Goal: Contribute content: Contribute content

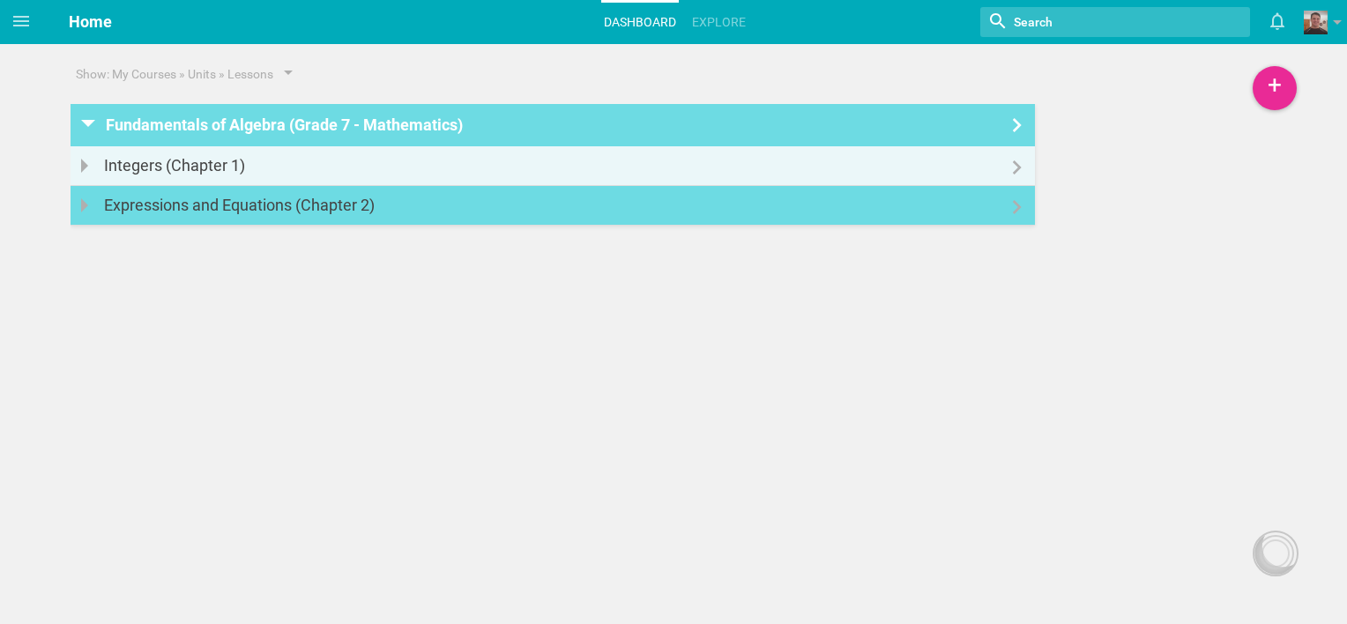
click at [1009, 209] on icon at bounding box center [1017, 207] width 21 height 14
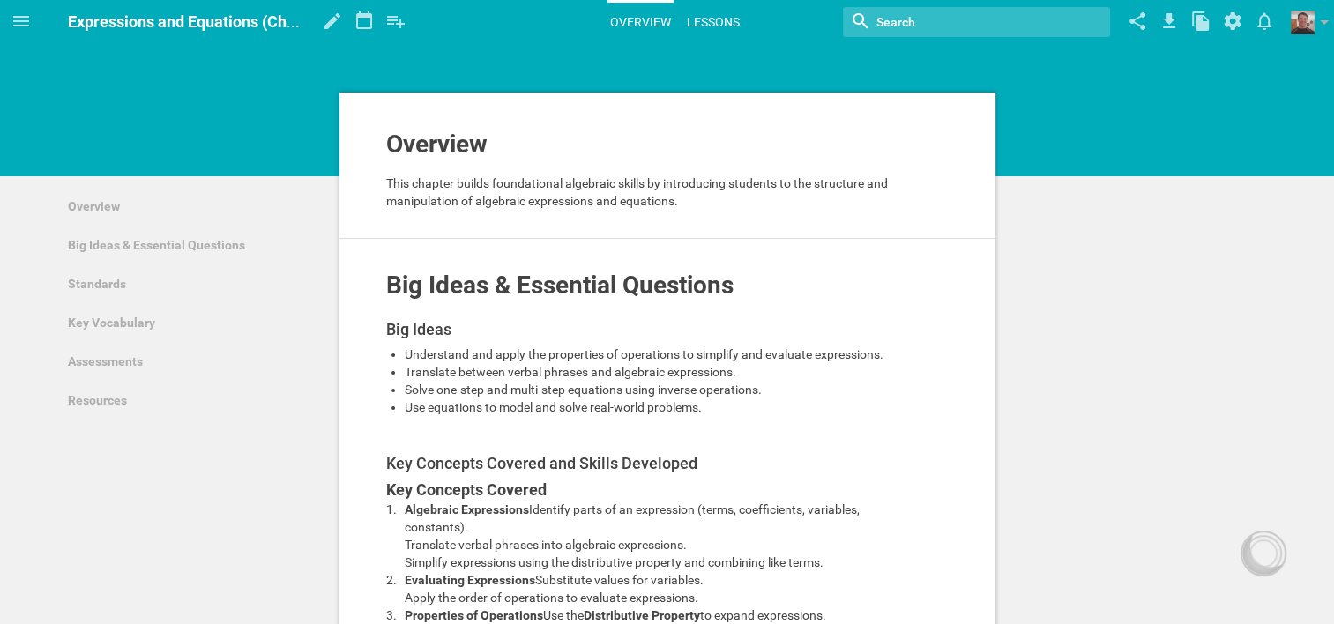
click at [713, 15] on link "Lessons" at bounding box center [713, 22] width 58 height 39
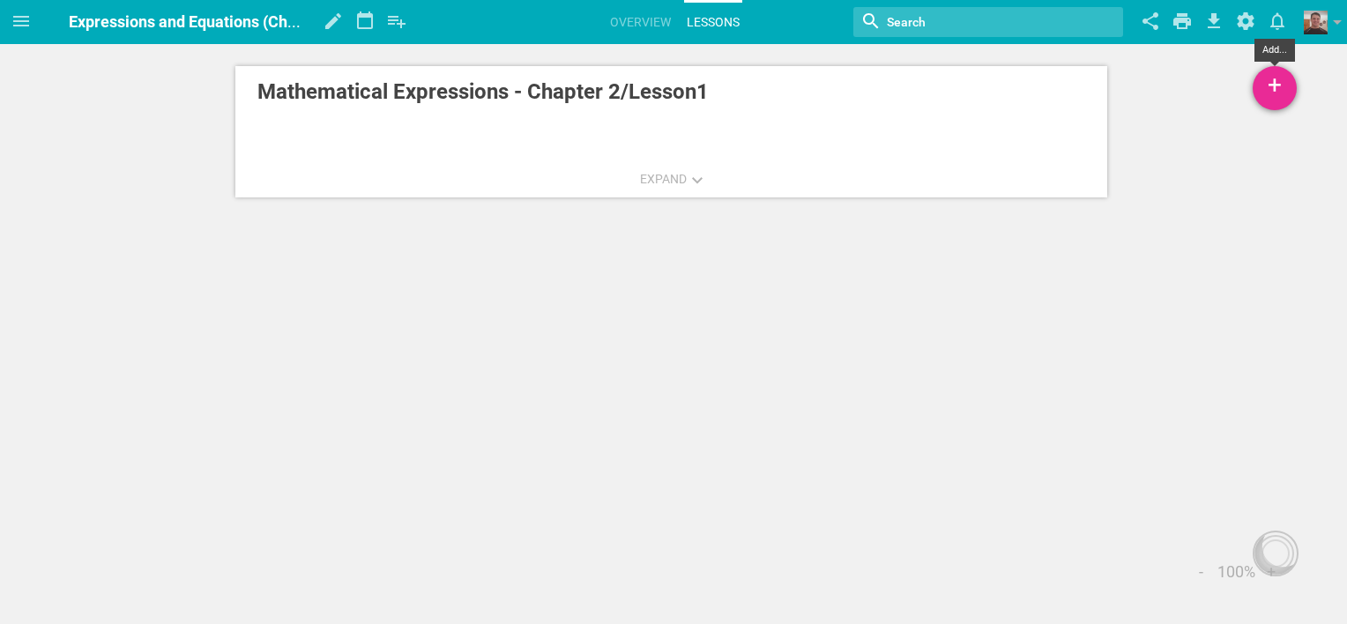
click at [1278, 84] on div "+" at bounding box center [1275, 88] width 44 height 44
click at [1139, 138] on link "New Lesson..." at bounding box center [1191, 136] width 212 height 39
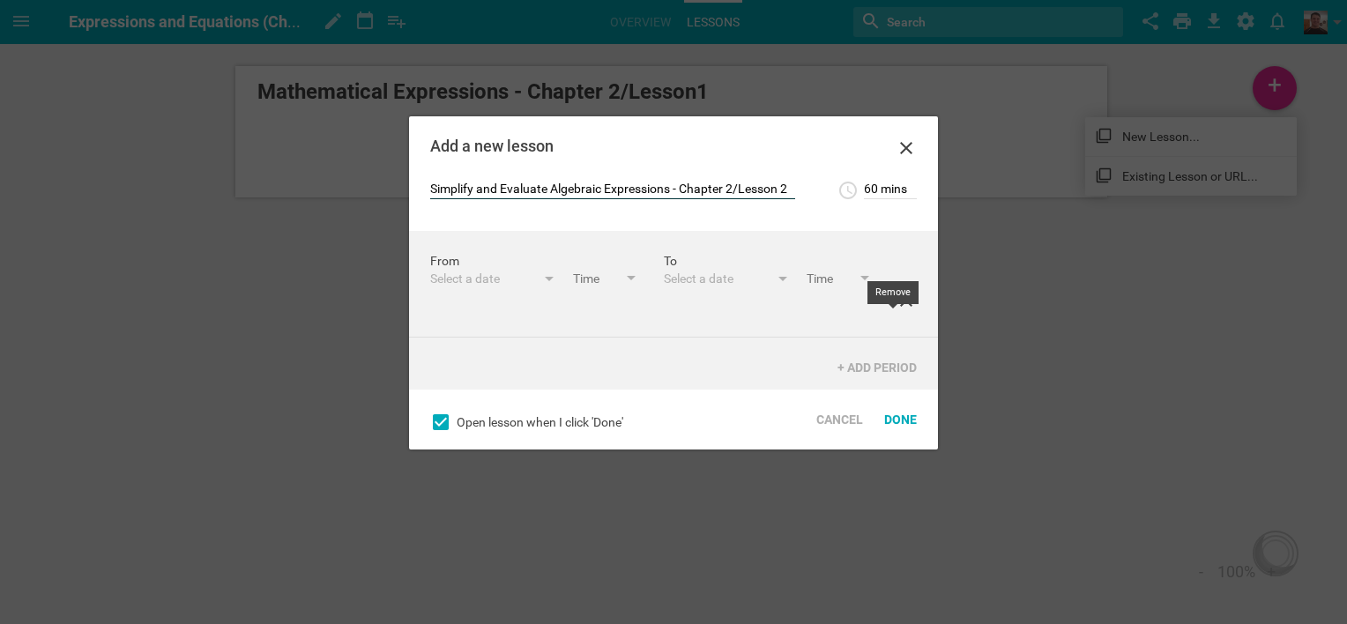
type input "Simplify and Evaluate Algebraic Expressions - Chapter 2/Lesson 2"
click at [900, 307] on icon at bounding box center [906, 300] width 12 height 12
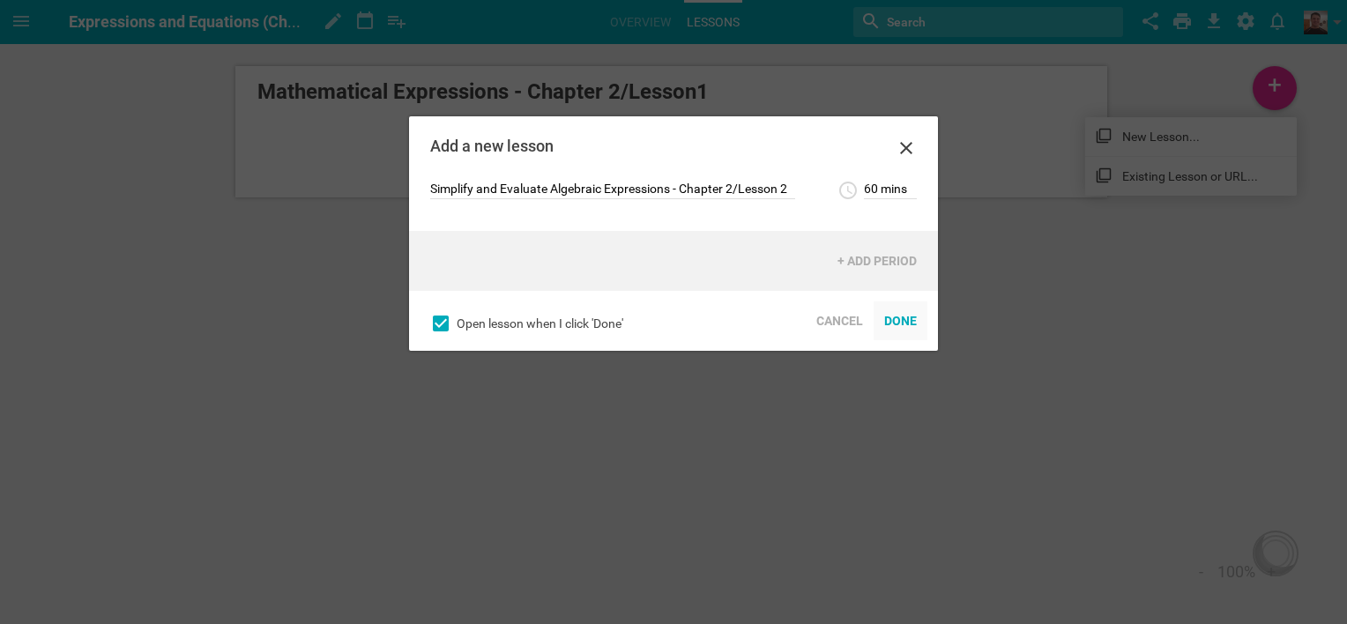
click at [906, 321] on div "Done" at bounding box center [901, 321] width 54 height 39
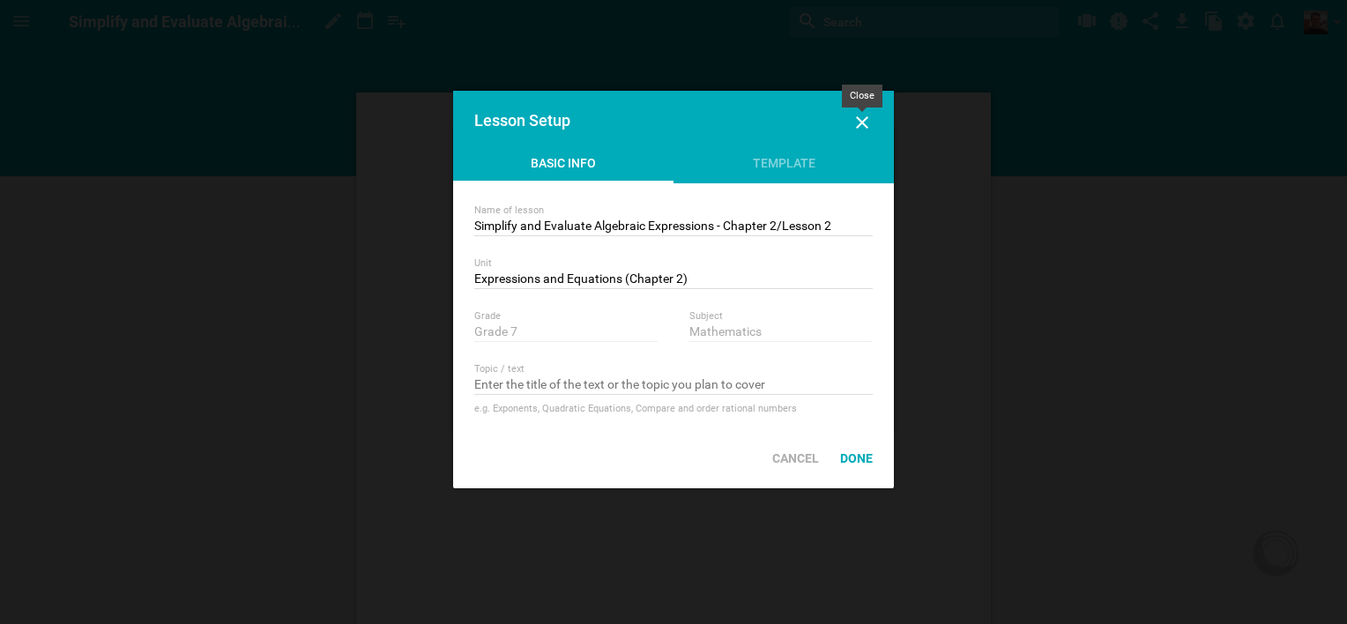
click at [862, 119] on icon at bounding box center [862, 122] width 21 height 21
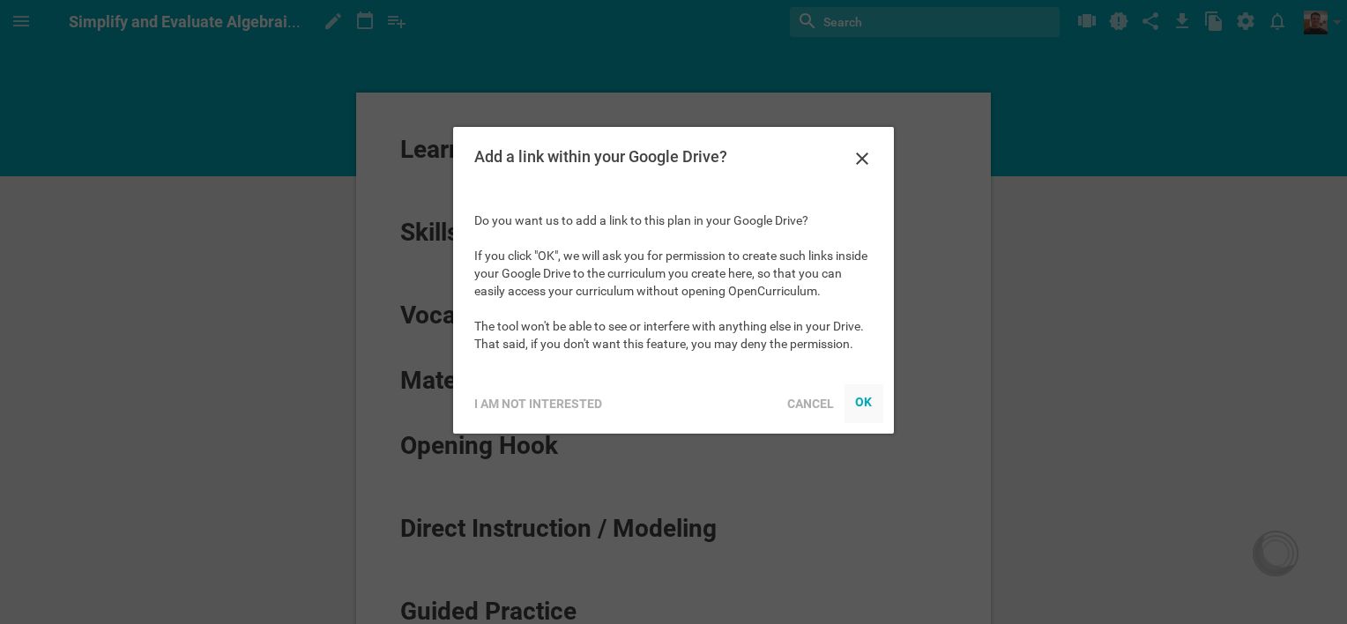
click at [868, 404] on div "OK" at bounding box center [864, 402] width 18 height 14
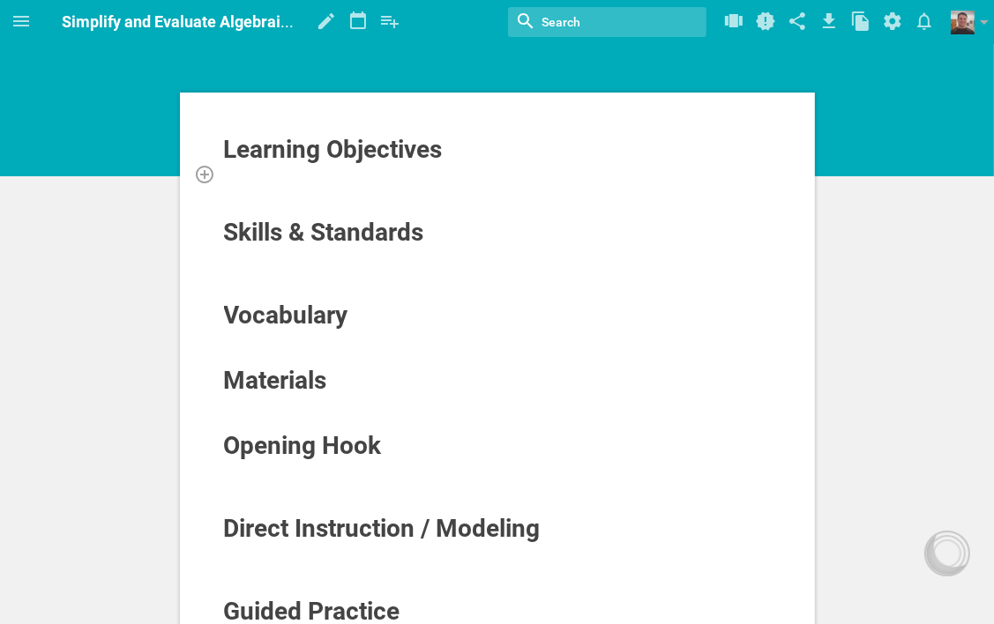
click at [307, 178] on div at bounding box center [497, 174] width 549 height 18
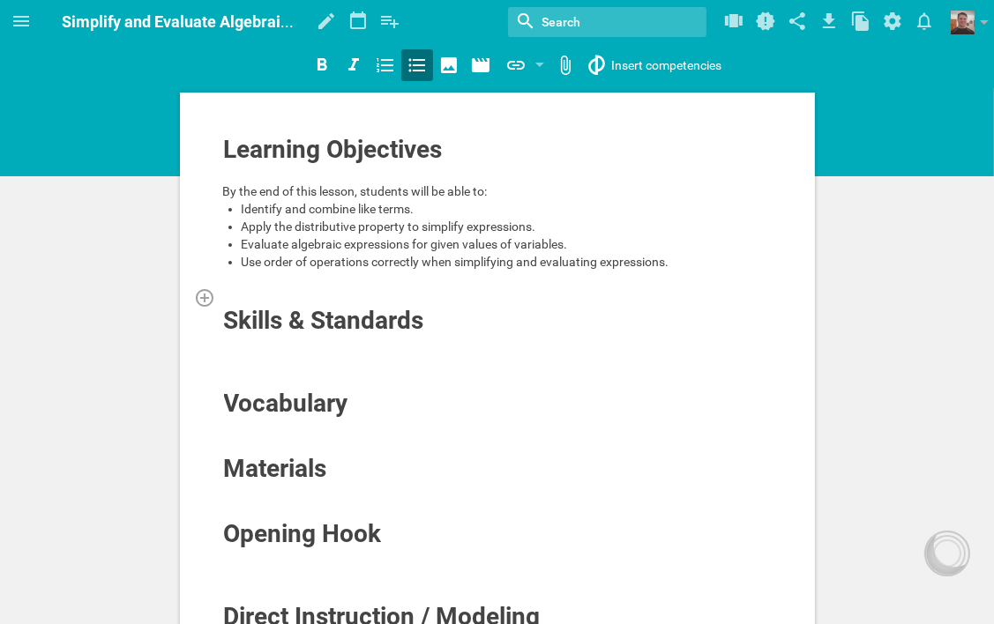
click at [280, 296] on div at bounding box center [497, 297] width 549 height 18
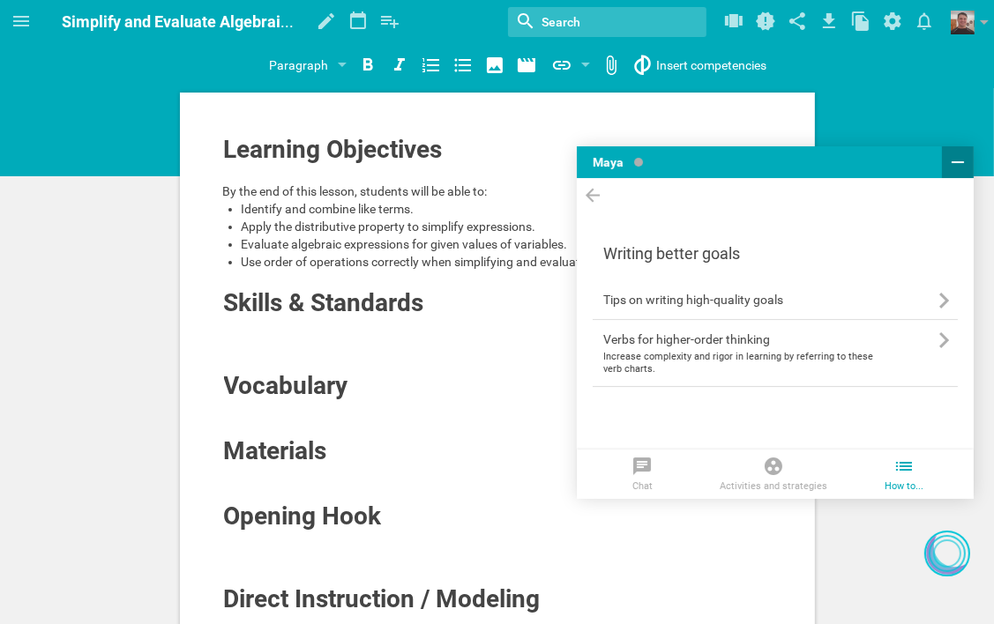
click at [954, 162] on icon at bounding box center [957, 162] width 12 height 2
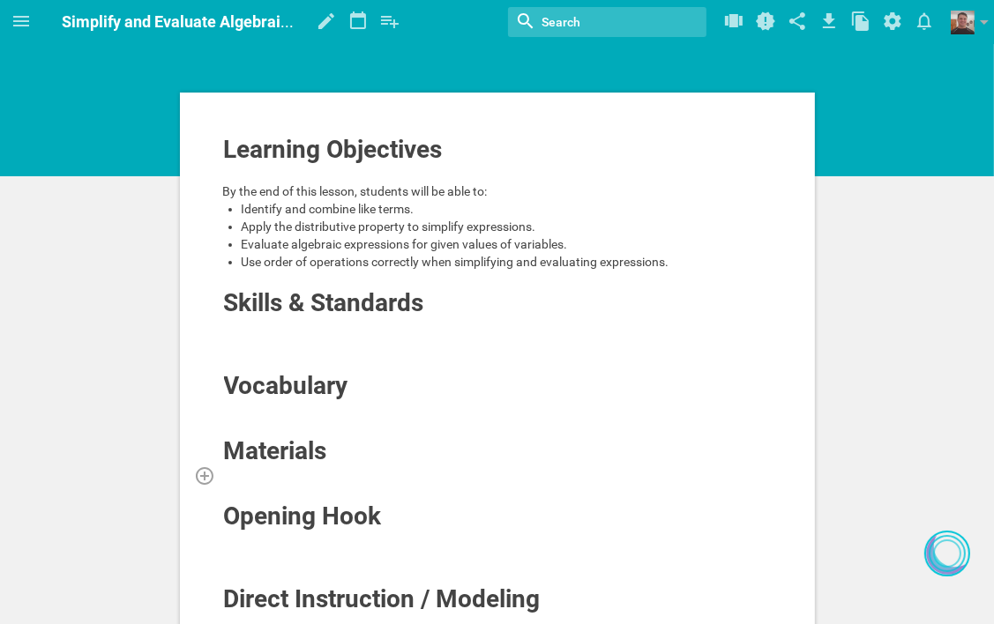
click at [321, 473] on div at bounding box center [497, 475] width 549 height 18
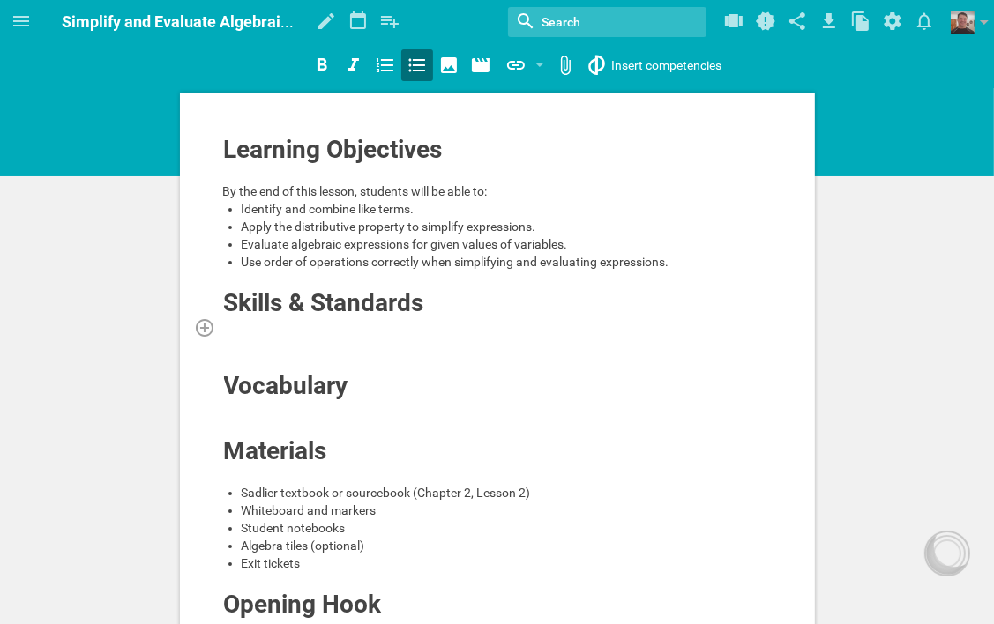
click at [373, 327] on div at bounding box center [497, 327] width 549 height 18
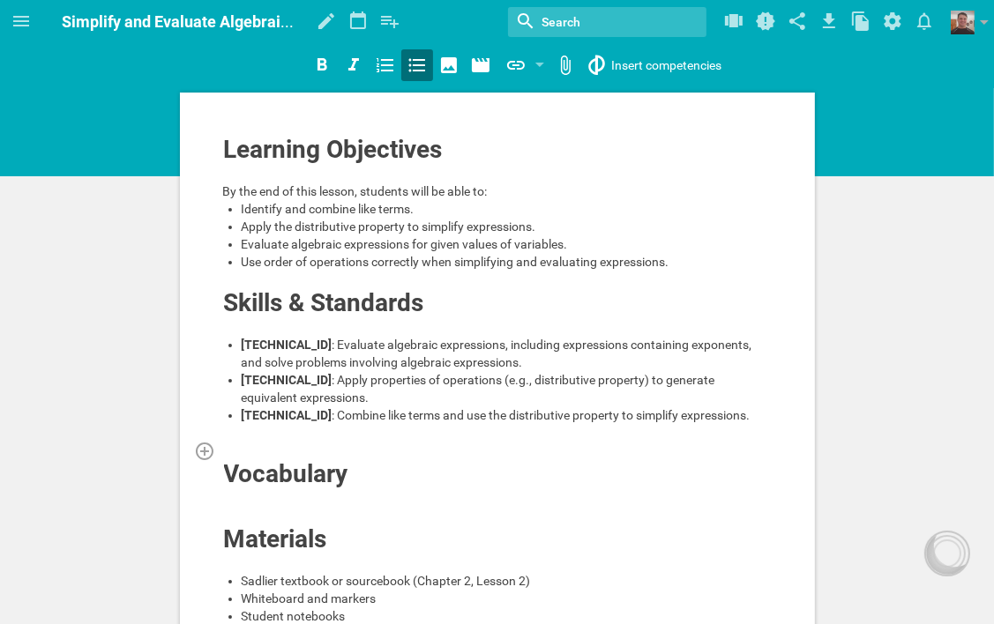
click at [308, 449] on div at bounding box center [497, 451] width 549 height 18
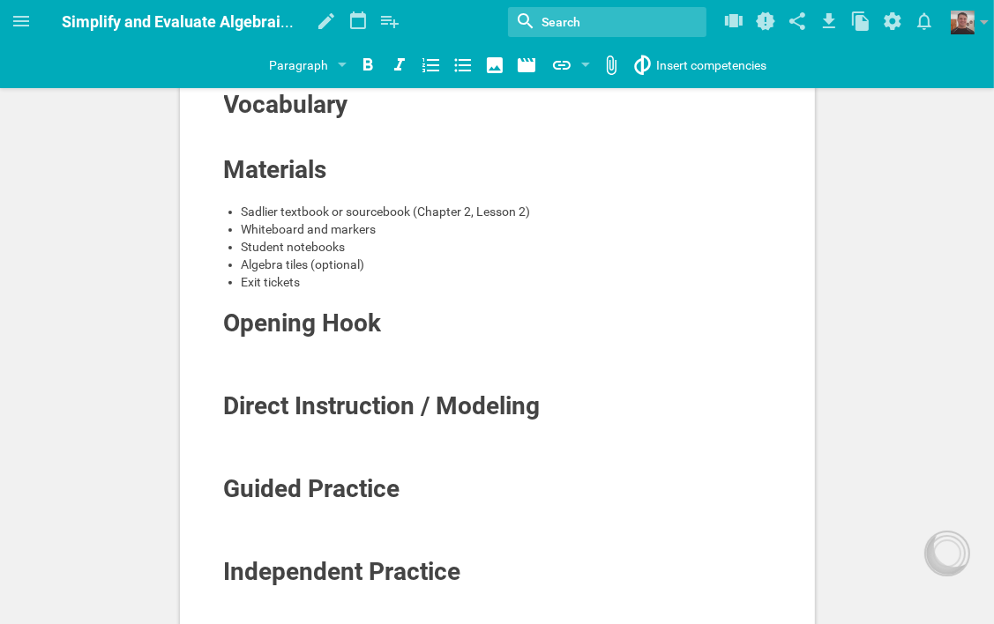
scroll to position [353, 0]
click at [370, 343] on div at bounding box center [497, 347] width 549 height 18
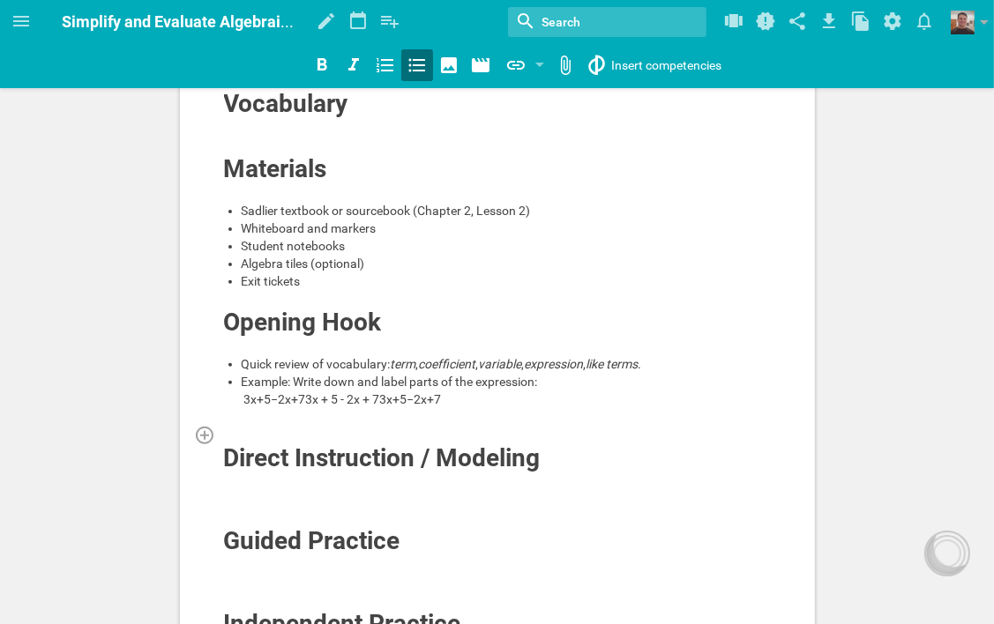
click at [321, 436] on div at bounding box center [497, 435] width 549 height 18
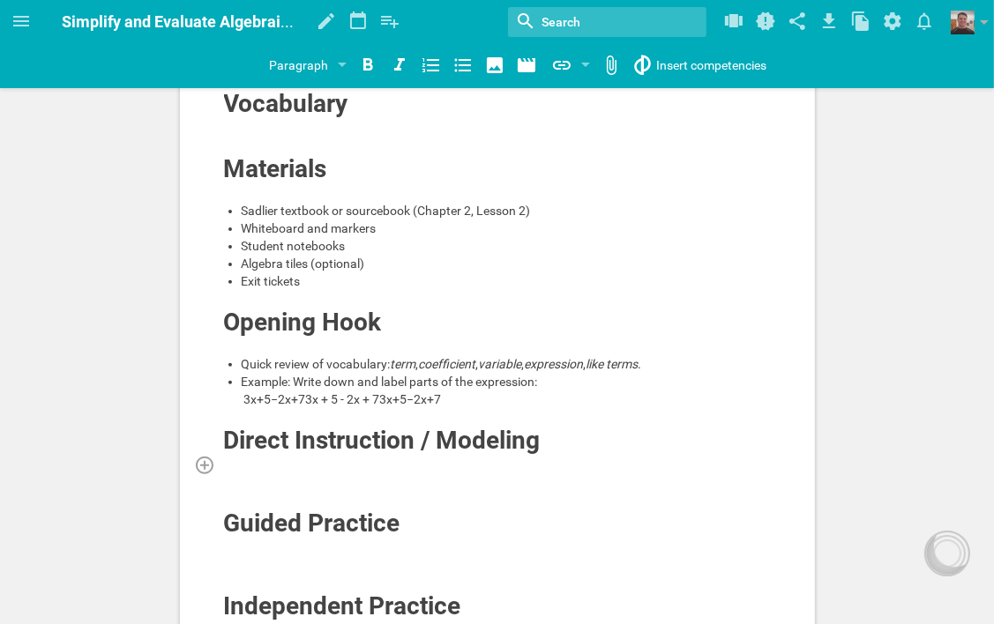
click at [353, 461] on div at bounding box center [497, 465] width 549 height 18
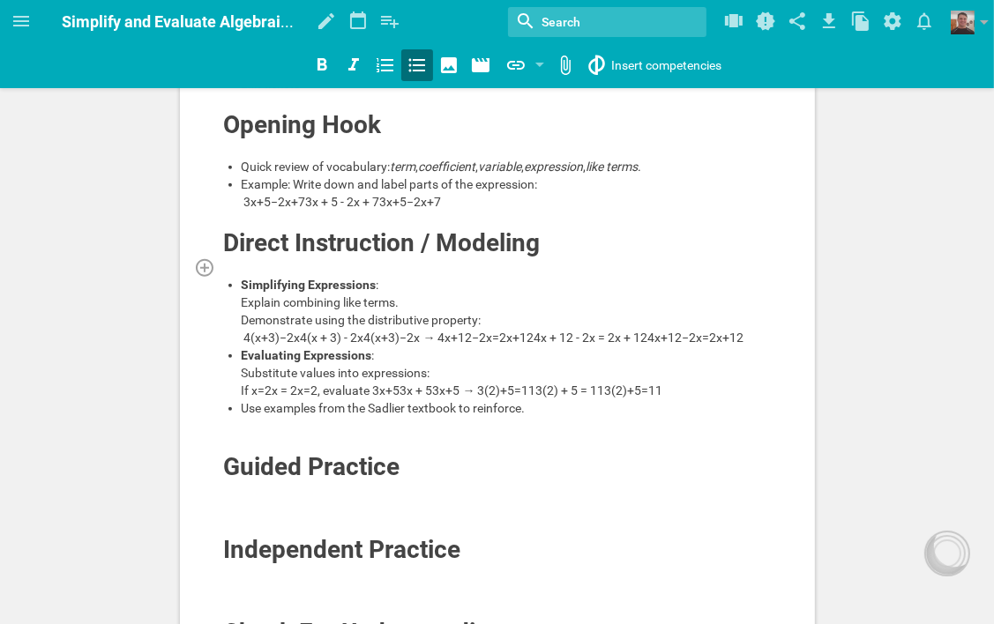
scroll to position [561, 0]
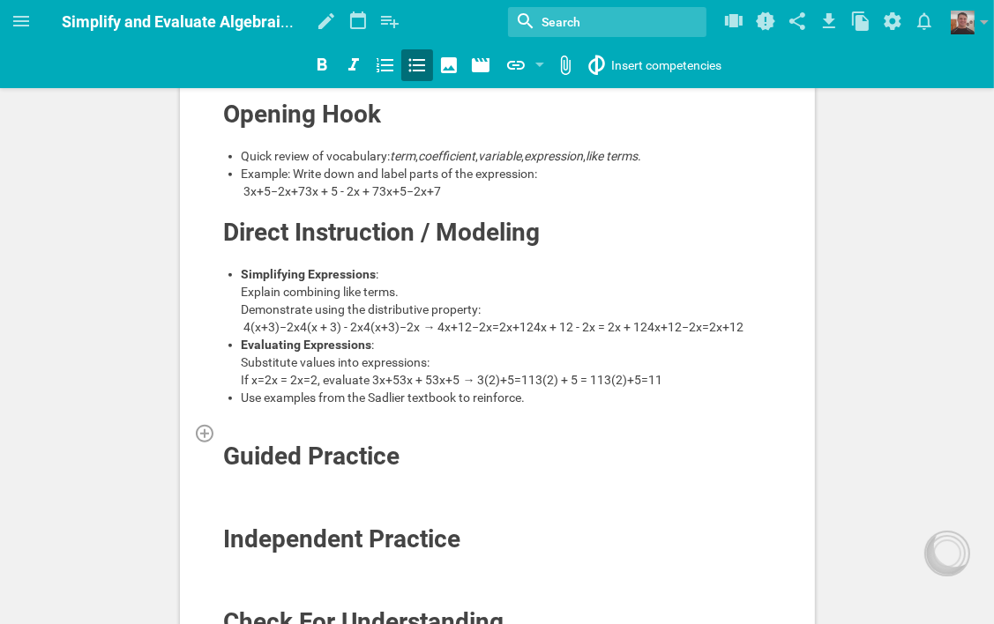
click at [334, 442] on div at bounding box center [497, 433] width 549 height 18
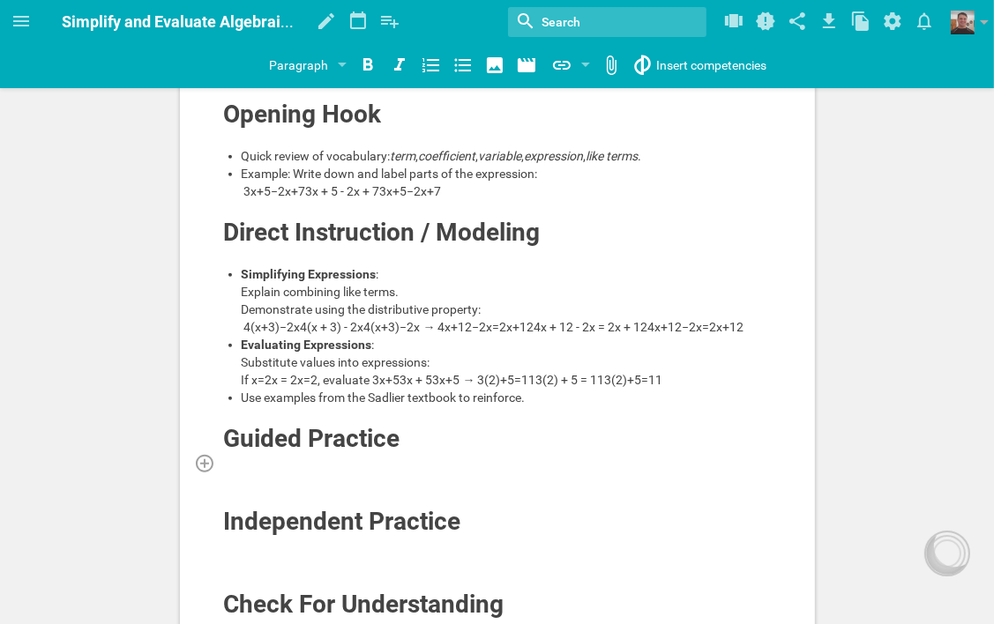
click at [387, 472] on div at bounding box center [497, 463] width 549 height 18
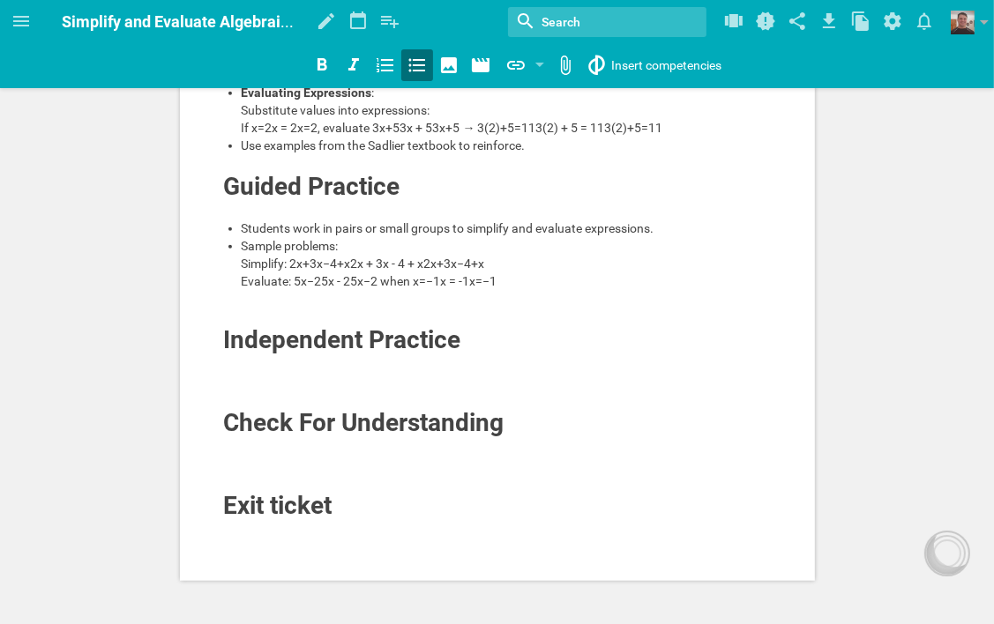
scroll to position [825, 0]
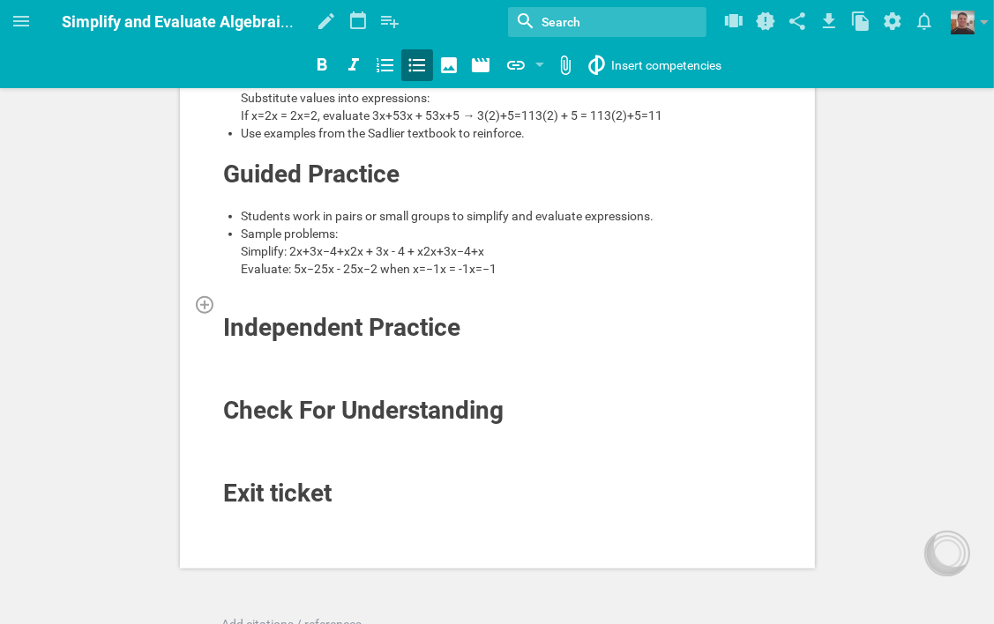
click at [324, 313] on div at bounding box center [497, 304] width 549 height 18
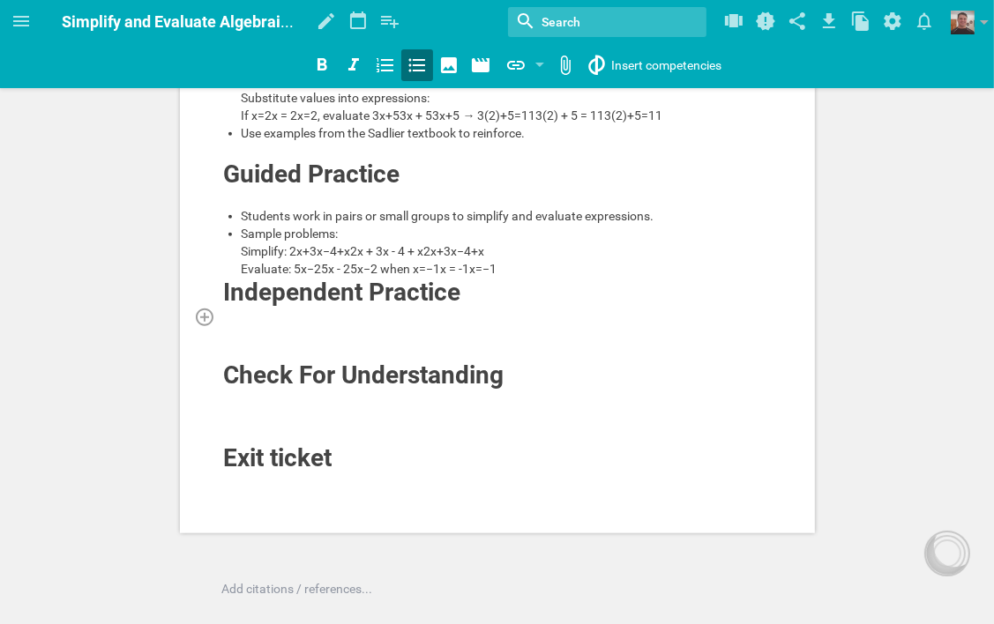
click at [359, 325] on div at bounding box center [497, 317] width 549 height 18
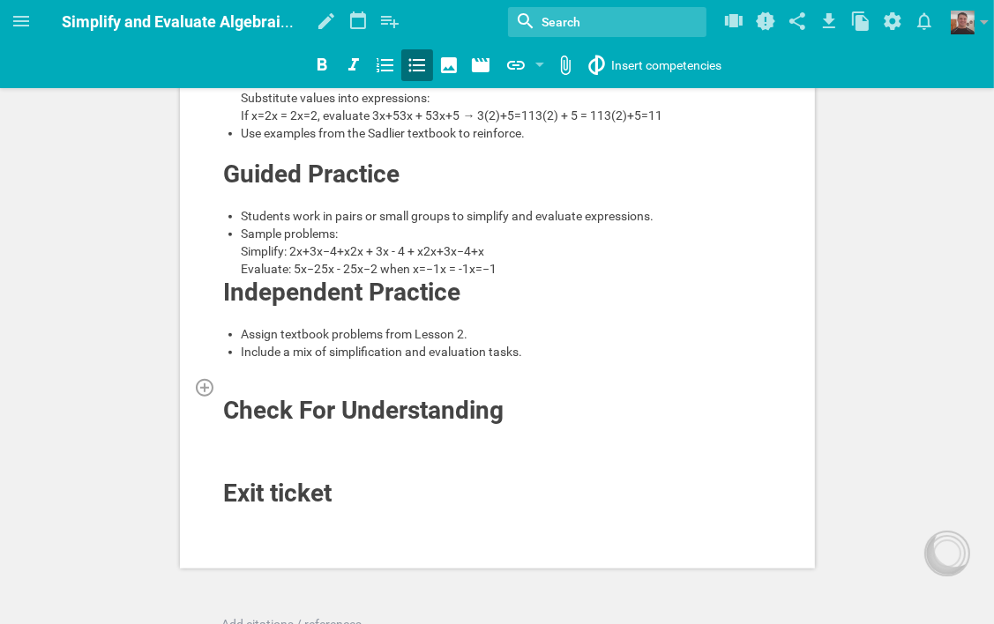
click at [302, 396] on div at bounding box center [497, 387] width 549 height 18
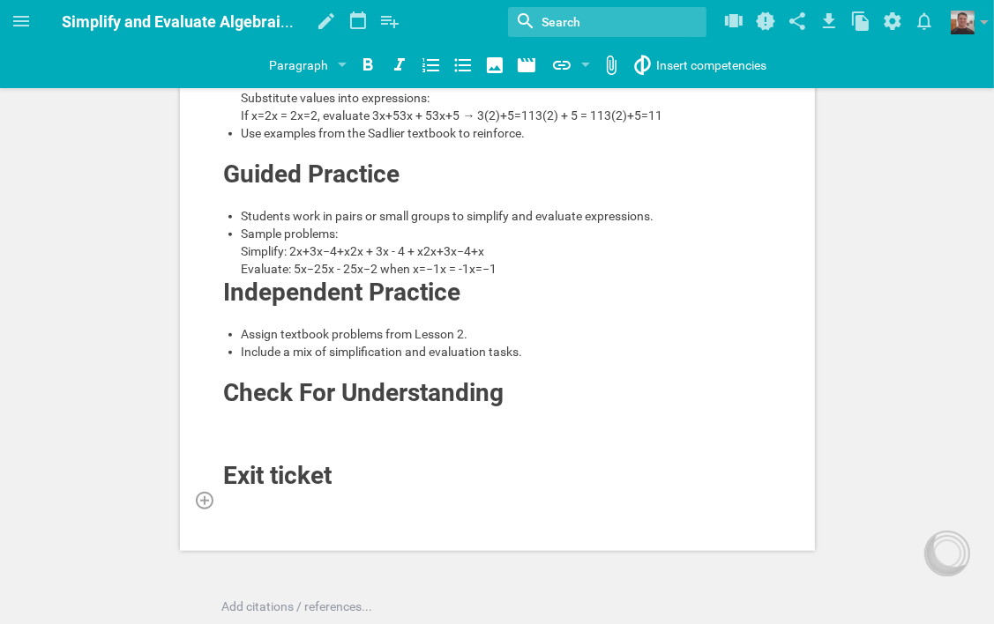
click at [316, 509] on div at bounding box center [497, 500] width 549 height 18
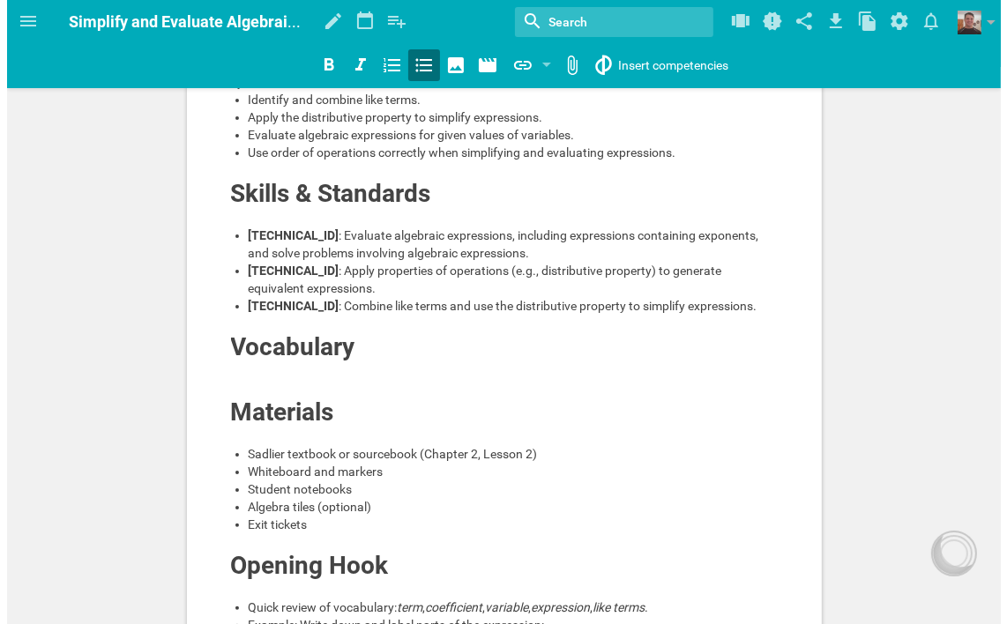
scroll to position [0, 0]
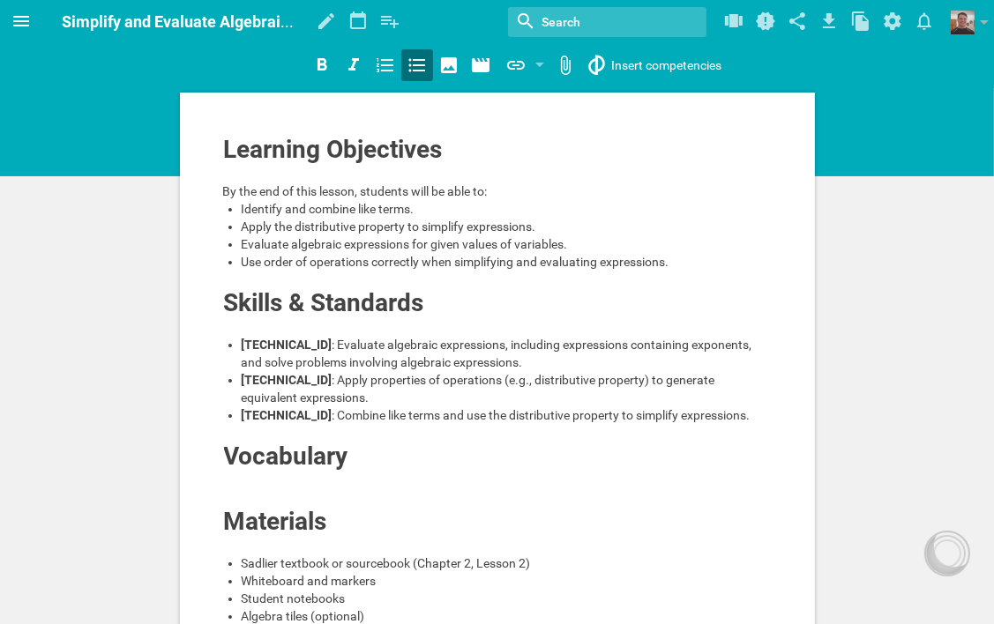
click at [14, 21] on icon at bounding box center [21, 21] width 16 height 11
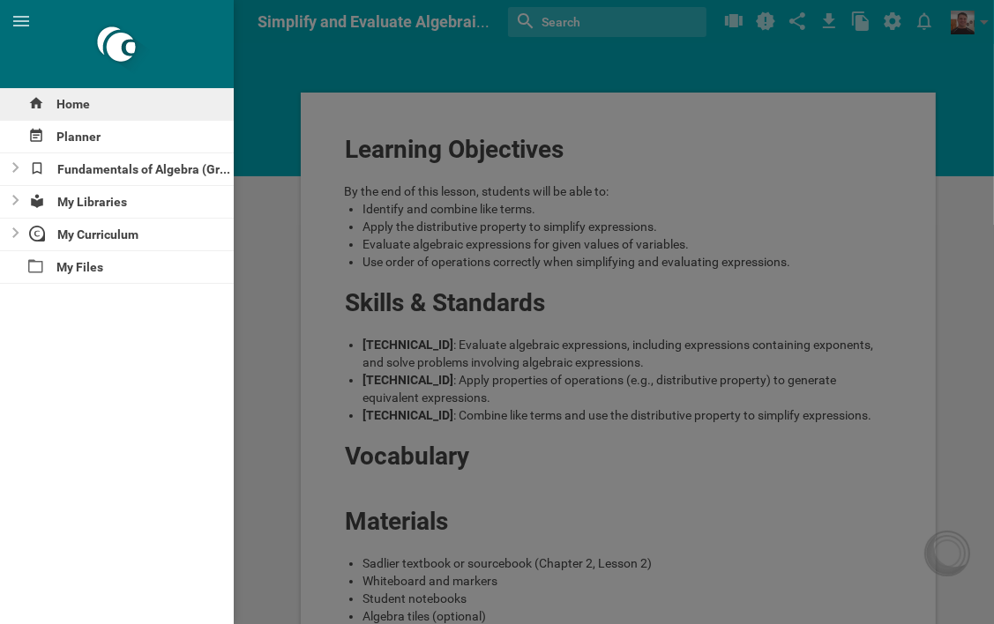
click at [92, 105] on div "Home" at bounding box center [117, 104] width 234 height 32
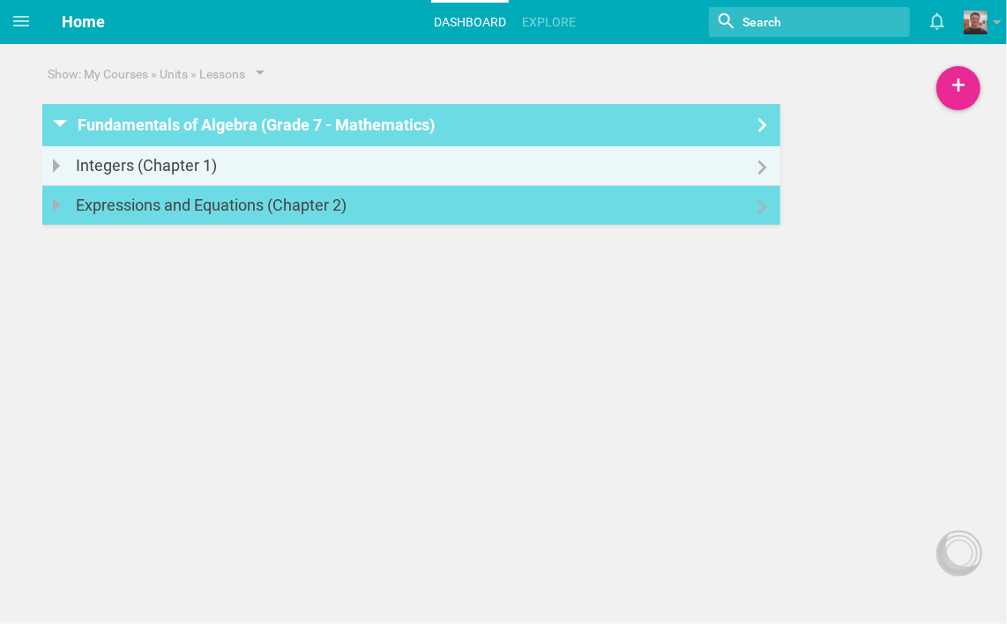
click at [707, 204] on div at bounding box center [411, 196] width 738 height 21
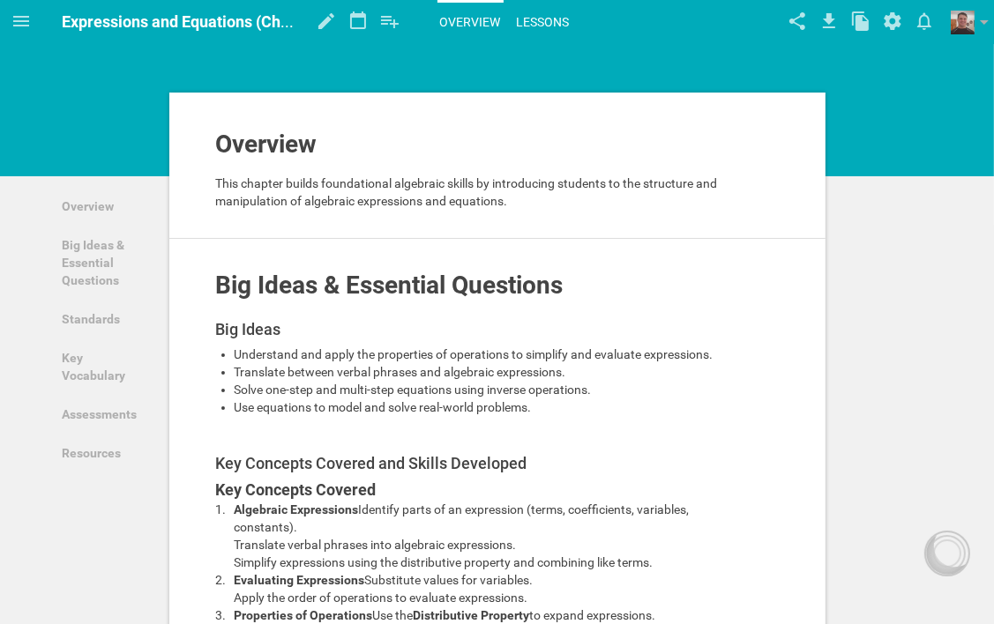
click at [536, 17] on link "Lessons" at bounding box center [543, 22] width 58 height 39
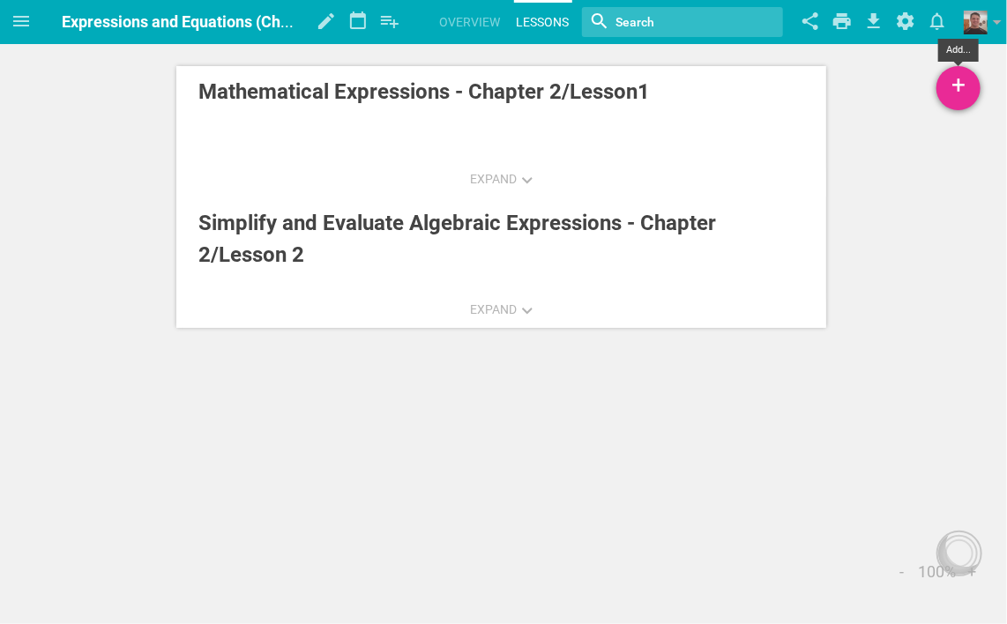
click at [954, 90] on div "+" at bounding box center [958, 88] width 44 height 44
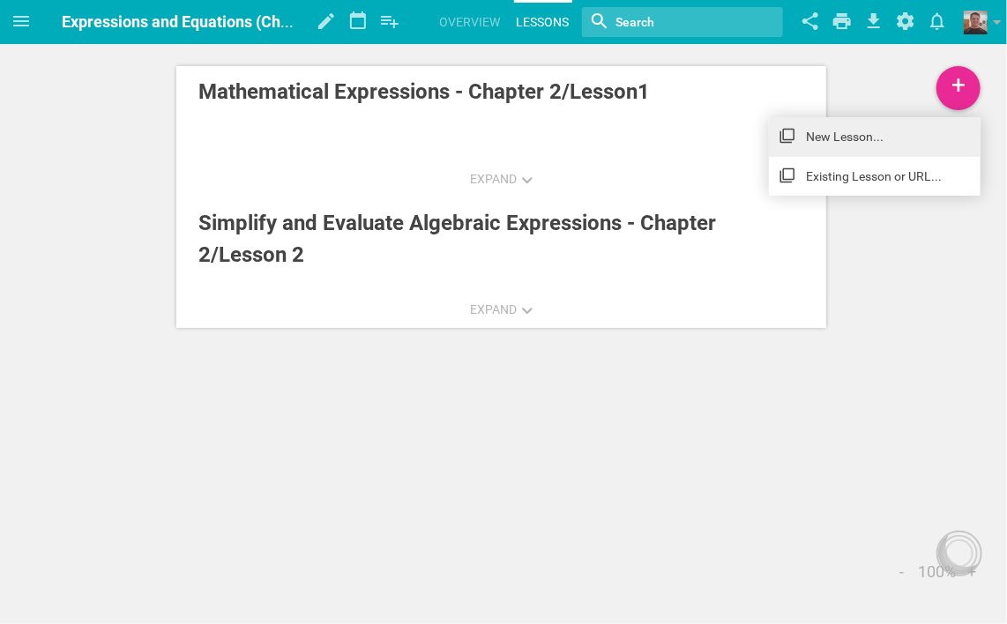
click at [853, 131] on link "New Lesson..." at bounding box center [875, 136] width 212 height 39
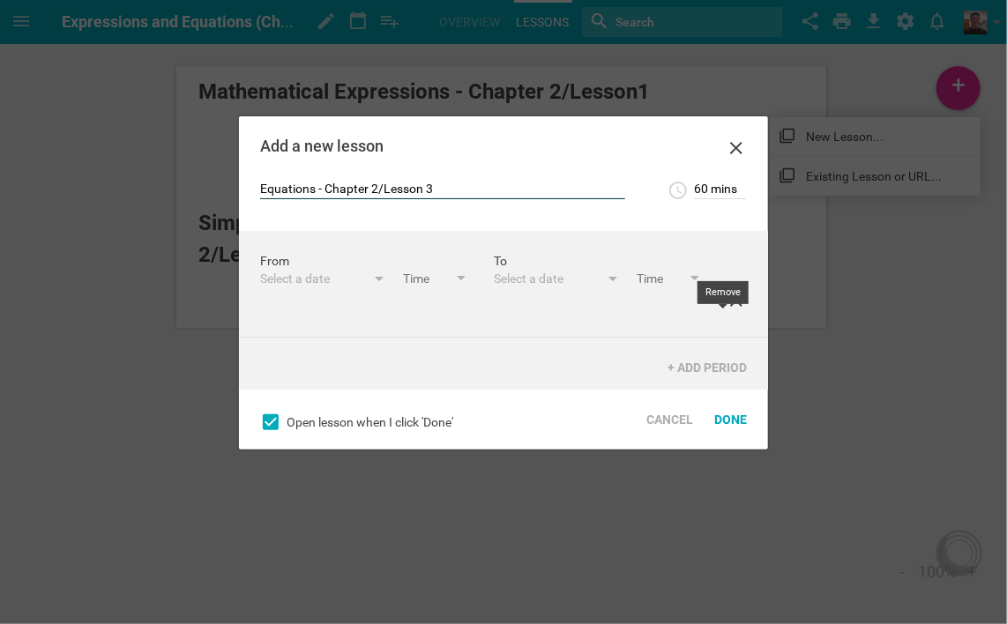
type input "Equations - Chapter 2/Lesson 3"
click at [730, 307] on icon at bounding box center [736, 300] width 12 height 12
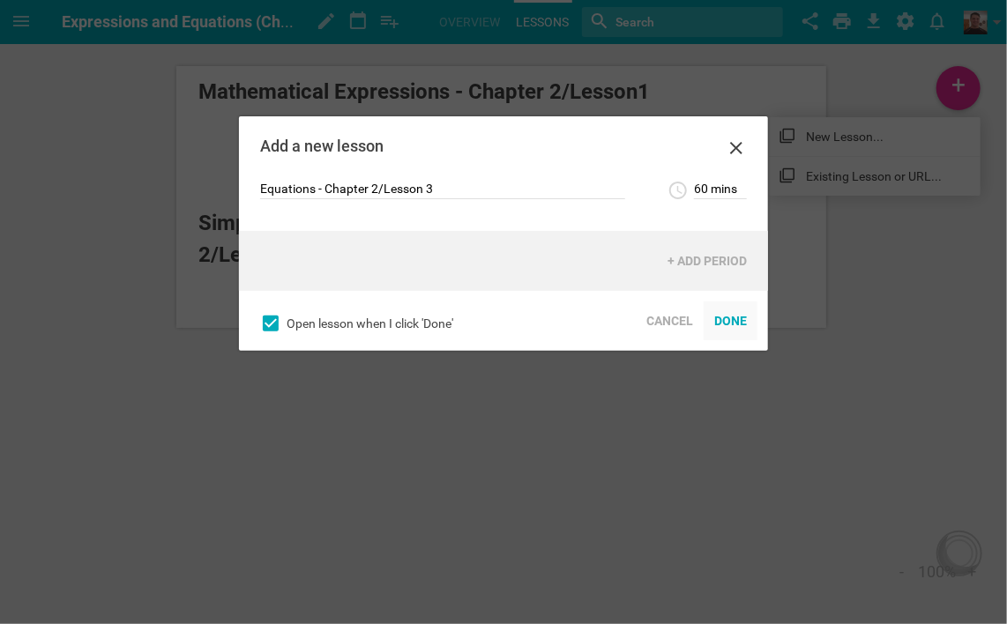
click at [725, 322] on div "Done" at bounding box center [731, 321] width 54 height 39
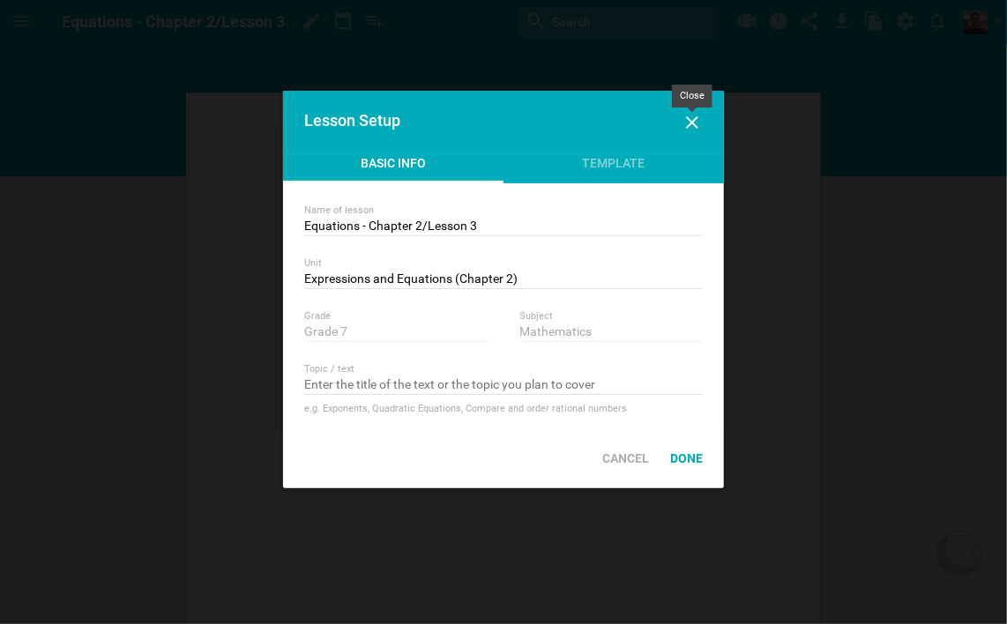
click at [694, 123] on icon at bounding box center [692, 122] width 12 height 12
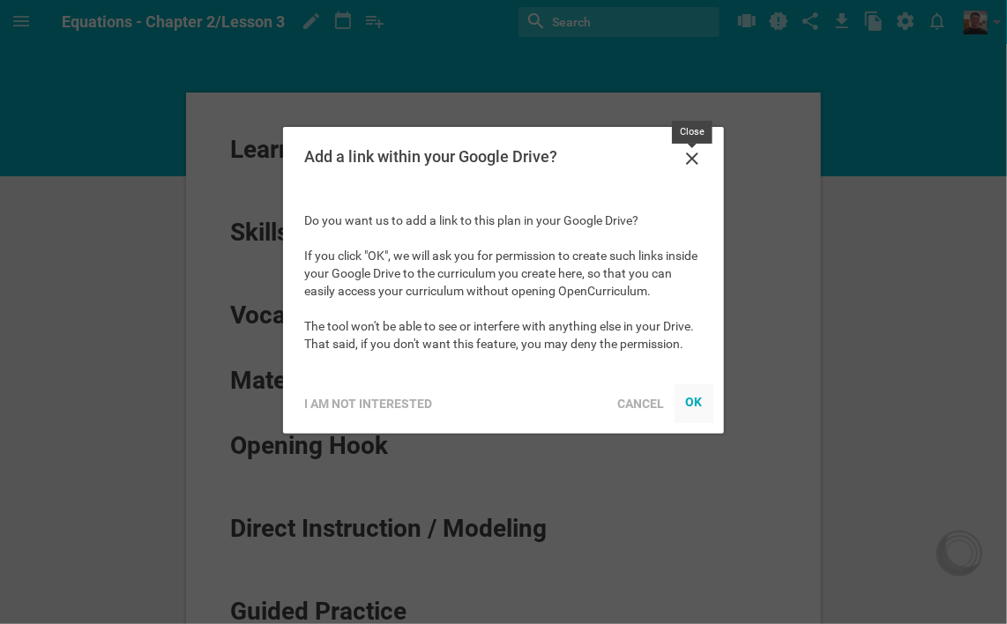
click at [689, 159] on icon at bounding box center [692, 158] width 21 height 21
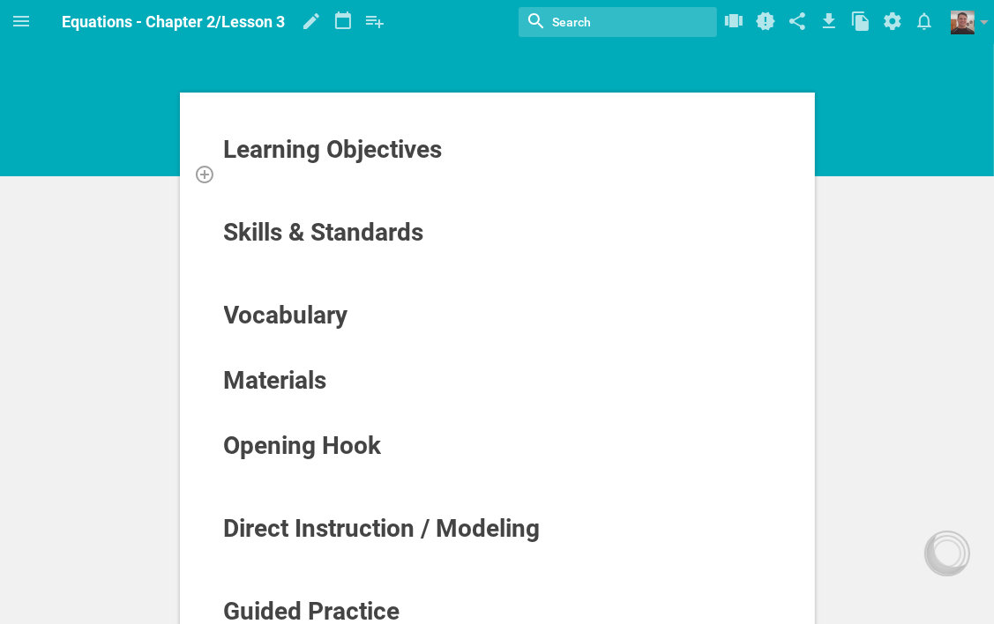
click at [364, 174] on div at bounding box center [497, 174] width 549 height 18
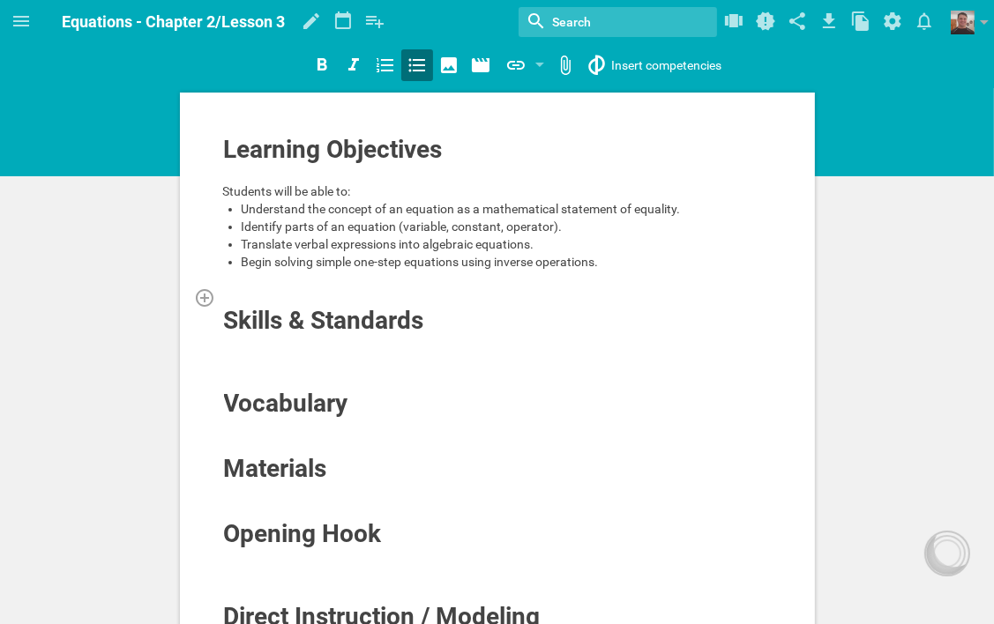
click at [306, 293] on div at bounding box center [497, 297] width 549 height 18
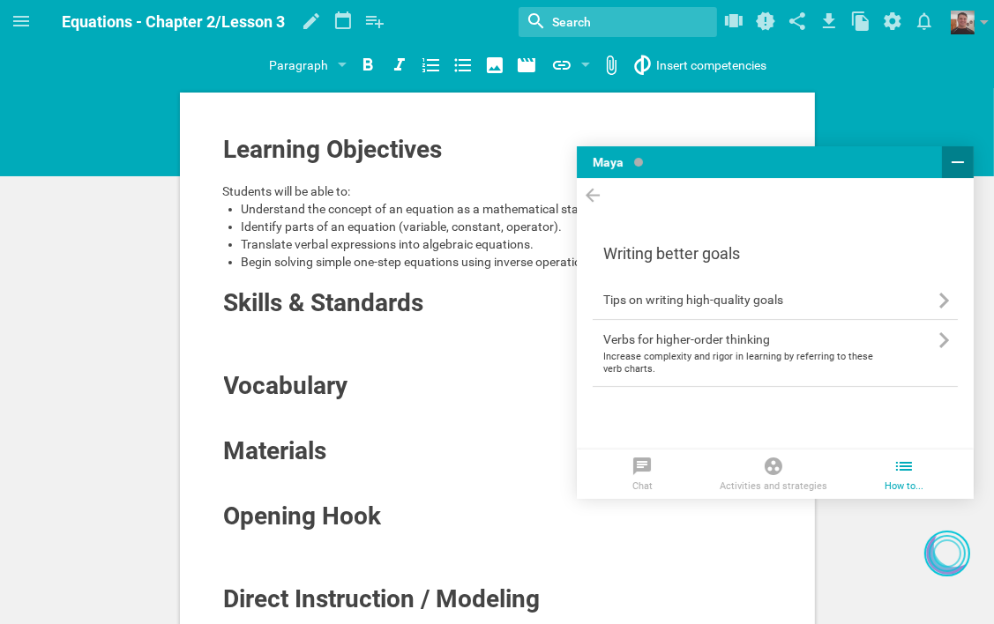
click at [966, 157] on icon at bounding box center [957, 162] width 21 height 21
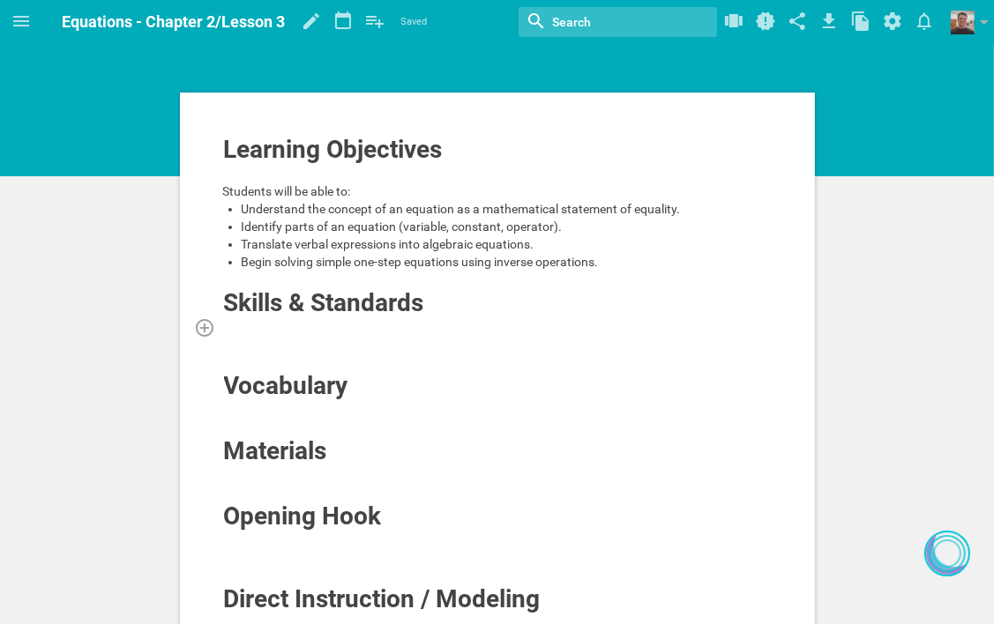
click at [378, 328] on div at bounding box center [497, 327] width 549 height 18
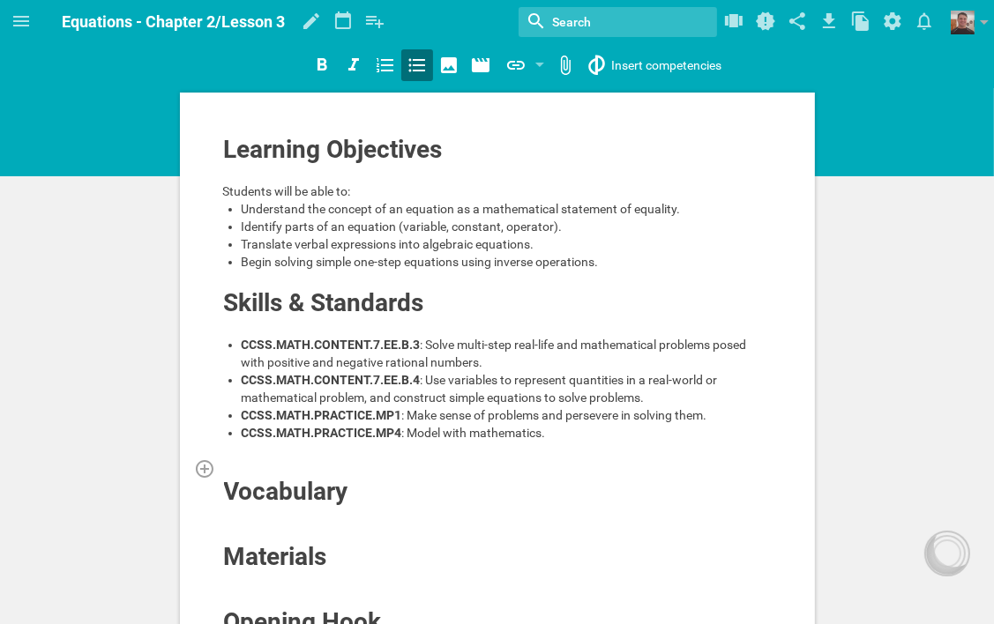
click at [295, 460] on div at bounding box center [497, 468] width 549 height 18
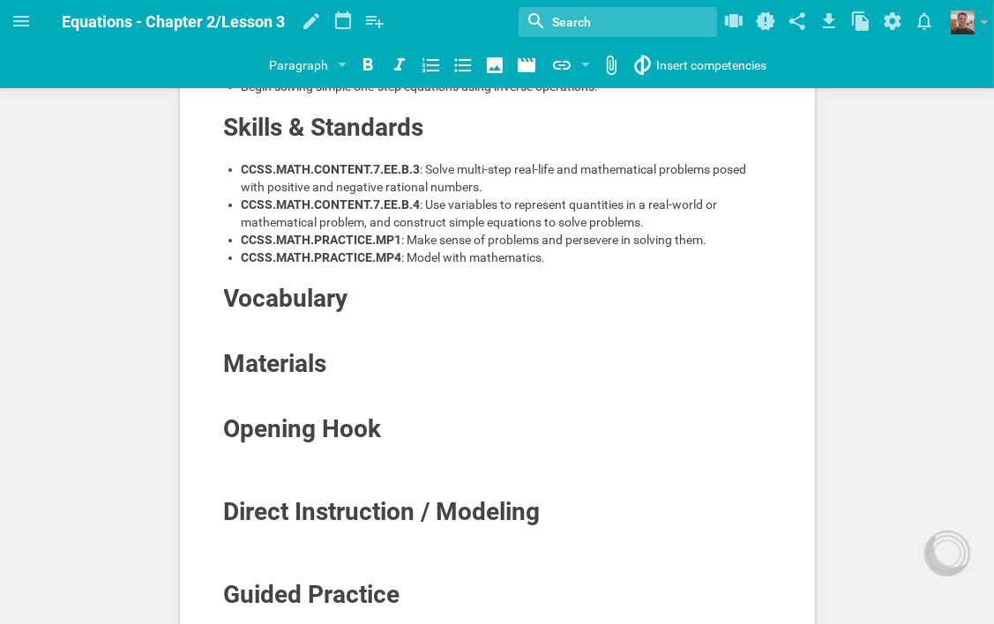
scroll to position [176, 0]
click at [316, 387] on div at bounding box center [497, 387] width 549 height 18
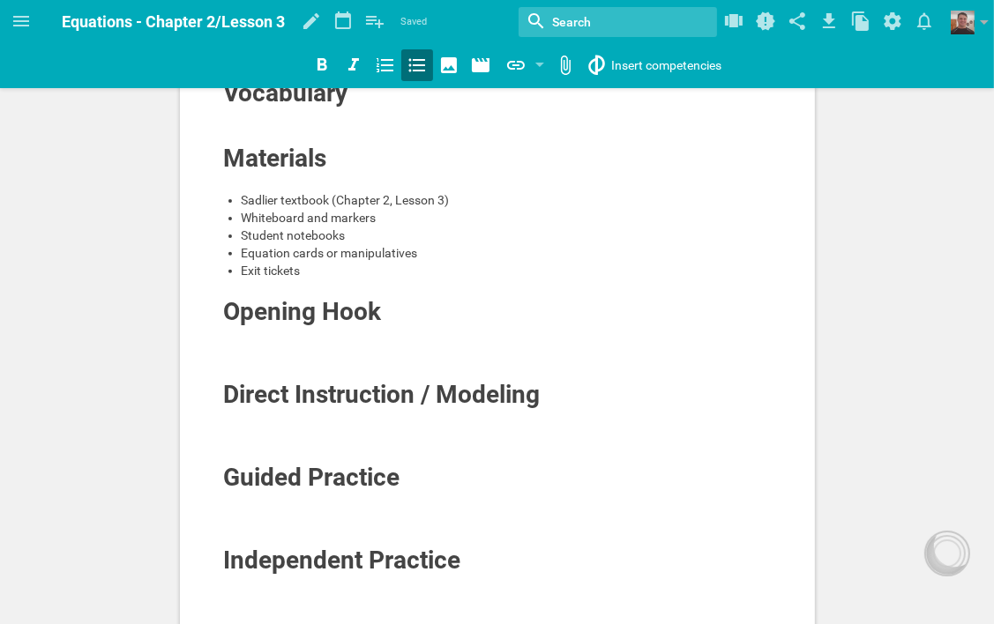
scroll to position [441, 0]
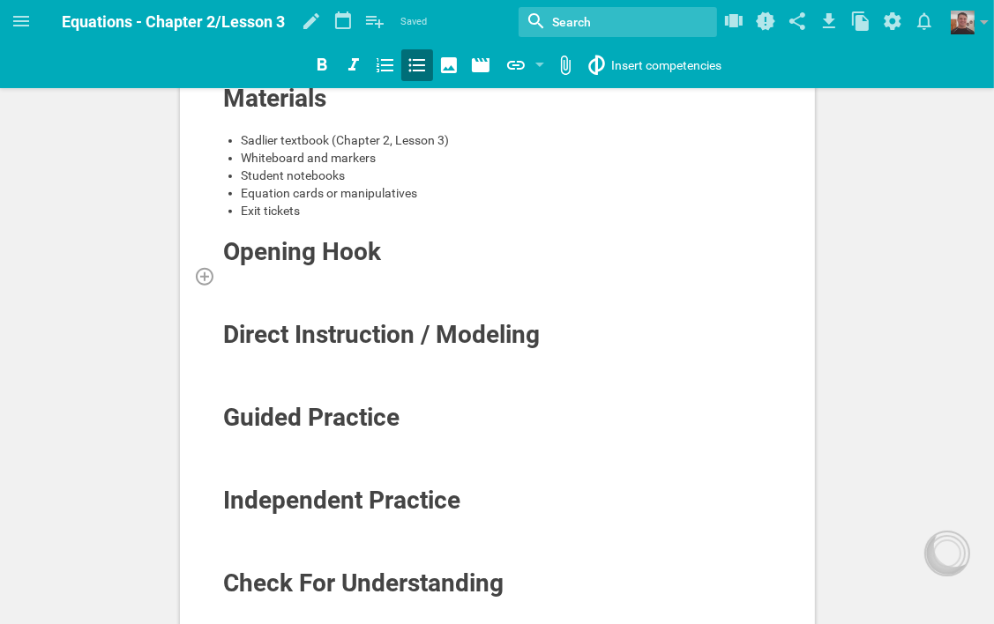
click at [354, 270] on div at bounding box center [497, 276] width 549 height 18
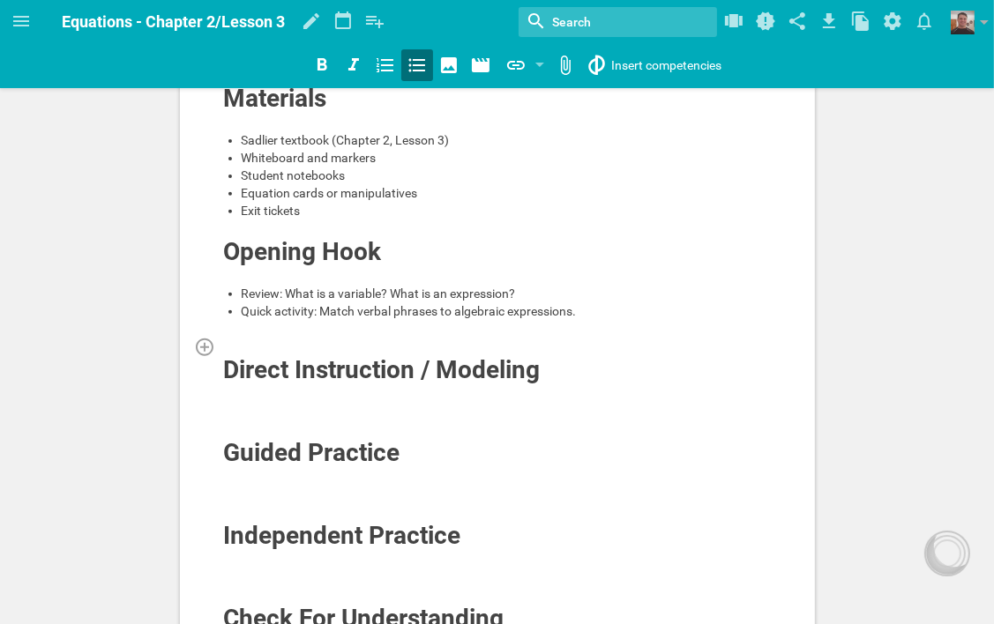
click at [354, 340] on div at bounding box center [497, 347] width 549 height 18
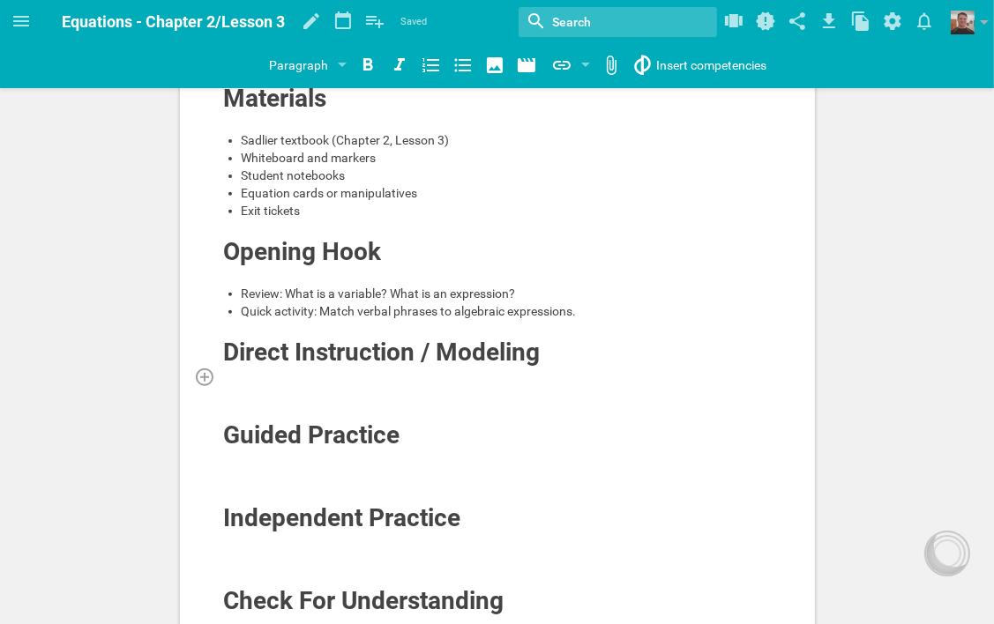
click at [320, 377] on div at bounding box center [497, 377] width 549 height 18
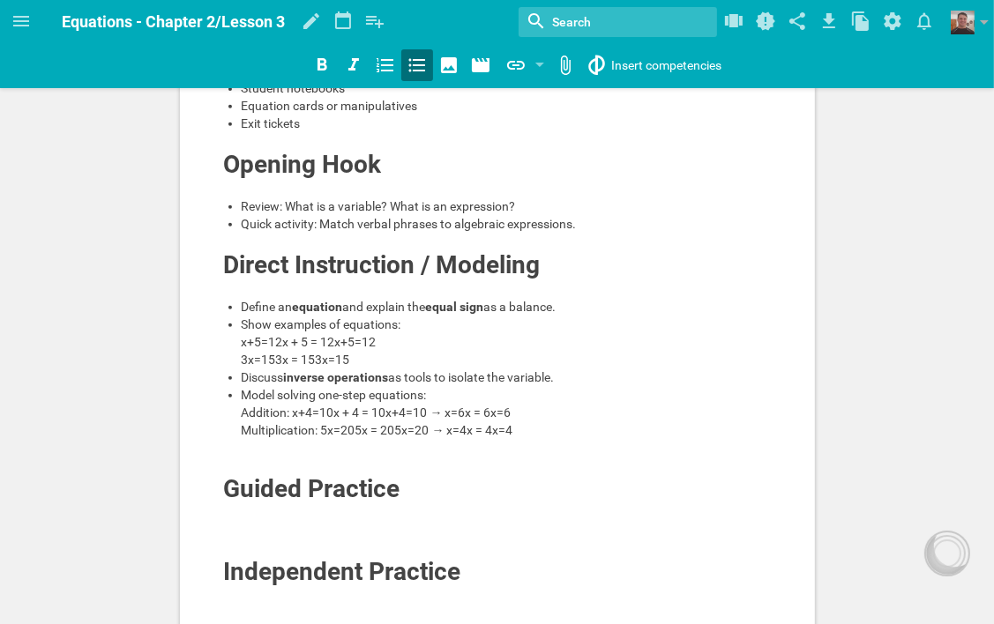
scroll to position [529, 0]
click at [241, 473] on div at bounding box center [497, 465] width 549 height 18
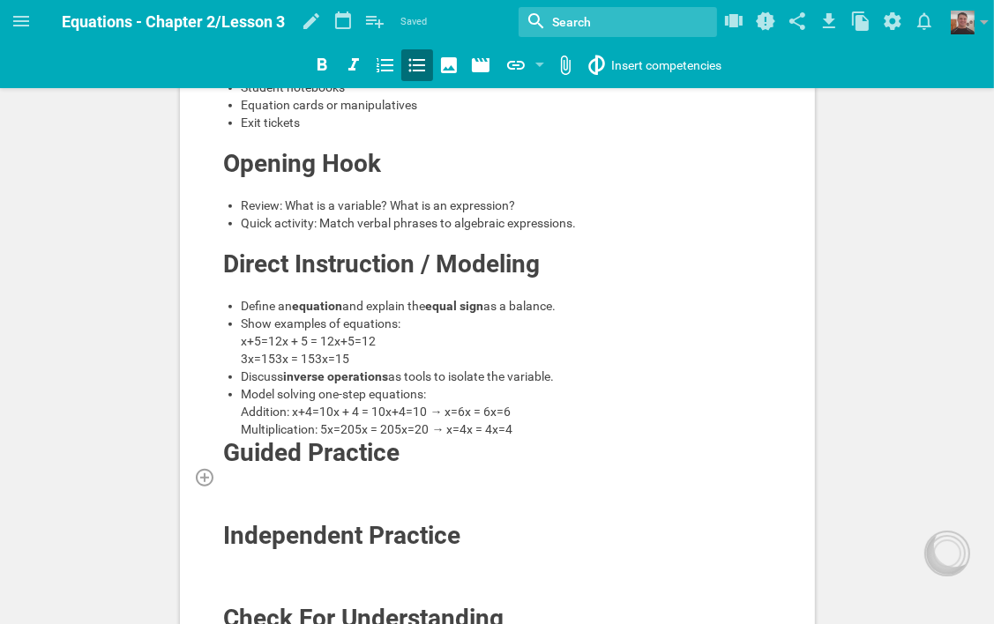
click at [360, 486] on div at bounding box center [497, 477] width 549 height 18
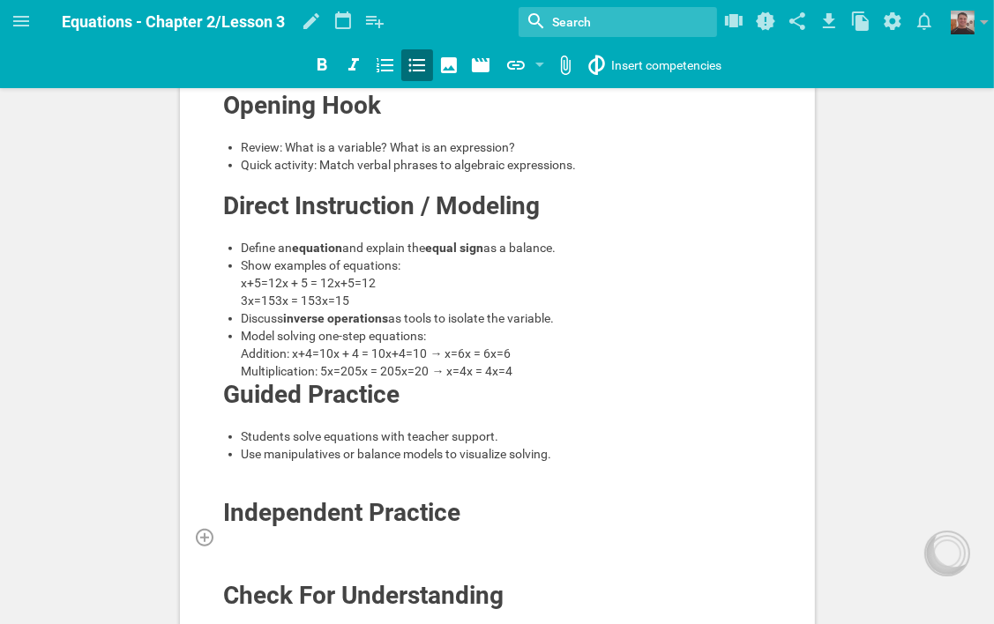
scroll to position [793, 0]
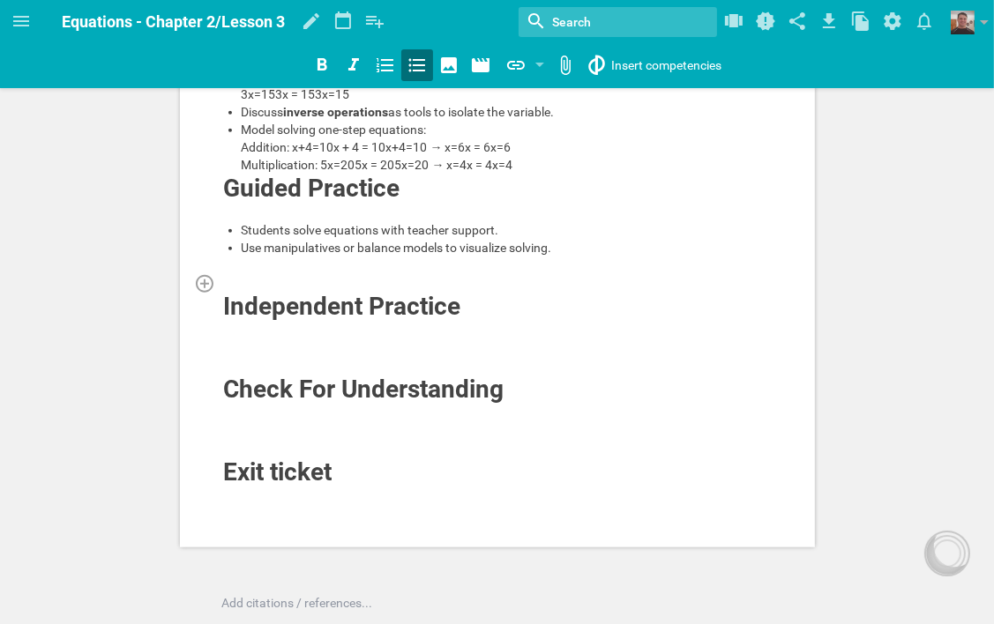
click at [356, 292] on div at bounding box center [497, 283] width 549 height 18
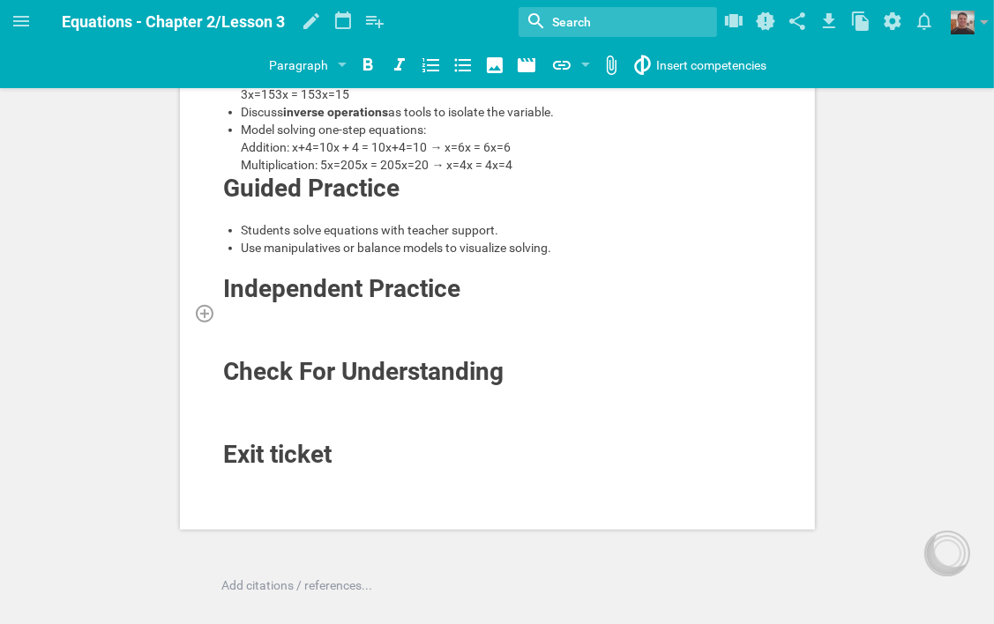
click at [387, 322] on div at bounding box center [497, 313] width 549 height 18
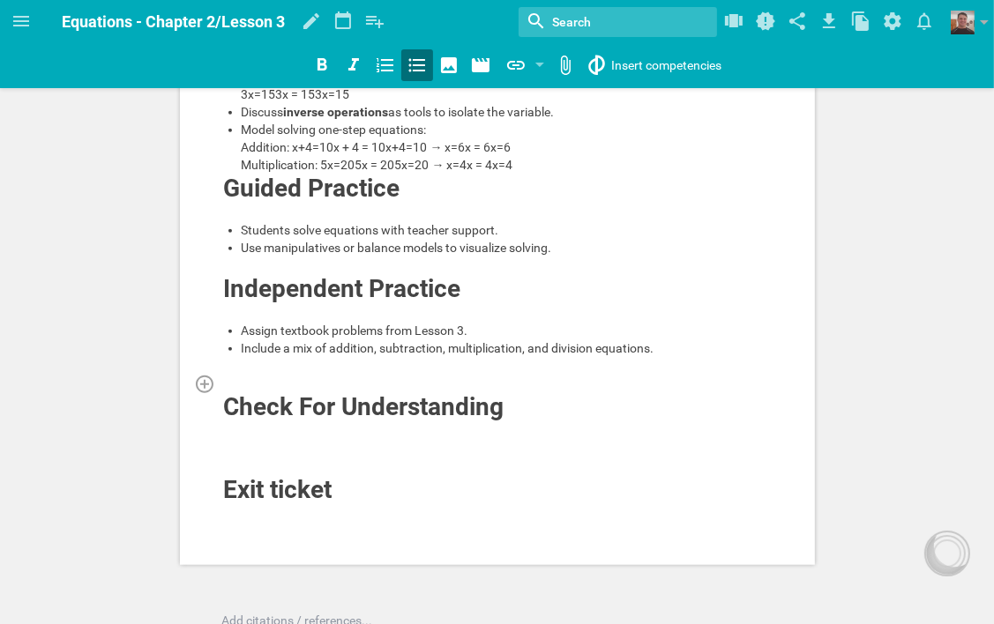
click at [375, 392] on div at bounding box center [497, 384] width 549 height 18
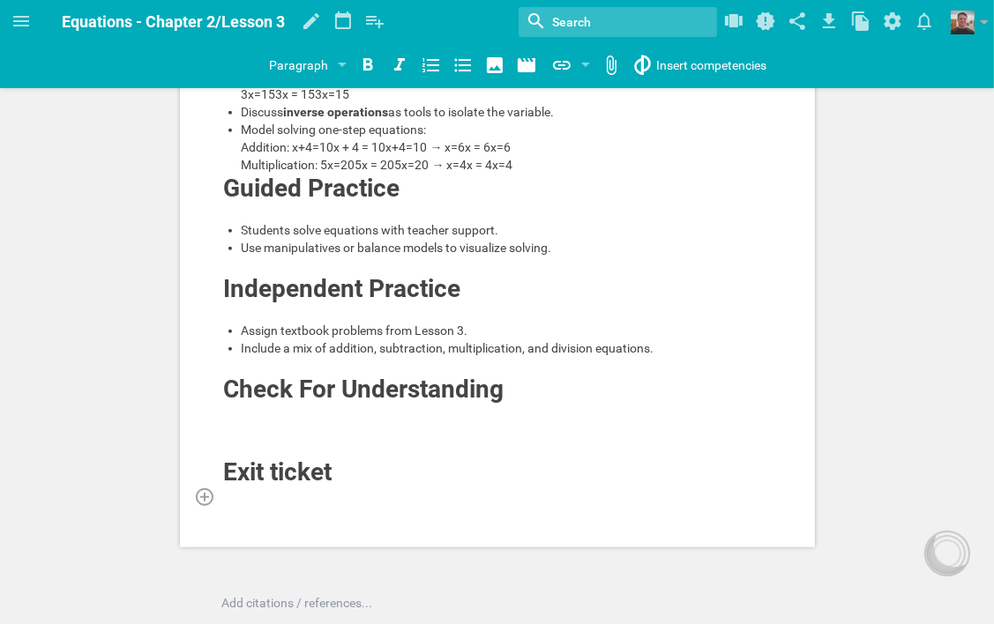
click at [318, 505] on div at bounding box center [497, 497] width 549 height 18
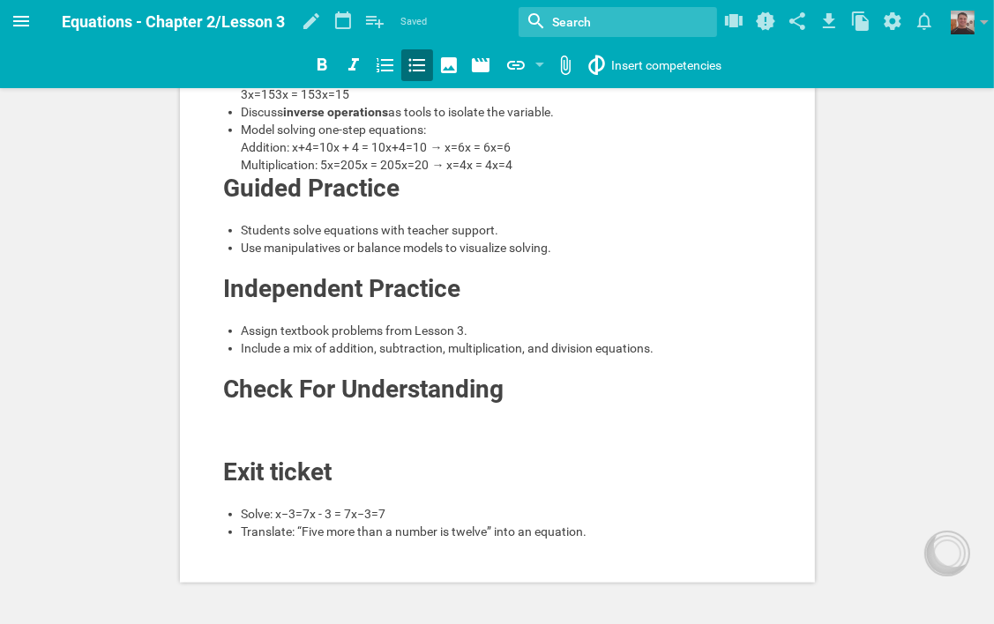
click at [18, 19] on icon at bounding box center [21, 21] width 21 height 21
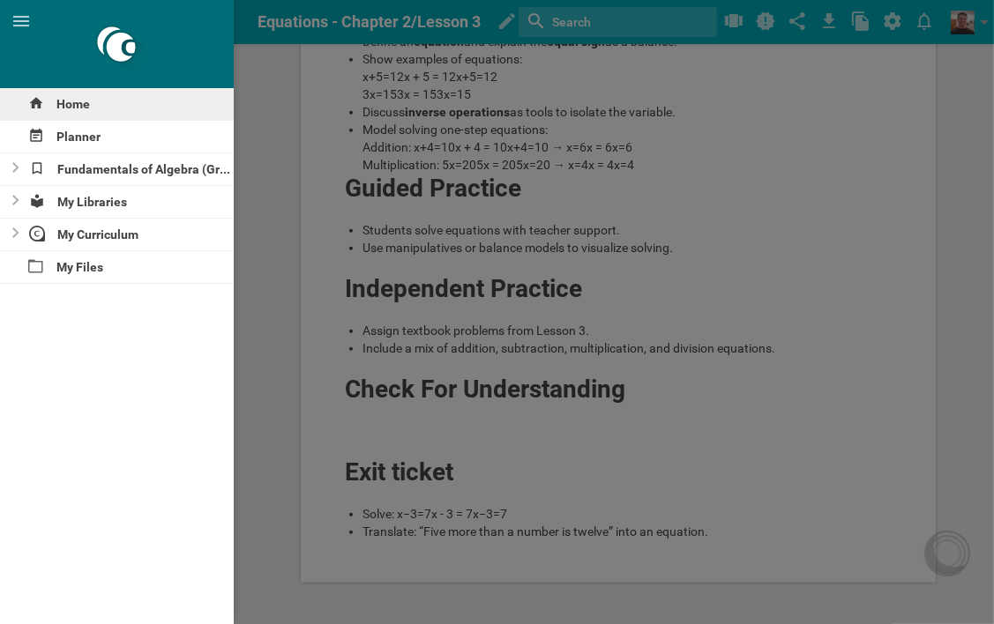
click at [71, 103] on div "Home" at bounding box center [117, 104] width 234 height 32
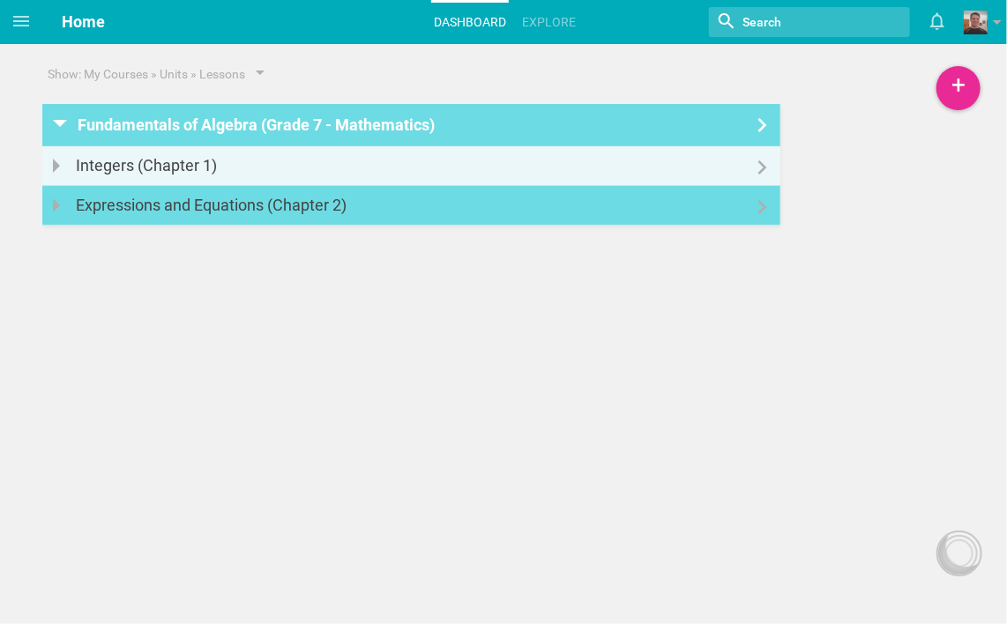
click at [707, 208] on link "Expressions and Equations (Chapter 2)" at bounding box center [411, 205] width 738 height 39
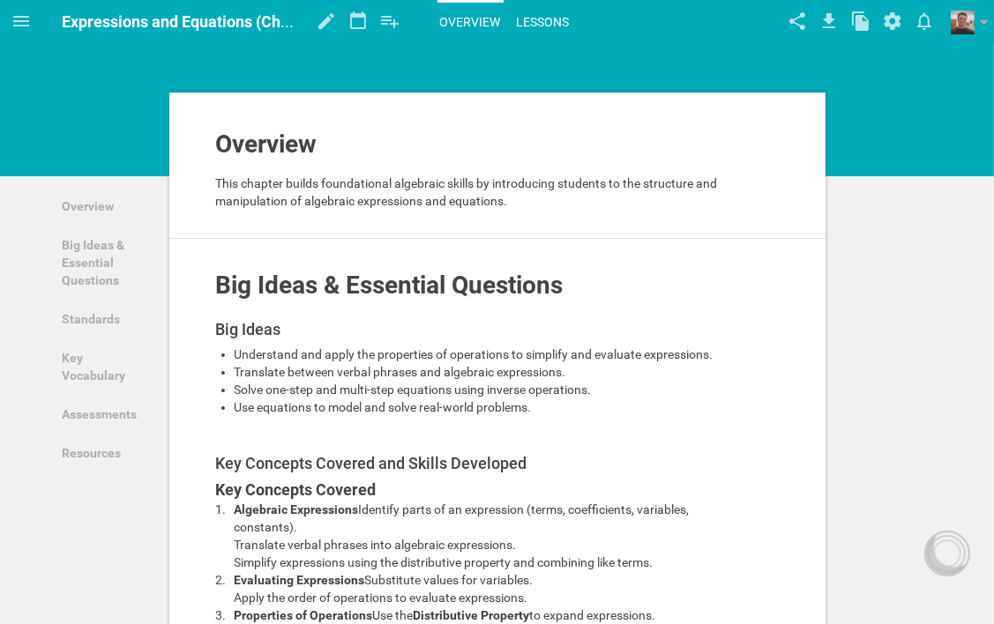
click at [544, 19] on link "Lessons" at bounding box center [543, 22] width 58 height 39
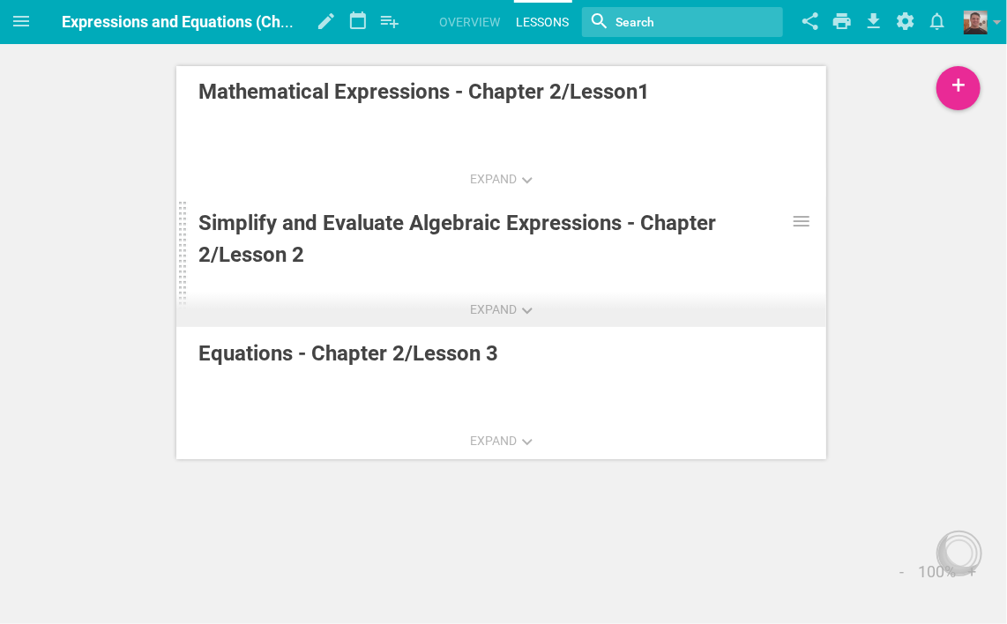
click at [579, 240] on div "Simplify and Evaluate Algebraic Expressions - Chapter 2/Lesson 2" at bounding box center [458, 238] width 520 height 63
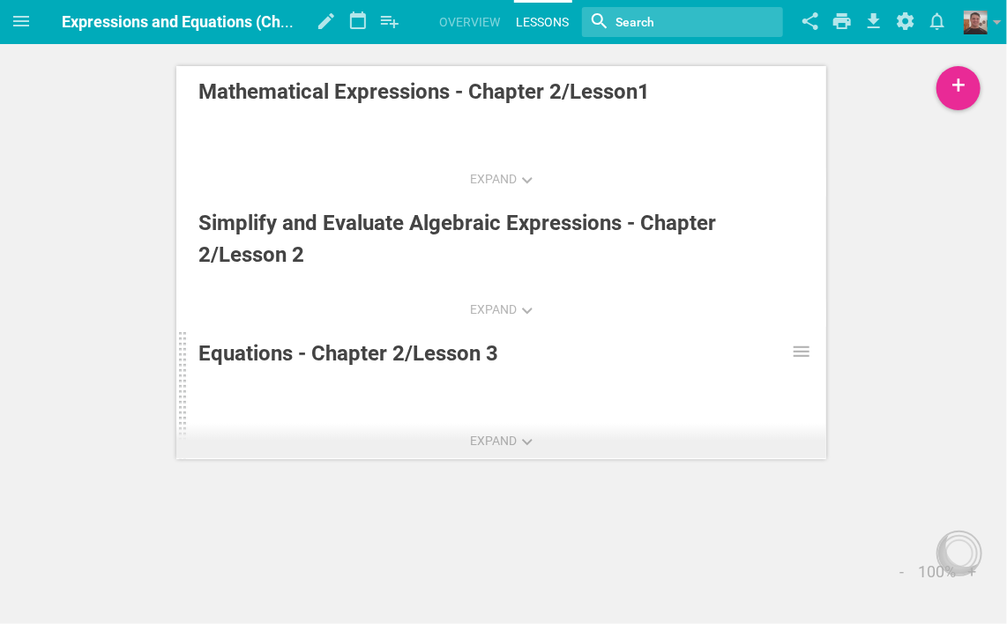
click at [503, 369] on div "Equations - Chapter 2/Lesson 3" at bounding box center [458, 354] width 520 height 32
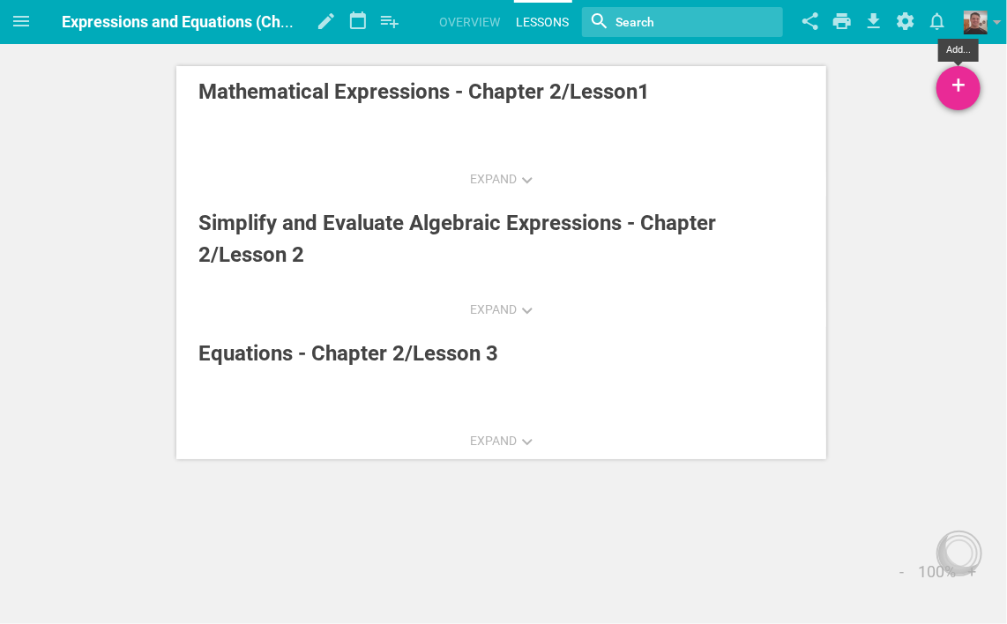
click at [960, 95] on div "+" at bounding box center [958, 88] width 44 height 44
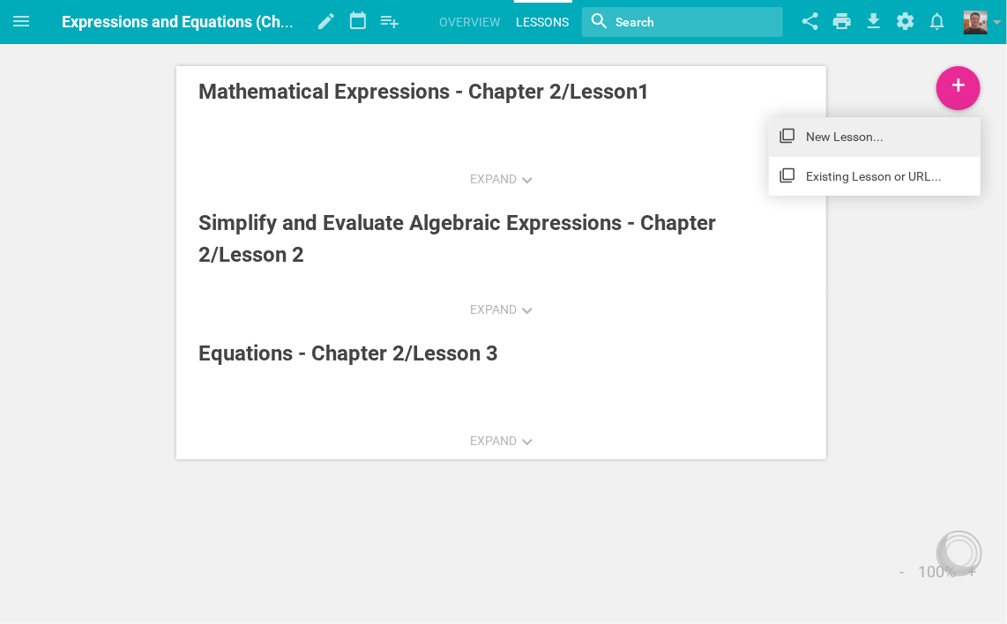
click at [846, 139] on link "New Lesson..." at bounding box center [875, 136] width 212 height 39
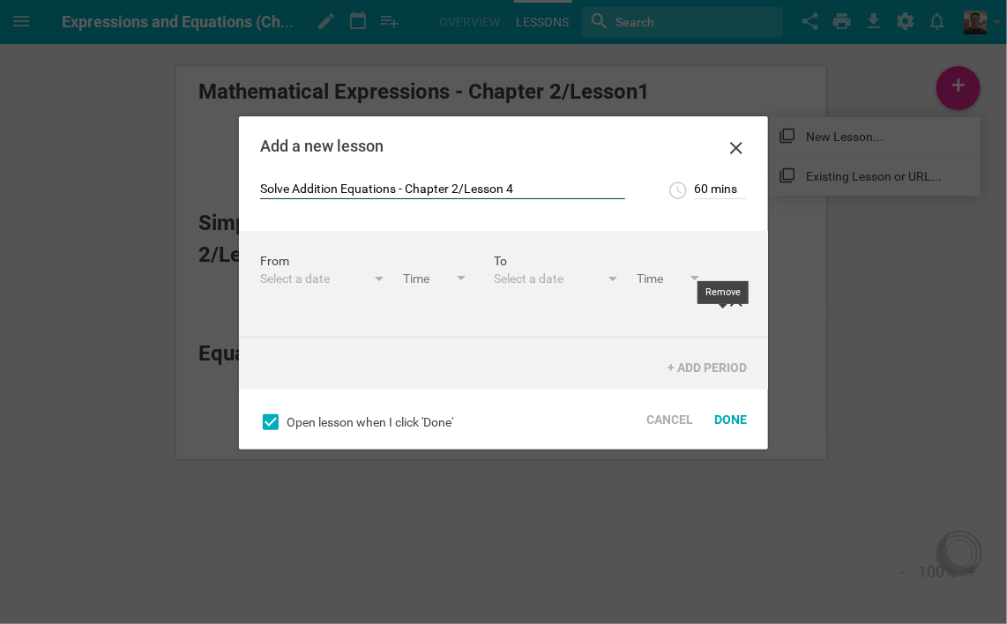
type input "Solve Addition Equations - Chapter 2/Lesson 4"
click at [730, 307] on icon at bounding box center [736, 300] width 12 height 12
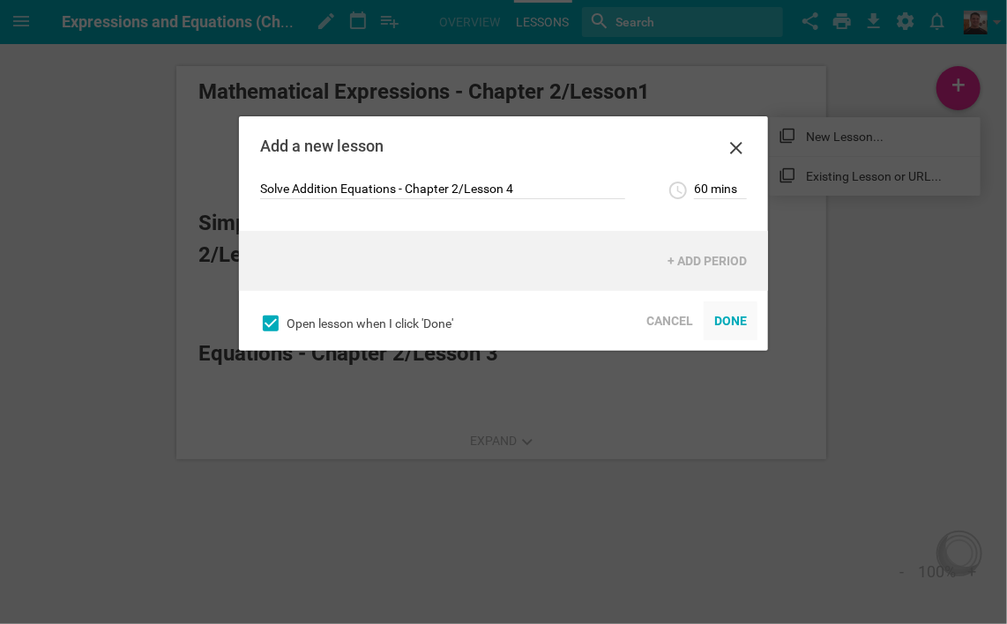
click at [737, 321] on div "Done" at bounding box center [731, 321] width 54 height 39
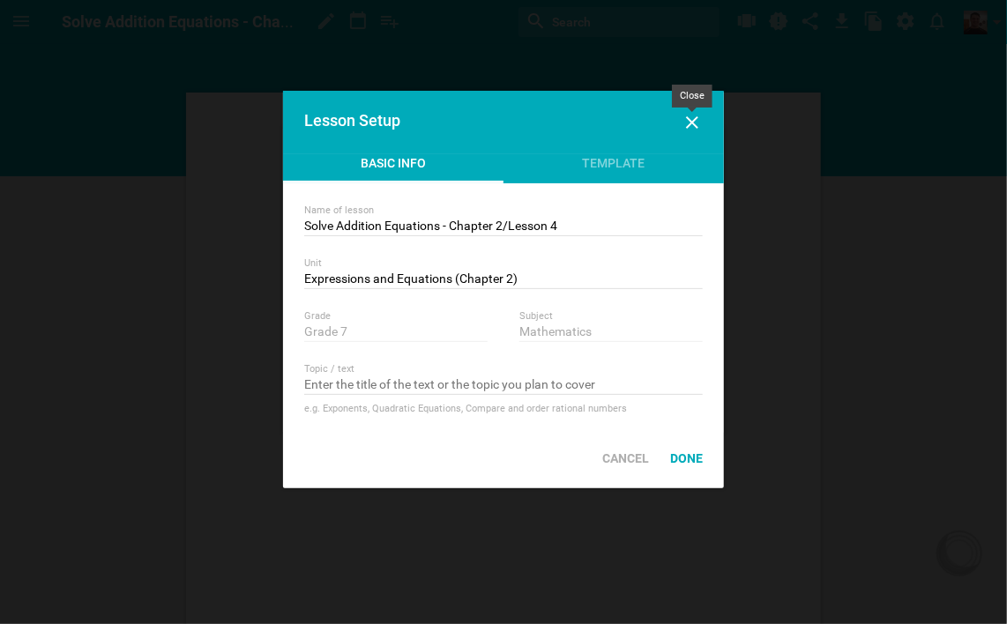
click at [691, 113] on icon at bounding box center [692, 122] width 21 height 21
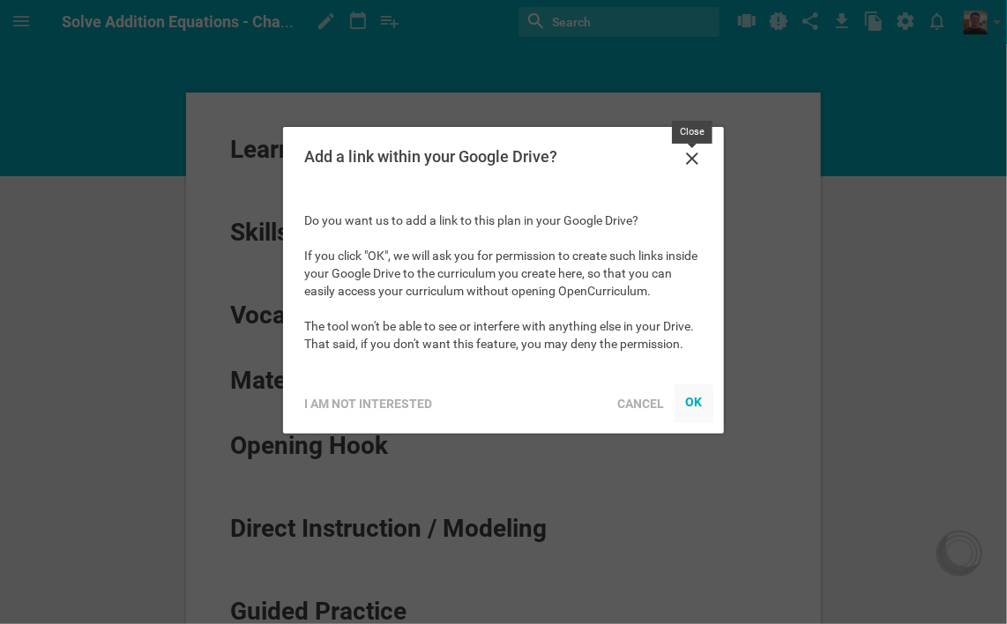
click at [688, 155] on icon at bounding box center [692, 158] width 21 height 21
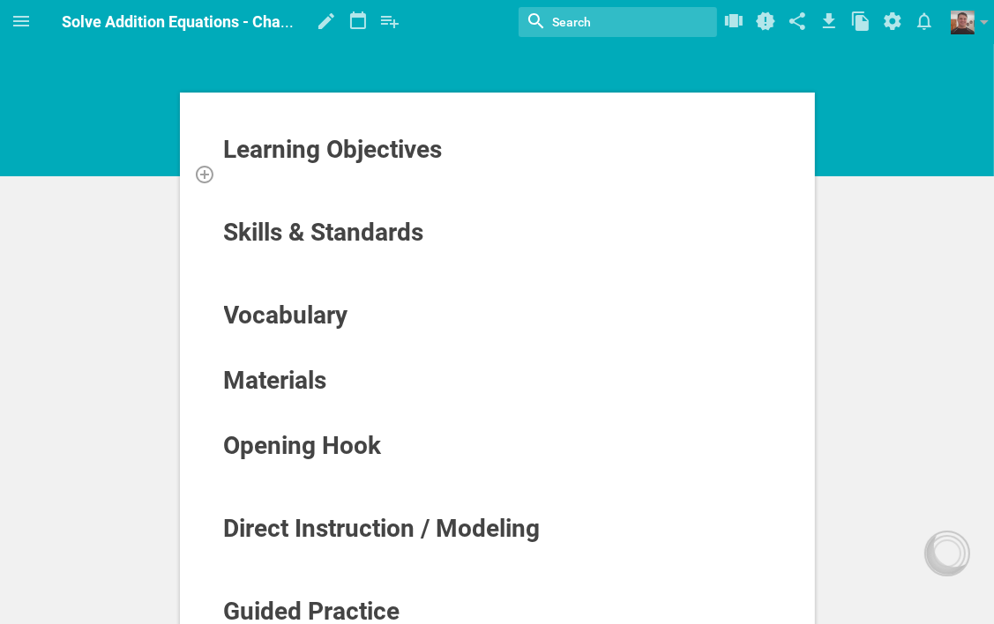
click at [374, 172] on div at bounding box center [497, 174] width 549 height 18
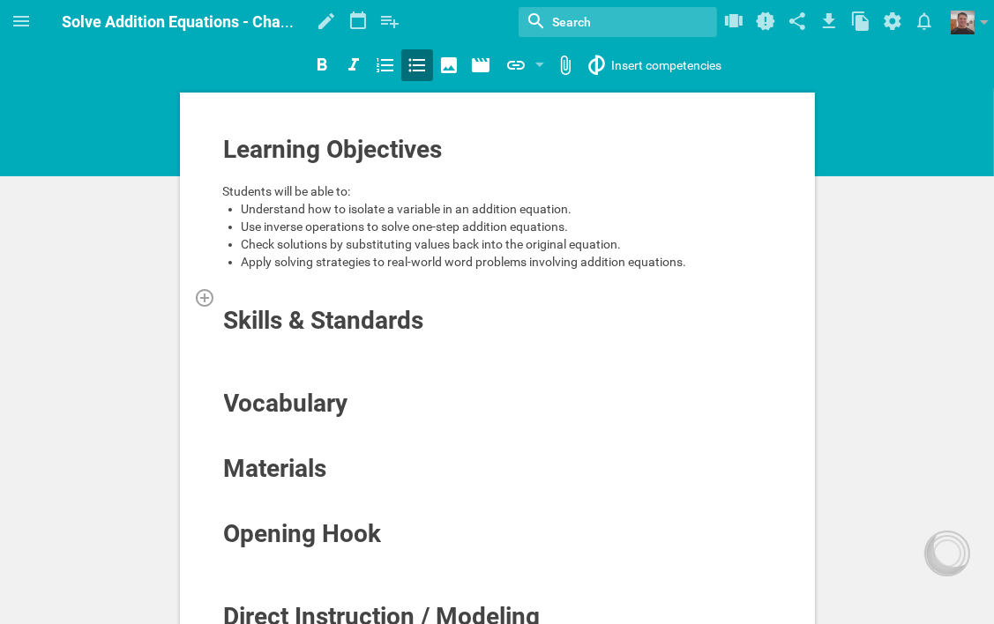
click at [328, 294] on div at bounding box center [497, 297] width 549 height 18
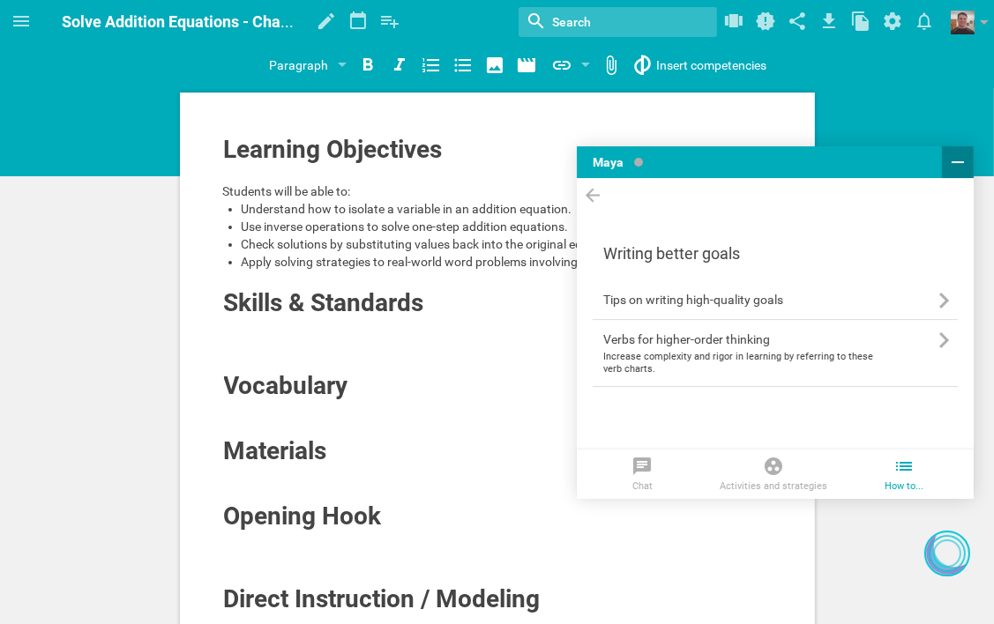
click at [953, 165] on icon at bounding box center [957, 162] width 21 height 21
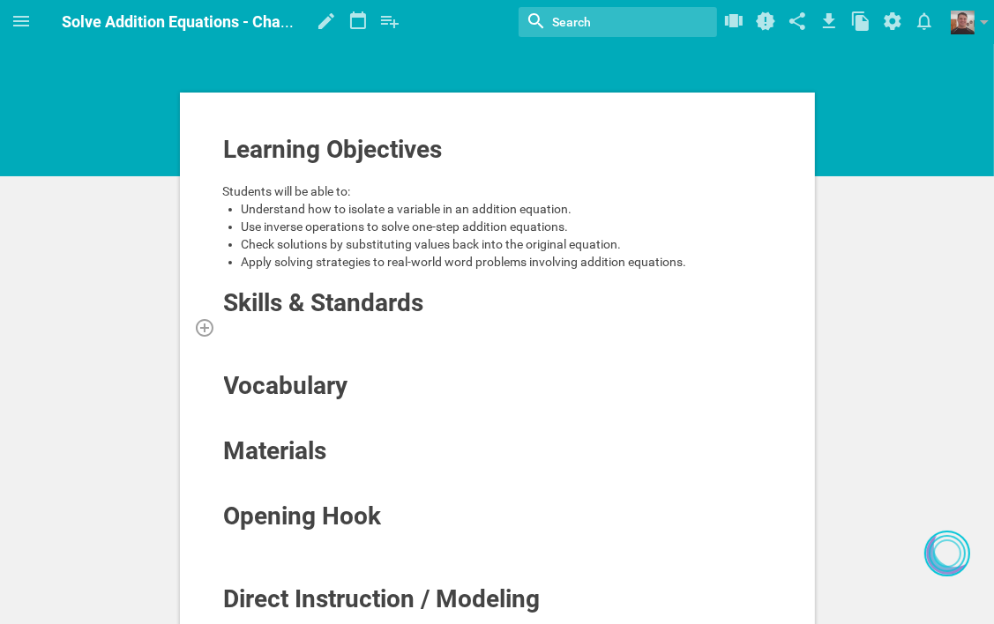
click at [360, 328] on div at bounding box center [497, 327] width 549 height 18
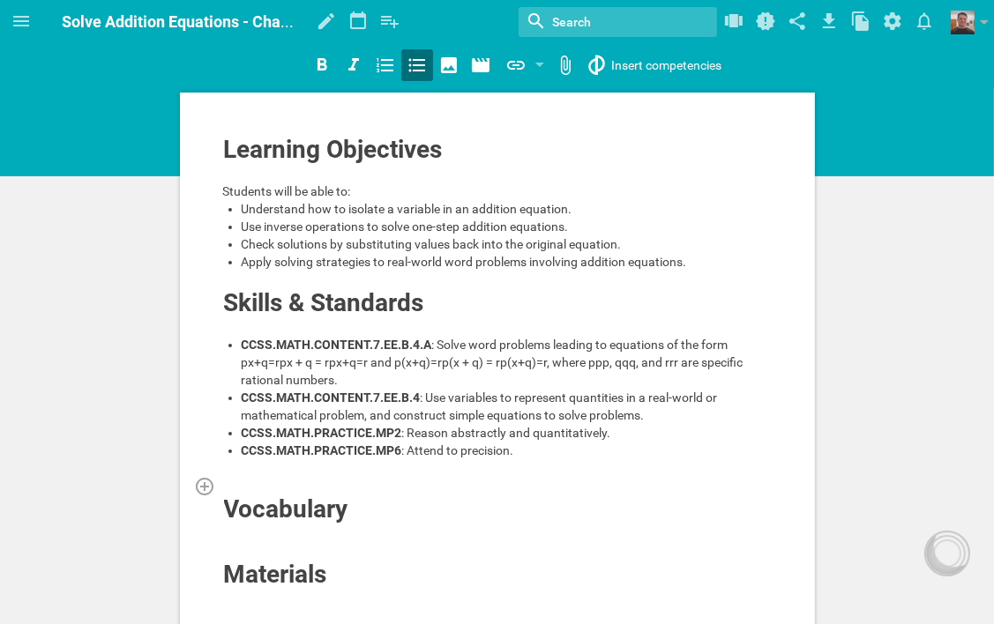
click at [326, 487] on div at bounding box center [497, 486] width 549 height 18
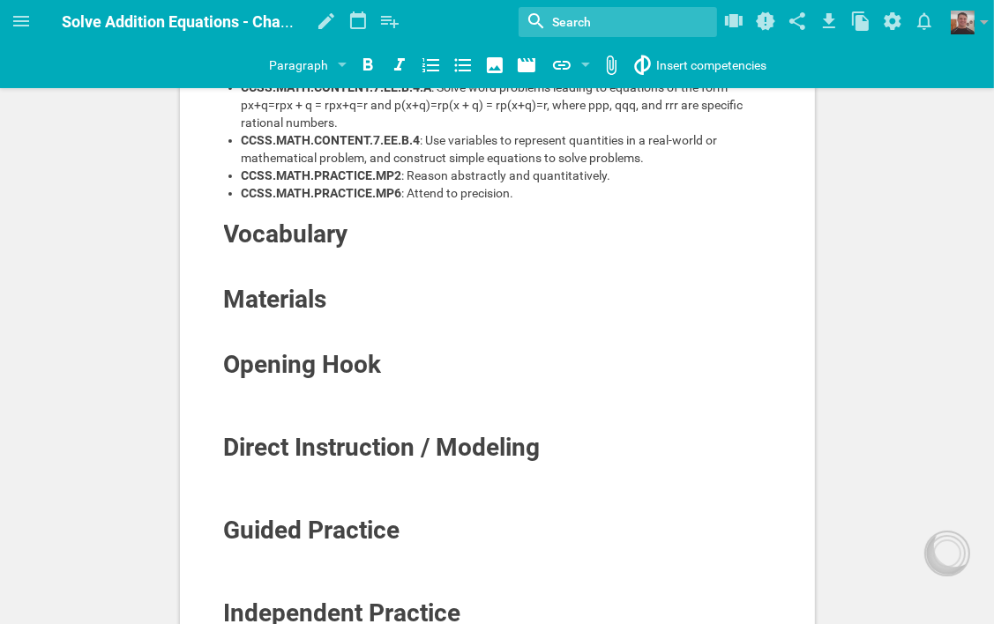
scroll to position [264, 0]
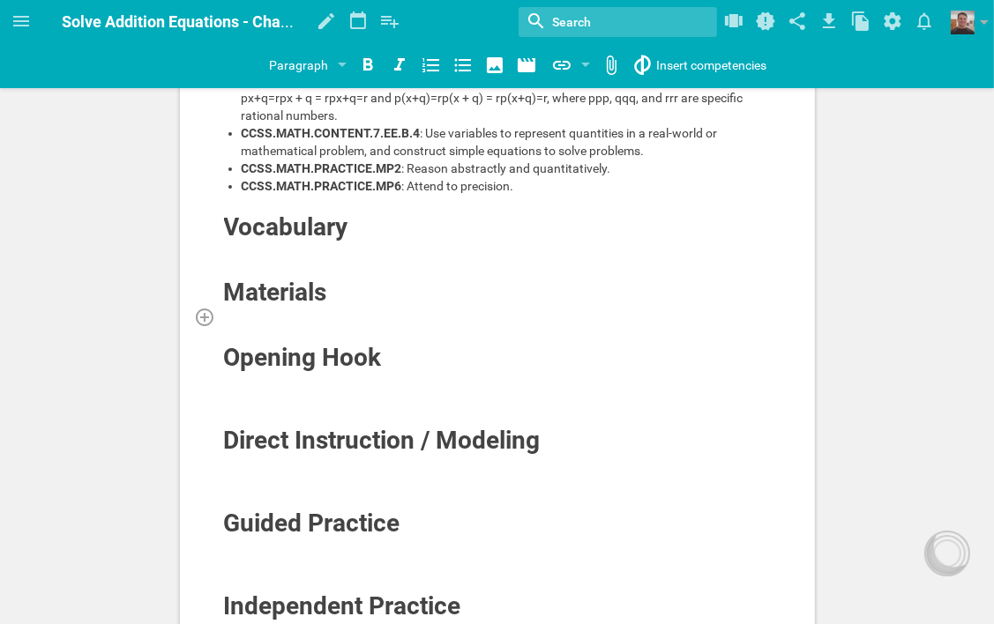
click at [314, 312] on div at bounding box center [497, 317] width 549 height 18
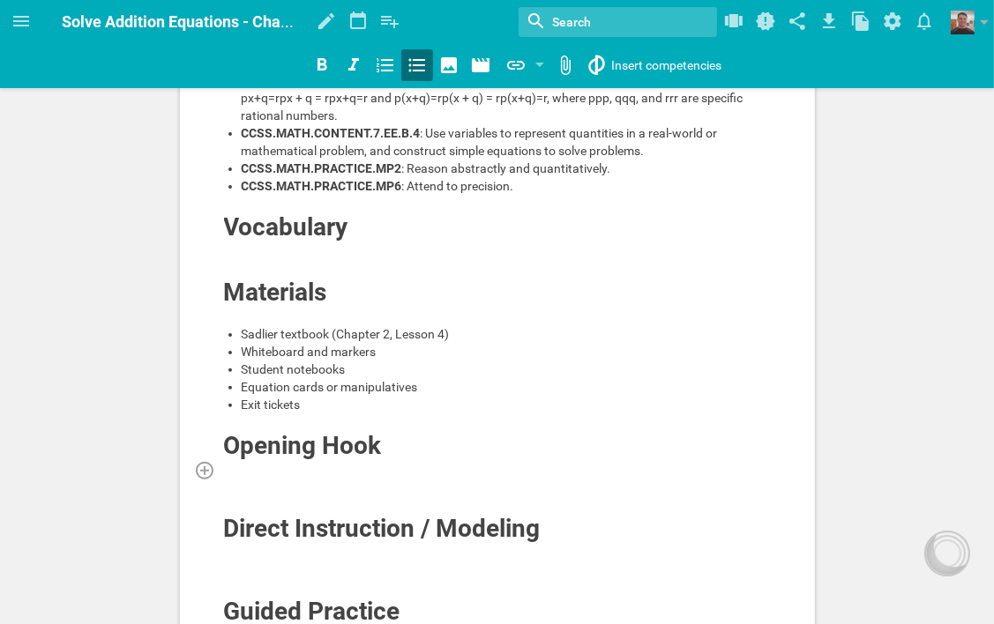
click at [411, 470] on div at bounding box center [497, 470] width 549 height 18
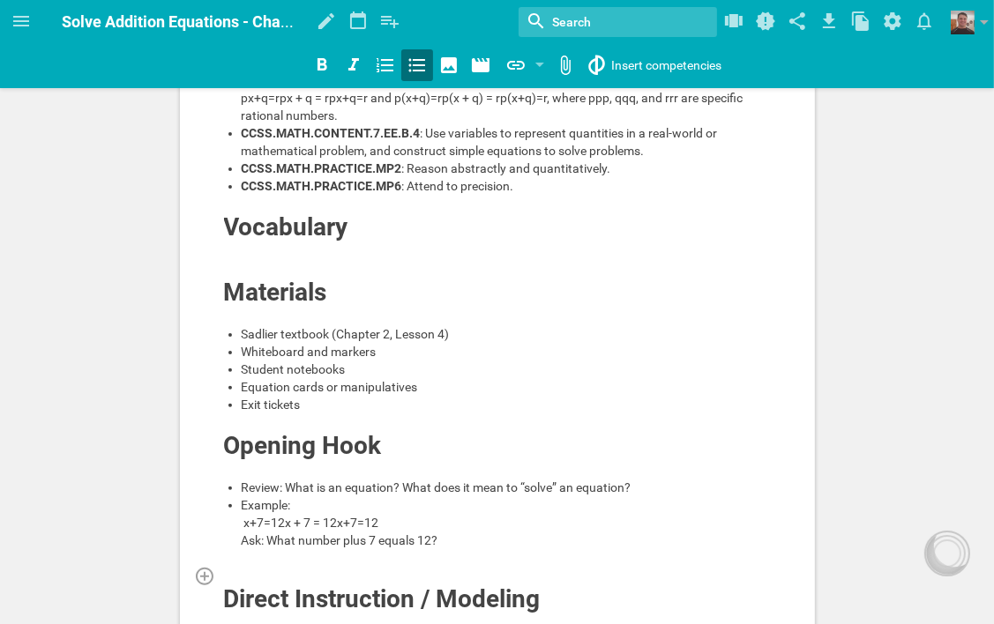
click at [332, 575] on div at bounding box center [497, 576] width 549 height 18
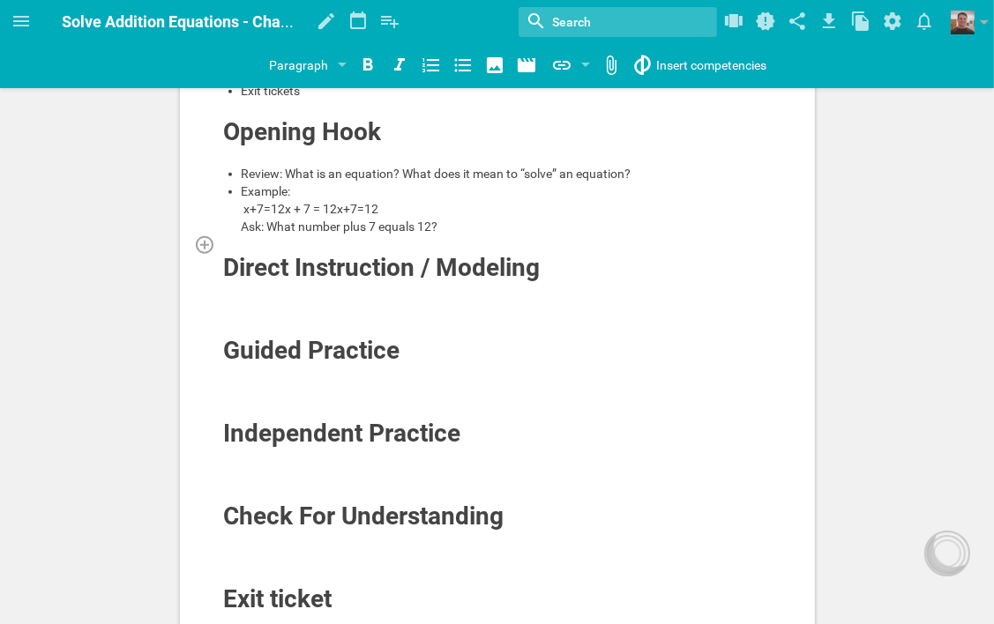
scroll to position [617, 0]
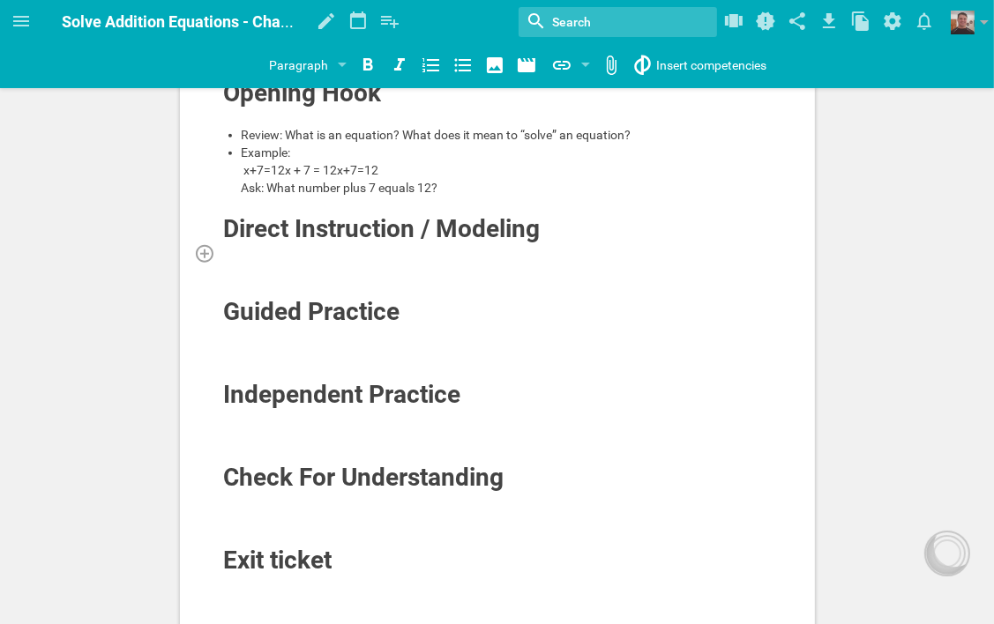
click at [342, 245] on div at bounding box center [497, 253] width 549 height 18
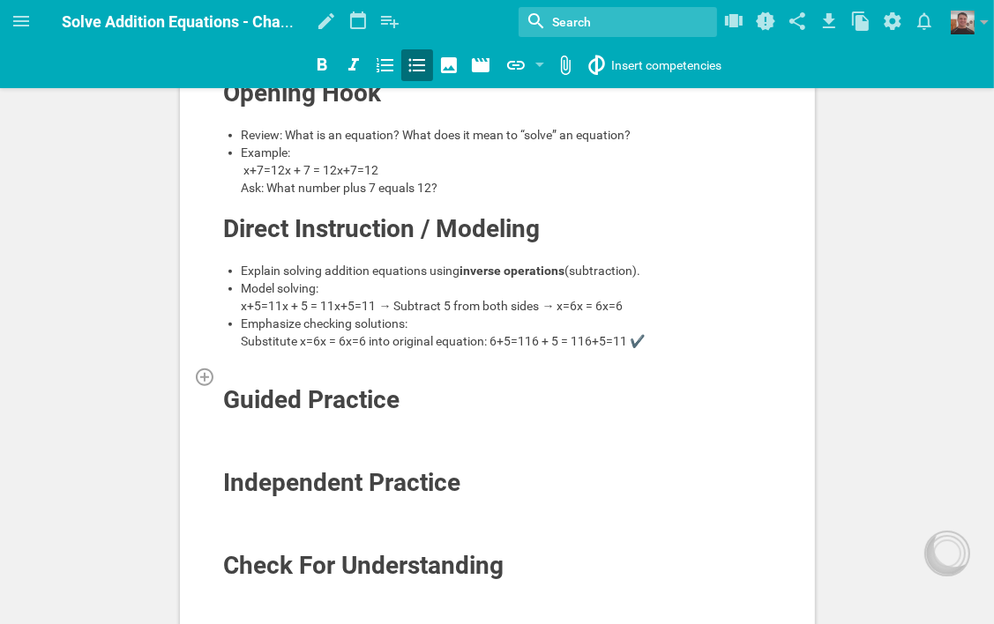
click at [261, 385] on div at bounding box center [497, 377] width 549 height 18
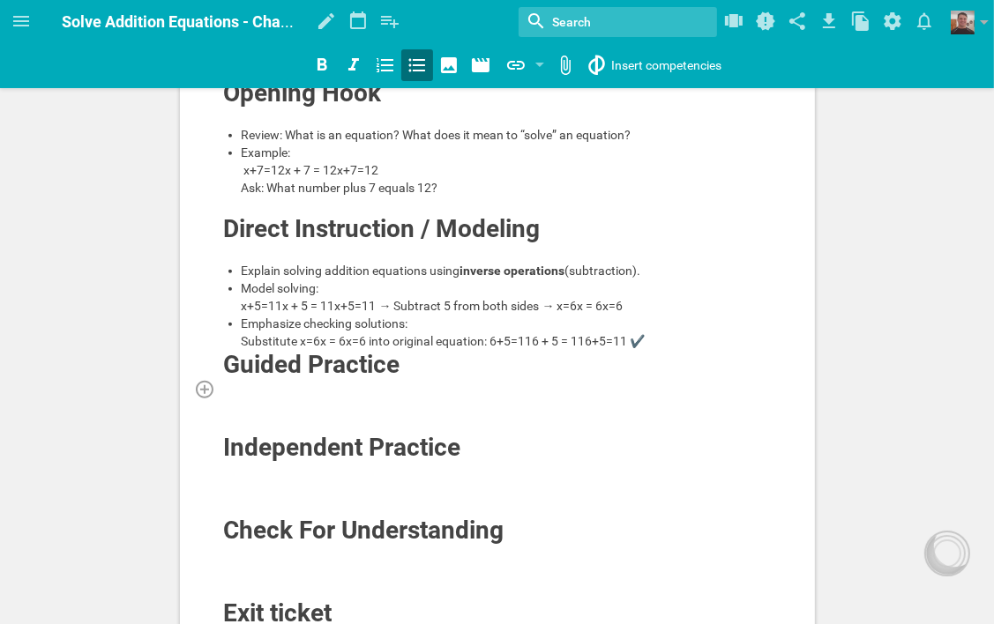
click at [381, 398] on div at bounding box center [497, 389] width 549 height 18
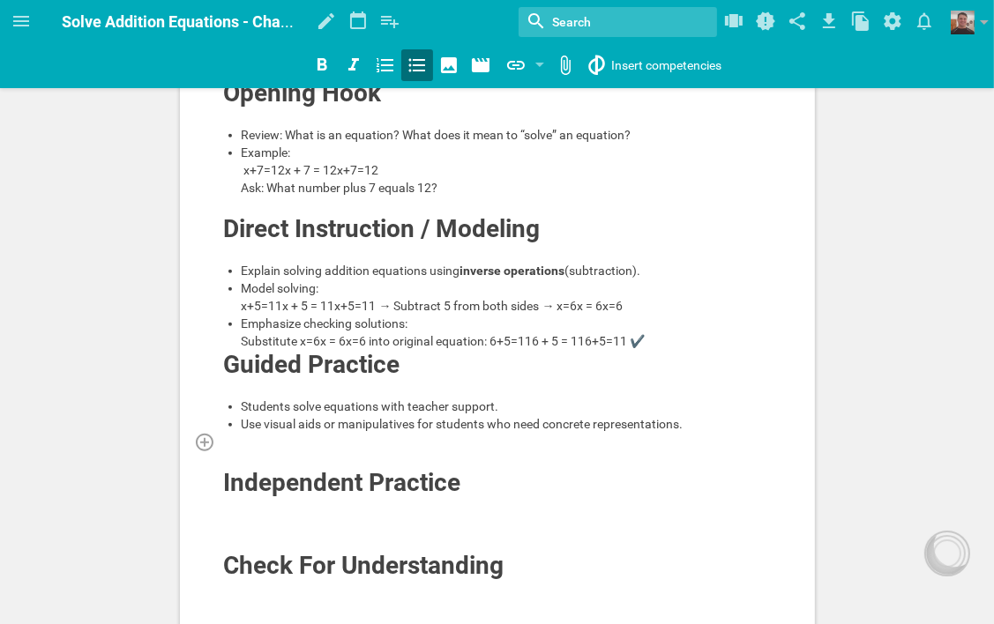
click at [352, 451] on div at bounding box center [497, 442] width 549 height 18
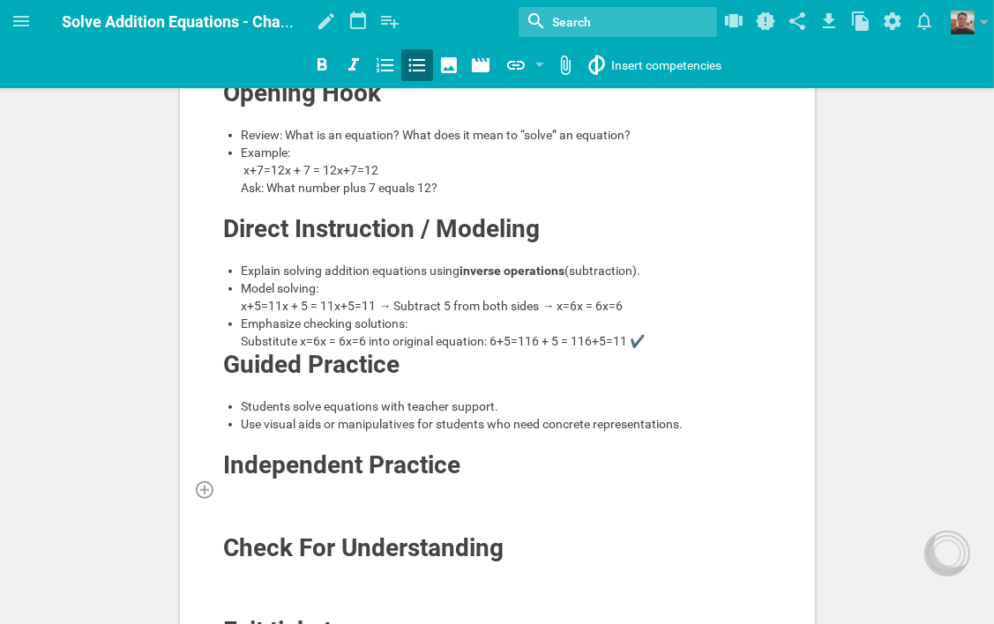
click at [397, 498] on div at bounding box center [497, 490] width 549 height 18
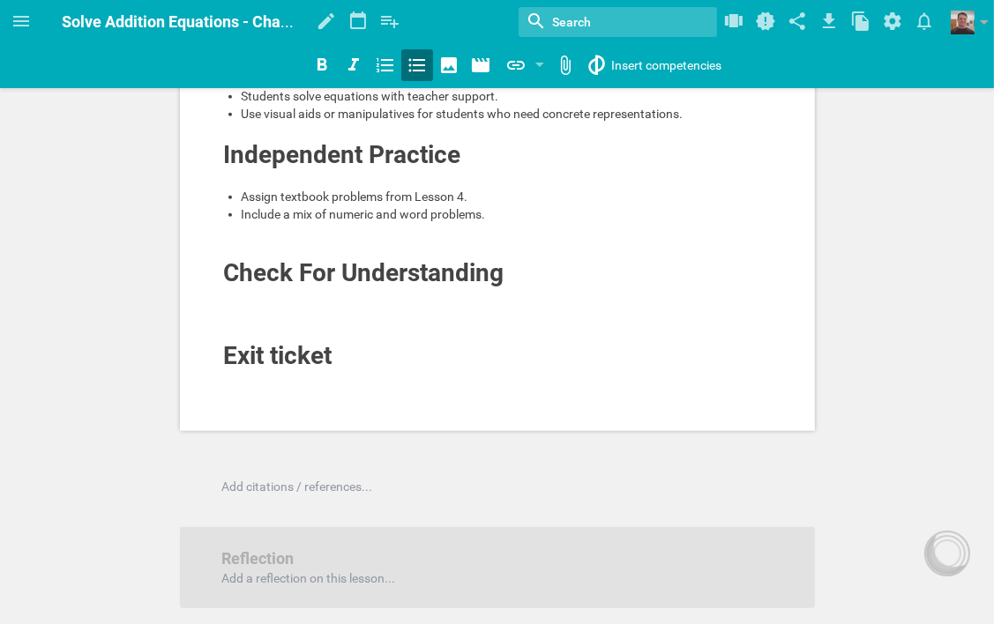
scroll to position [970, 0]
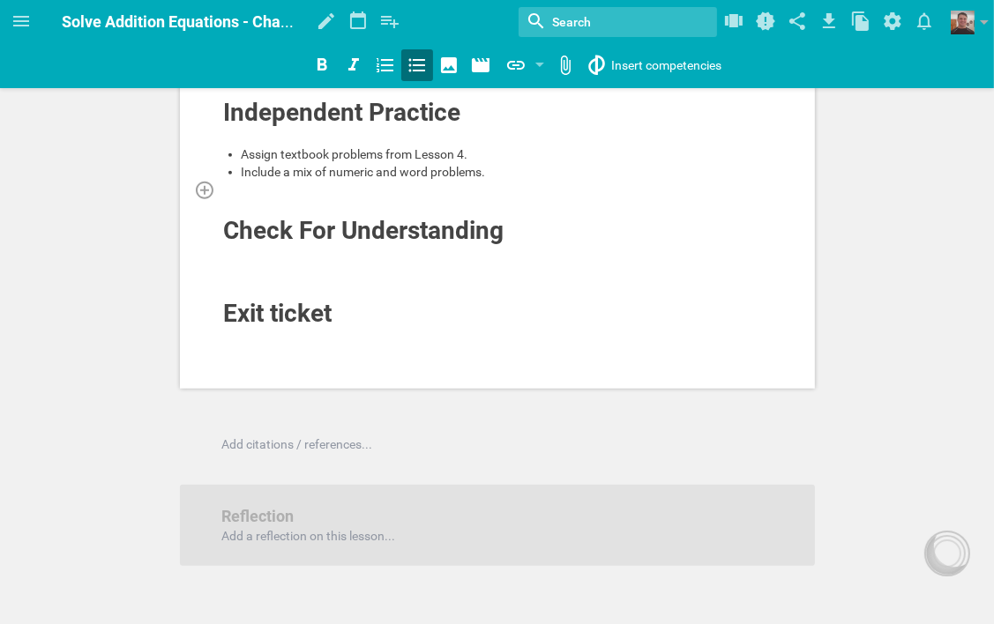
click at [282, 198] on div at bounding box center [497, 190] width 549 height 18
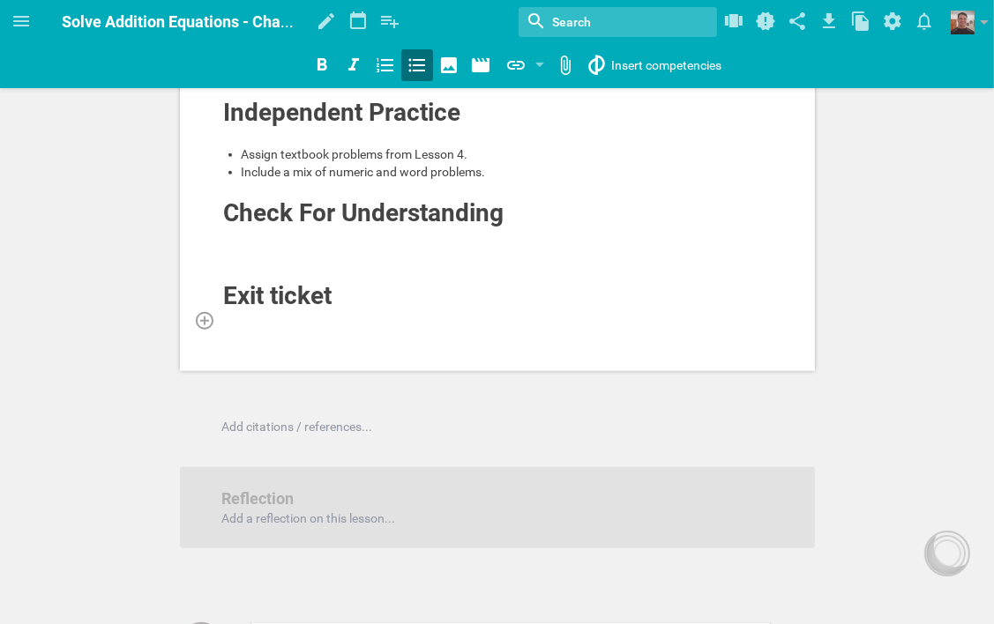
click at [309, 329] on div at bounding box center [497, 320] width 549 height 18
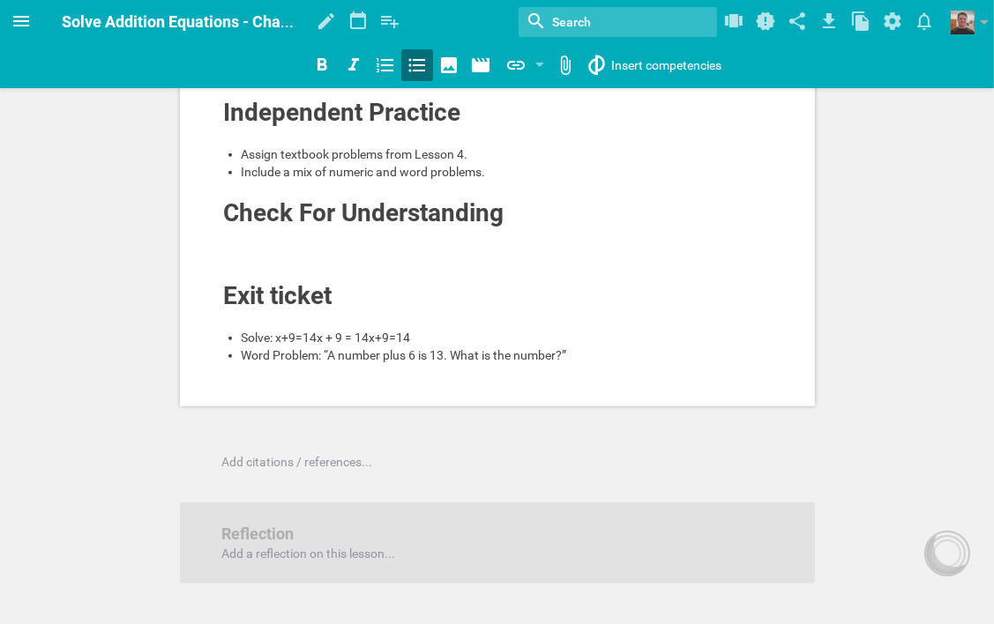
click at [20, 23] on icon at bounding box center [21, 21] width 21 height 21
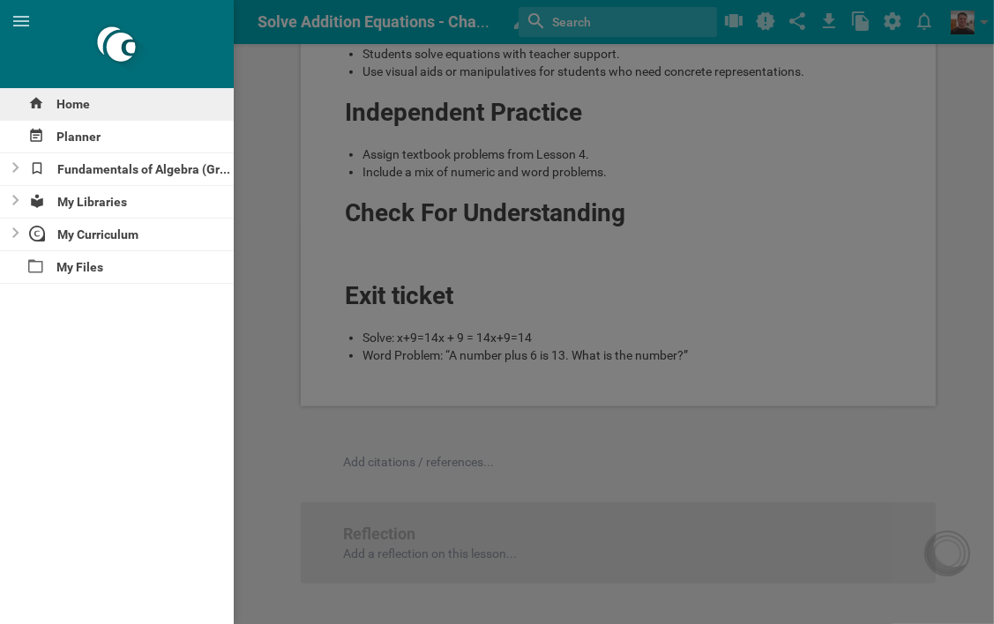
click at [66, 104] on div "Home" at bounding box center [117, 104] width 234 height 32
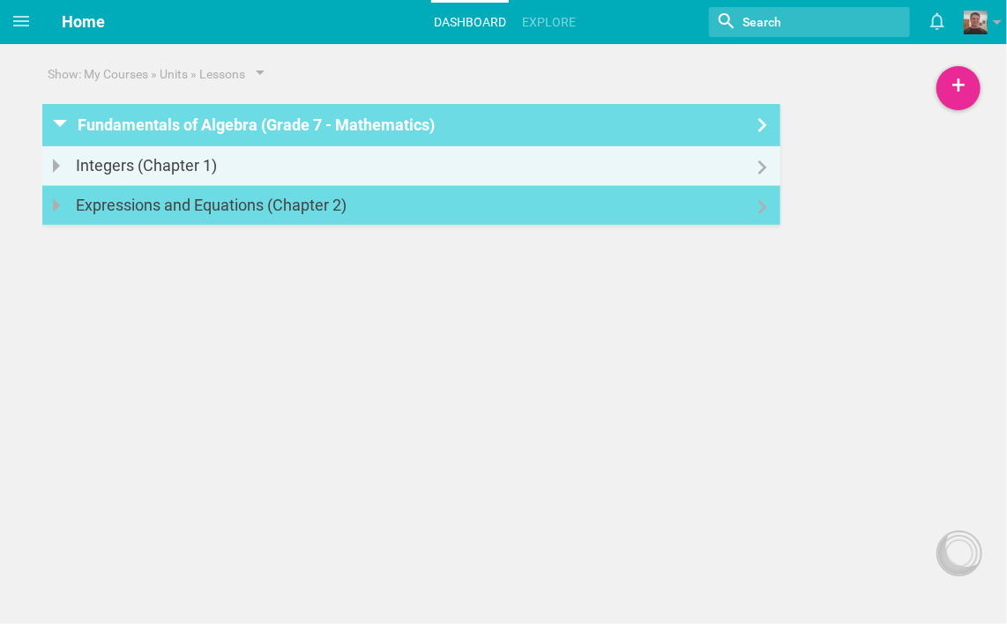
click at [648, 205] on div at bounding box center [411, 196] width 738 height 21
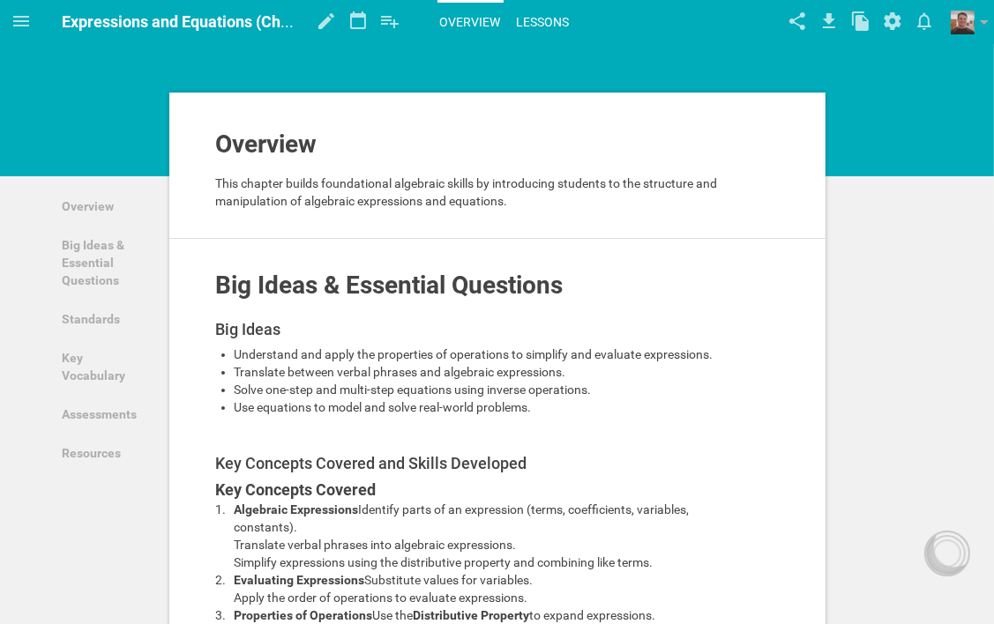
click at [519, 11] on link "Lessons" at bounding box center [543, 22] width 58 height 39
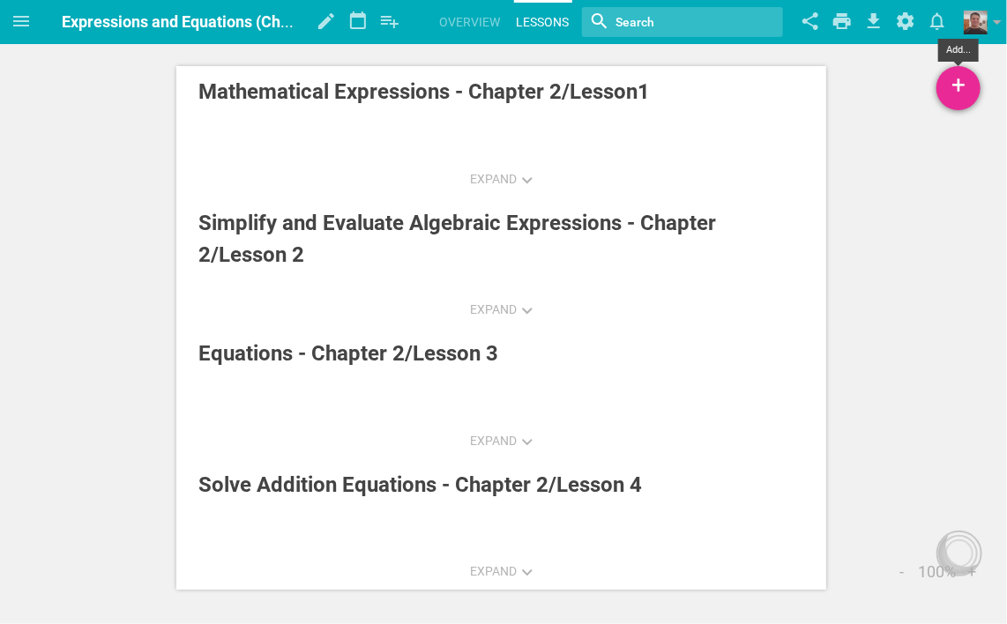
click at [958, 88] on div "+" at bounding box center [958, 88] width 44 height 44
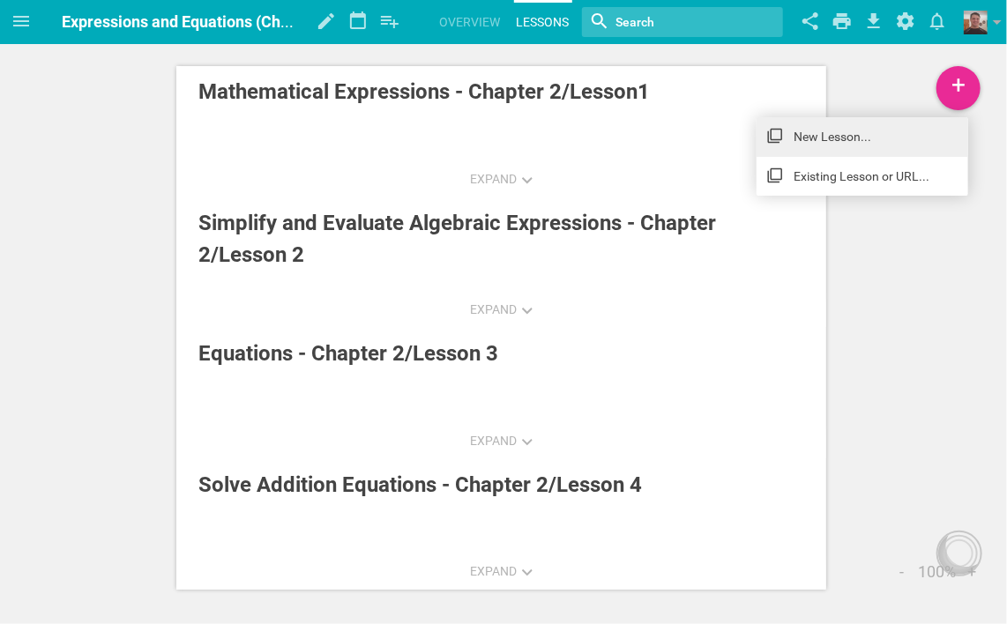
click at [801, 134] on link "New Lesson..." at bounding box center [862, 136] width 212 height 39
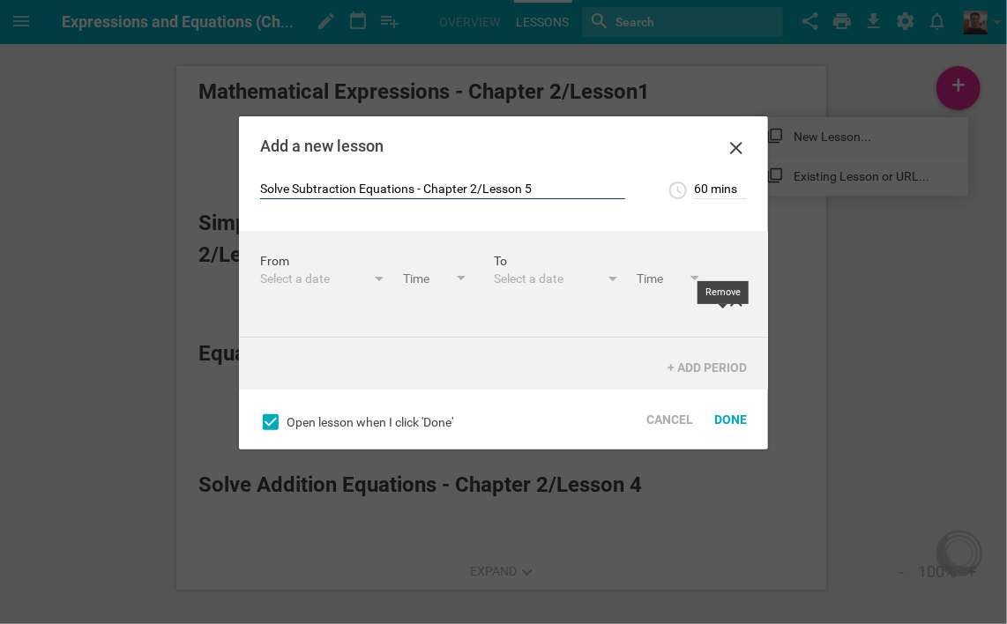
type input "Solve Subtraction Equations - Chapter 2/Lesson 5"
click at [726, 311] on icon at bounding box center [736, 300] width 21 height 21
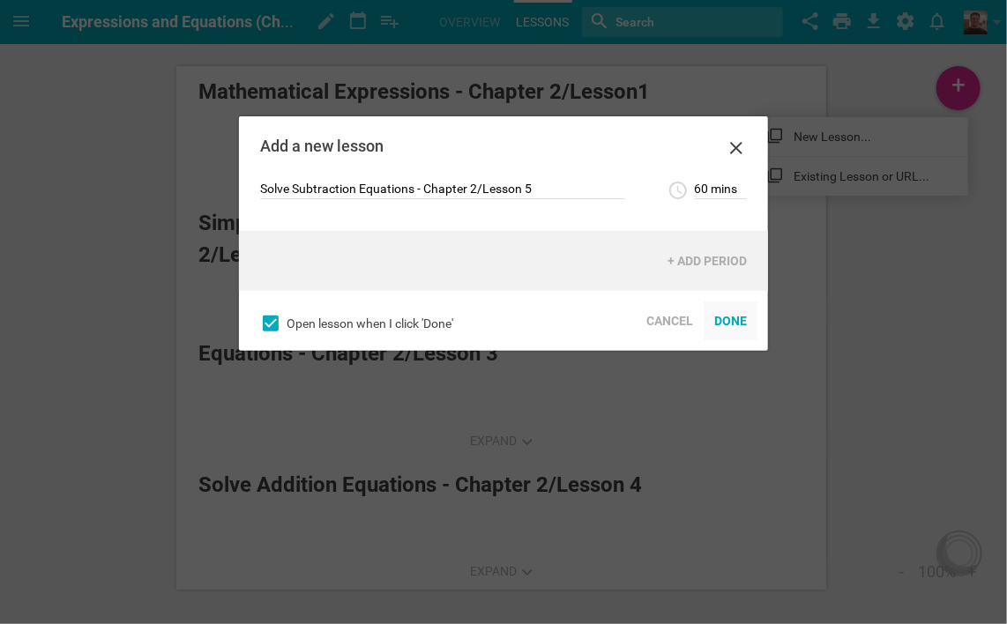
click at [723, 321] on div "Done" at bounding box center [731, 321] width 54 height 39
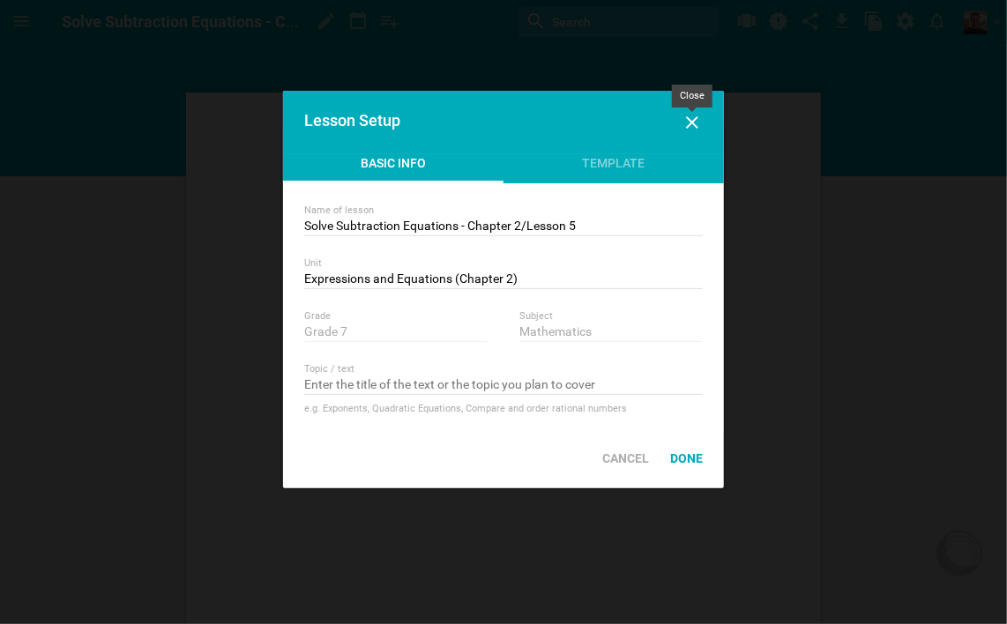
click at [689, 120] on icon at bounding box center [692, 122] width 12 height 12
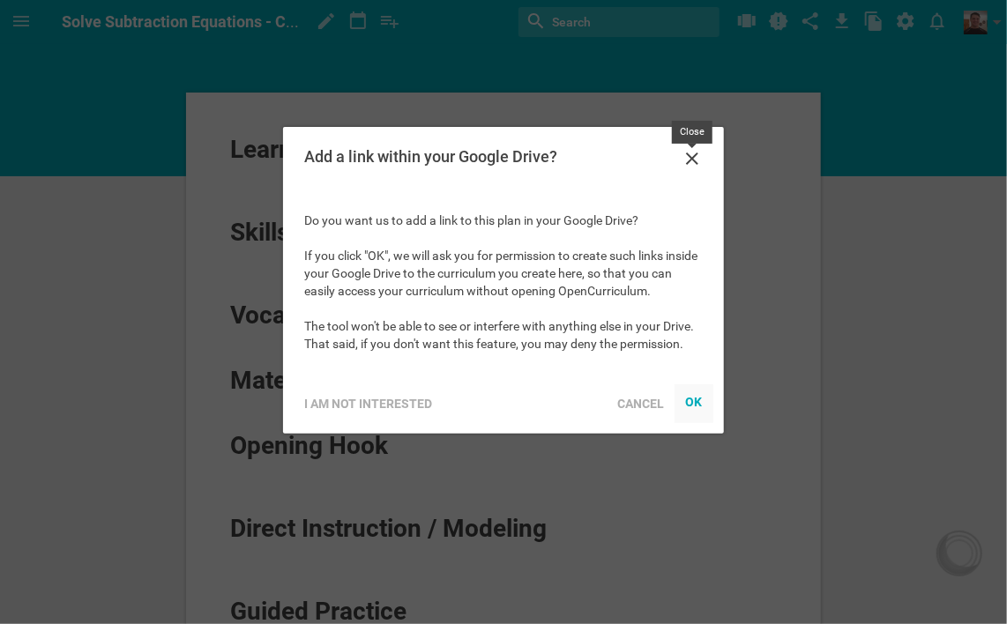
click at [688, 153] on icon at bounding box center [692, 159] width 12 height 12
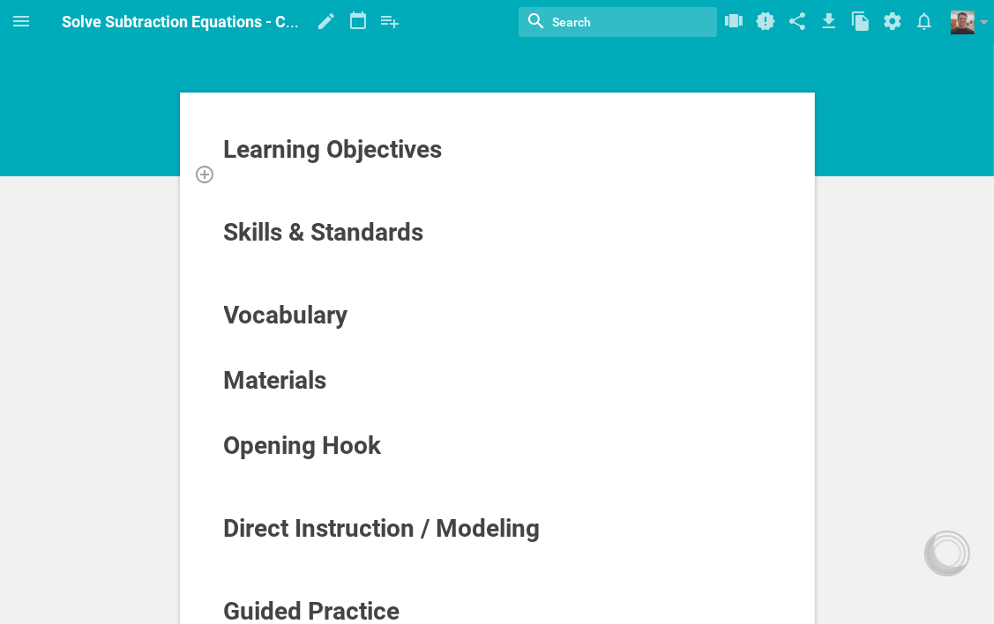
click at [400, 175] on div at bounding box center [497, 174] width 549 height 18
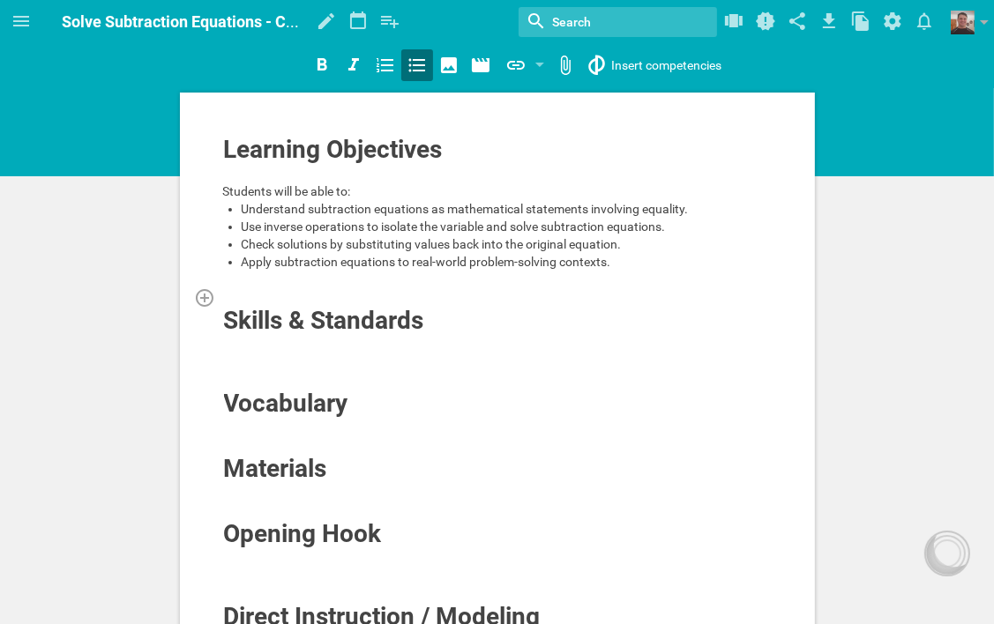
click at [380, 293] on div at bounding box center [497, 297] width 549 height 18
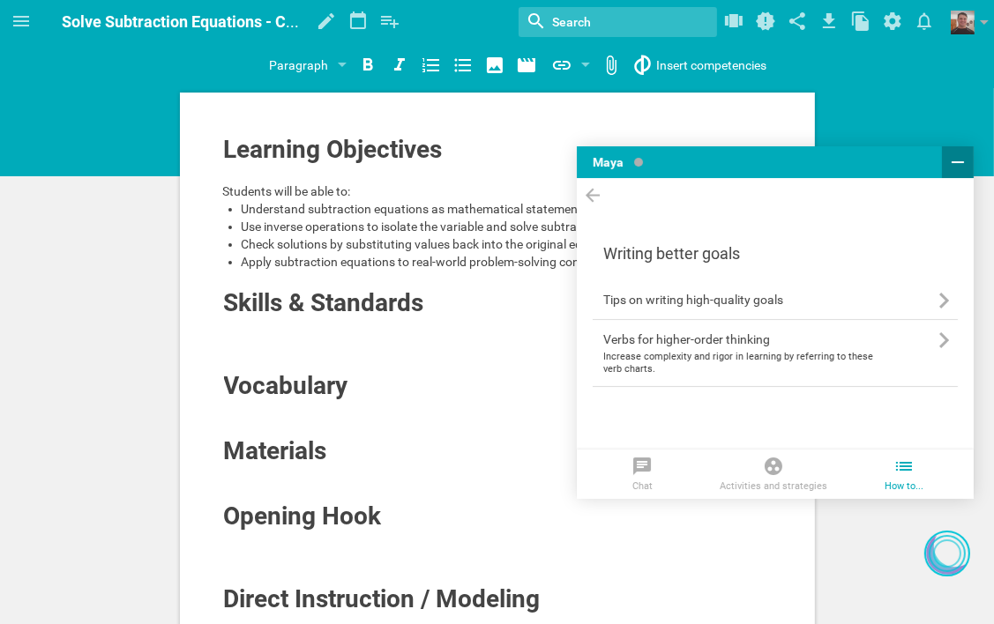
click at [965, 158] on icon at bounding box center [957, 162] width 21 height 21
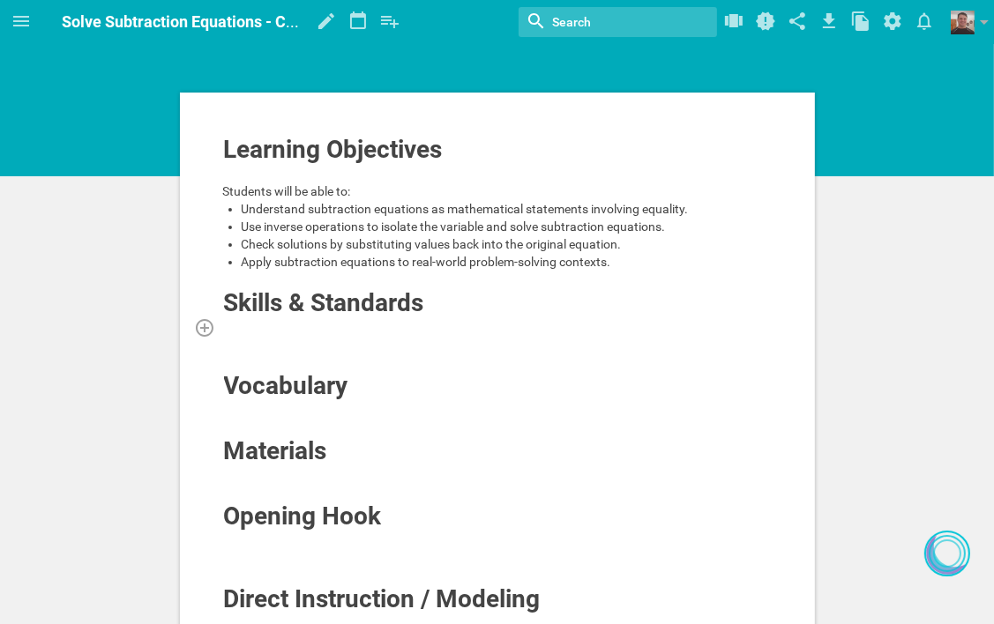
click at [385, 323] on div at bounding box center [497, 327] width 549 height 18
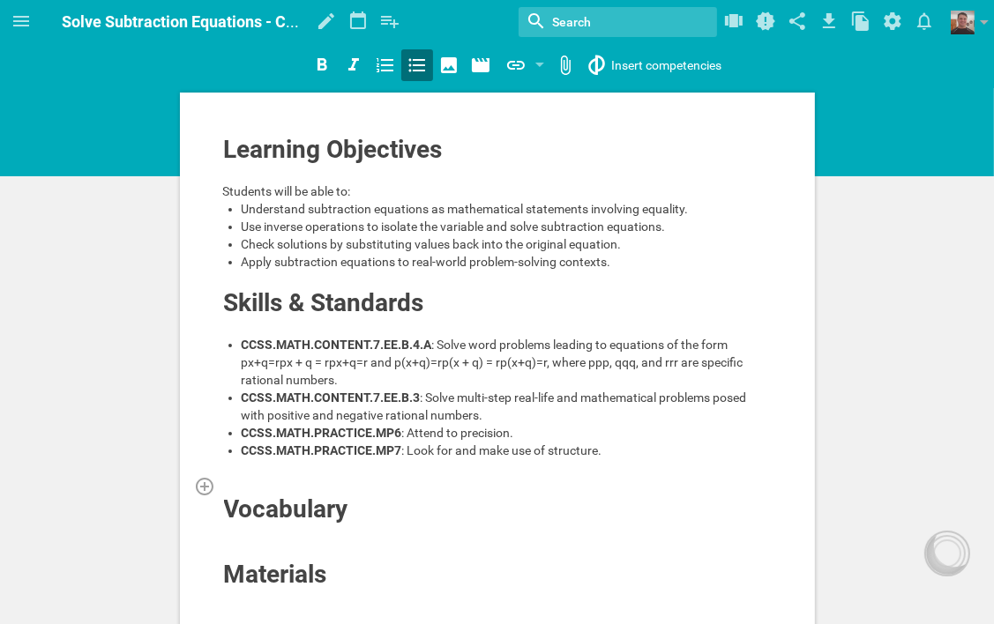
click at [319, 489] on div at bounding box center [497, 486] width 549 height 18
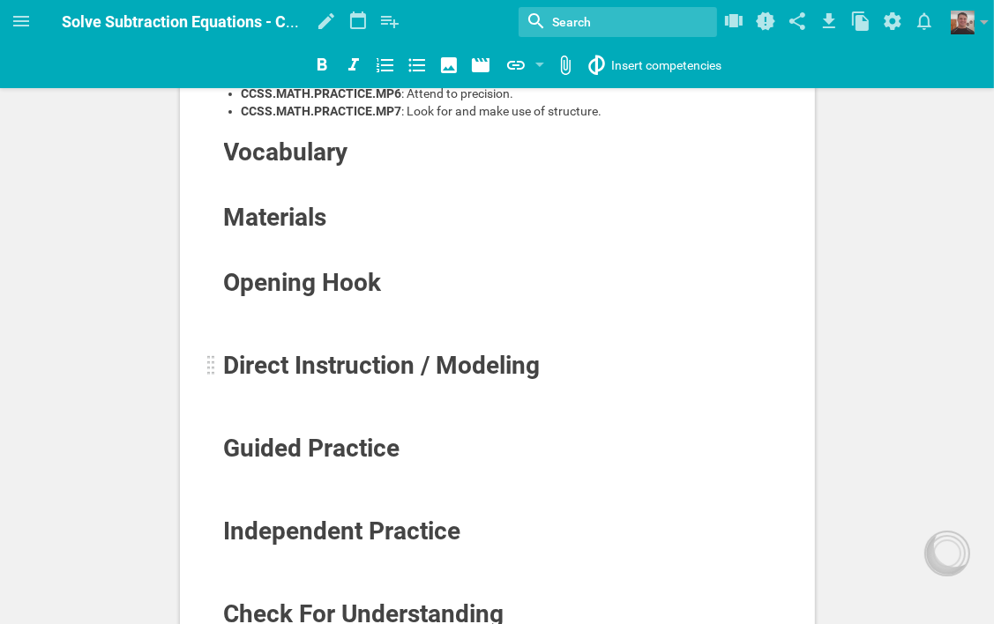
scroll to position [353, 0]
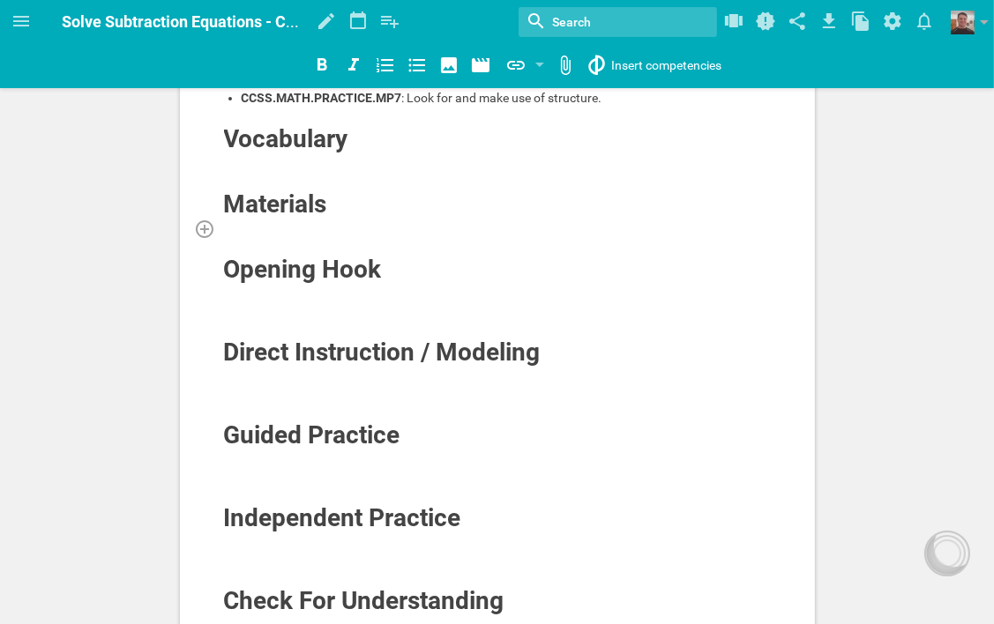
click at [311, 222] on div at bounding box center [497, 229] width 549 height 18
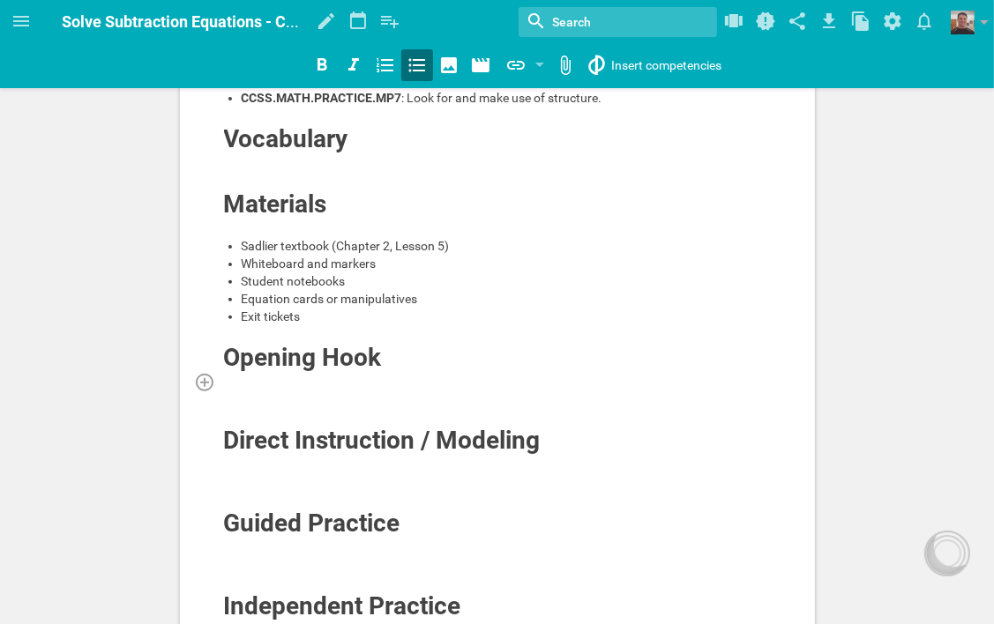
drag, startPoint x: 242, startPoint y: 385, endPoint x: 257, endPoint y: 384, distance: 15.0
click at [242, 385] on div at bounding box center [497, 382] width 549 height 18
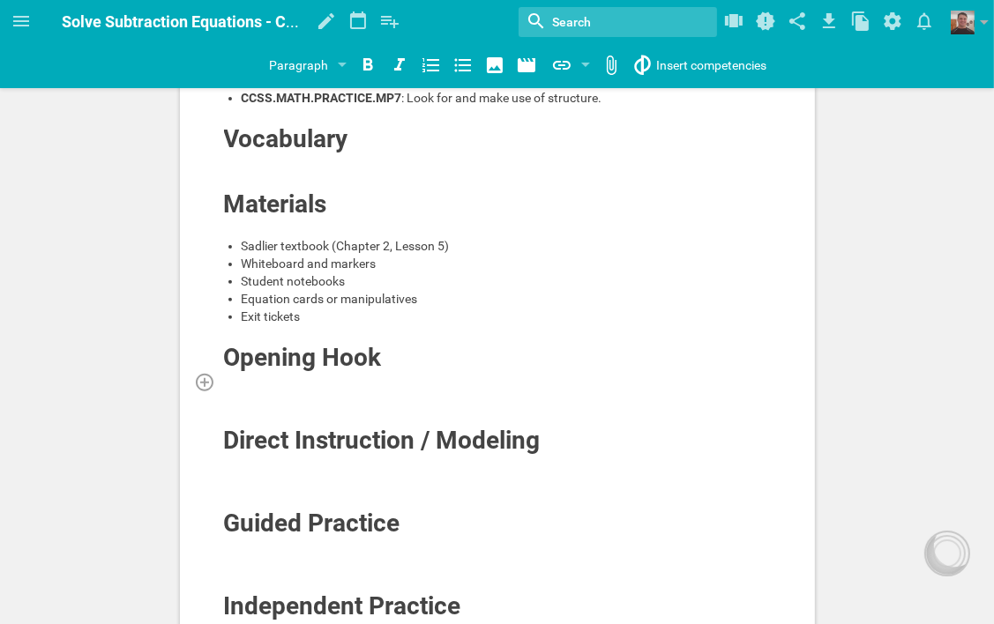
click at [386, 383] on div at bounding box center [497, 382] width 549 height 18
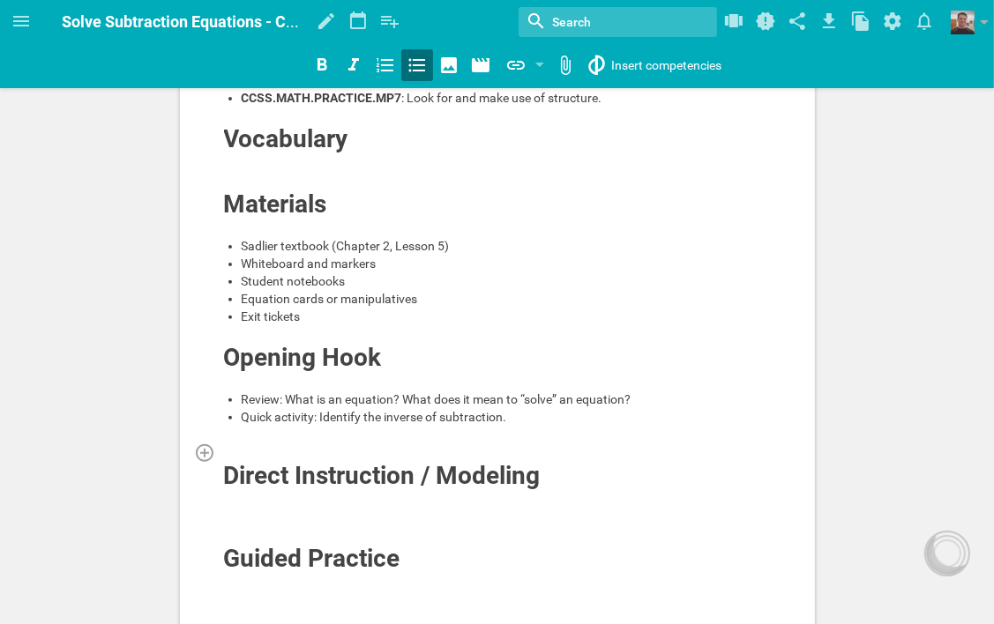
click at [388, 448] on div at bounding box center [497, 452] width 549 height 18
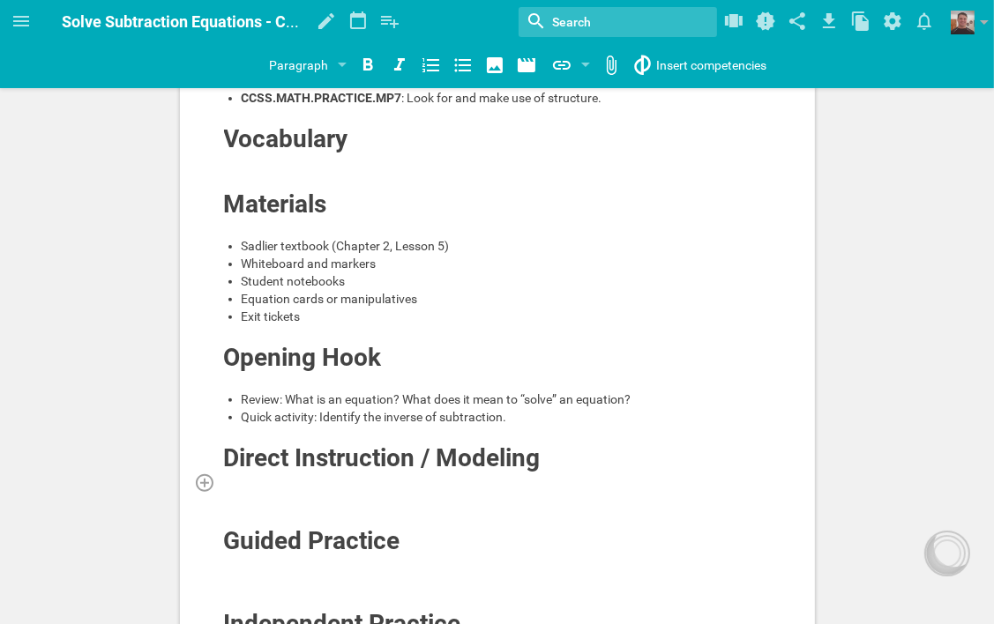
click at [438, 478] on div at bounding box center [497, 482] width 549 height 18
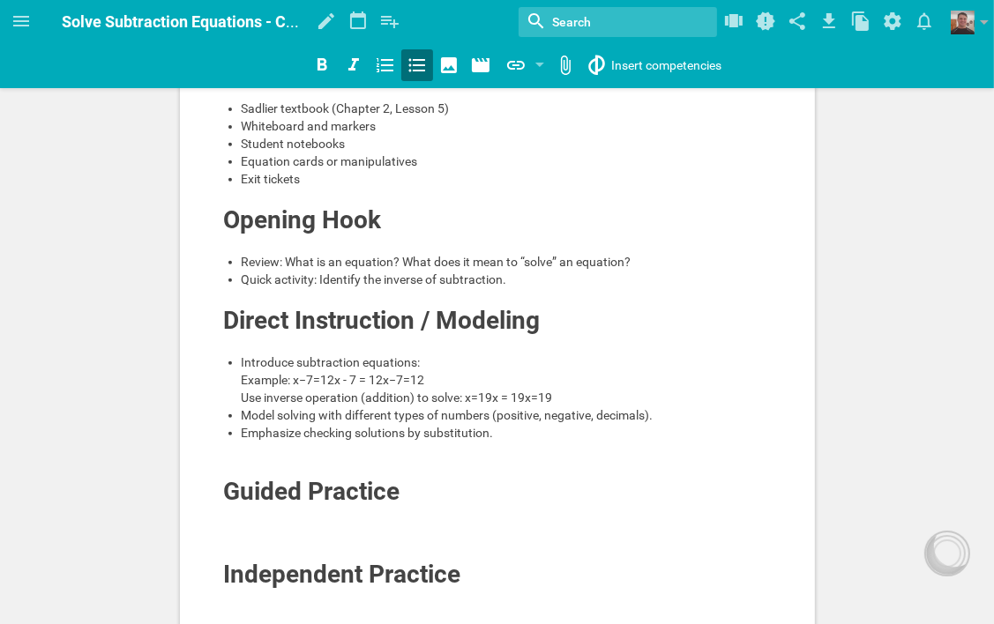
scroll to position [529, 0]
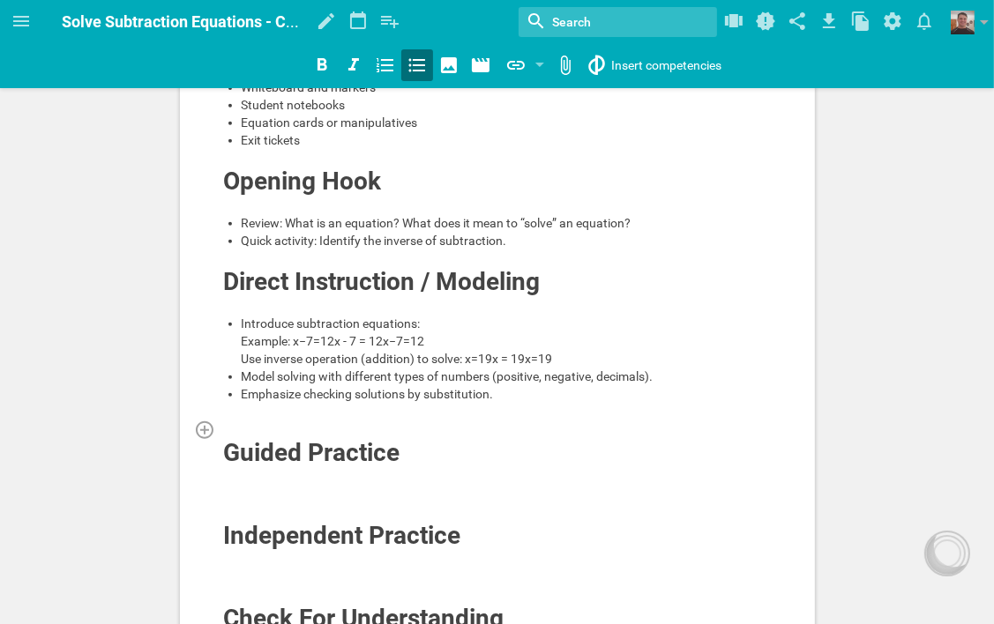
click at [383, 438] on div at bounding box center [497, 430] width 549 height 18
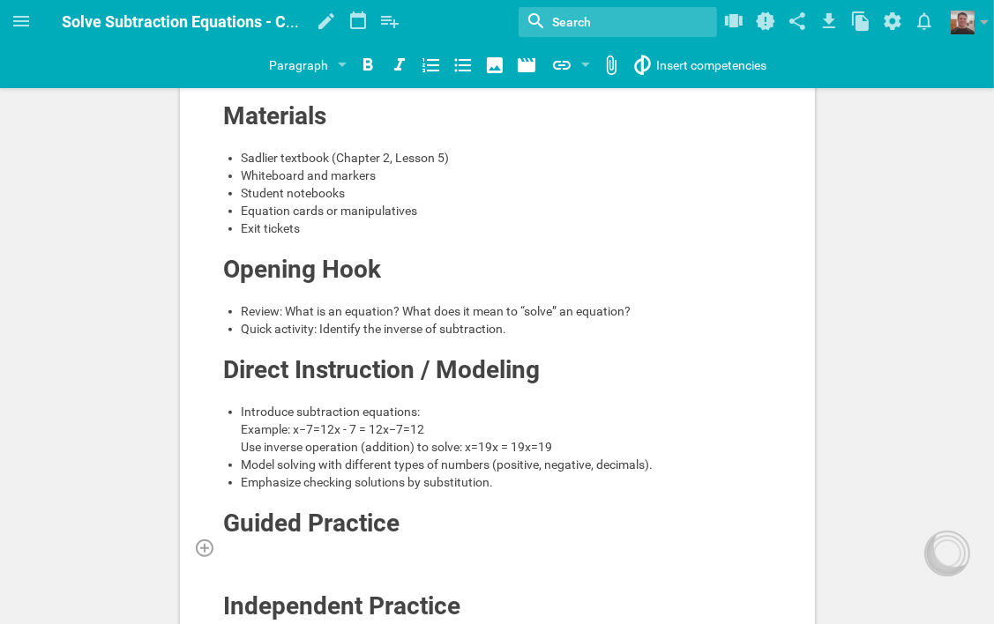
scroll to position [441, 0]
click at [365, 556] on div at bounding box center [497, 548] width 549 height 18
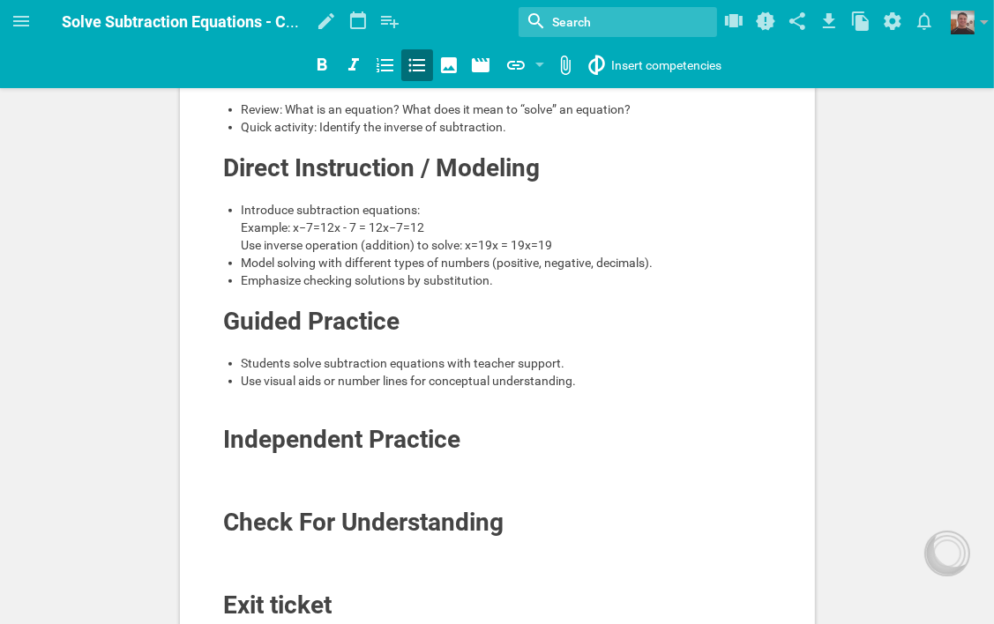
scroll to position [705, 0]
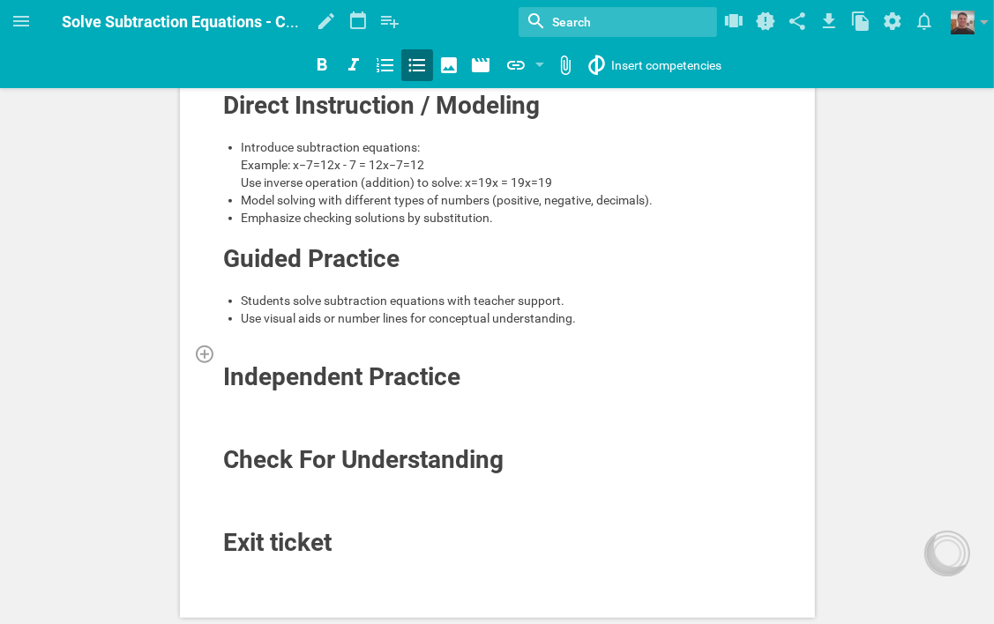
click at [402, 362] on div at bounding box center [497, 354] width 549 height 18
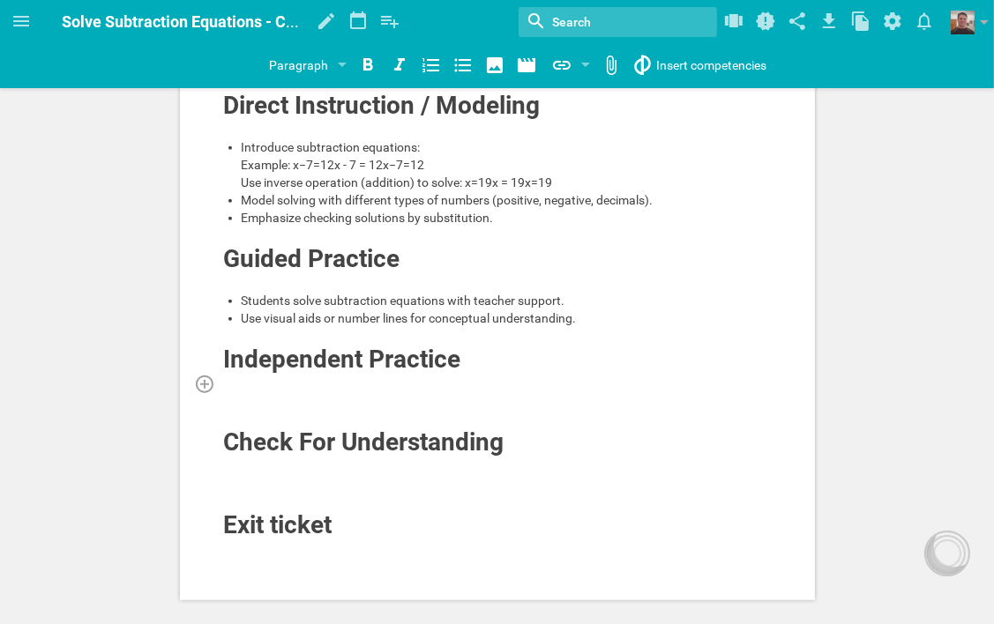
click at [384, 392] on div at bounding box center [497, 384] width 549 height 18
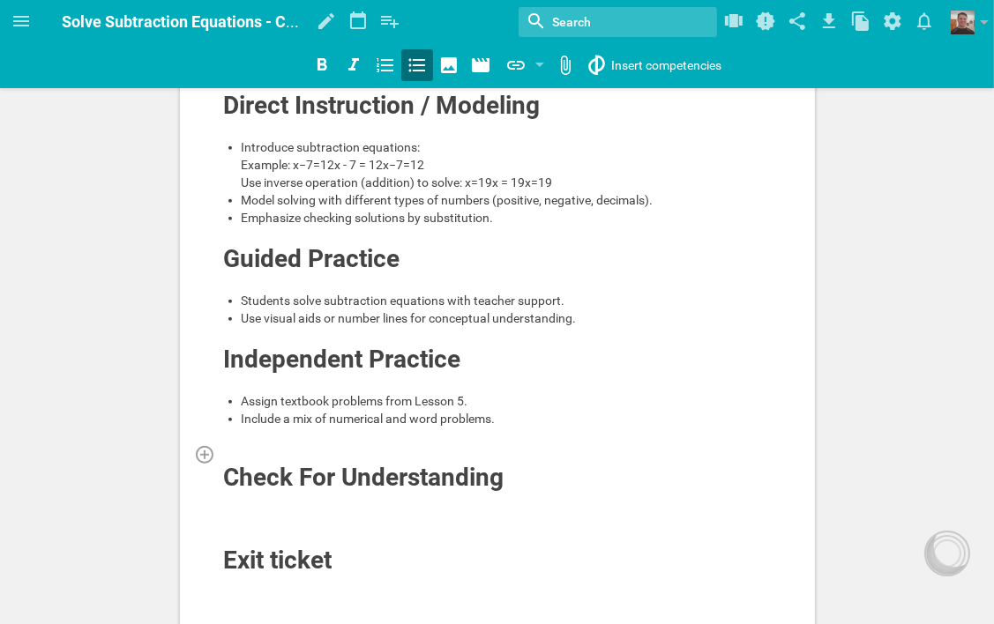
click at [307, 463] on div at bounding box center [497, 454] width 549 height 18
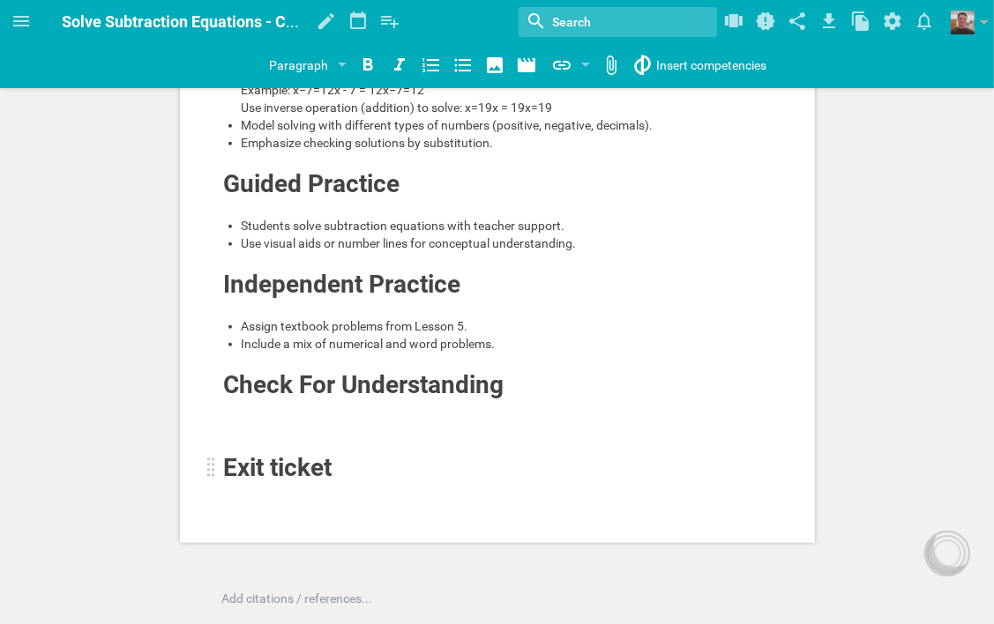
scroll to position [1058, 0]
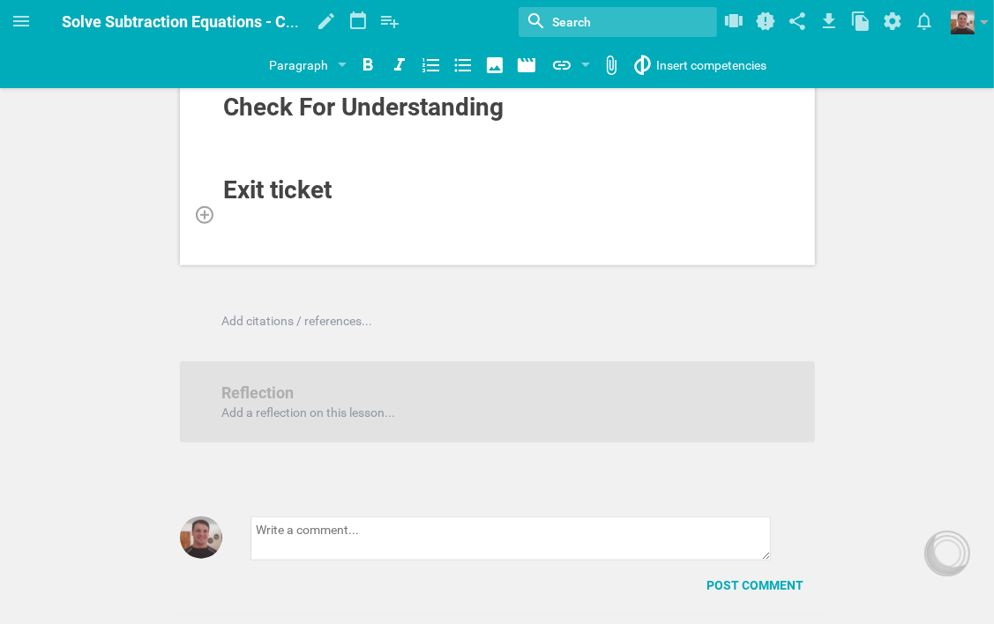
click at [321, 223] on div at bounding box center [497, 214] width 549 height 18
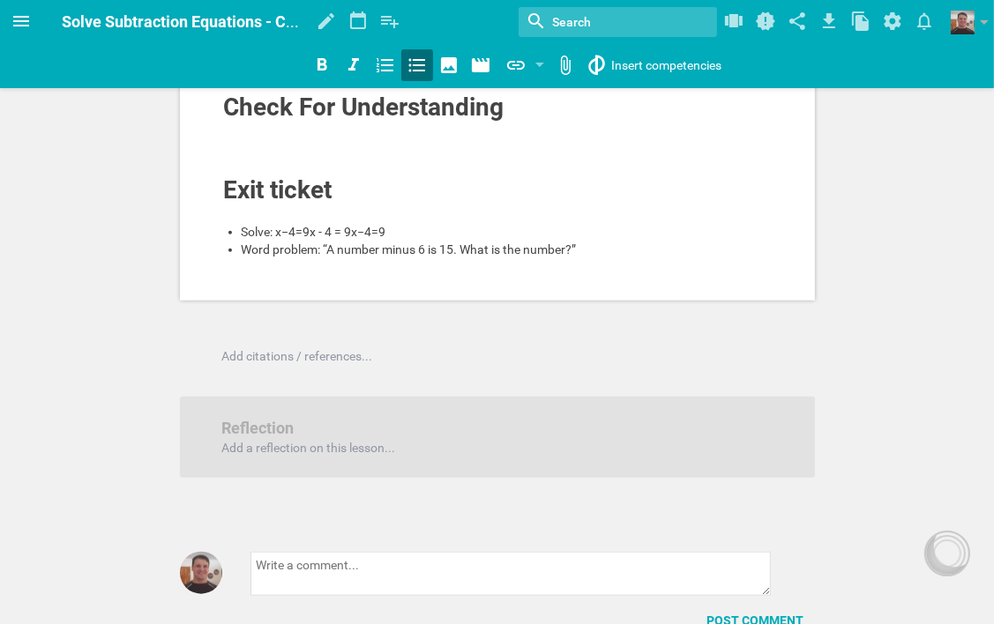
click at [13, 16] on icon at bounding box center [21, 21] width 16 height 11
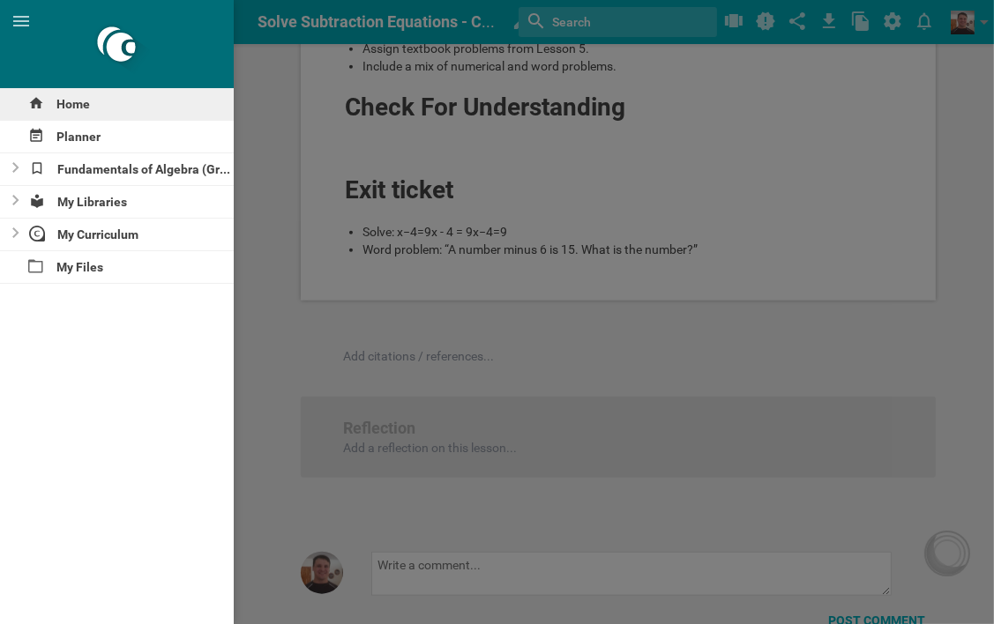
click at [81, 103] on div "Home" at bounding box center [117, 104] width 234 height 32
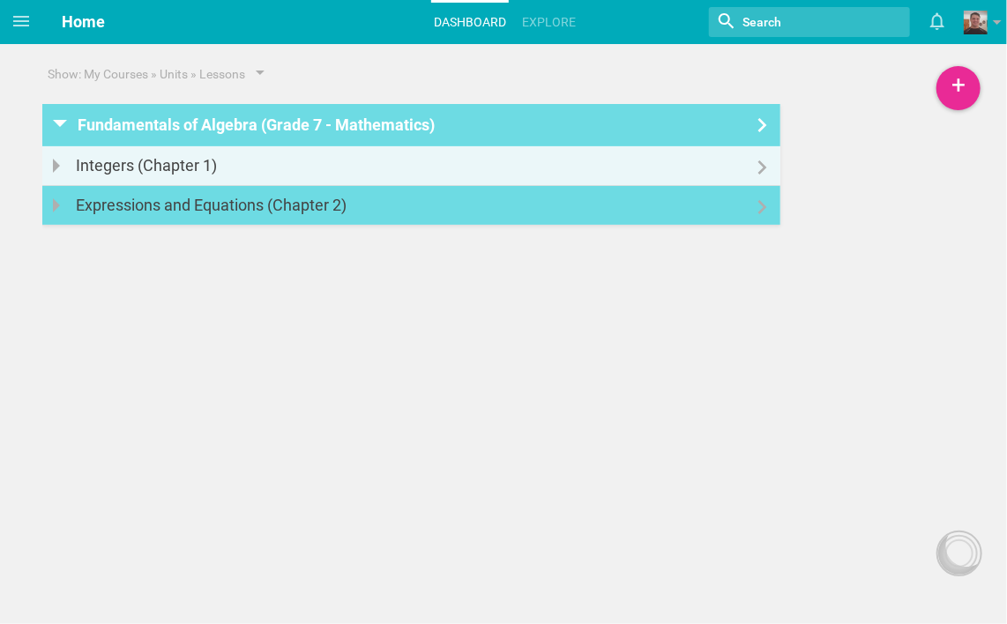
click at [649, 205] on div at bounding box center [411, 196] width 738 height 21
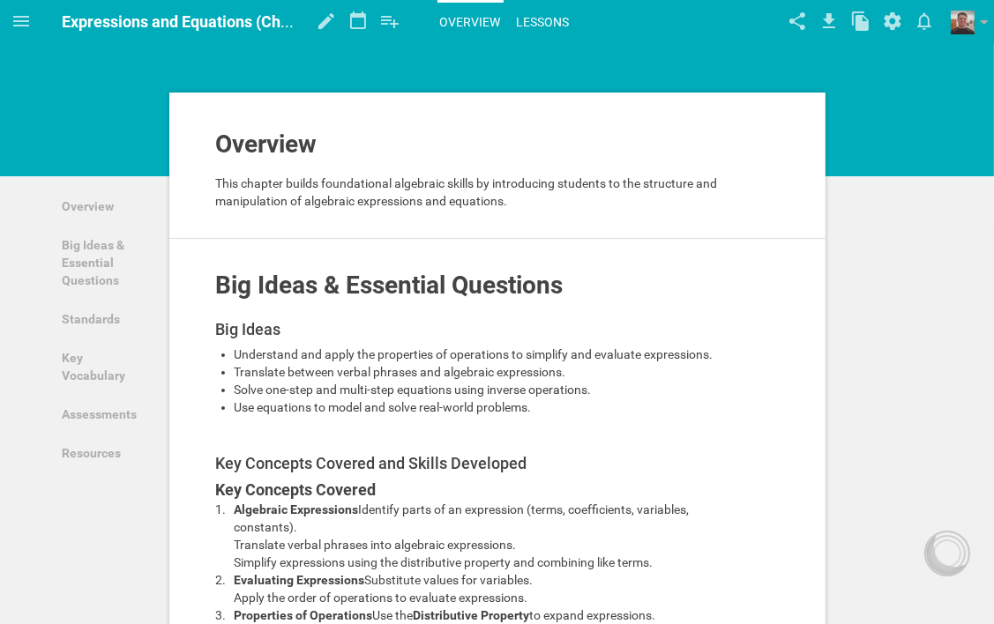
click at [540, 15] on link "Lessons" at bounding box center [543, 22] width 58 height 39
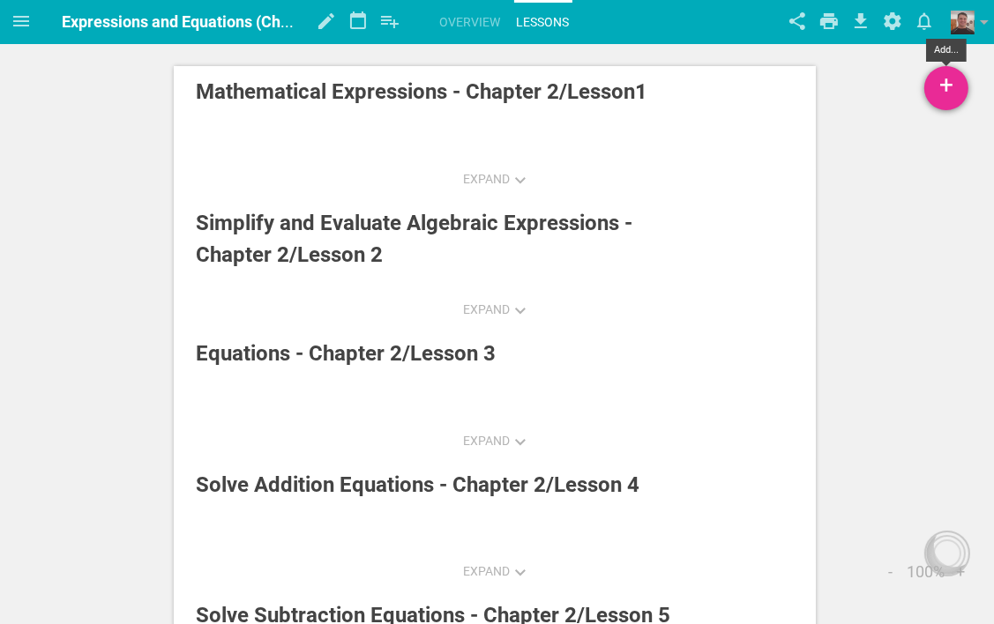
click at [946, 88] on div "+" at bounding box center [946, 88] width 44 height 44
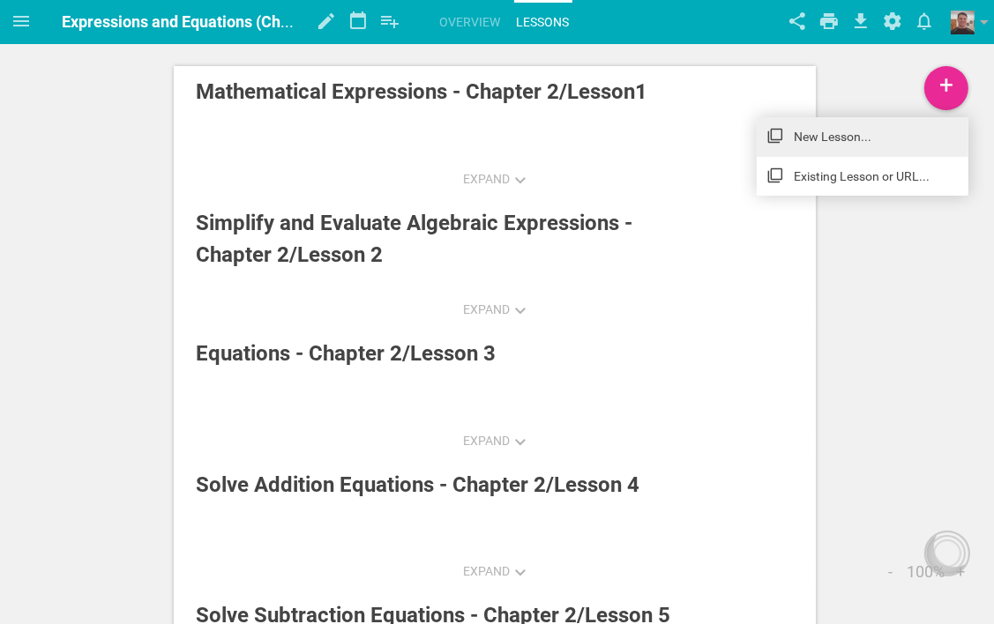
click at [860, 134] on link "New Lesson..." at bounding box center [862, 136] width 212 height 39
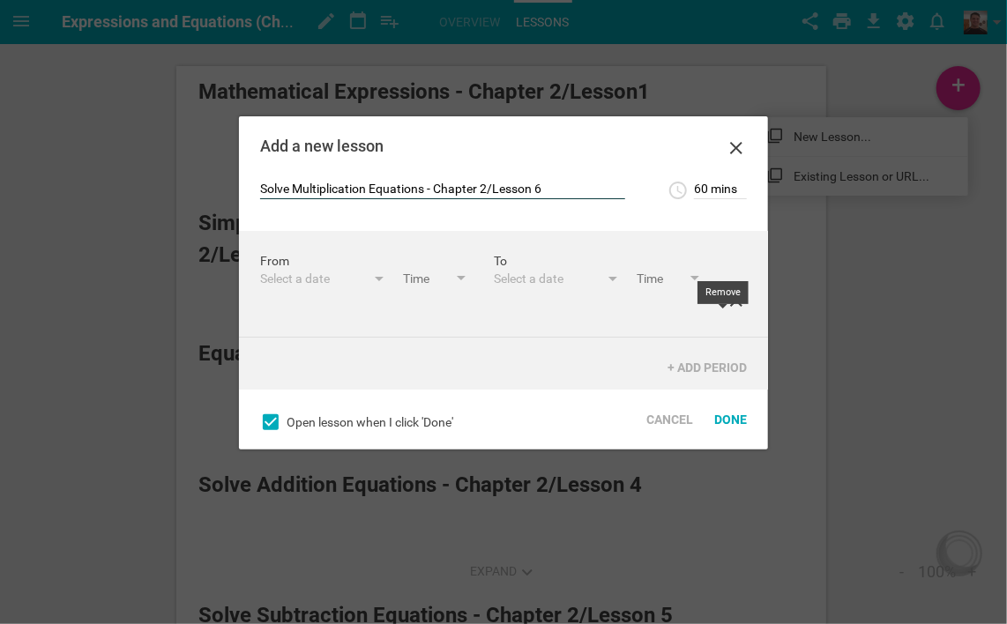
type input "Solve Multiplication Equations - Chapter 2/Lesson 6"
click at [730, 307] on icon at bounding box center [736, 300] width 12 height 12
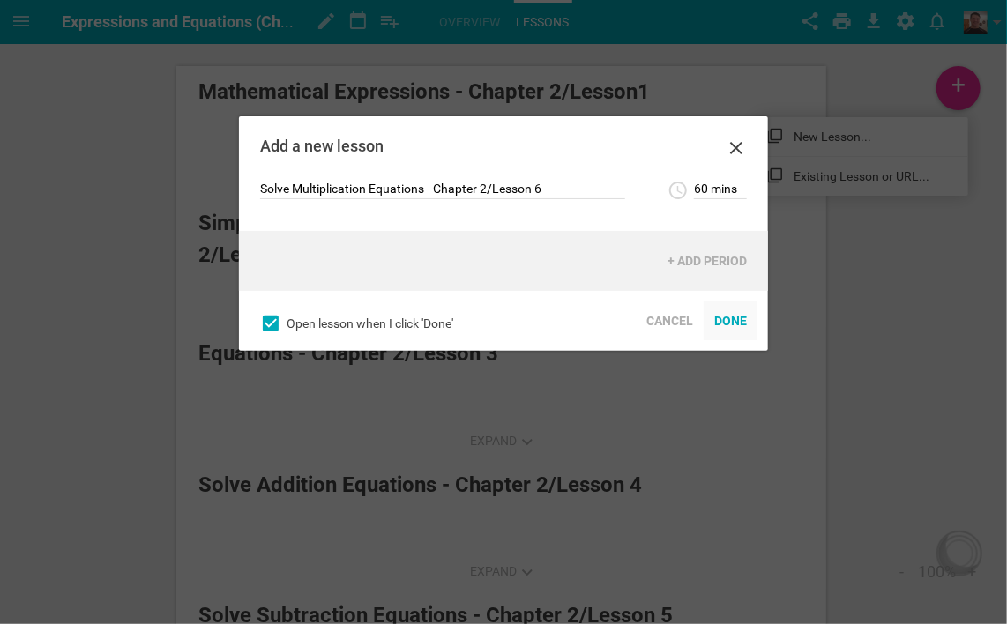
click at [734, 324] on div "Done" at bounding box center [731, 321] width 54 height 39
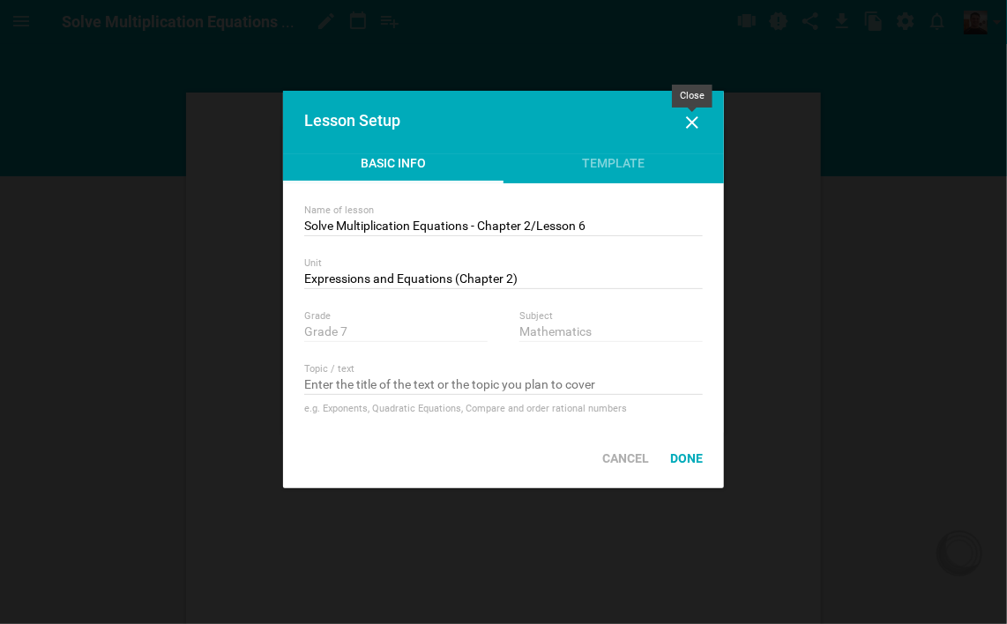
click at [689, 116] on icon at bounding box center [692, 122] width 21 height 21
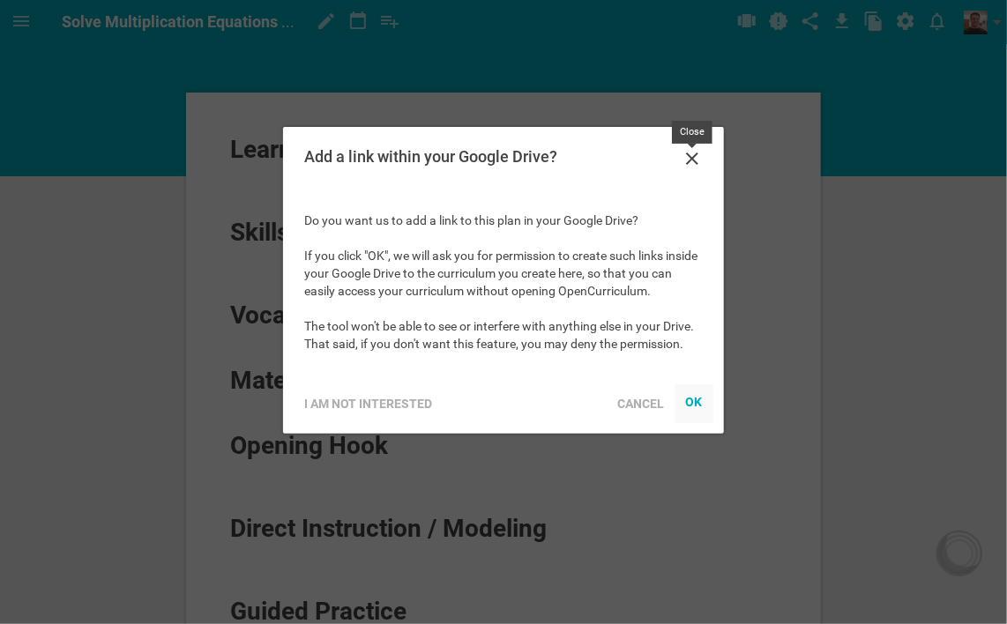
click at [690, 153] on icon at bounding box center [692, 158] width 21 height 21
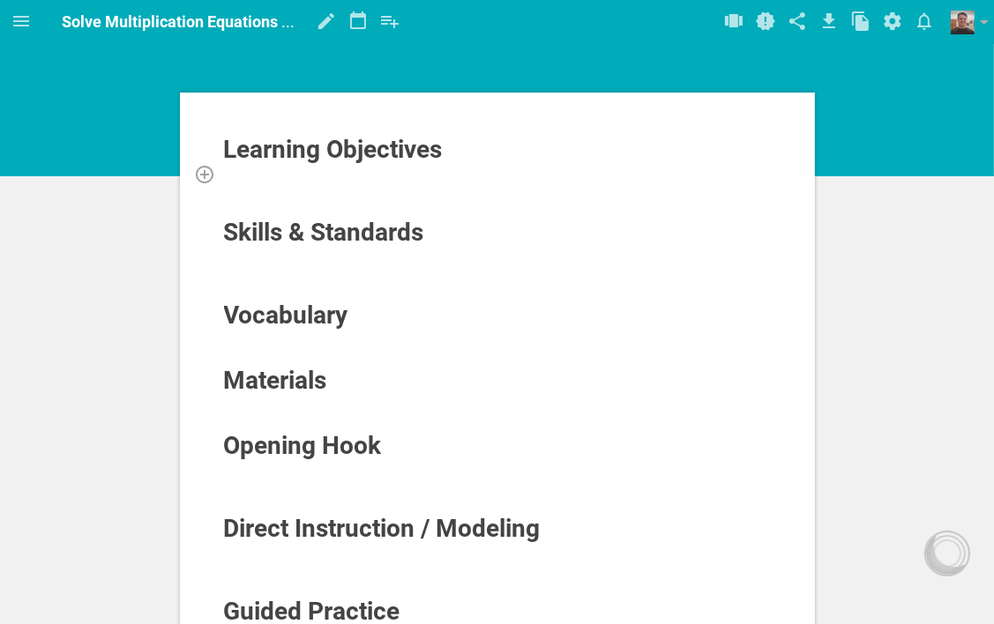
click at [356, 168] on div at bounding box center [497, 174] width 549 height 18
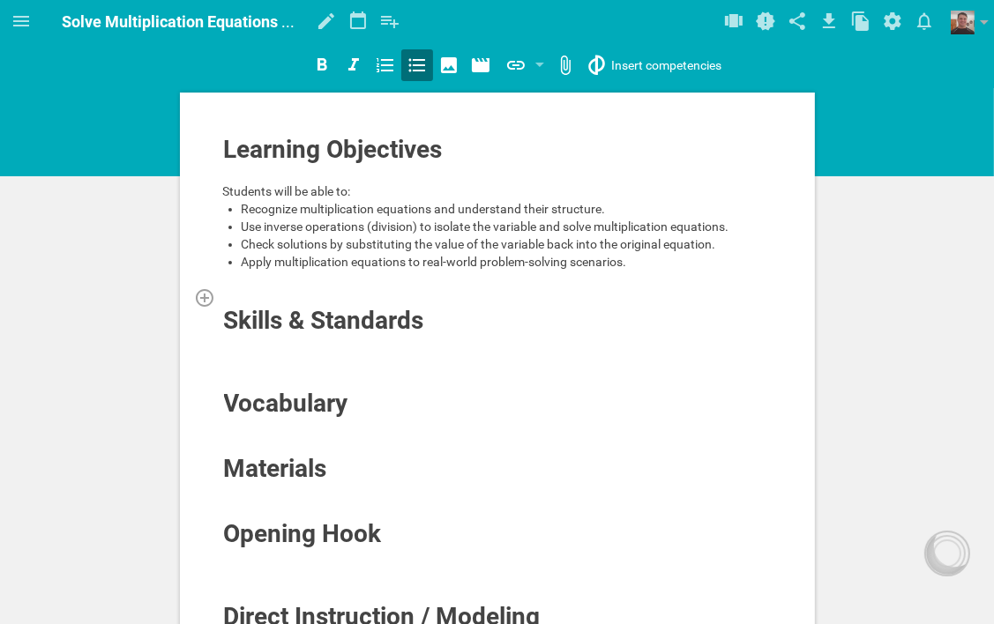
click at [321, 291] on div at bounding box center [497, 297] width 549 height 18
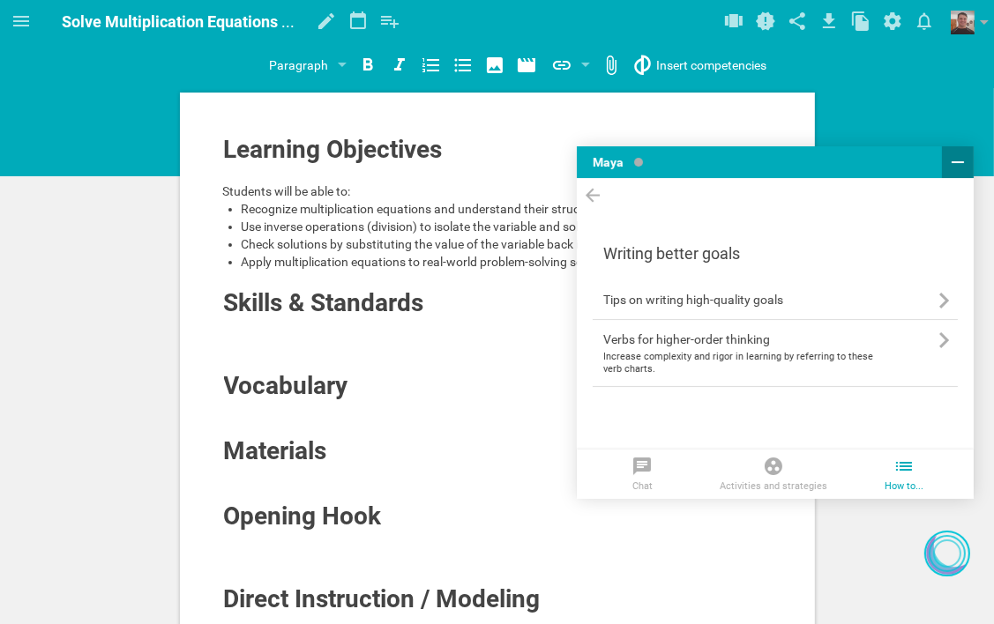
click at [960, 168] on icon at bounding box center [957, 162] width 21 height 21
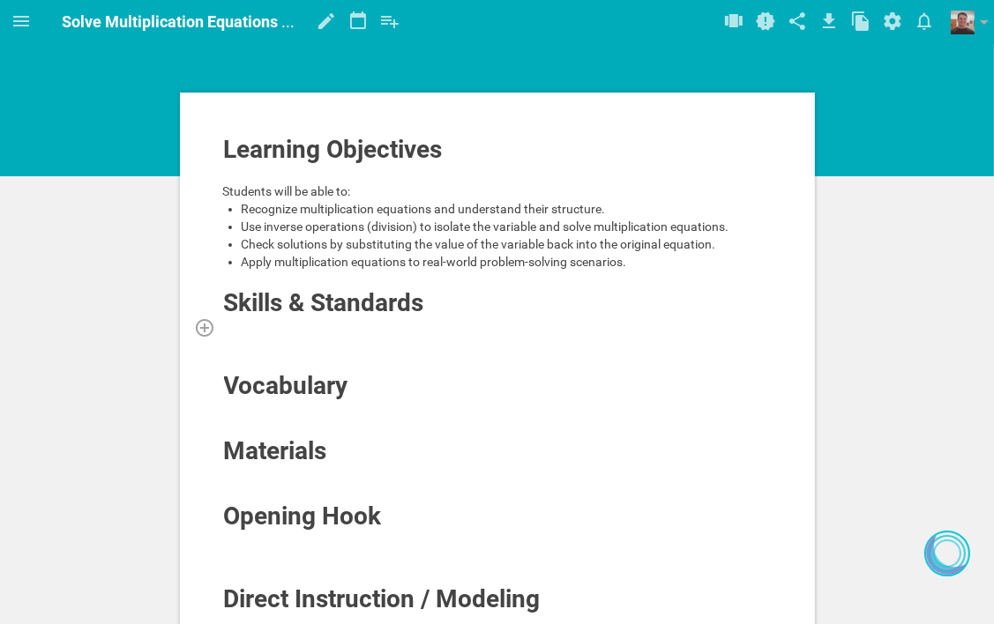
click at [319, 323] on div at bounding box center [497, 327] width 549 height 18
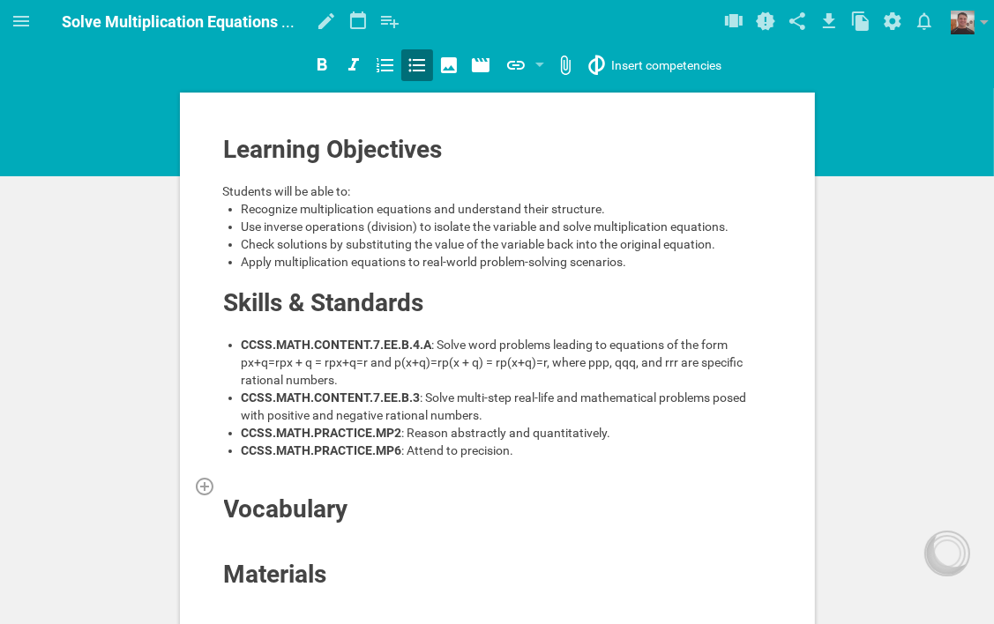
click at [260, 480] on div at bounding box center [497, 486] width 549 height 18
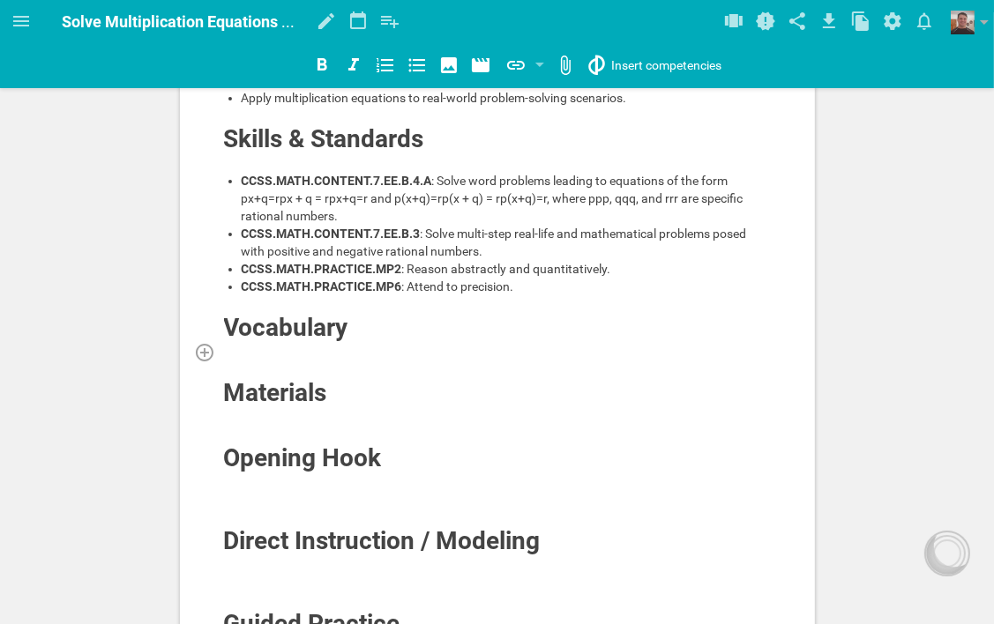
scroll to position [176, 0]
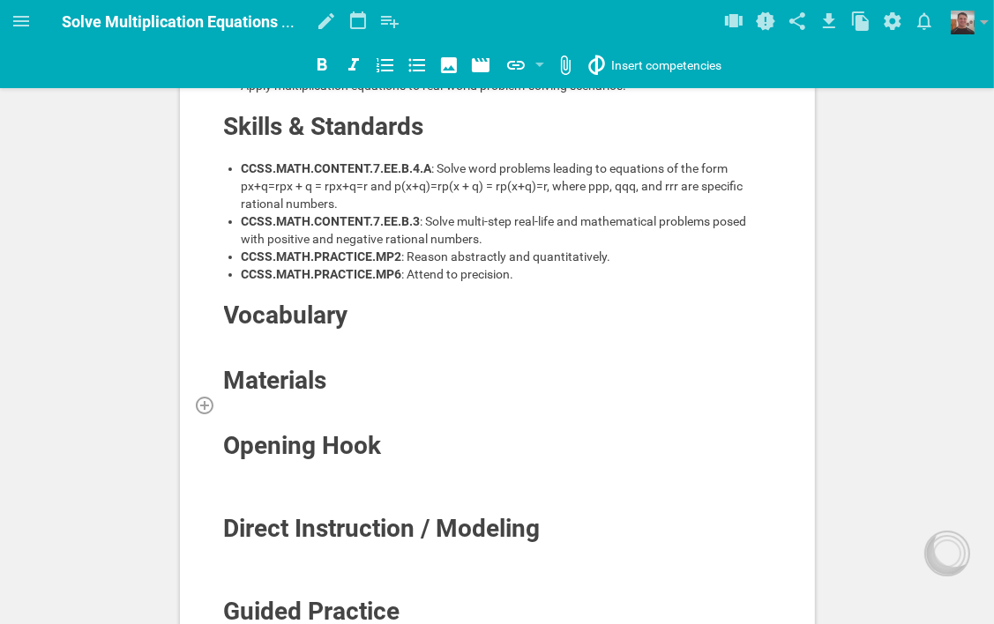
click at [288, 404] on div at bounding box center [497, 405] width 549 height 18
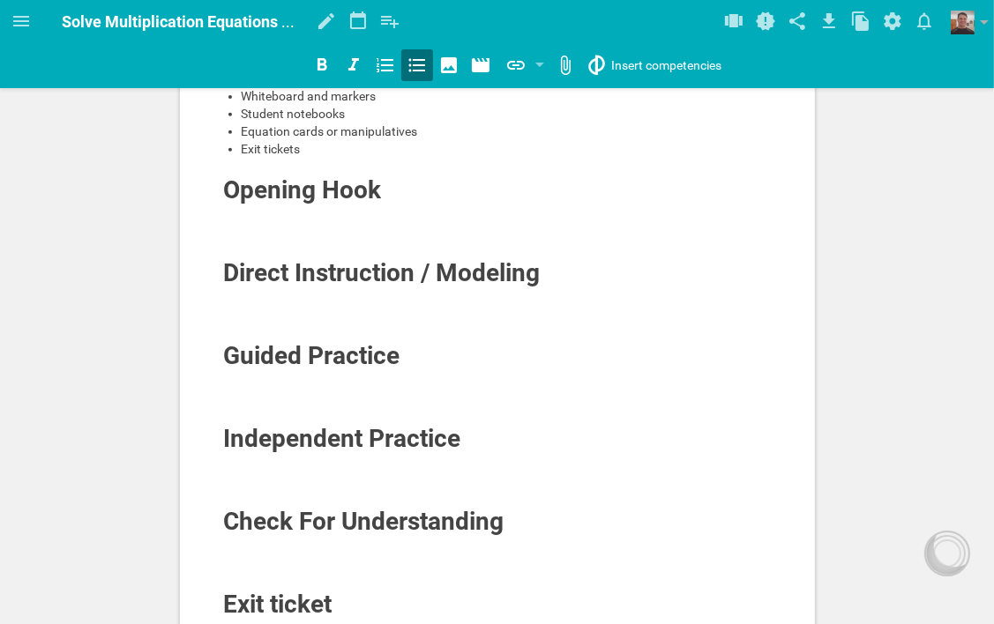
scroll to position [529, 0]
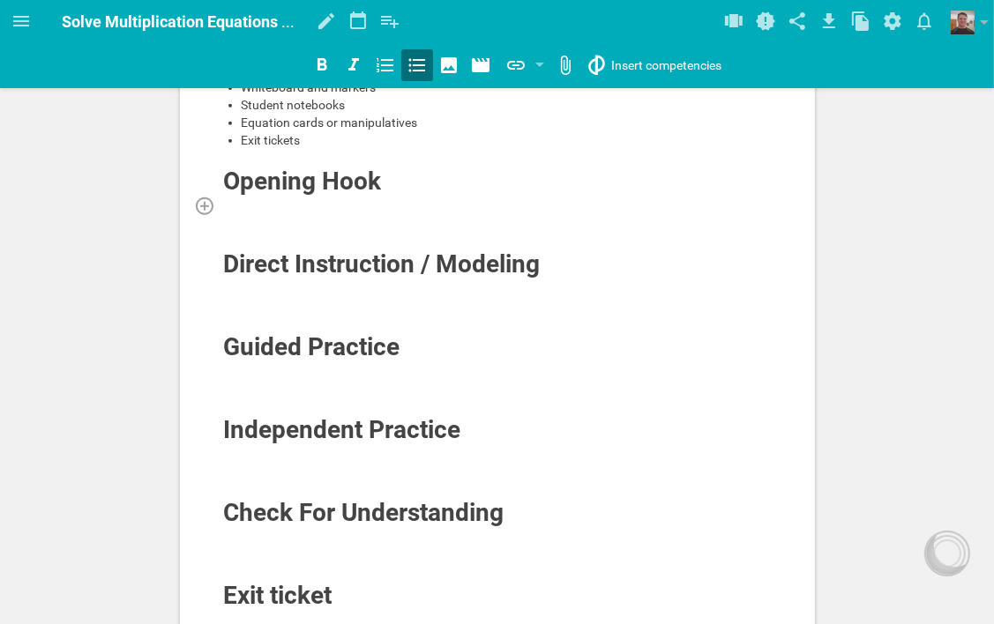
click at [378, 201] on div at bounding box center [497, 206] width 549 height 18
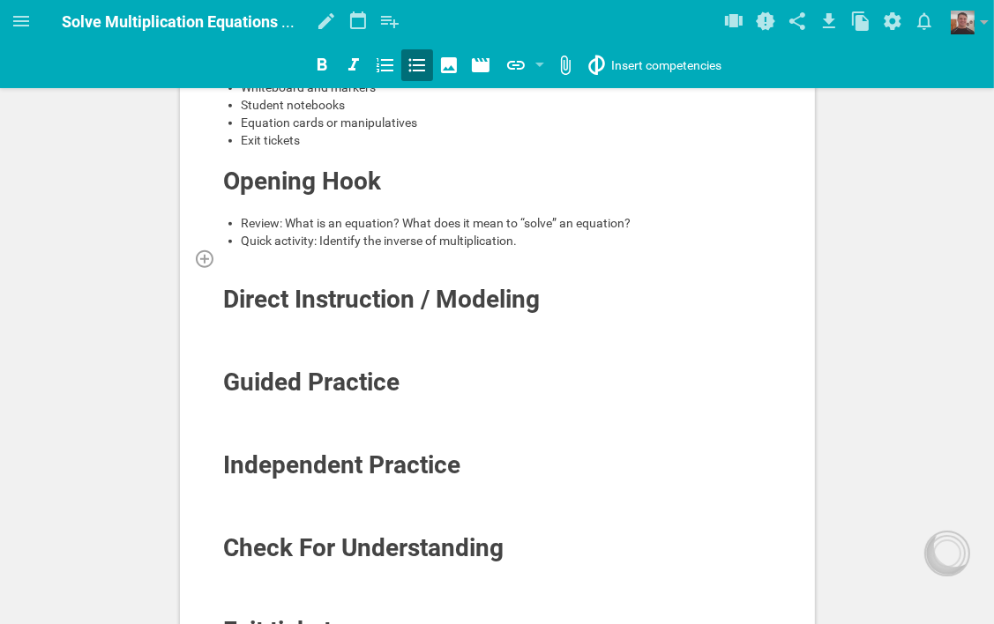
click at [348, 267] on div at bounding box center [497, 276] width 549 height 18
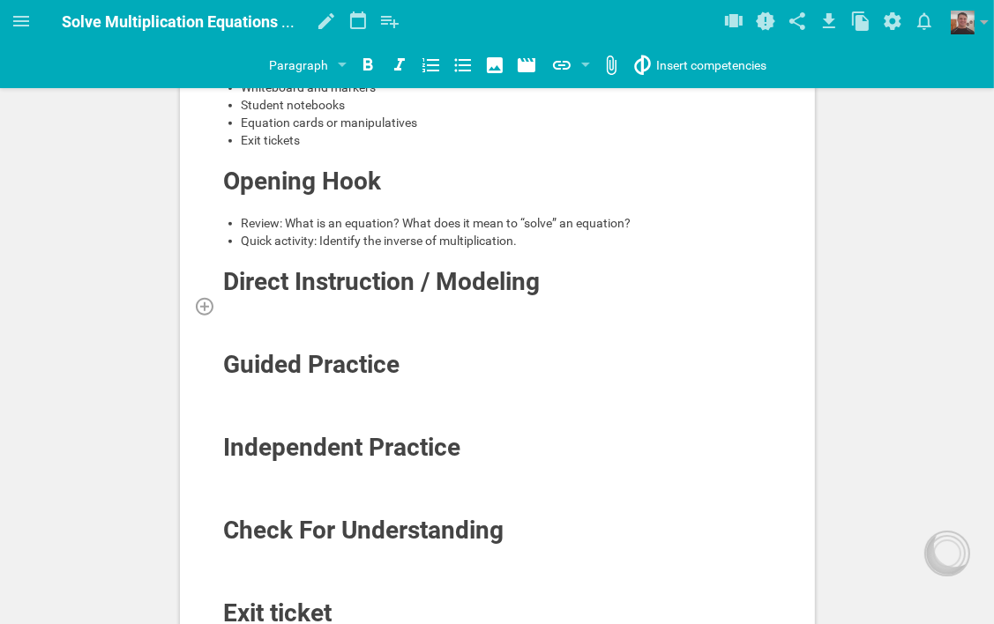
click at [412, 308] on div at bounding box center [497, 306] width 549 height 18
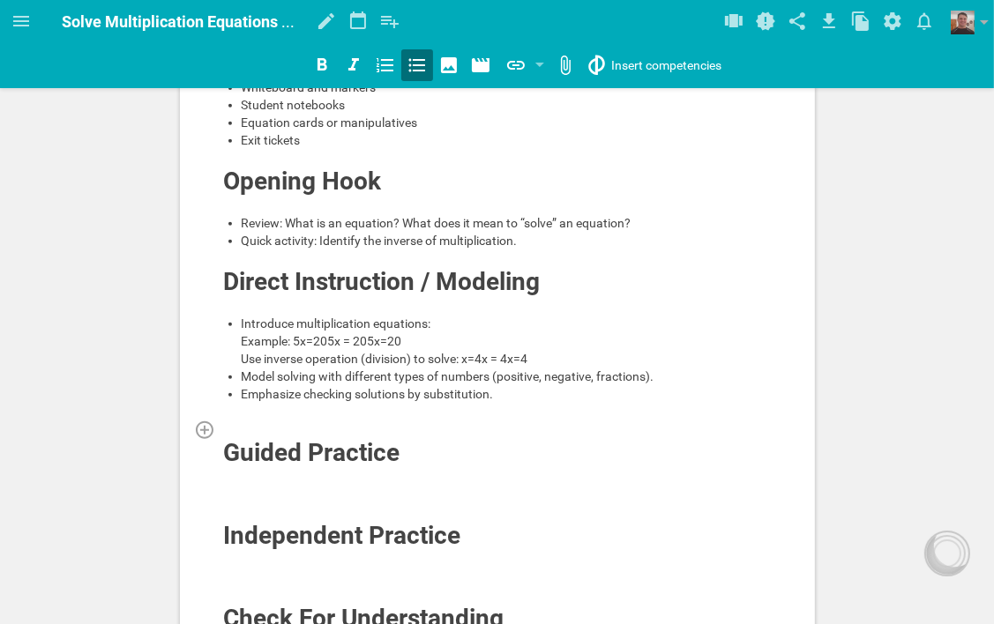
click at [314, 436] on div at bounding box center [497, 430] width 549 height 18
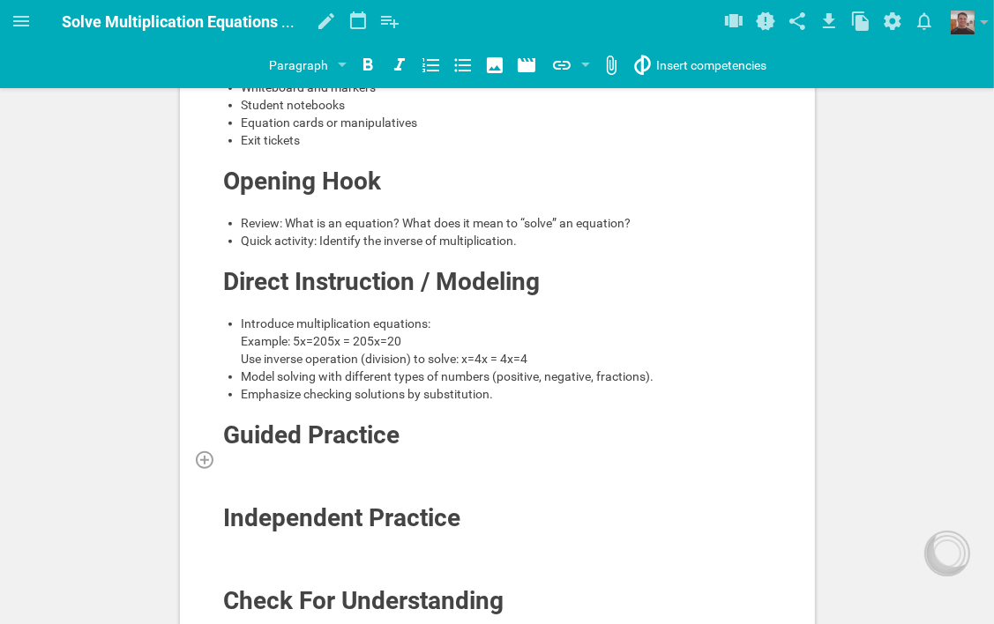
click at [411, 468] on div at bounding box center [497, 460] width 549 height 18
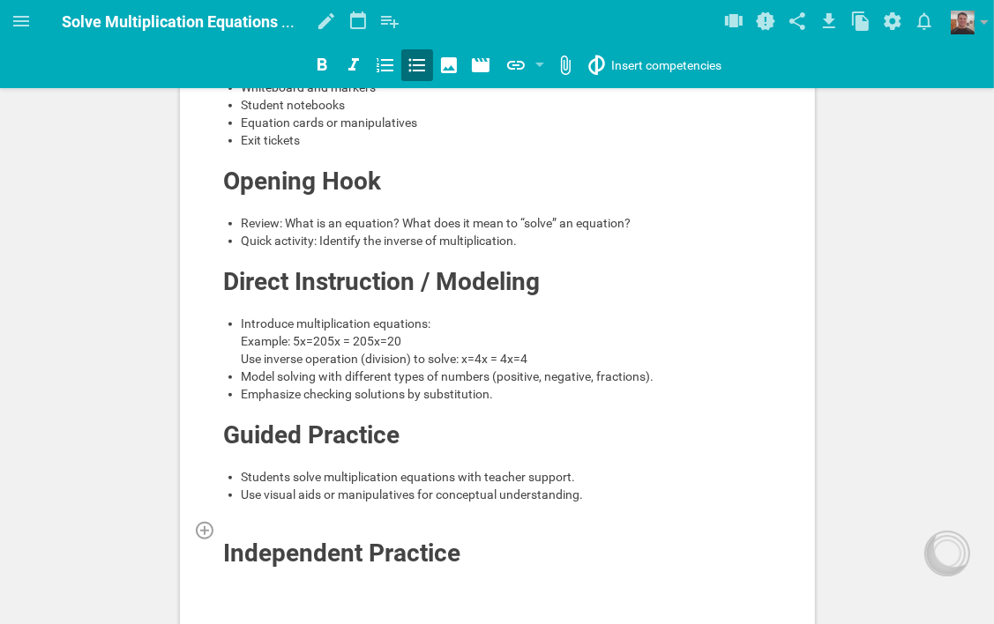
click at [367, 539] on div at bounding box center [497, 530] width 549 height 18
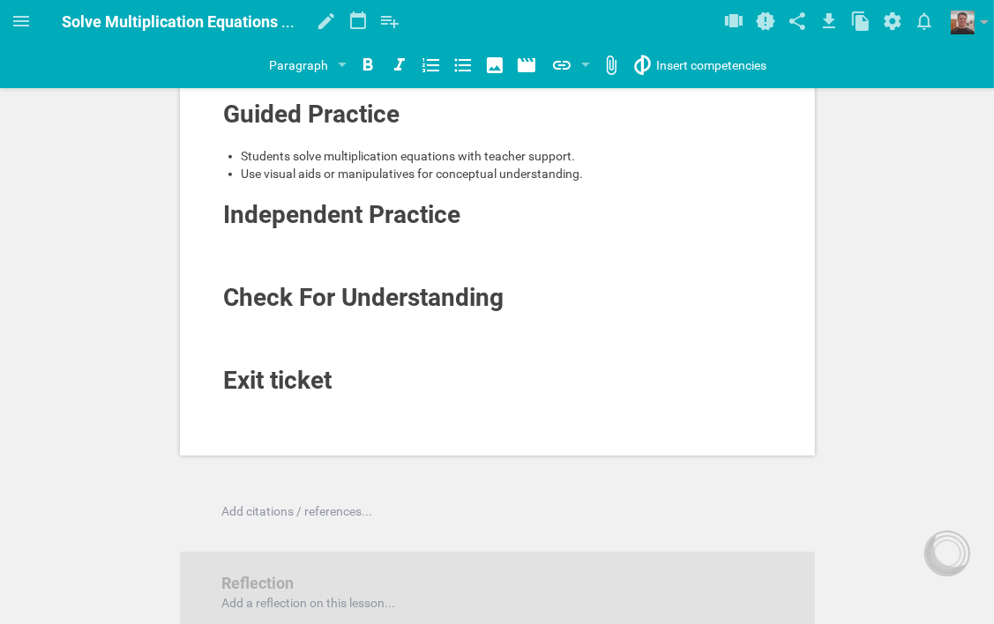
scroll to position [882, 0]
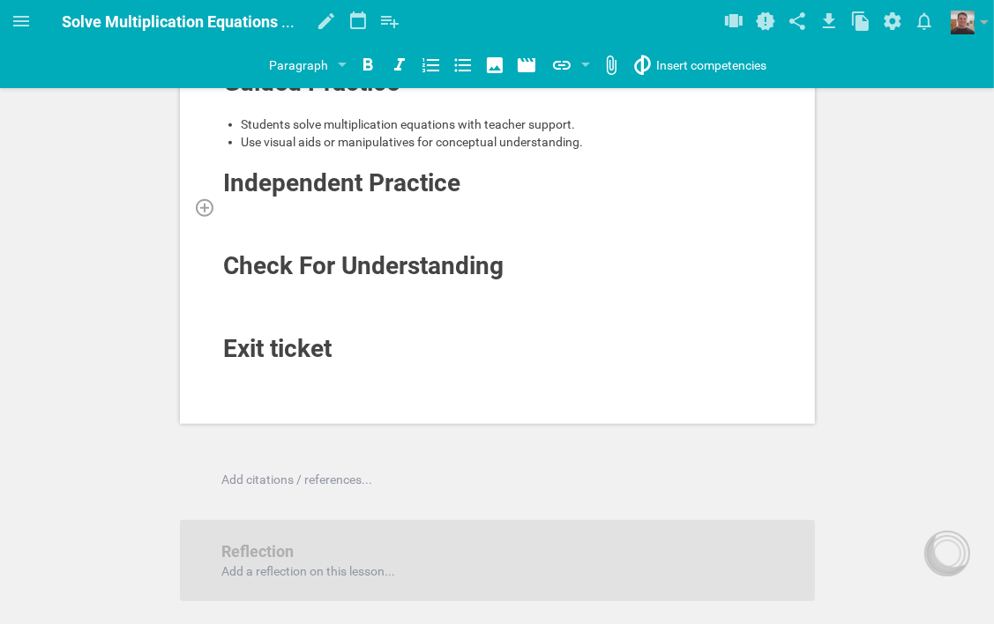
click at [473, 216] on div at bounding box center [497, 207] width 549 height 18
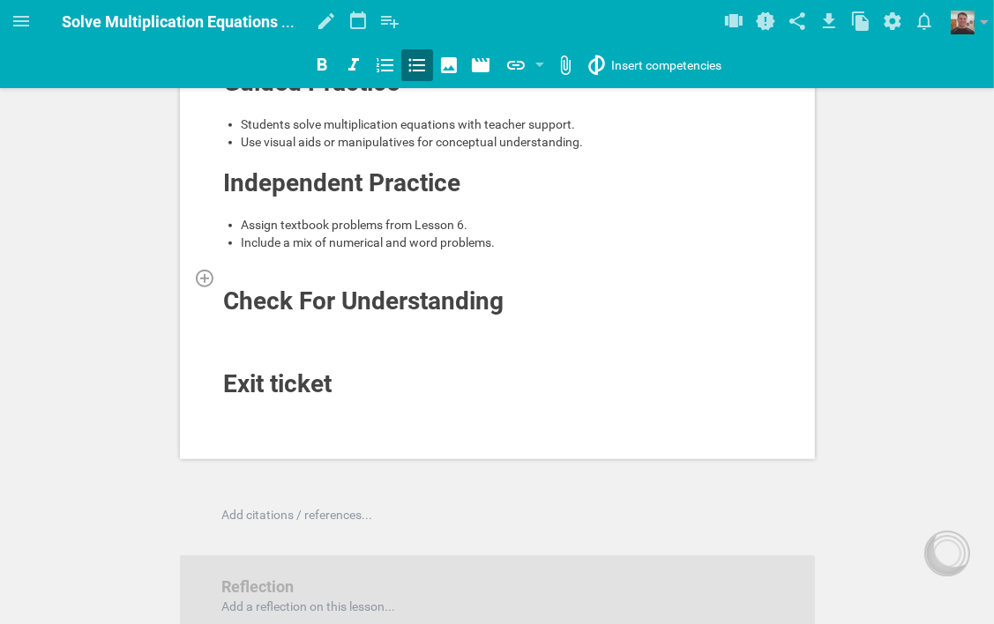
click at [418, 287] on div at bounding box center [497, 278] width 549 height 18
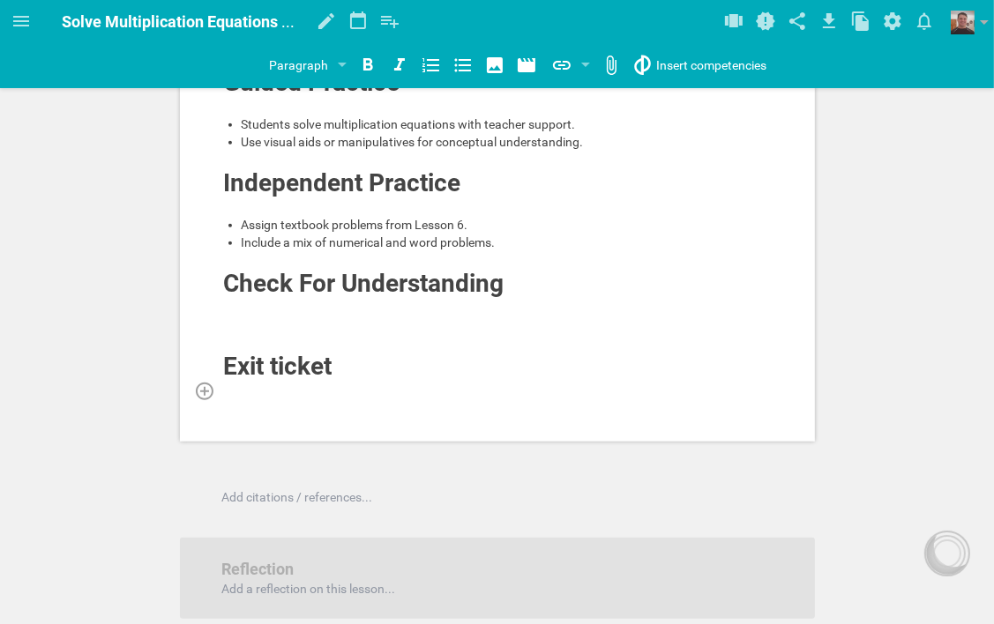
click at [332, 399] on div at bounding box center [497, 391] width 549 height 18
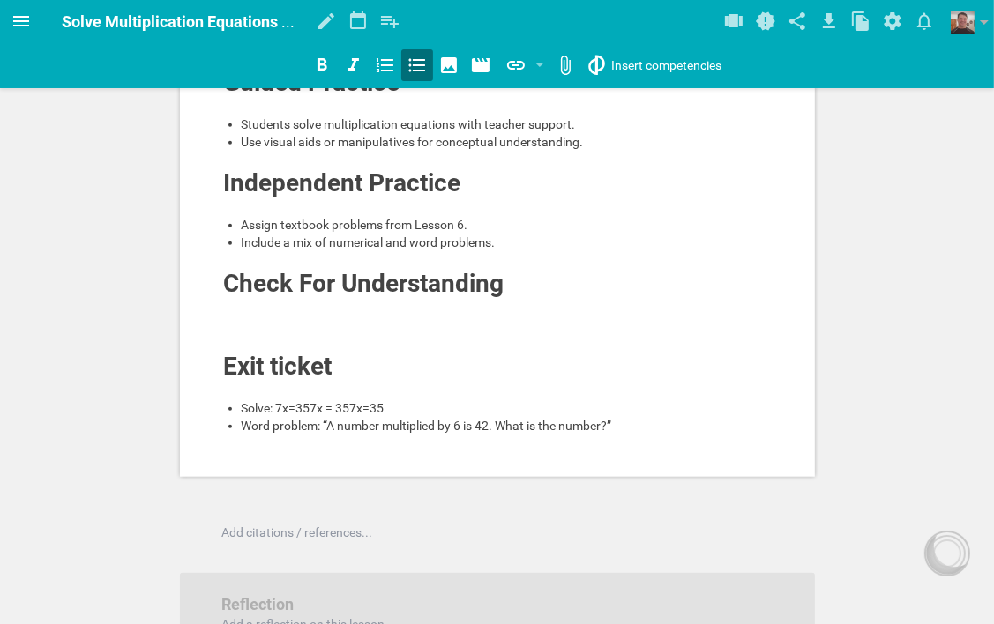
click at [24, 21] on icon at bounding box center [21, 21] width 16 height 11
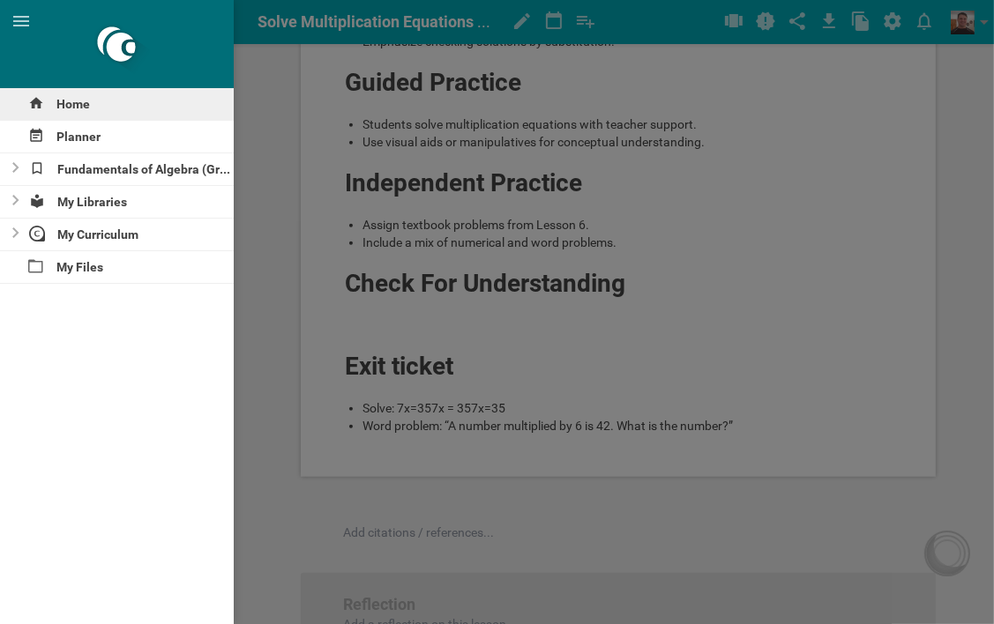
click at [64, 102] on div "Home" at bounding box center [117, 104] width 234 height 32
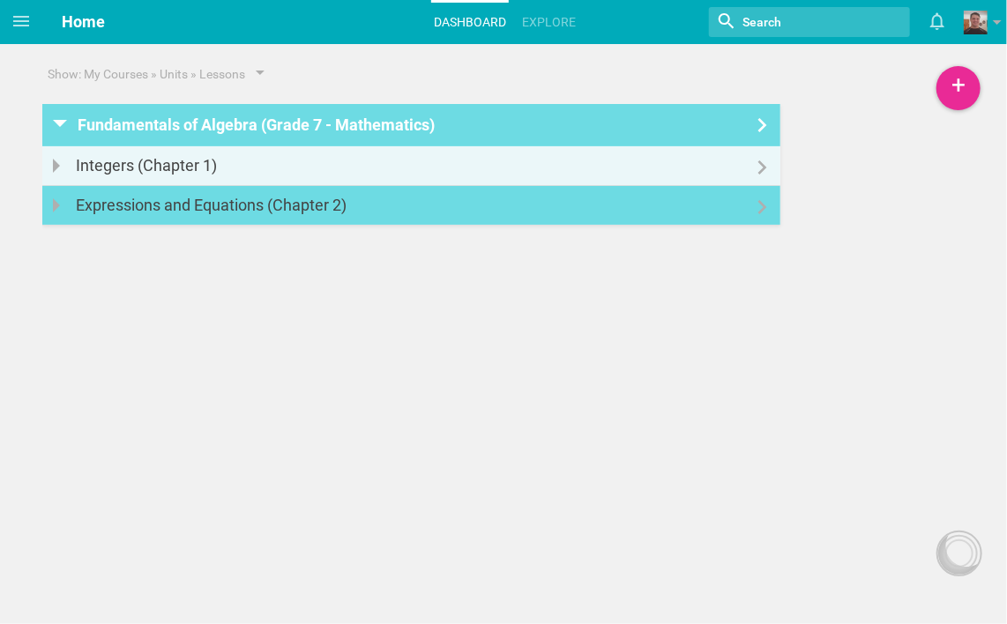
click at [711, 209] on link "Expressions and Equations (Chapter 2)" at bounding box center [411, 205] width 738 height 39
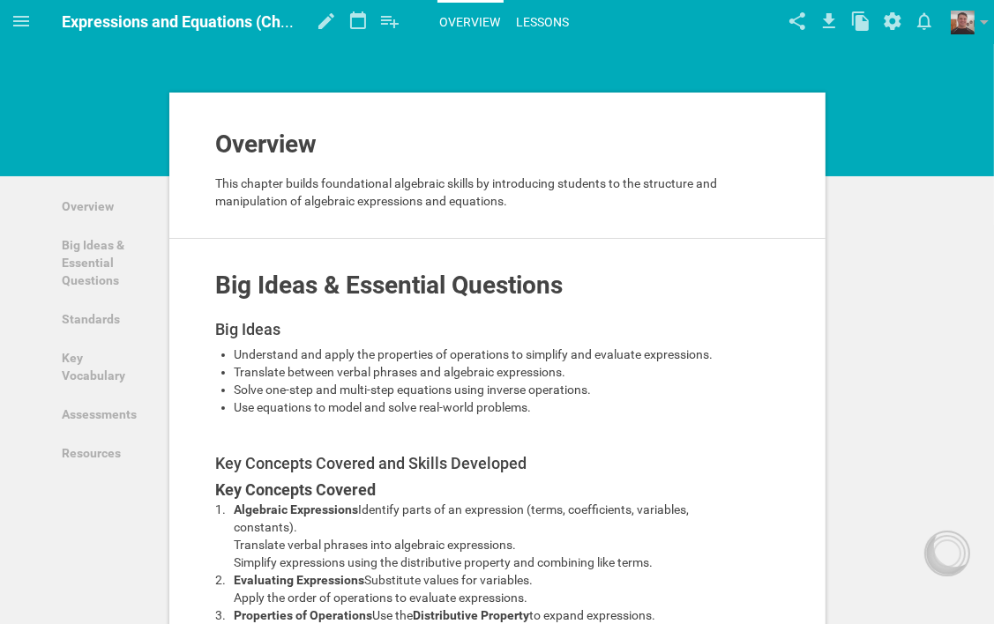
click at [532, 19] on link "Lessons" at bounding box center [543, 22] width 58 height 39
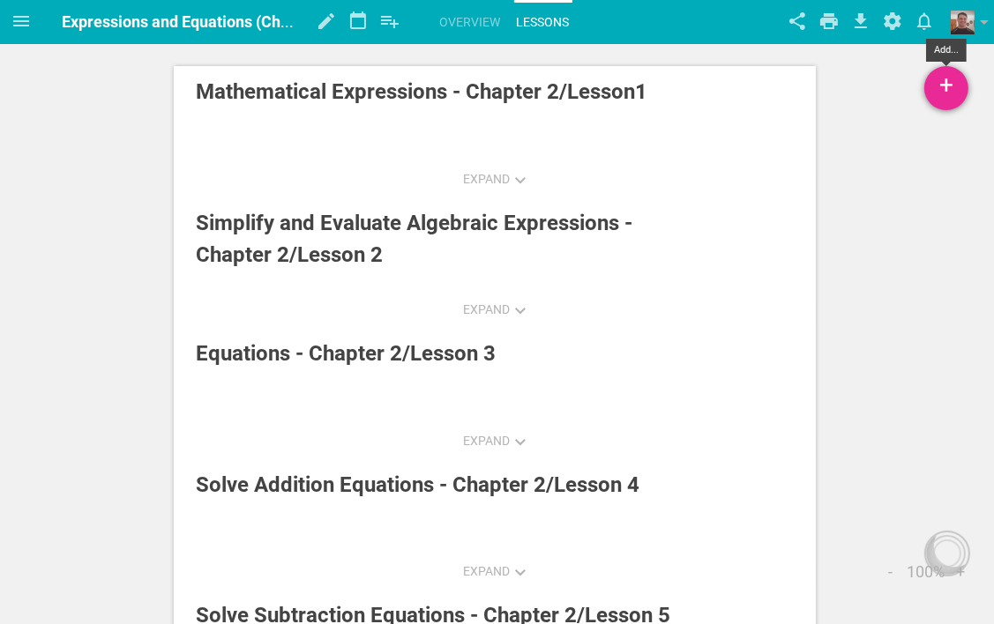
click at [952, 91] on div "+" at bounding box center [946, 88] width 44 height 44
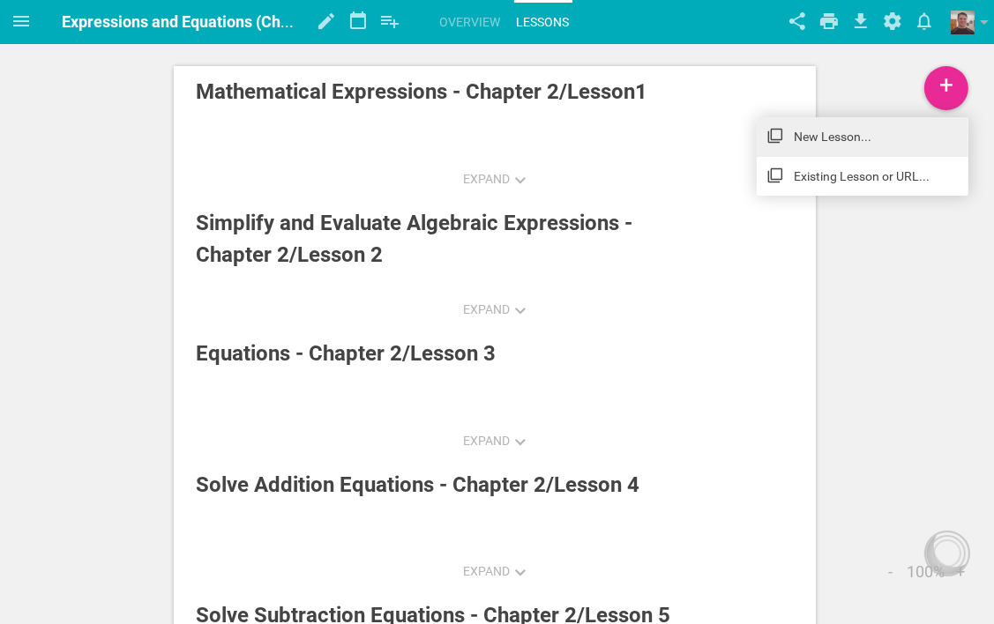
click at [859, 129] on link "New Lesson..." at bounding box center [862, 136] width 212 height 39
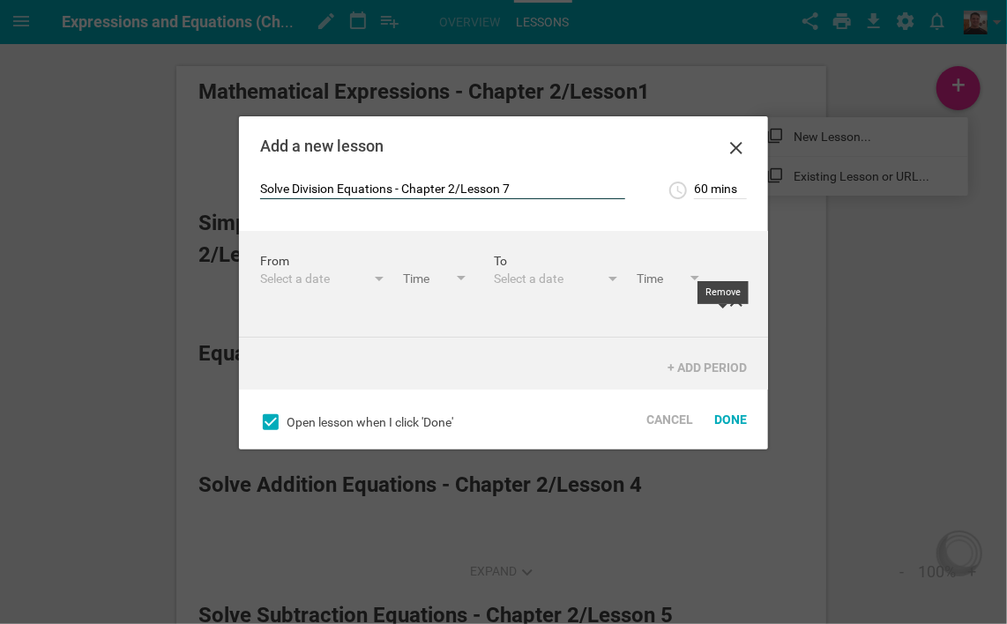
type input "Solve Division Equations - Chapter 2/Lesson 7"
click at [730, 307] on icon at bounding box center [736, 300] width 12 height 12
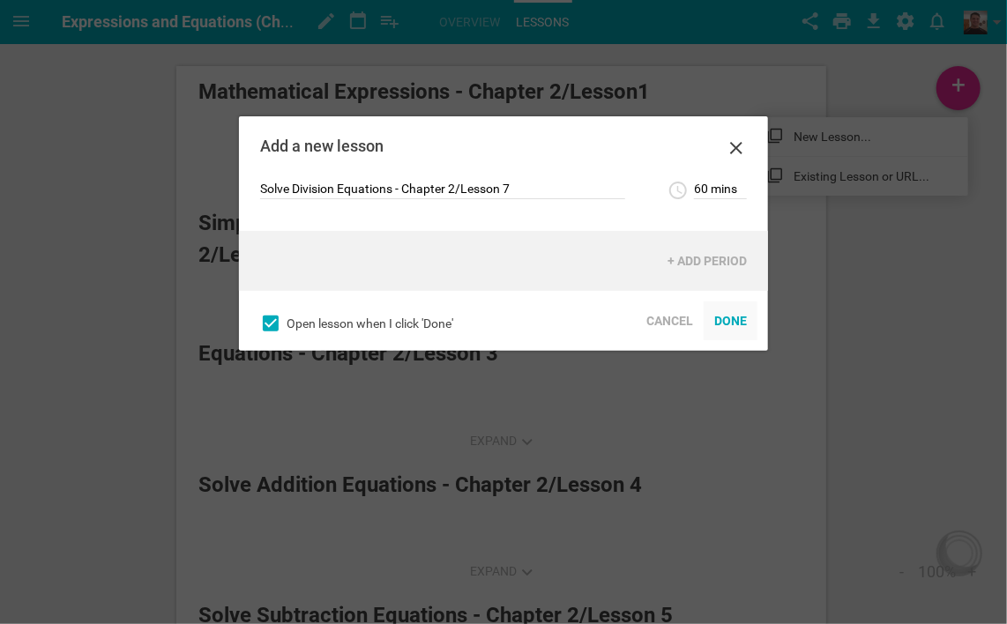
click at [734, 330] on div "Done" at bounding box center [731, 321] width 54 height 39
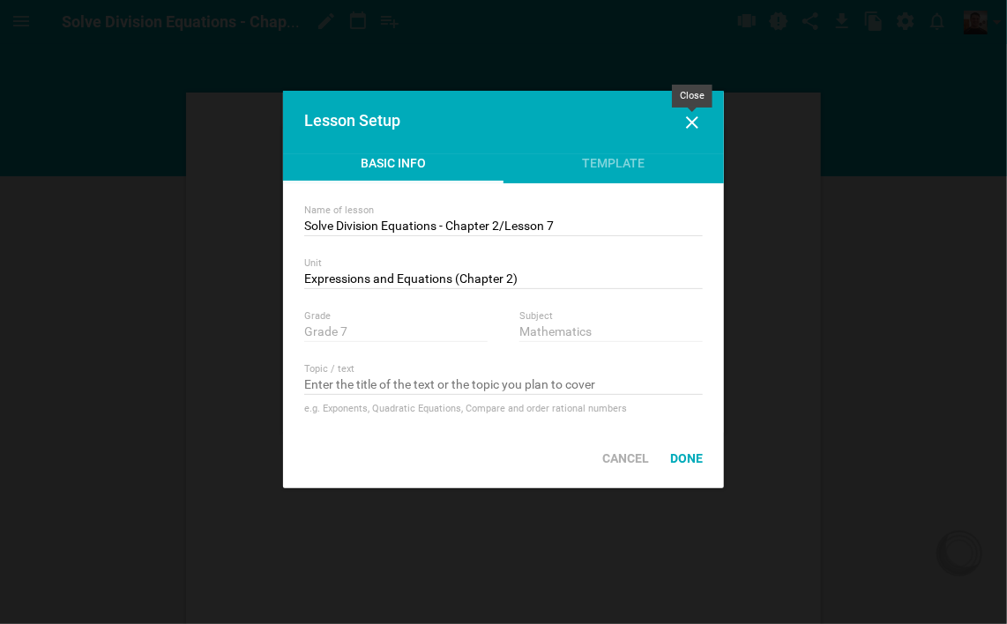
click at [692, 123] on icon at bounding box center [692, 122] width 12 height 12
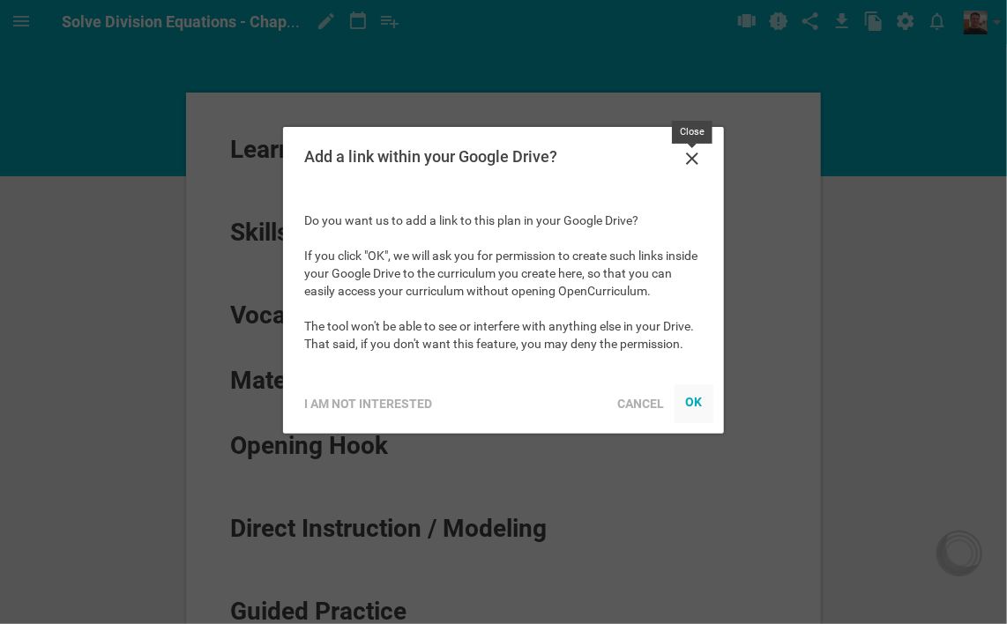
click at [693, 158] on icon at bounding box center [692, 159] width 12 height 12
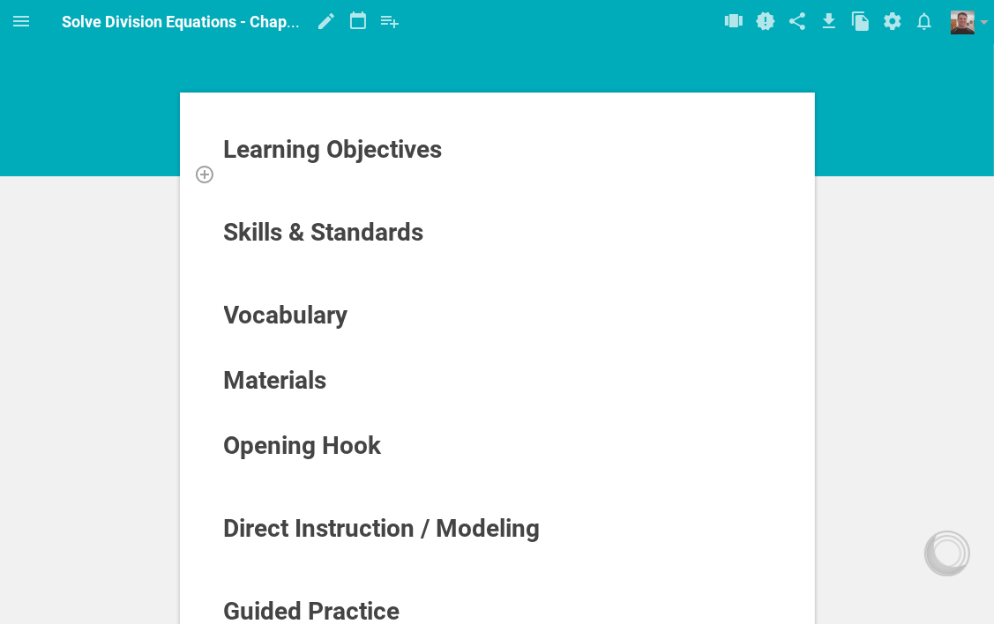
click at [391, 169] on div at bounding box center [497, 174] width 549 height 18
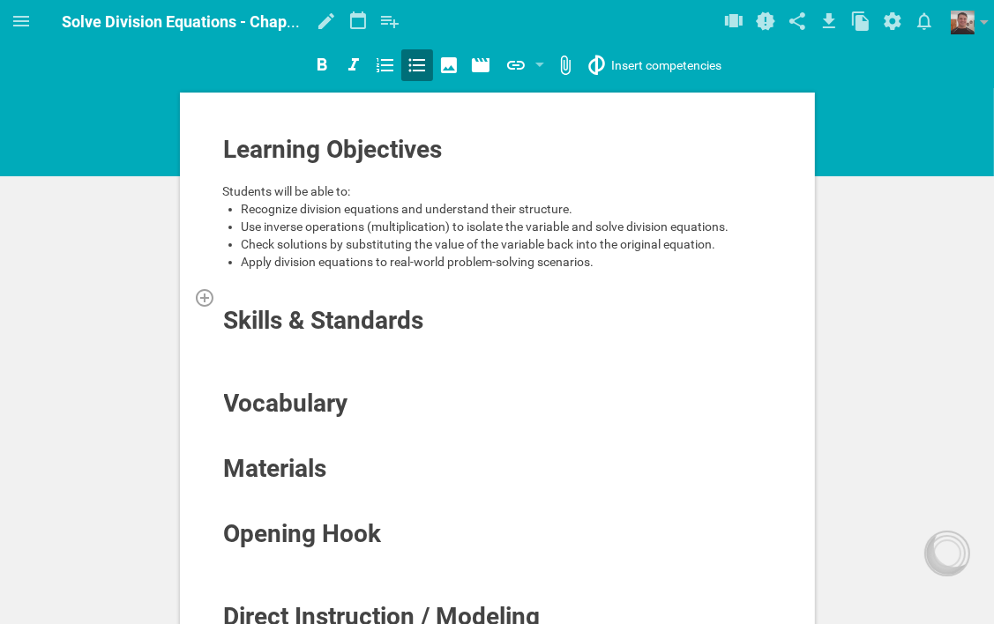
click at [354, 291] on div at bounding box center [497, 297] width 549 height 18
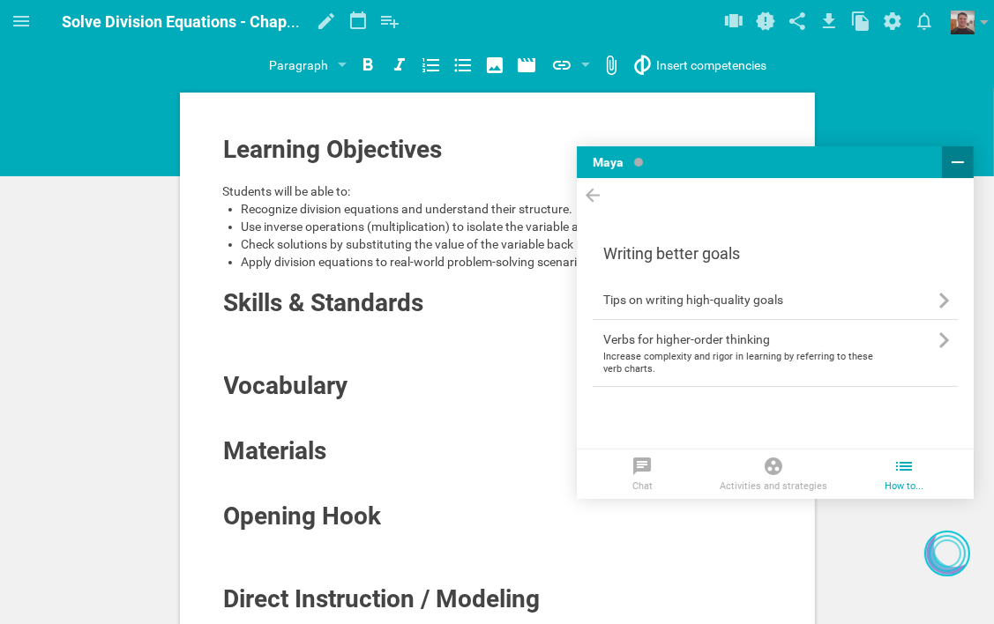
click at [949, 162] on icon at bounding box center [957, 162] width 21 height 21
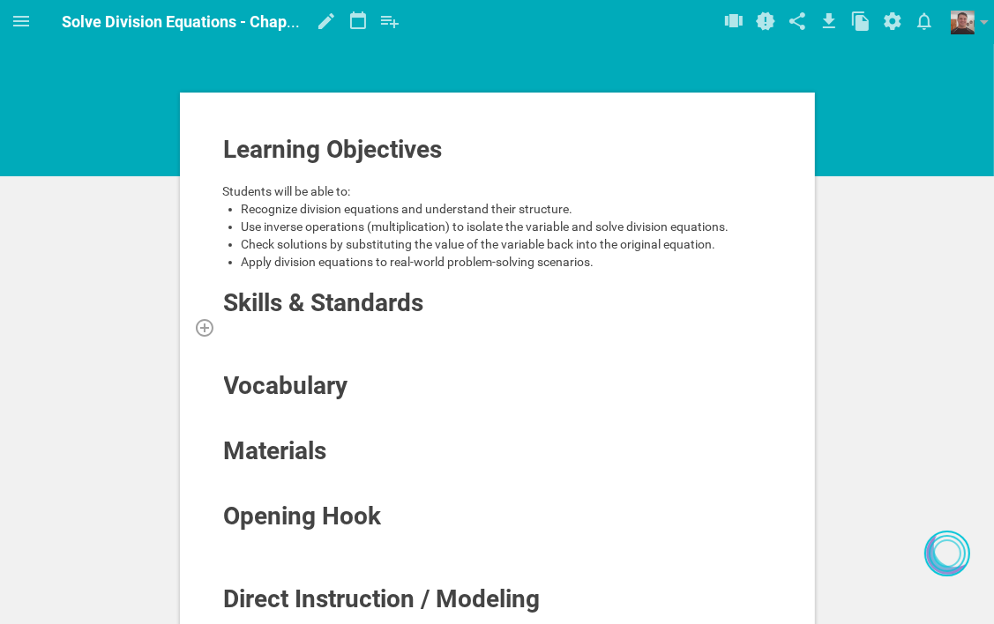
click at [407, 325] on div at bounding box center [497, 327] width 549 height 18
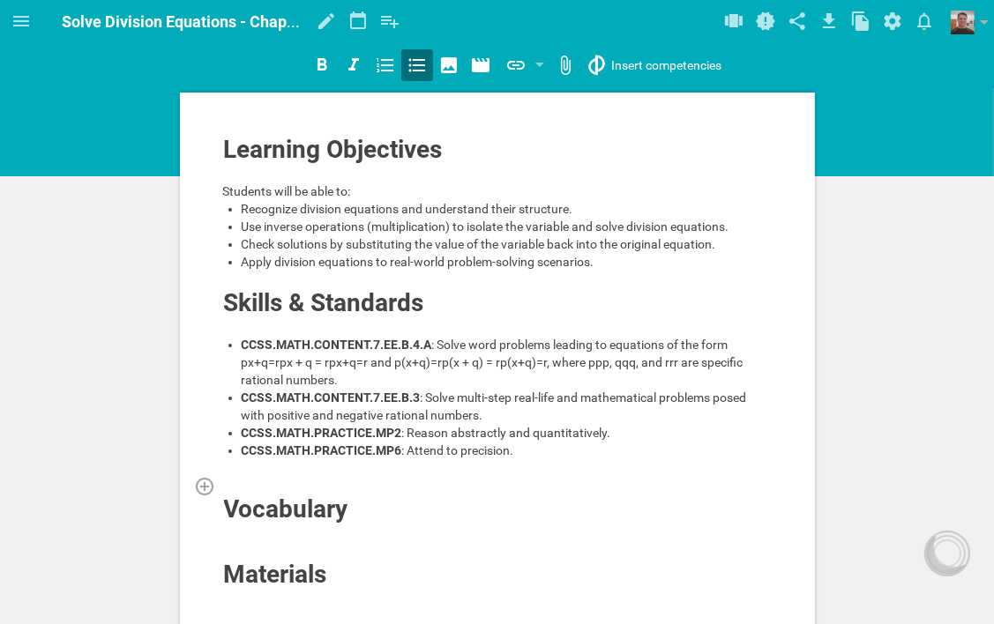
click at [317, 486] on div at bounding box center [497, 486] width 549 height 18
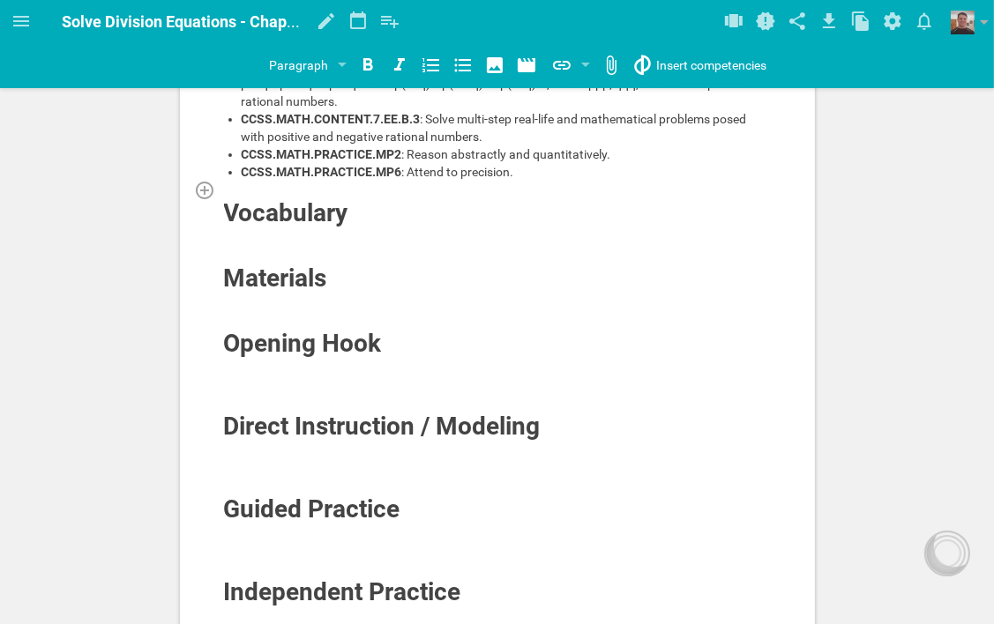
scroll to position [353, 0]
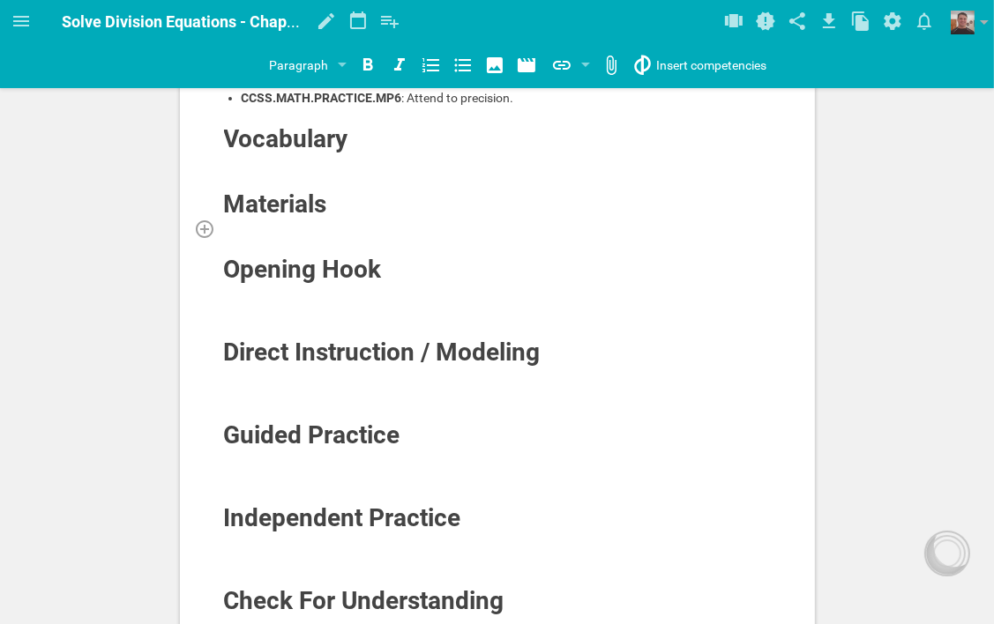
click at [308, 220] on div at bounding box center [497, 229] width 549 height 18
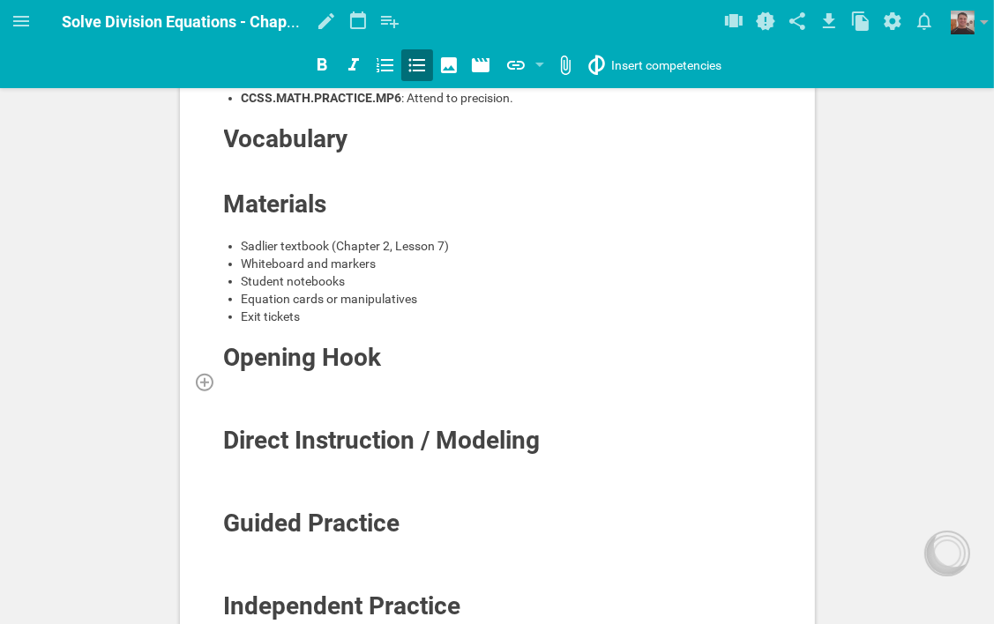
click at [360, 373] on div at bounding box center [497, 382] width 549 height 18
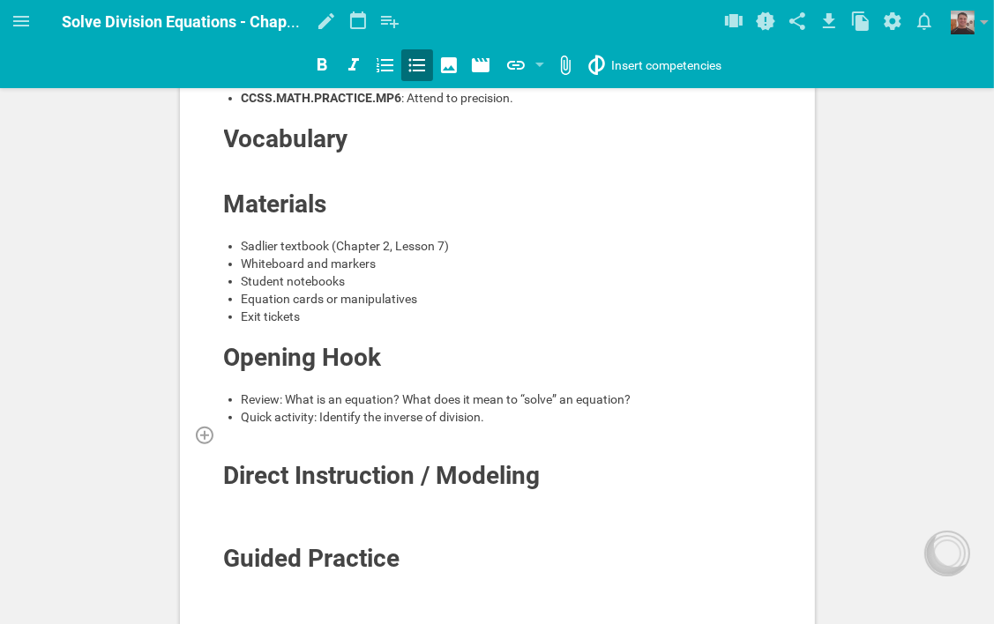
click at [343, 441] on div at bounding box center [497, 435] width 549 height 18
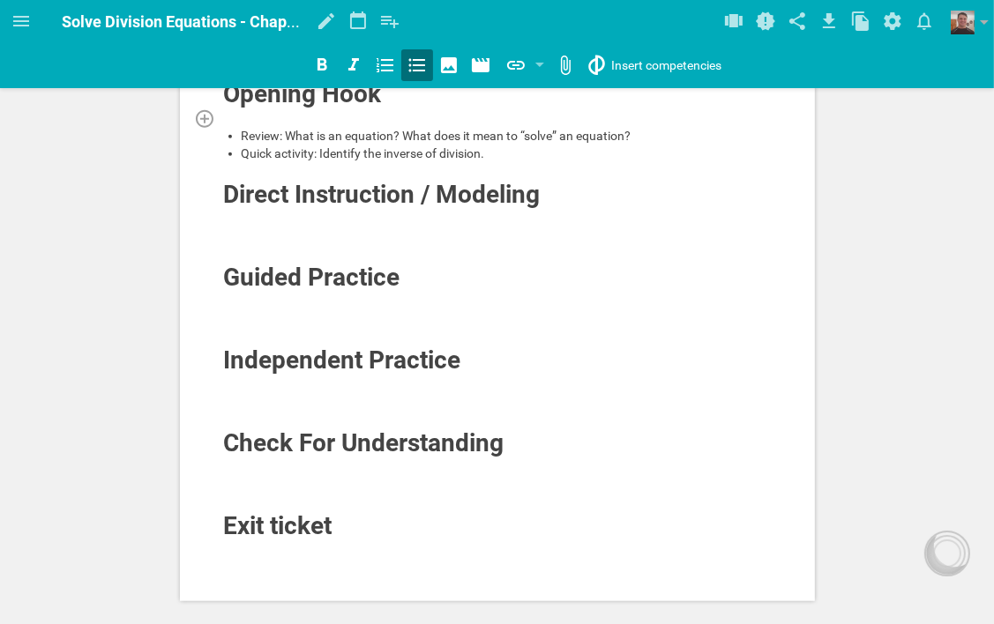
scroll to position [617, 0]
click at [349, 219] on div at bounding box center [497, 218] width 549 height 18
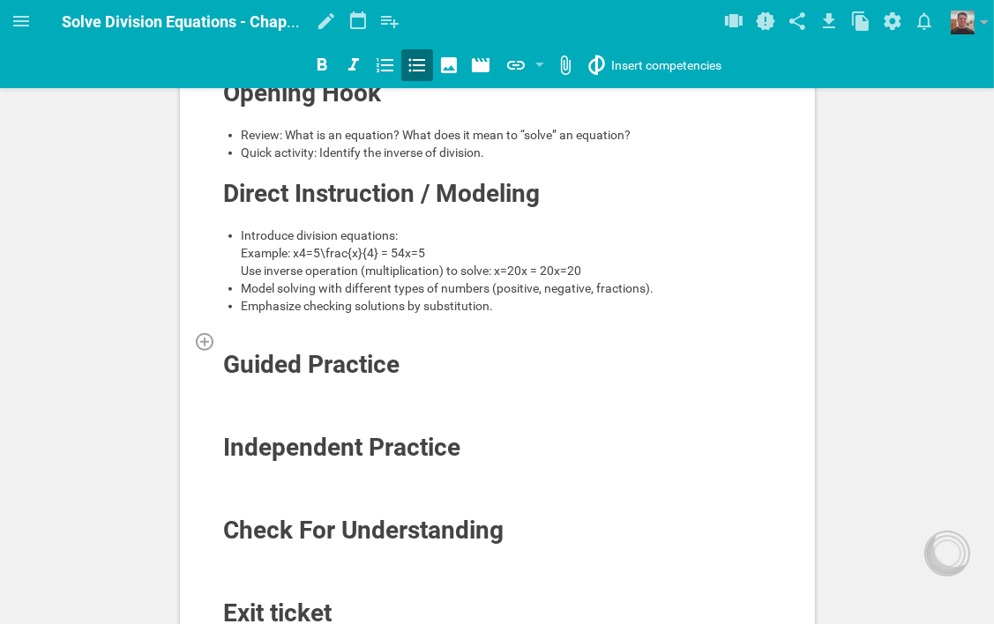
click at [299, 350] on div at bounding box center [497, 341] width 549 height 18
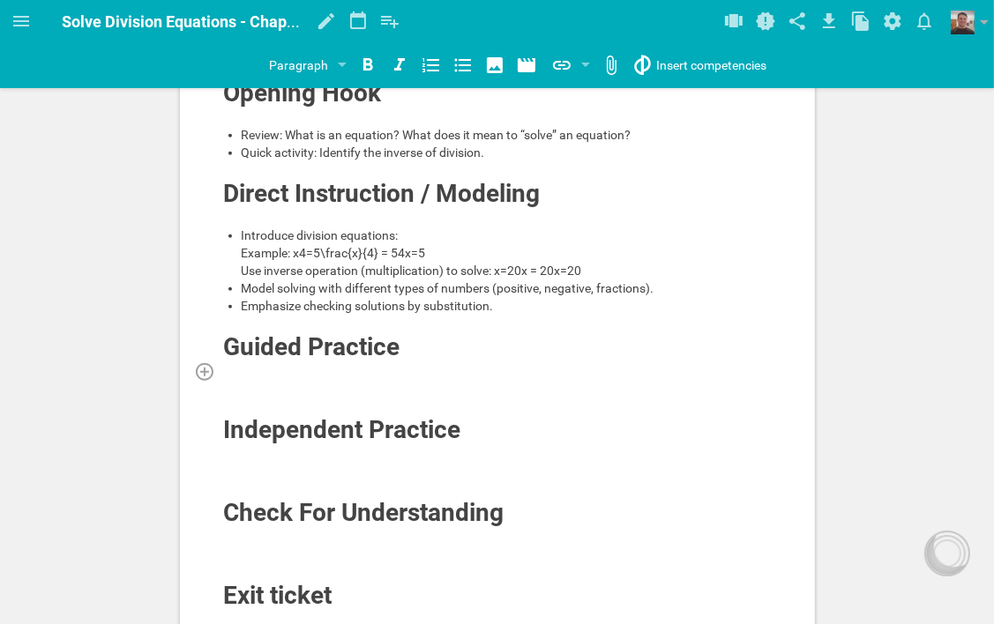
click at [372, 380] on div at bounding box center [497, 371] width 549 height 18
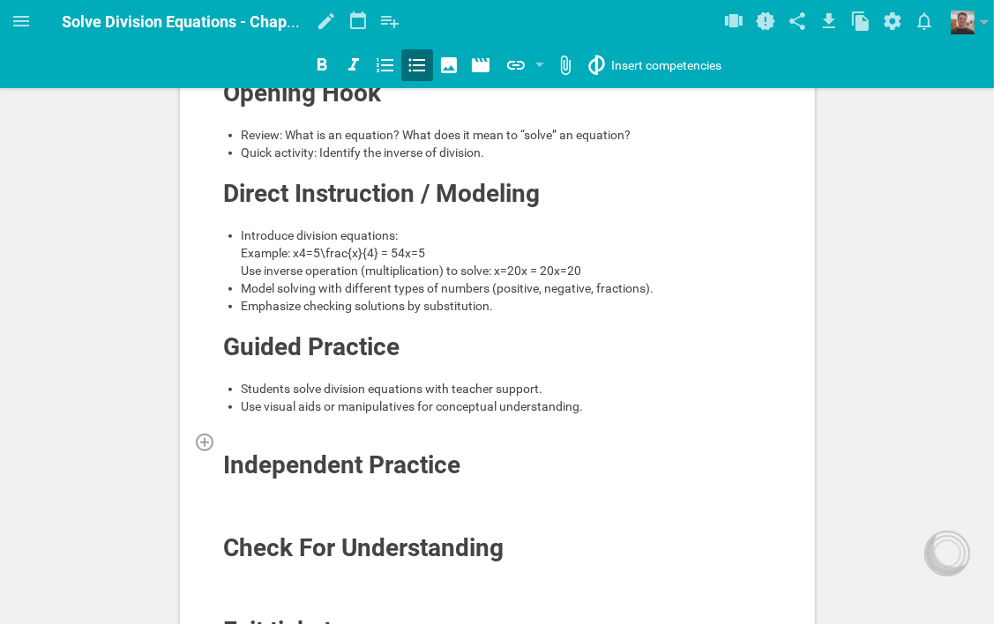
click at [356, 451] on div at bounding box center [497, 442] width 549 height 18
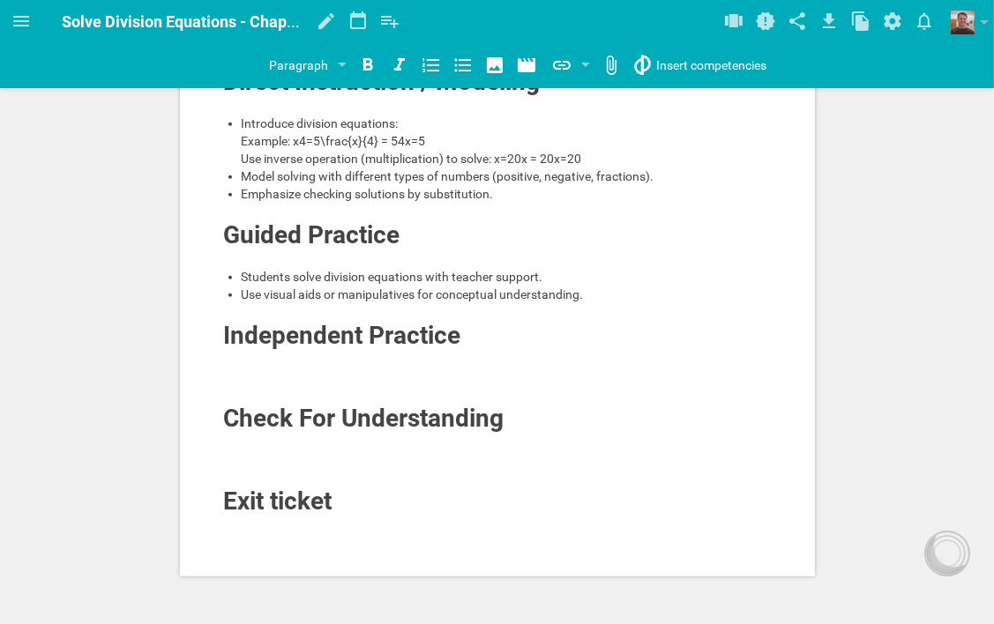
scroll to position [793, 0]
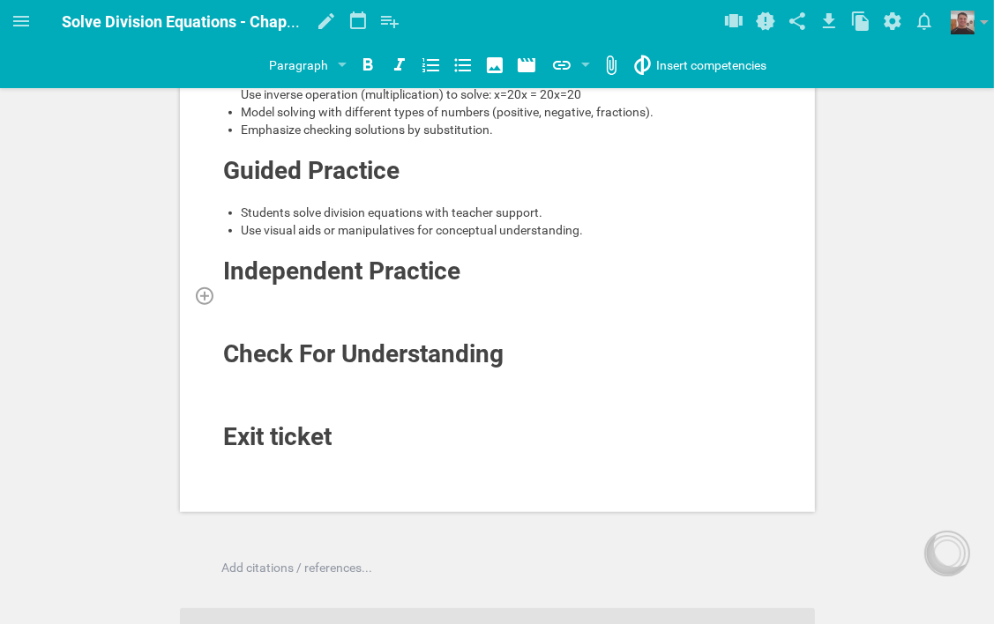
click at [473, 304] on div at bounding box center [497, 296] width 549 height 18
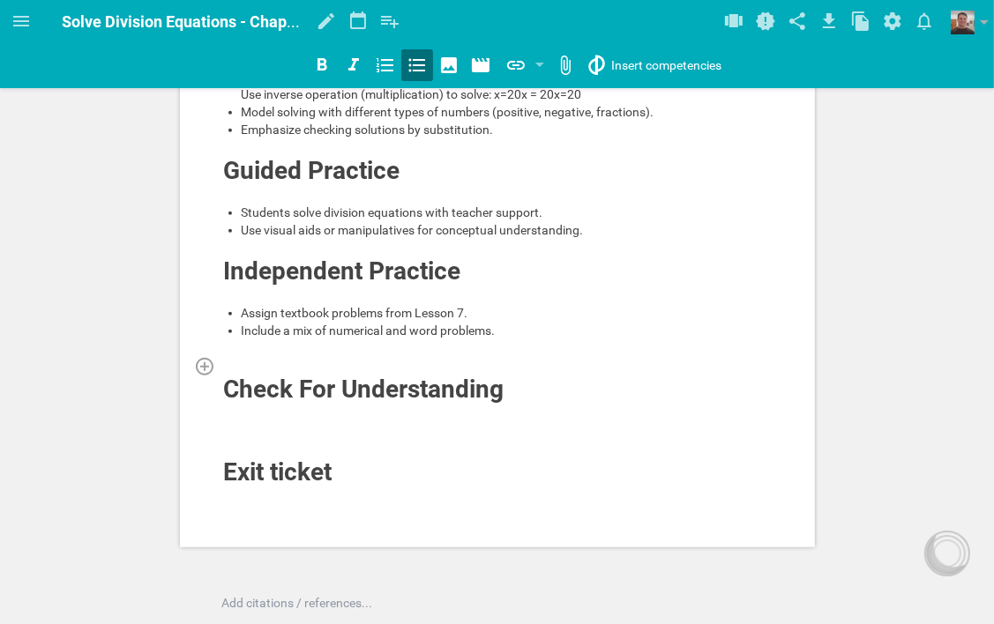
click at [432, 375] on div at bounding box center [497, 366] width 549 height 18
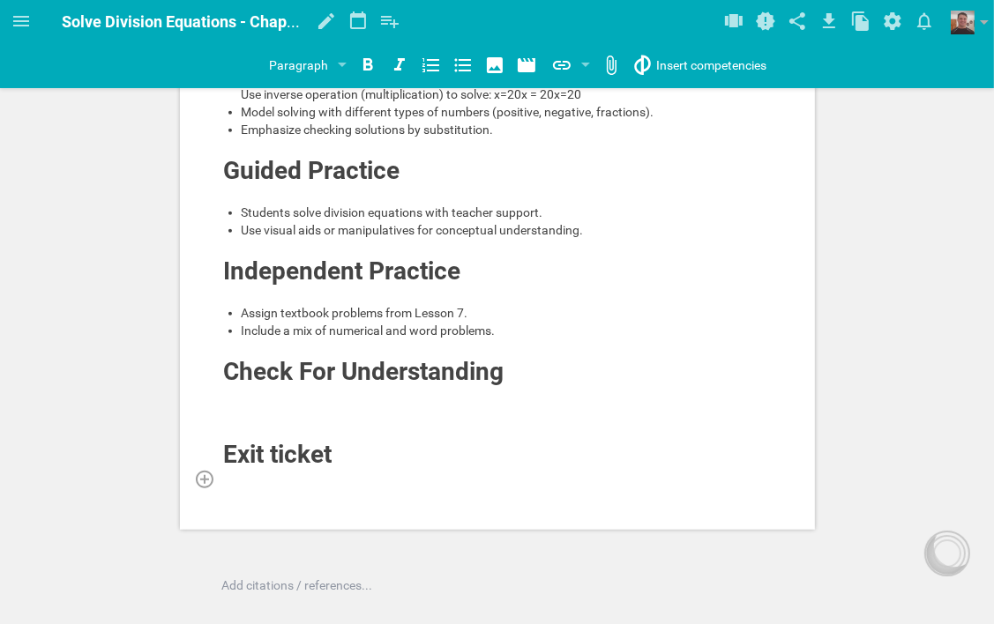
click at [354, 488] on div at bounding box center [497, 479] width 549 height 18
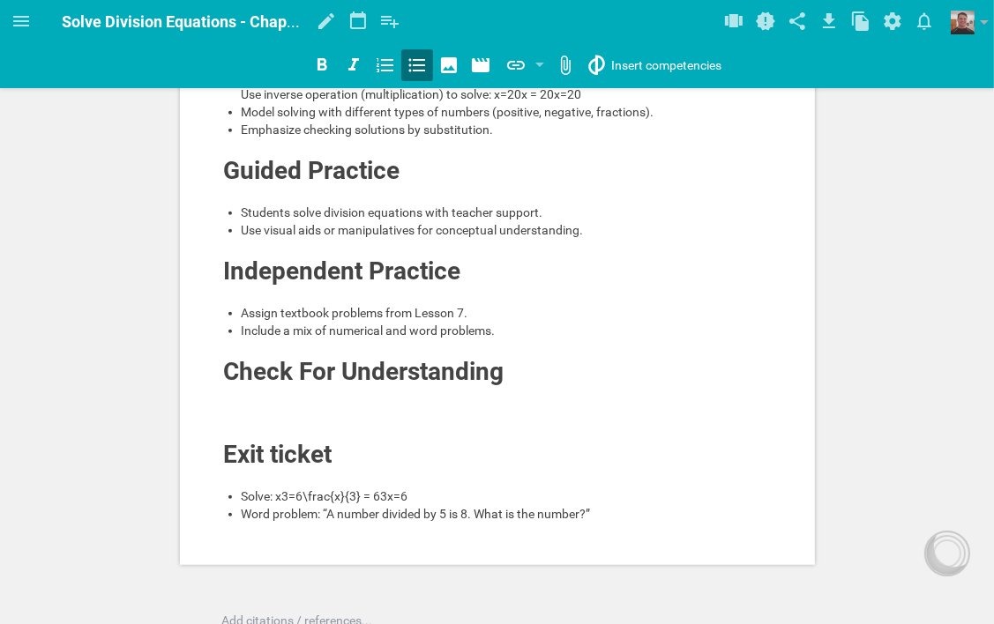
click at [282, 503] on span "Solve: x3=6\frac{x}{3} = 63x​=6" at bounding box center [325, 496] width 167 height 14
drag, startPoint x: 414, startPoint y: 511, endPoint x: 313, endPoint y: 514, distance: 101.4
click at [313, 505] on div "Solve: x/3=6\frac{x}{3} = 63x​=6" at bounding box center [507, 497] width 531 height 18
click at [18, 19] on icon at bounding box center [21, 21] width 21 height 21
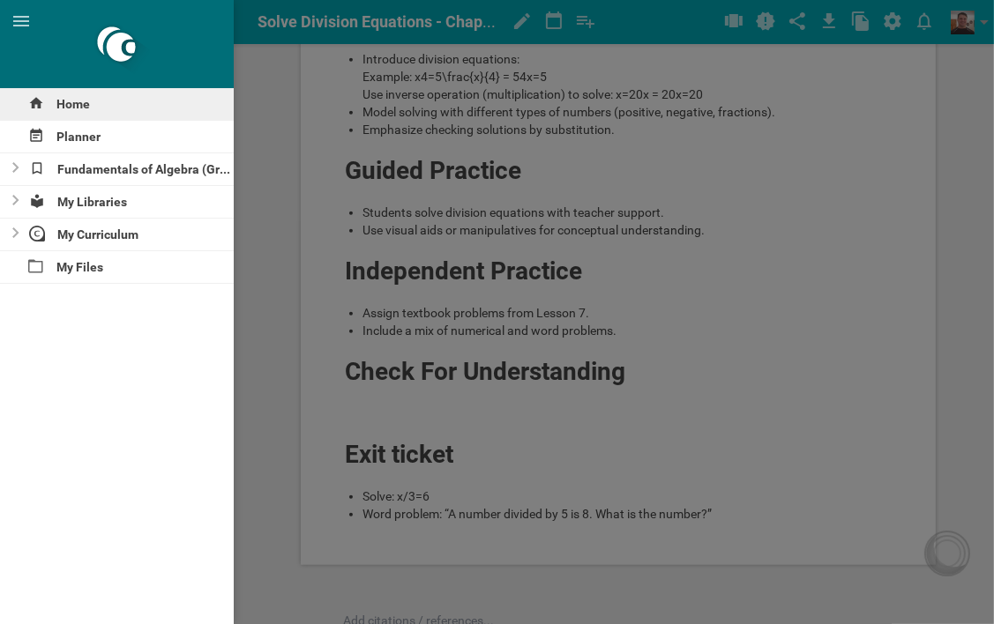
click at [58, 99] on div "Home" at bounding box center [117, 104] width 234 height 32
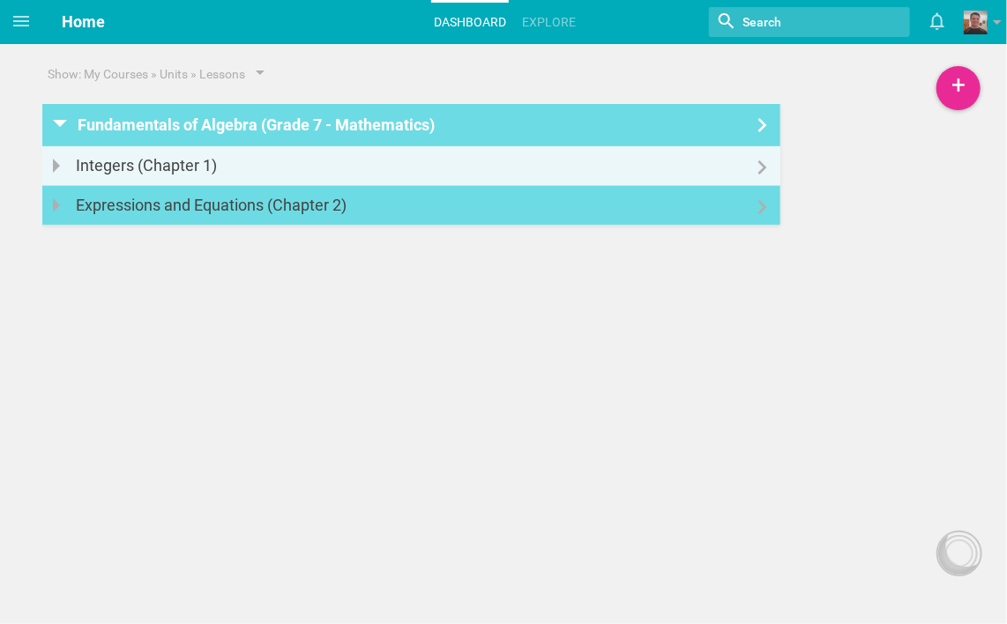
click at [610, 212] on link "Expressions and Equations (Chapter 2)" at bounding box center [411, 205] width 738 height 39
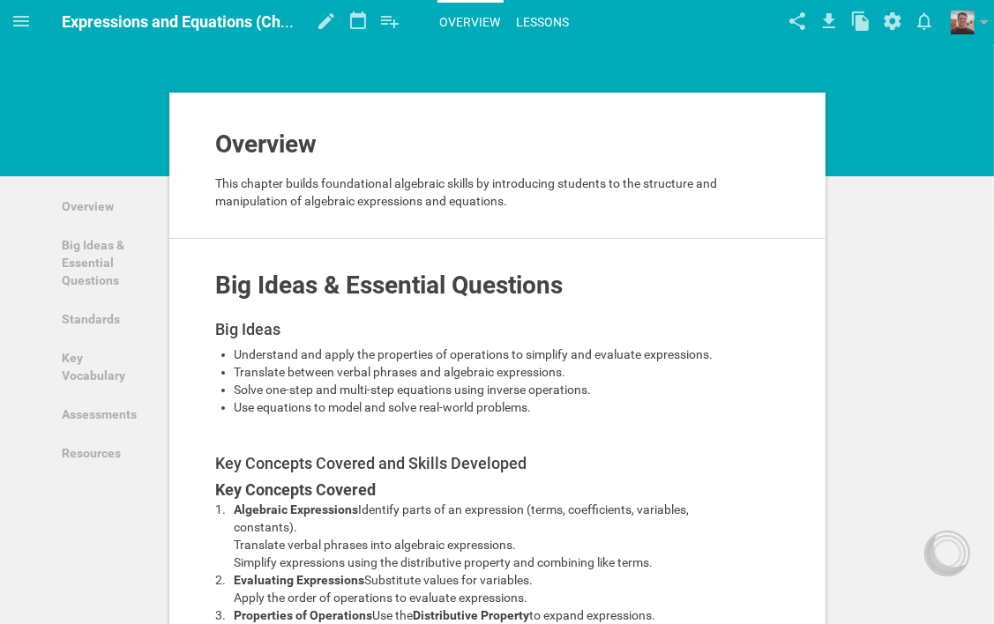
click at [539, 19] on link "Lessons" at bounding box center [543, 22] width 58 height 39
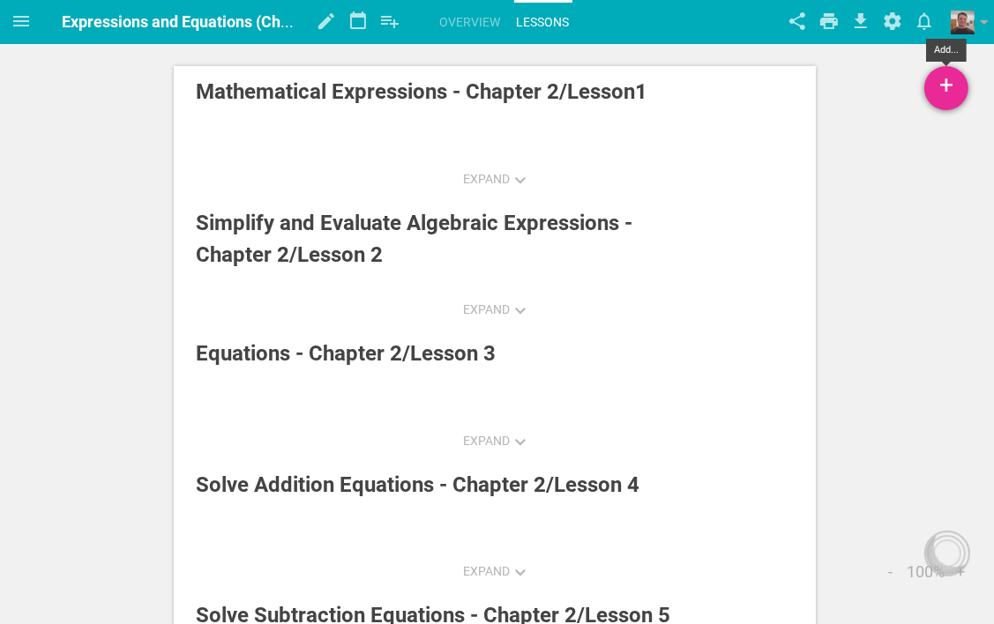
click at [956, 92] on div "+" at bounding box center [946, 88] width 44 height 44
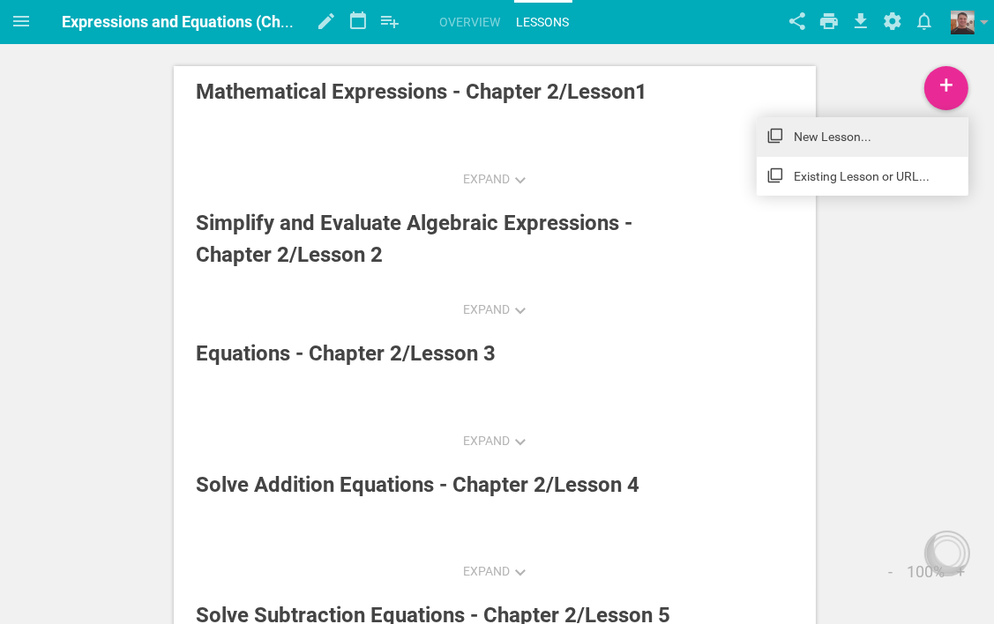
click at [846, 138] on link "New Lesson..." at bounding box center [862, 136] width 212 height 39
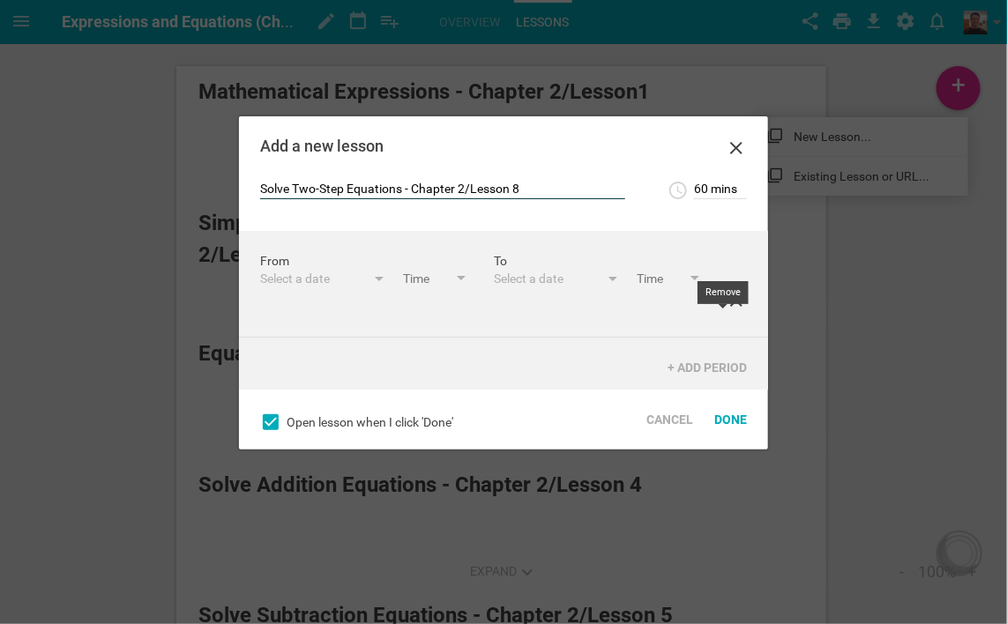
type input "Solve Two-Step Equations - Chapter 2/Lesson 8"
click at [726, 311] on icon at bounding box center [736, 300] width 21 height 21
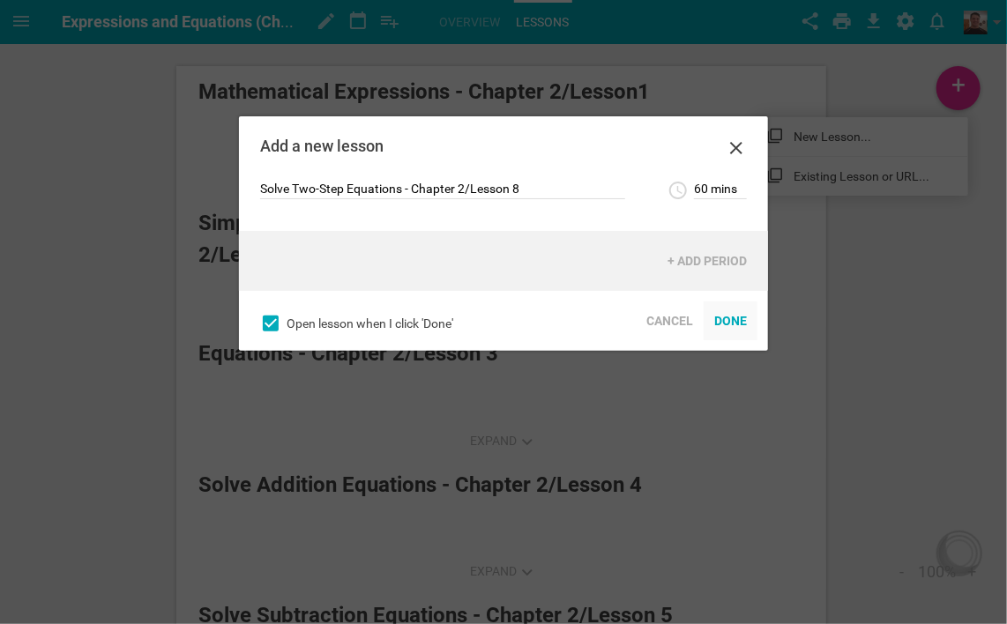
click at [740, 322] on div "Done" at bounding box center [731, 321] width 54 height 39
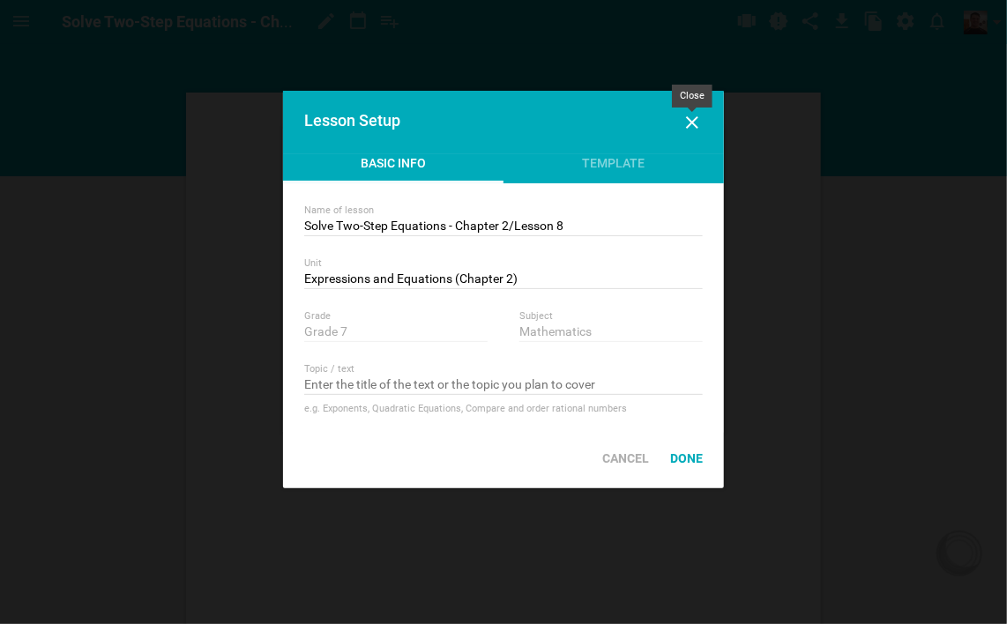
click at [694, 122] on icon at bounding box center [692, 122] width 21 height 21
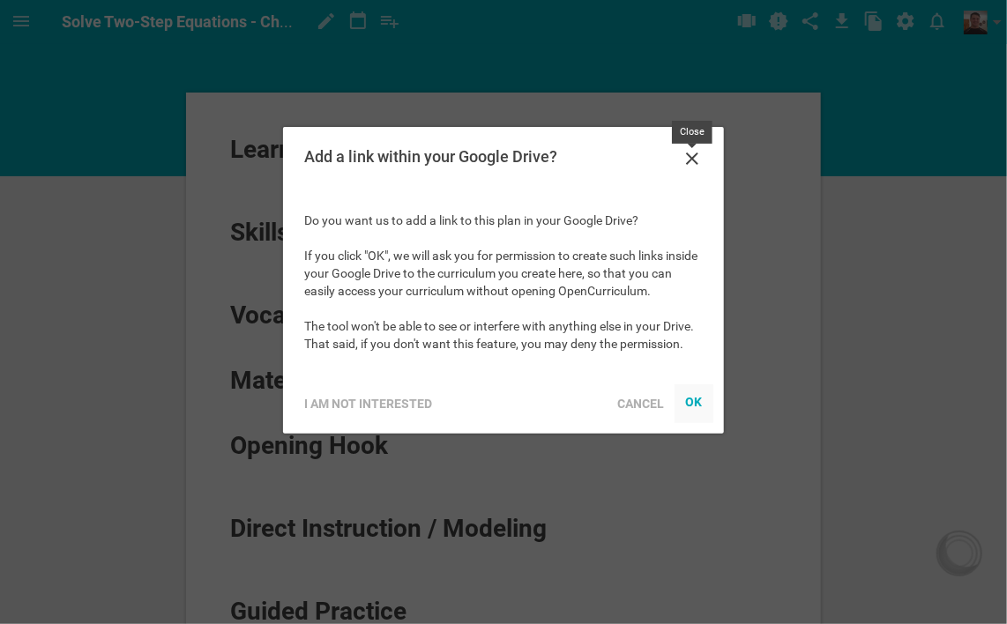
click at [688, 156] on icon at bounding box center [692, 158] width 21 height 21
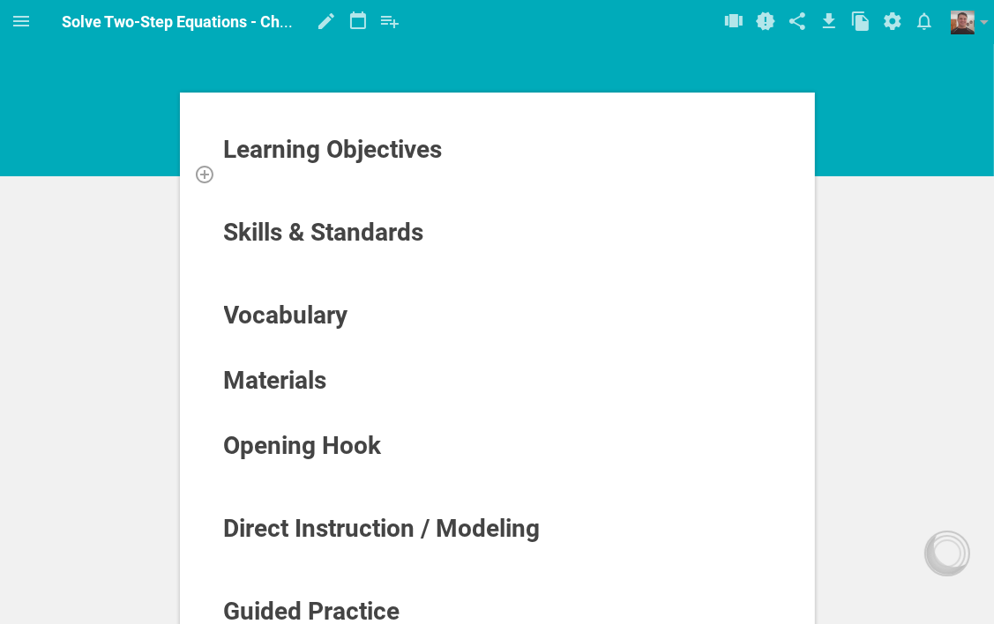
click at [279, 174] on div at bounding box center [497, 174] width 549 height 18
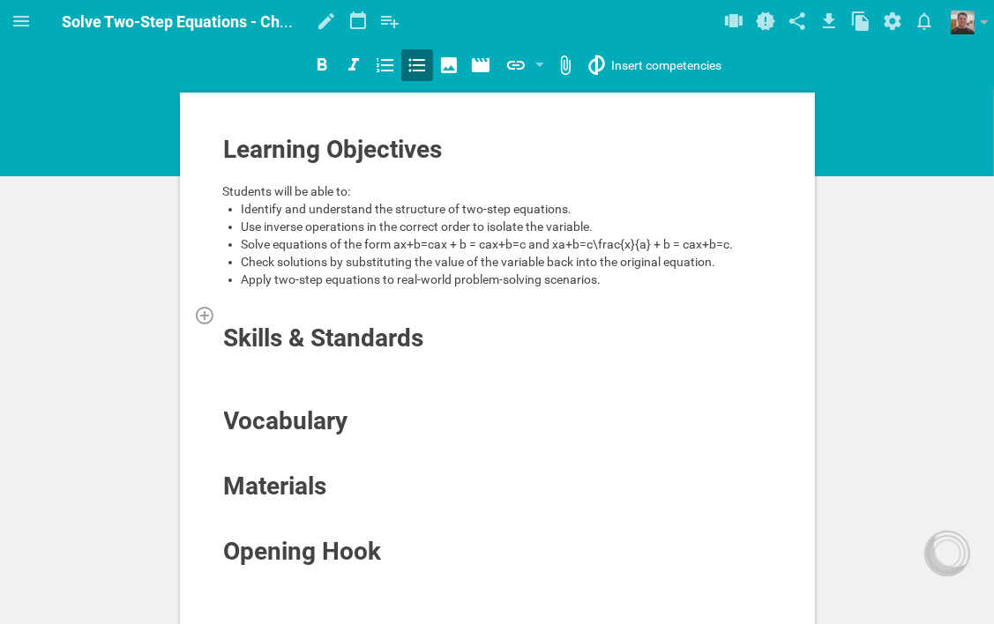
click at [360, 314] on div at bounding box center [497, 315] width 549 height 18
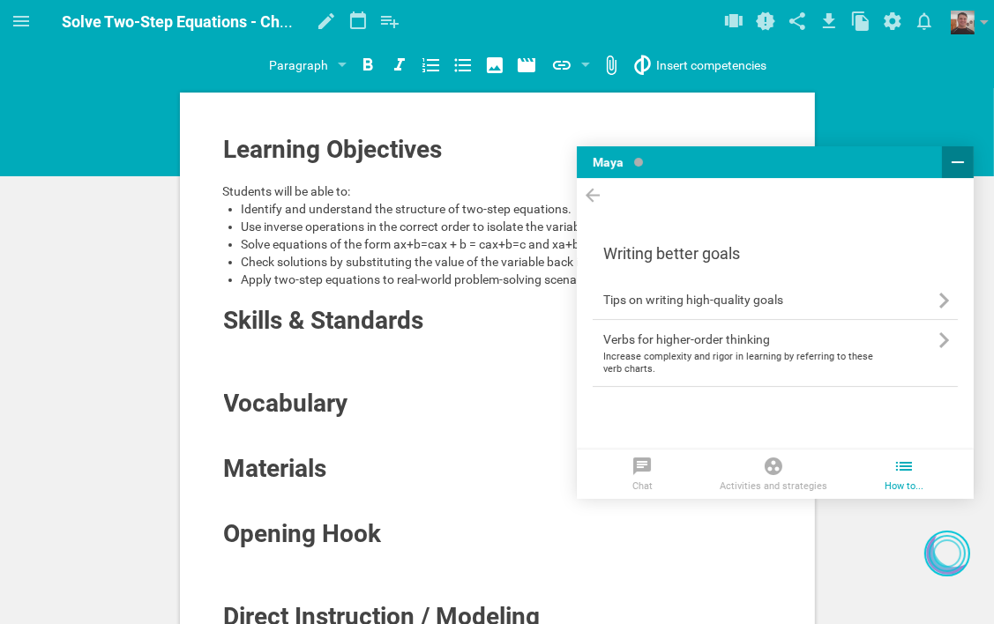
click at [954, 166] on icon at bounding box center [957, 162] width 21 height 21
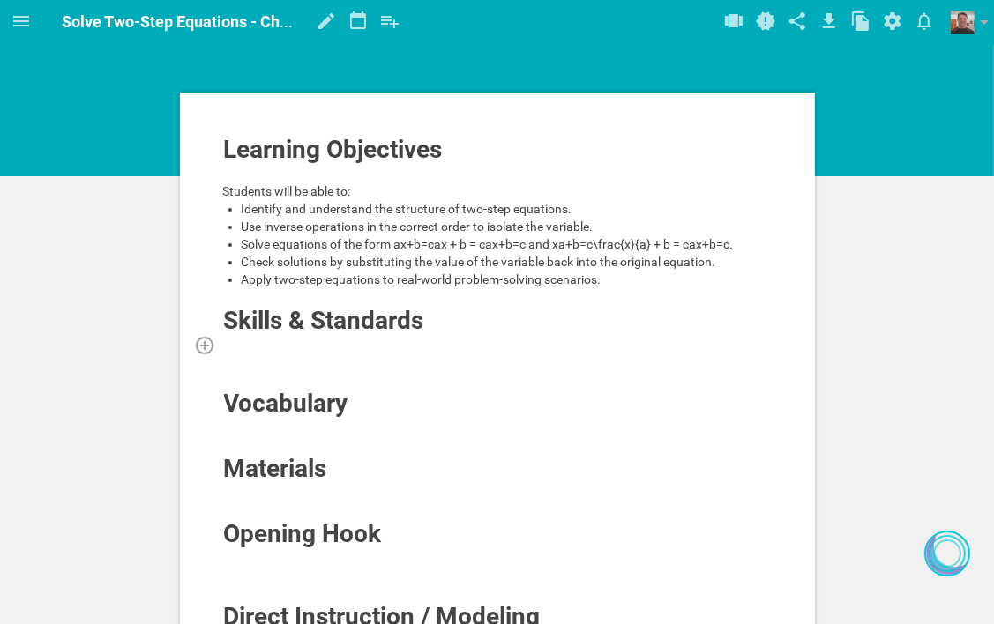
click at [407, 342] on div at bounding box center [497, 345] width 549 height 18
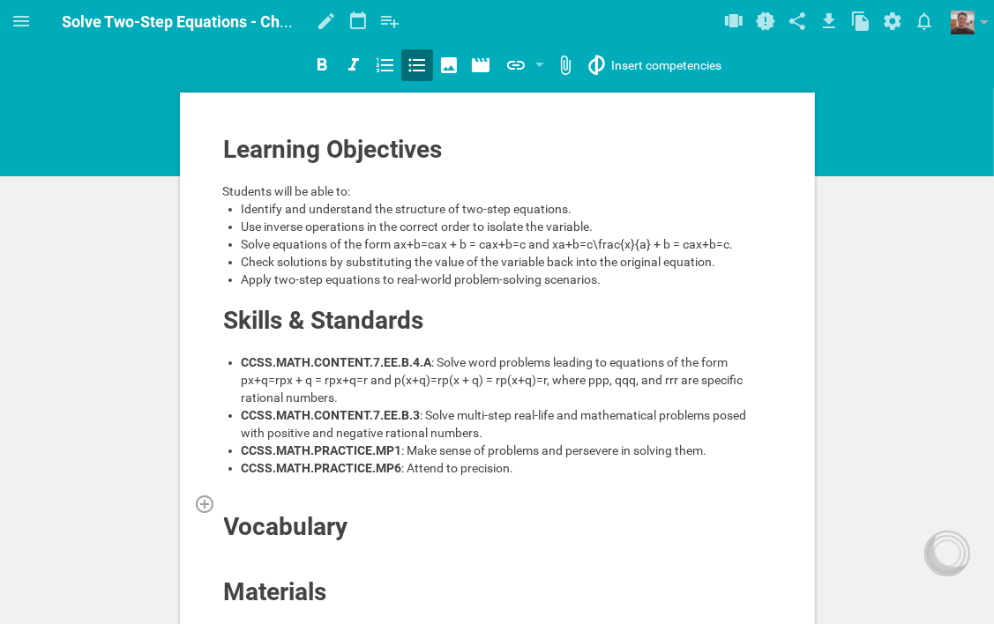
click at [316, 501] on div at bounding box center [497, 504] width 549 height 18
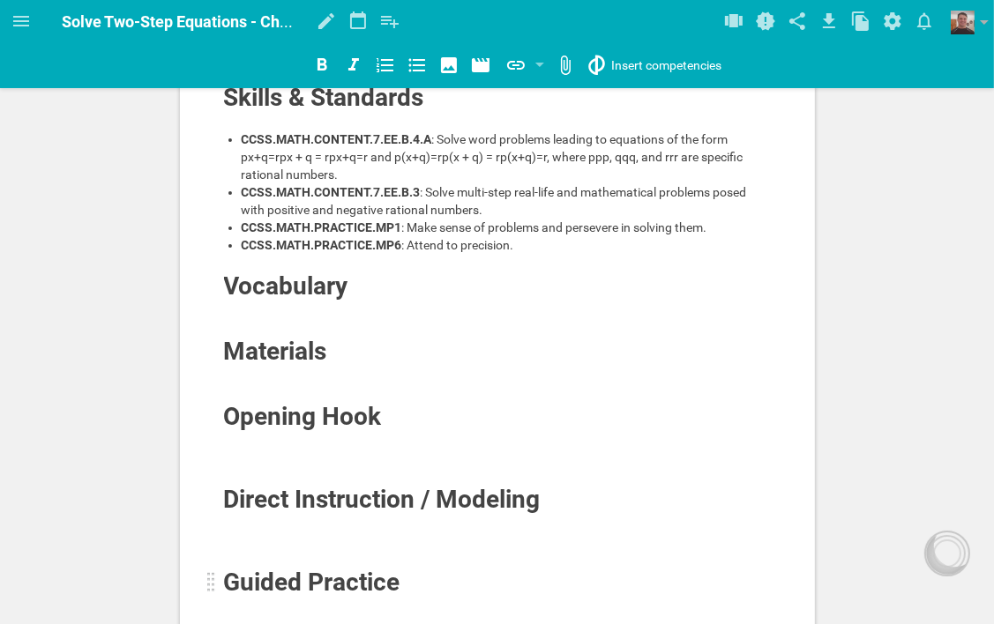
scroll to position [264, 0]
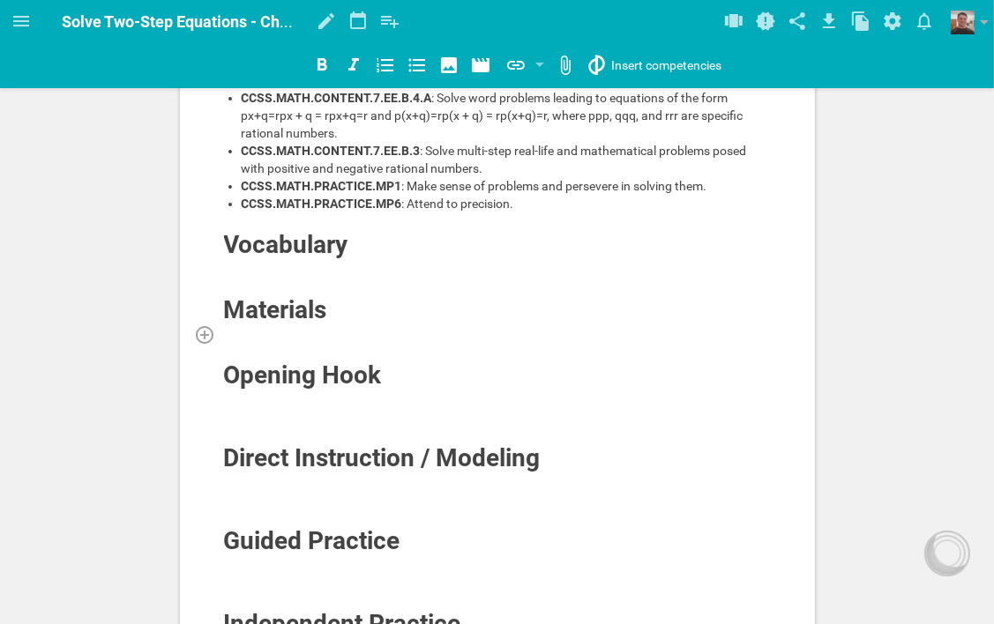
click at [303, 332] on div at bounding box center [497, 334] width 549 height 18
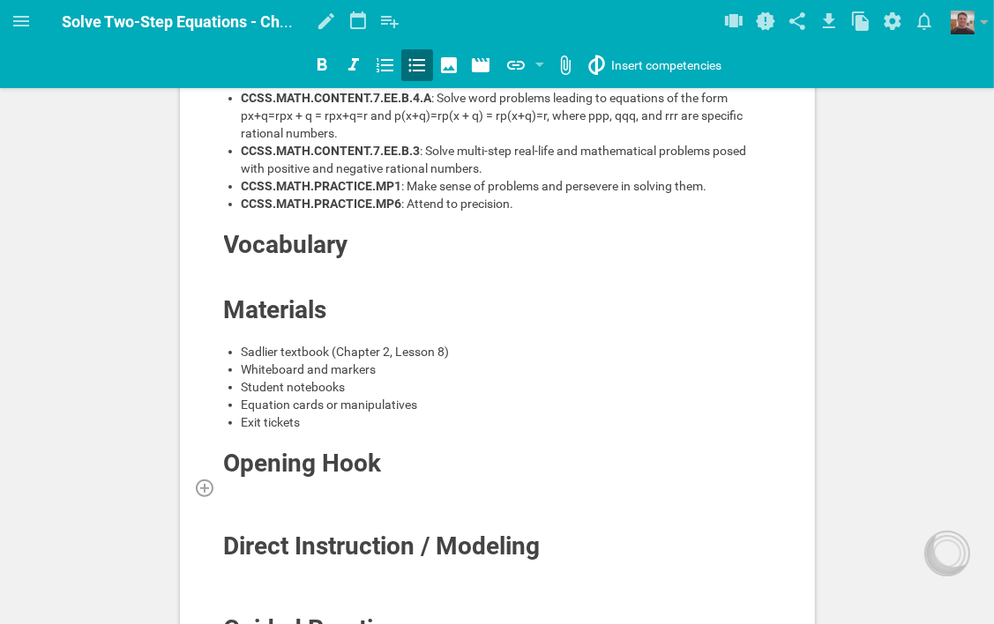
click at [269, 487] on div at bounding box center [497, 488] width 549 height 18
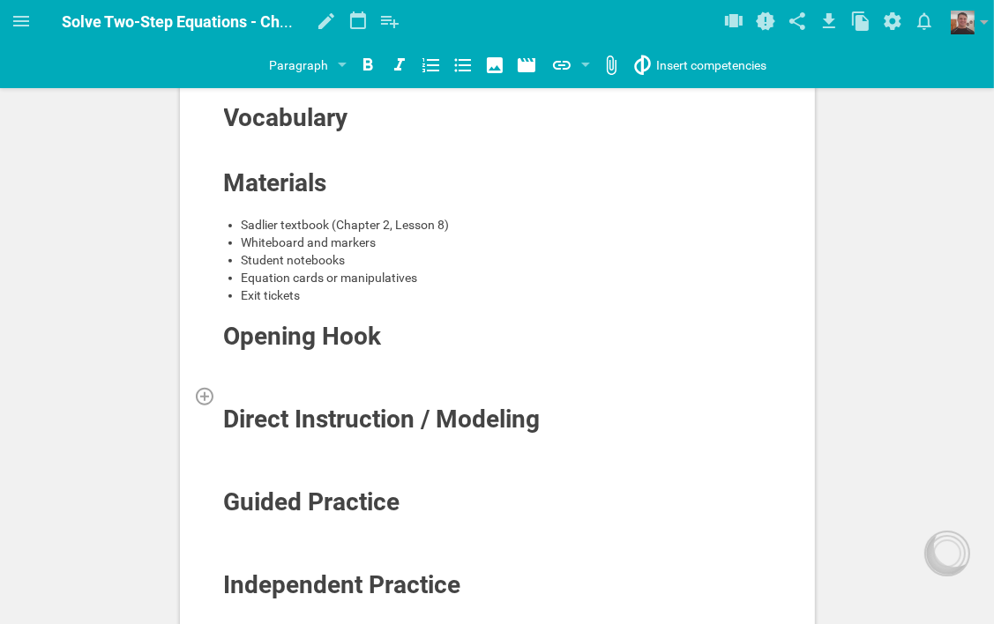
scroll to position [441, 0]
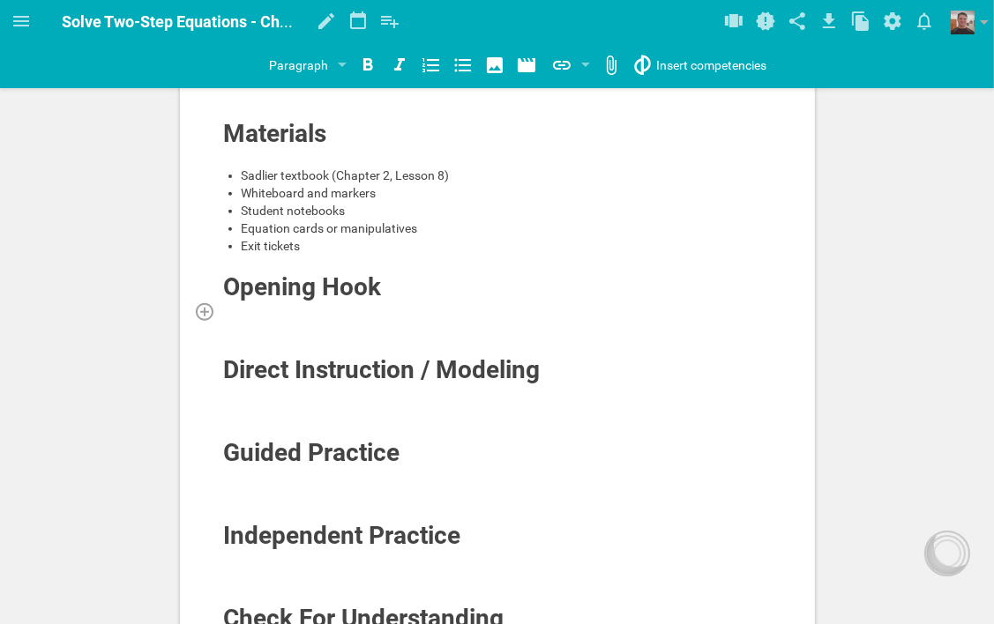
click at [385, 306] on div at bounding box center [497, 311] width 549 height 18
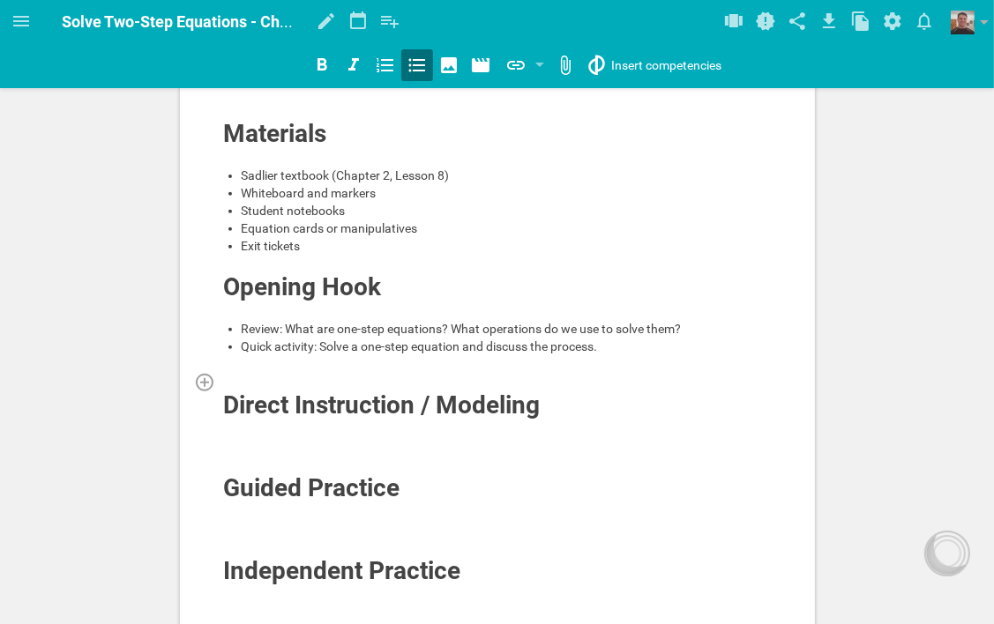
click at [353, 380] on div at bounding box center [497, 382] width 549 height 18
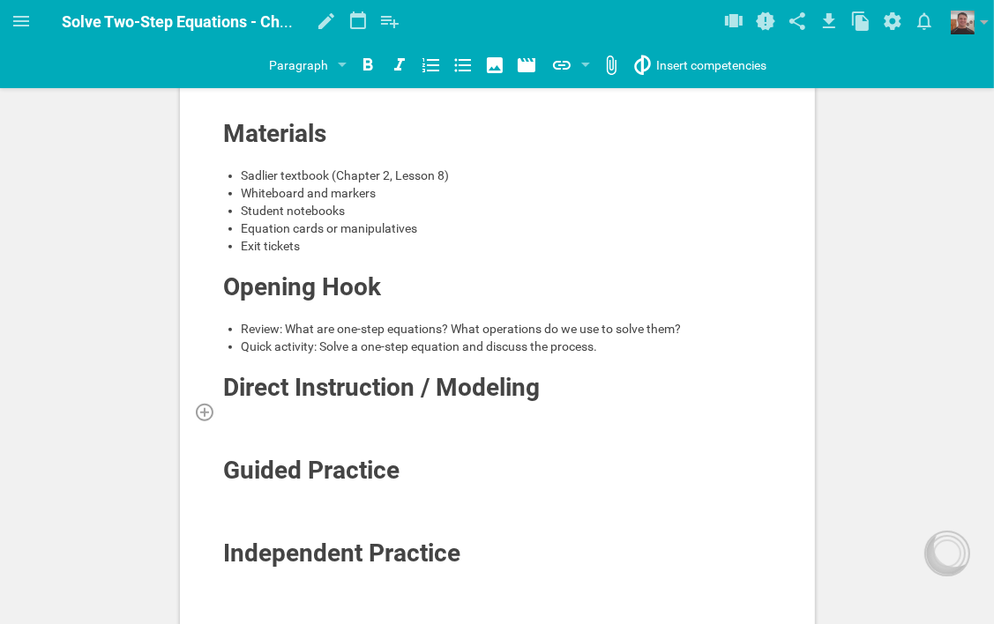
click at [385, 413] on div at bounding box center [497, 412] width 549 height 18
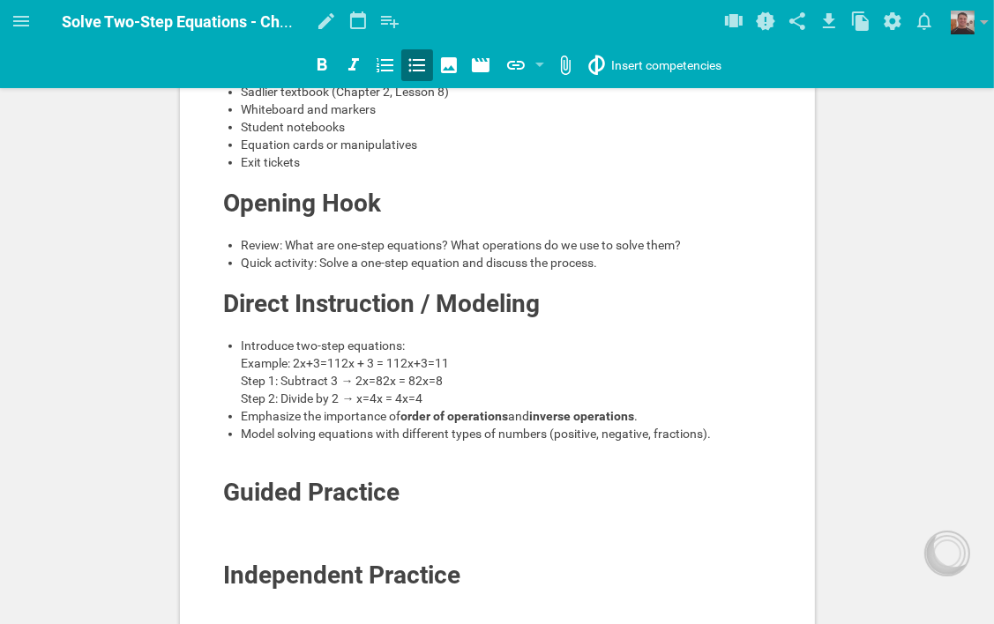
scroll to position [529, 0]
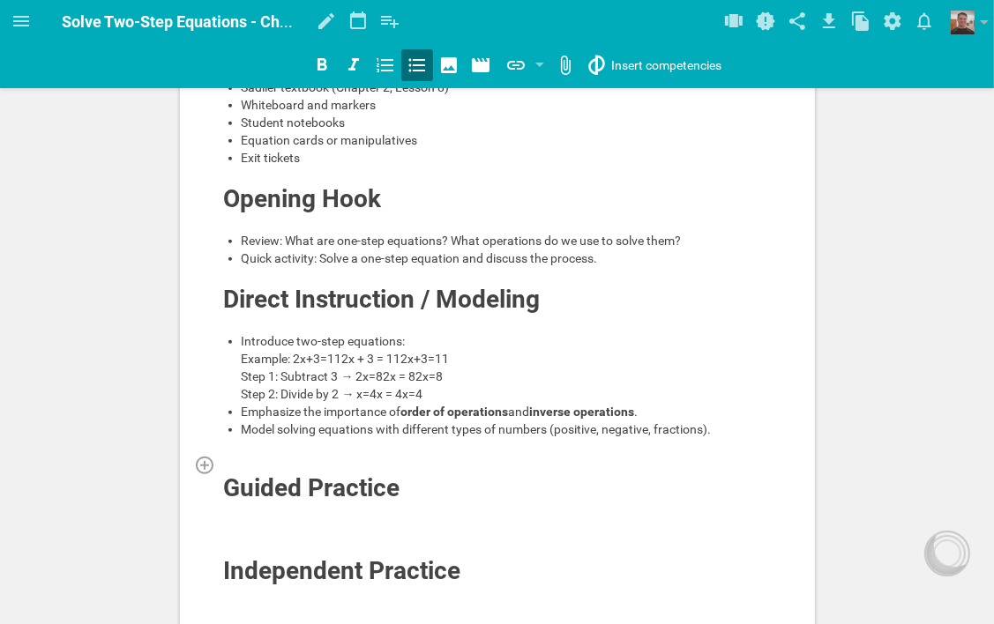
click at [303, 473] on div at bounding box center [497, 465] width 549 height 18
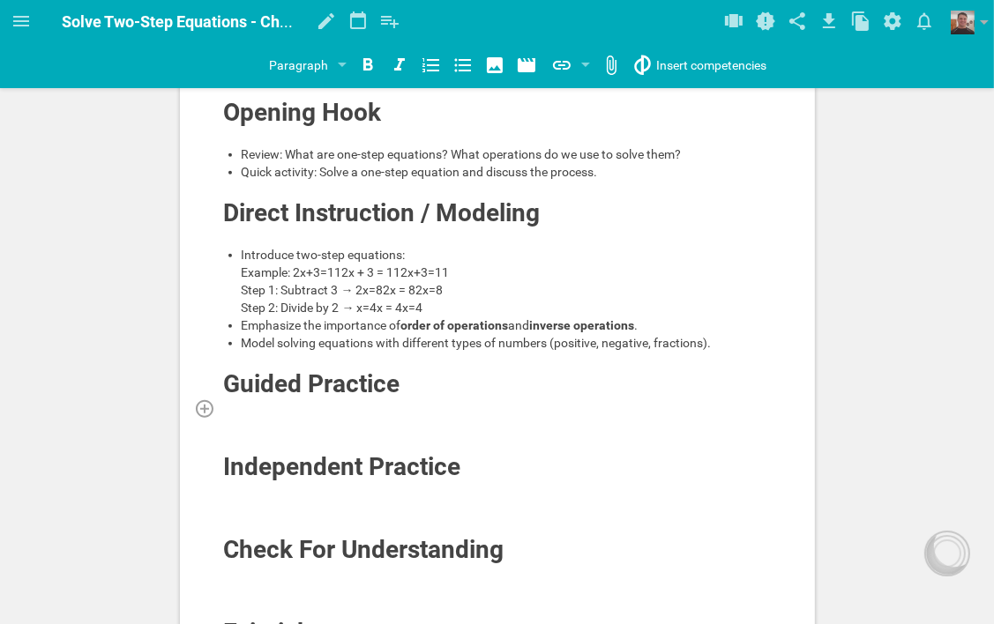
scroll to position [617, 0]
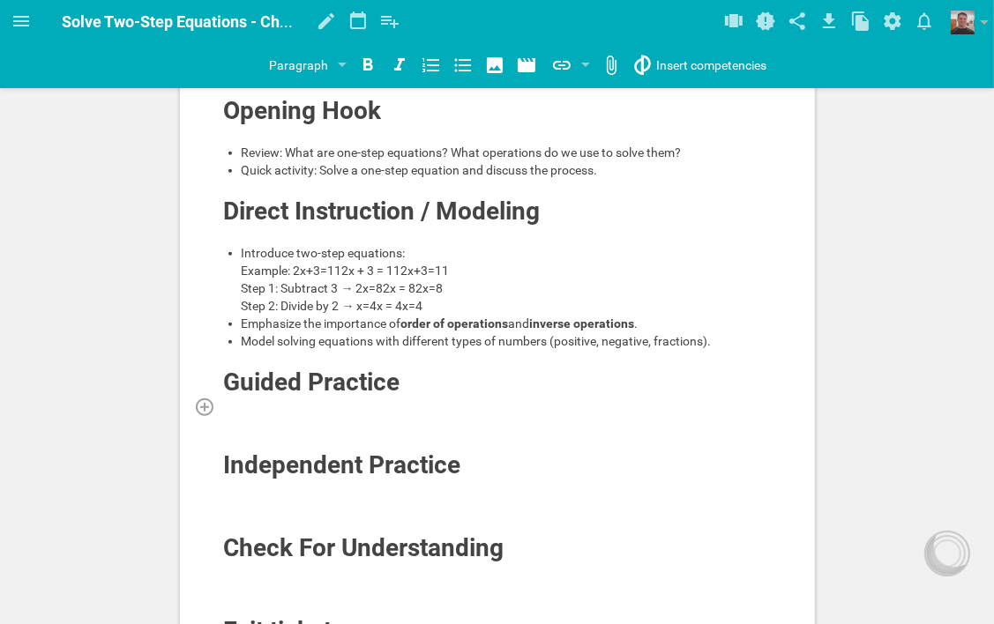
click at [324, 415] on div at bounding box center [497, 407] width 549 height 18
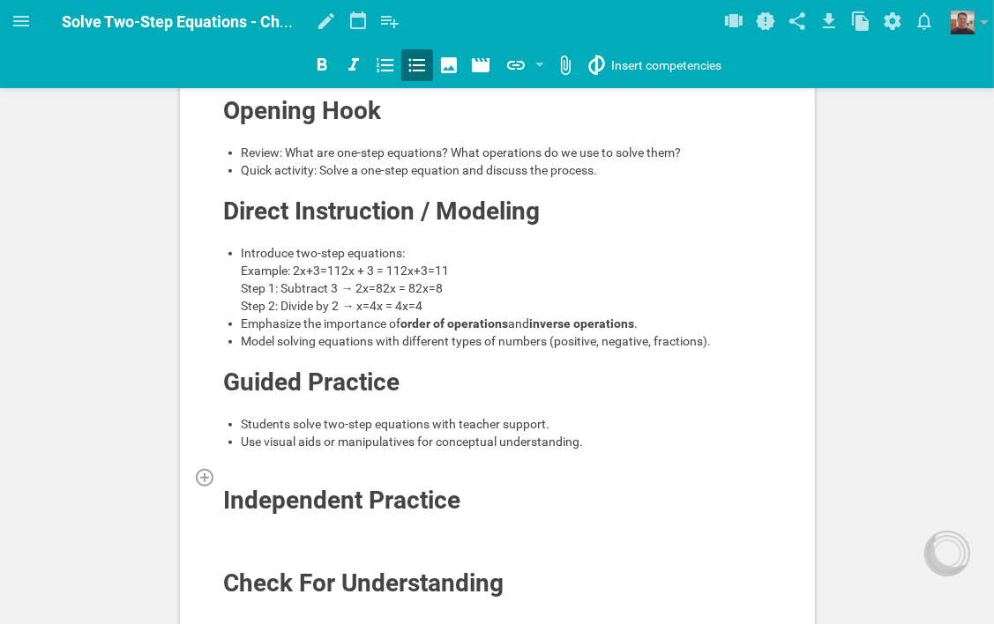
click at [309, 483] on div at bounding box center [497, 477] width 549 height 18
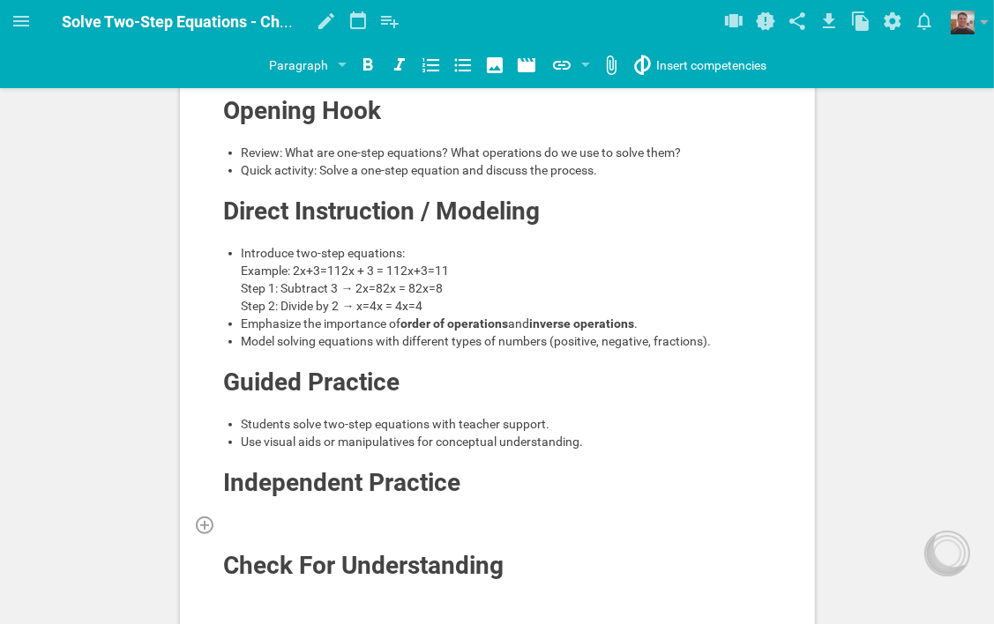
click at [419, 531] on div at bounding box center [497, 525] width 549 height 18
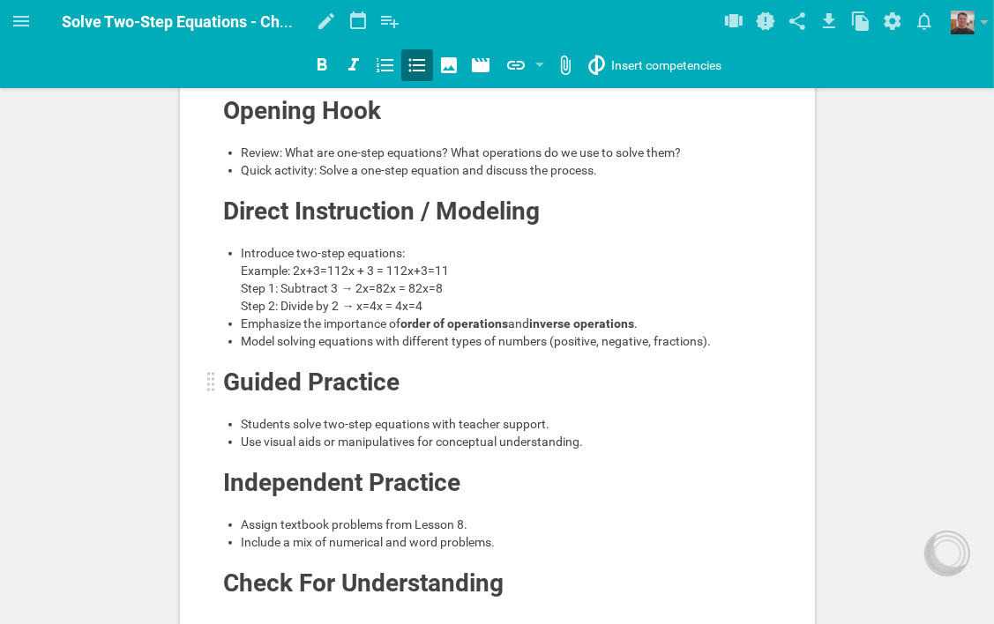
scroll to position [970, 0]
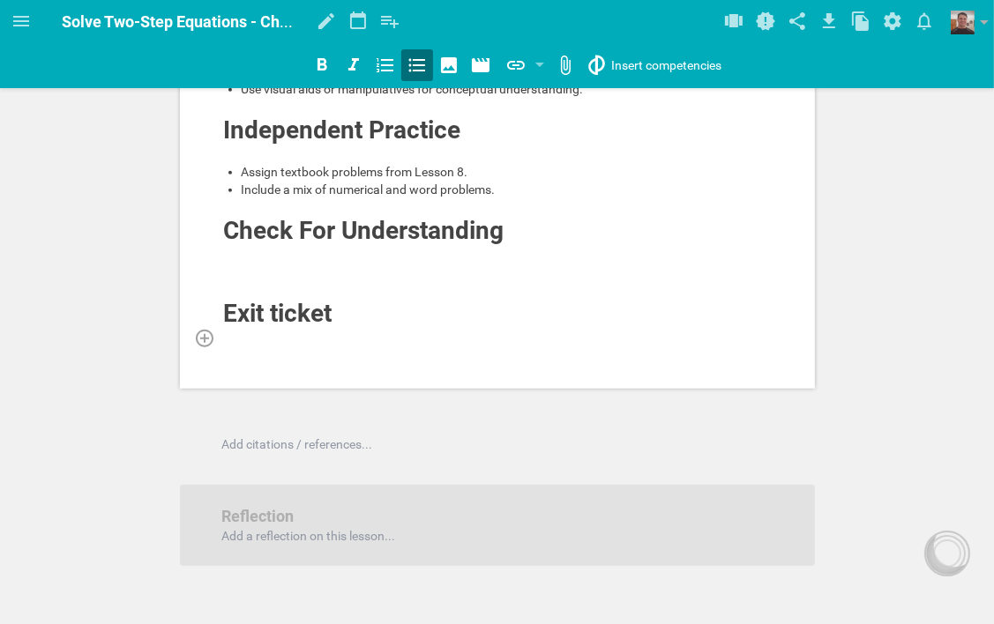
click at [276, 345] on div at bounding box center [497, 338] width 549 height 18
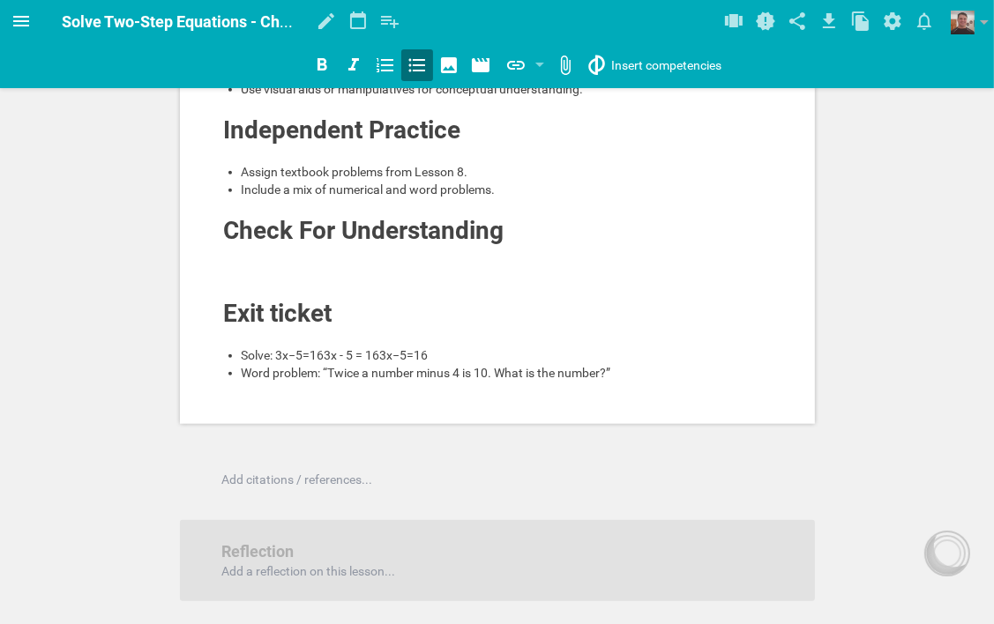
click at [25, 22] on icon at bounding box center [21, 21] width 21 height 21
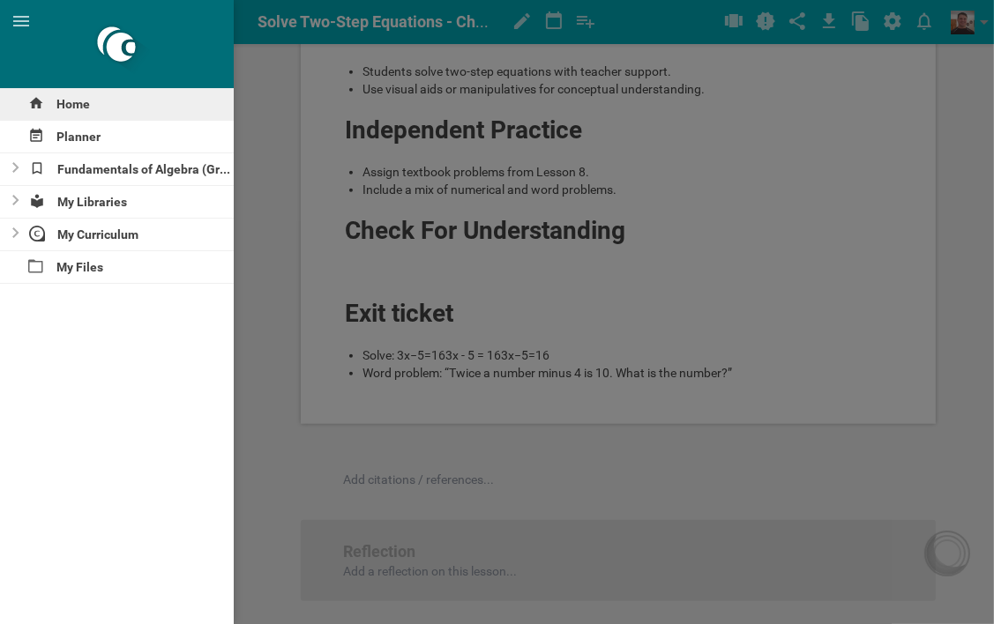
click at [76, 102] on div "Home" at bounding box center [117, 104] width 234 height 32
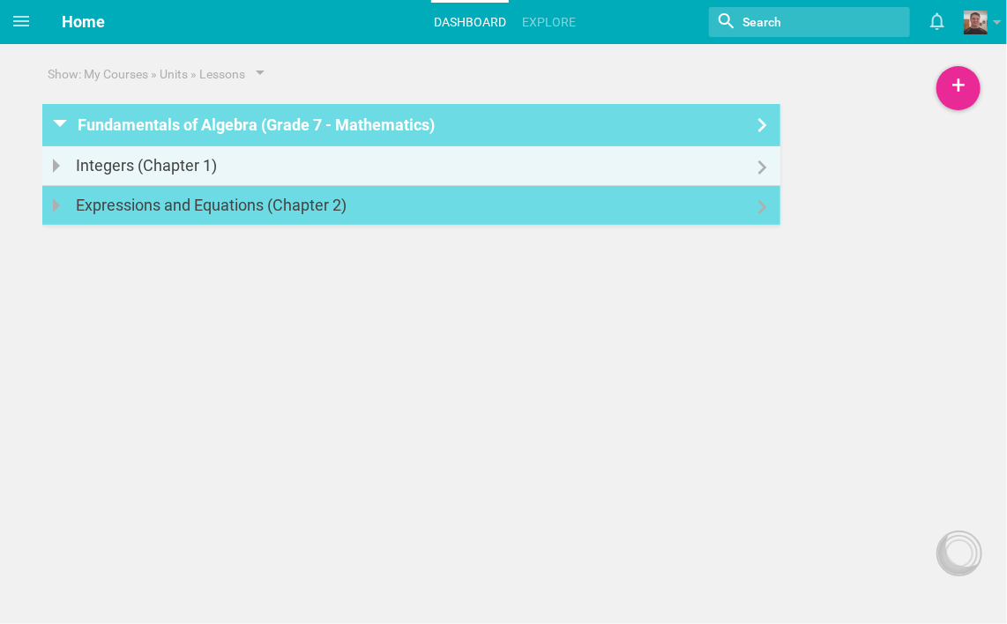
click at [515, 216] on link "Expressions and Equations (Chapter 2)" at bounding box center [411, 205] width 738 height 39
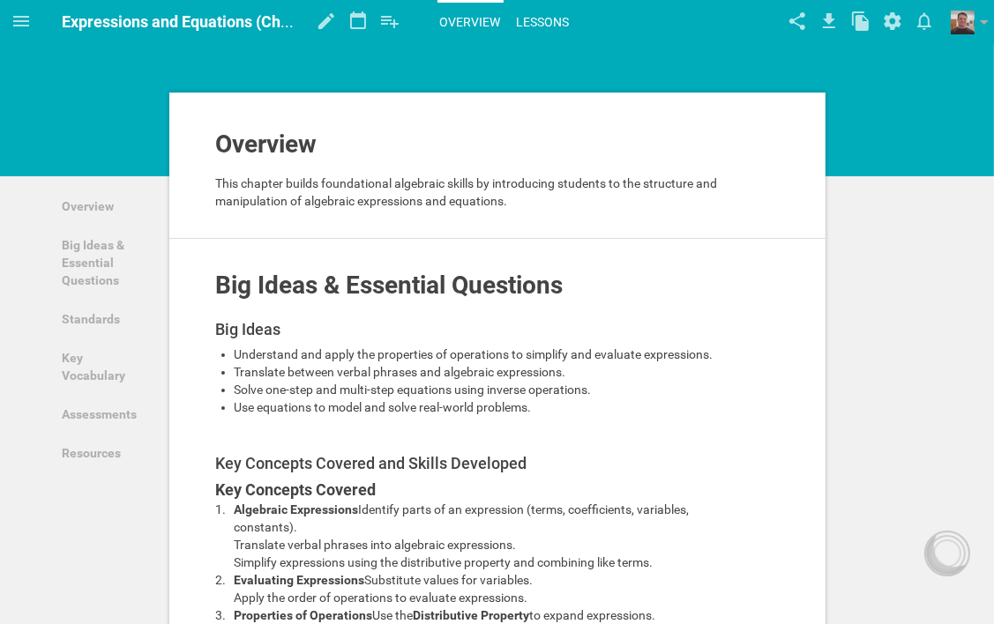
click at [533, 22] on link "Lessons" at bounding box center [543, 22] width 58 height 39
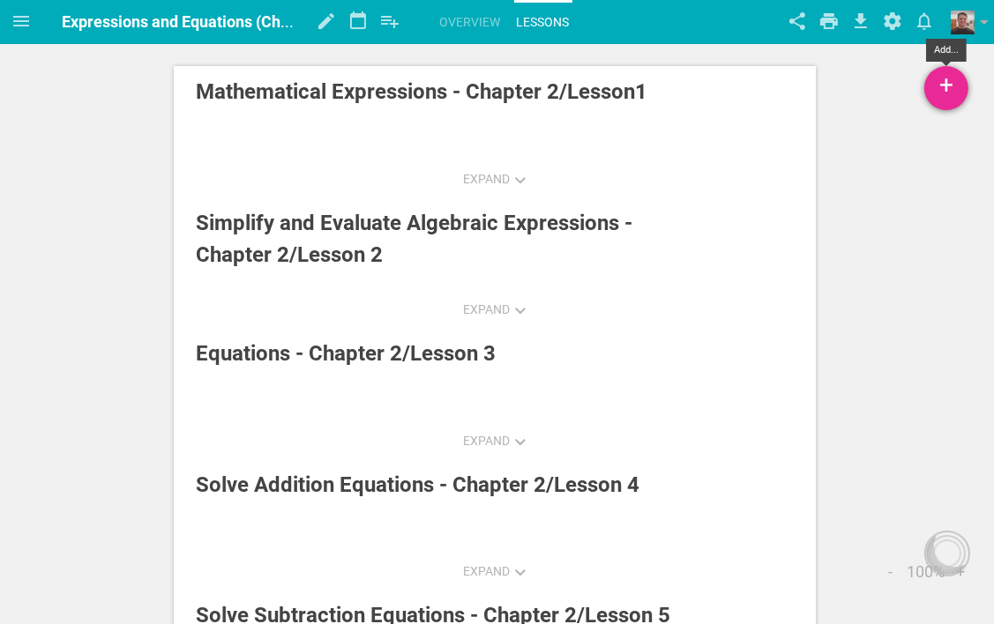
click at [942, 85] on div "+" at bounding box center [946, 88] width 44 height 44
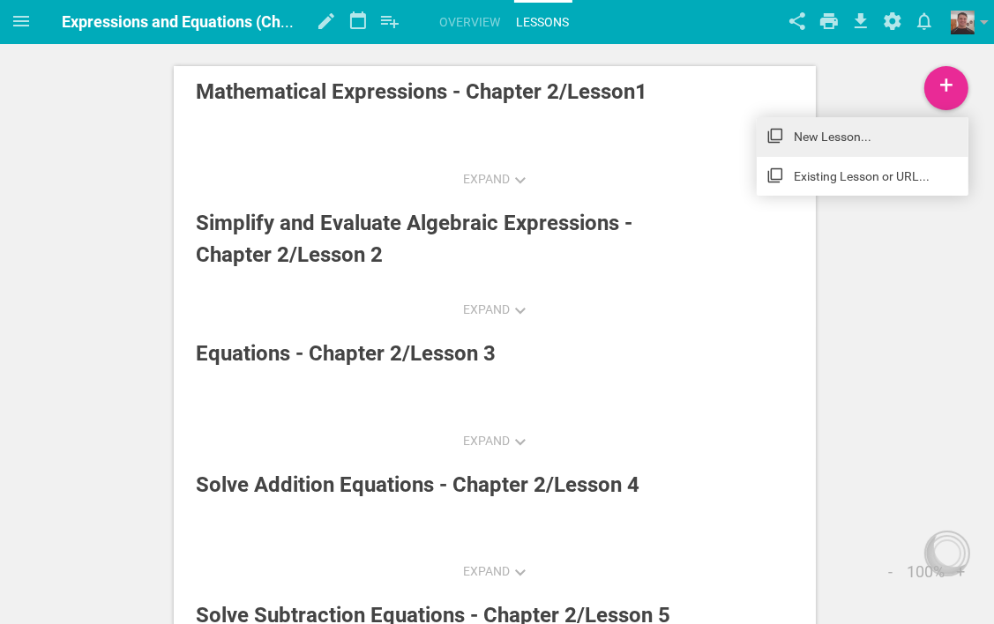
click at [819, 131] on link "New Lesson..." at bounding box center [862, 136] width 212 height 39
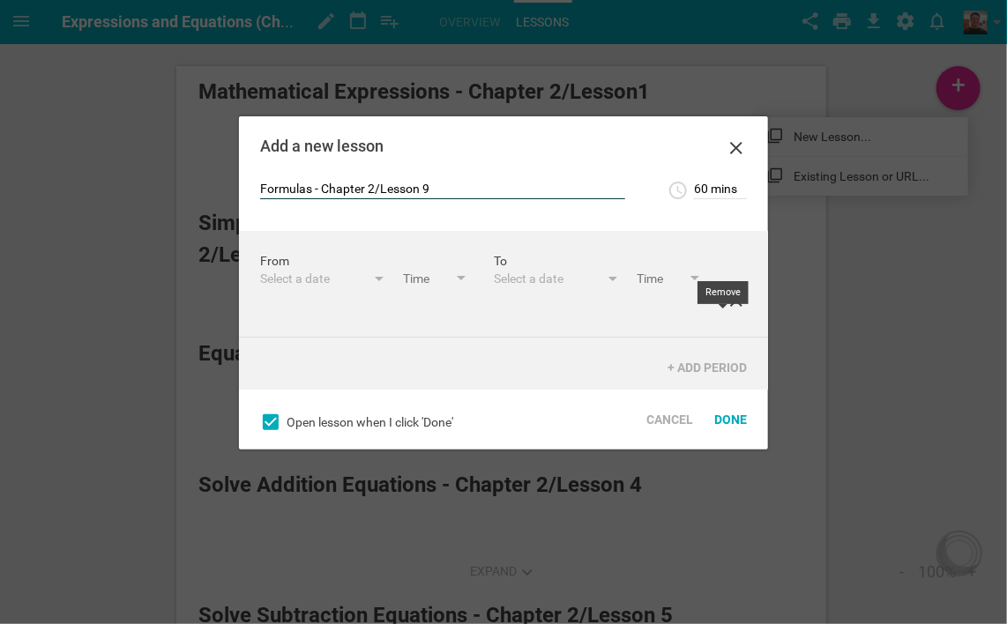
type input "Formulas - Chapter 2/Lesson 9"
click at [726, 311] on icon at bounding box center [736, 300] width 21 height 21
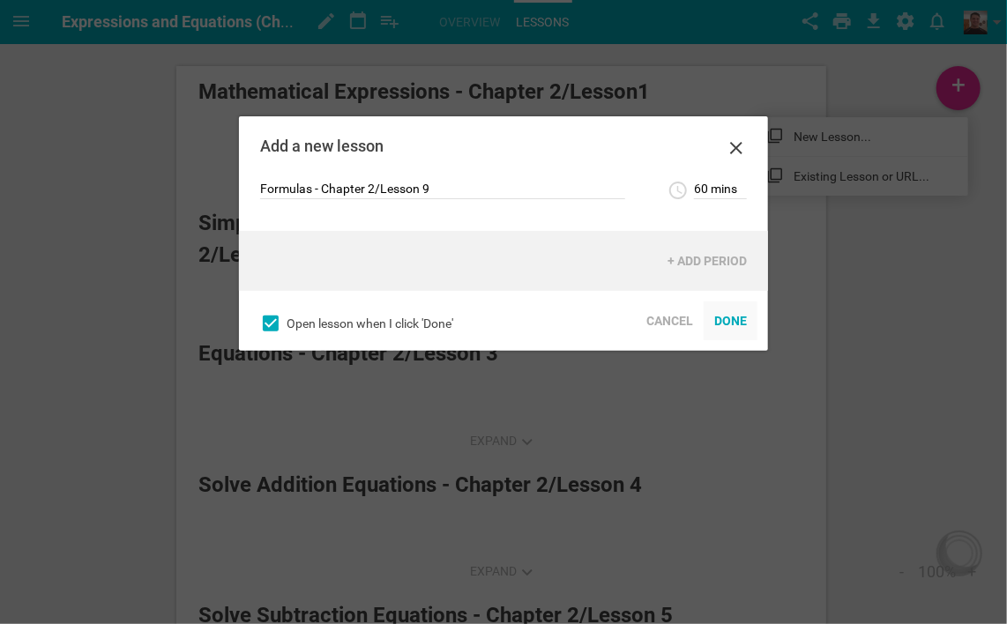
click at [726, 318] on div "Done" at bounding box center [731, 321] width 54 height 39
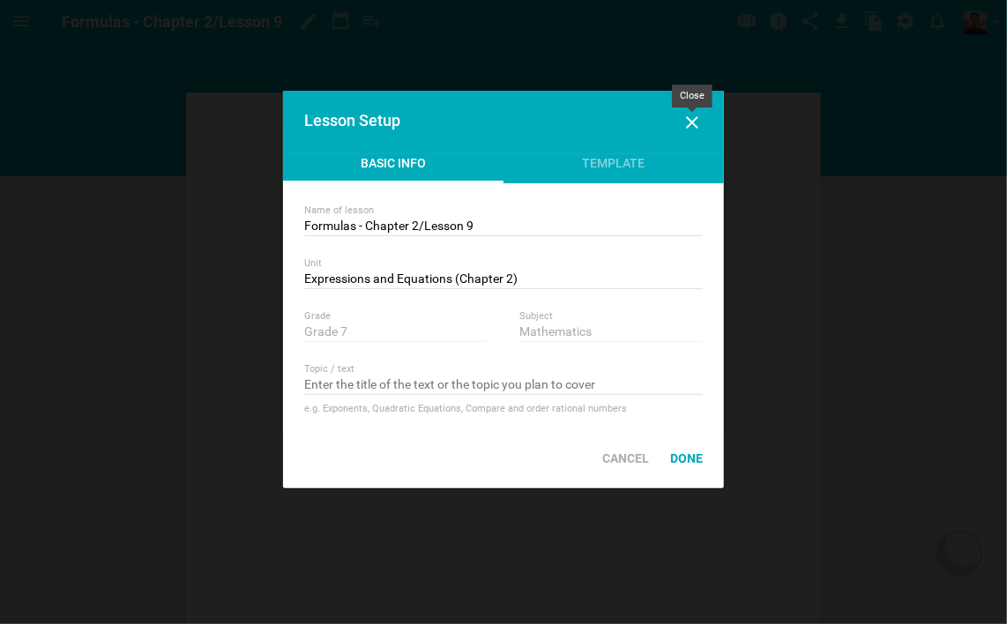
click at [690, 117] on icon at bounding box center [692, 122] width 21 height 21
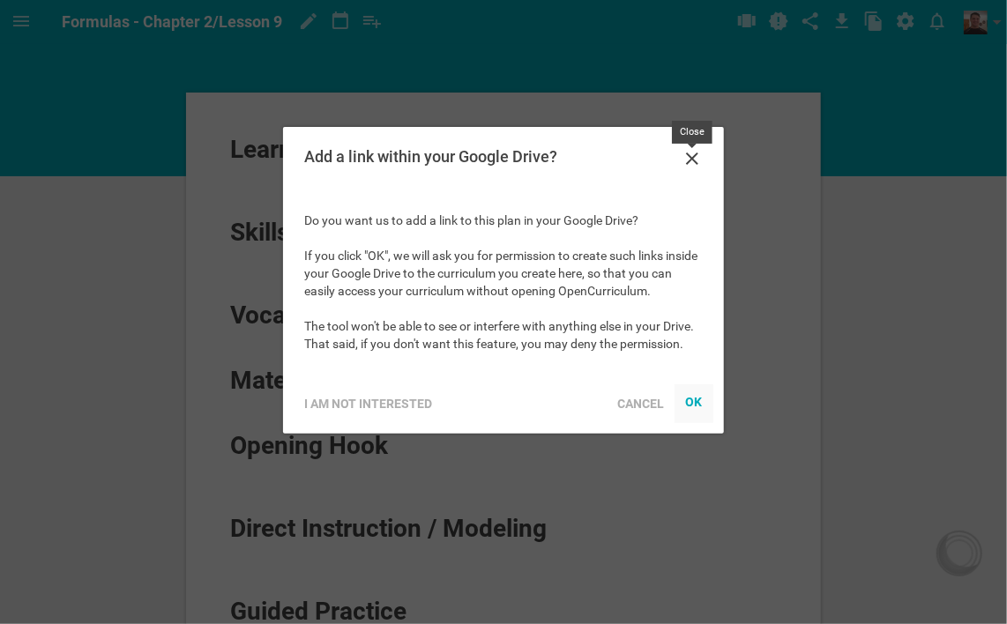
click at [688, 152] on icon at bounding box center [692, 158] width 21 height 21
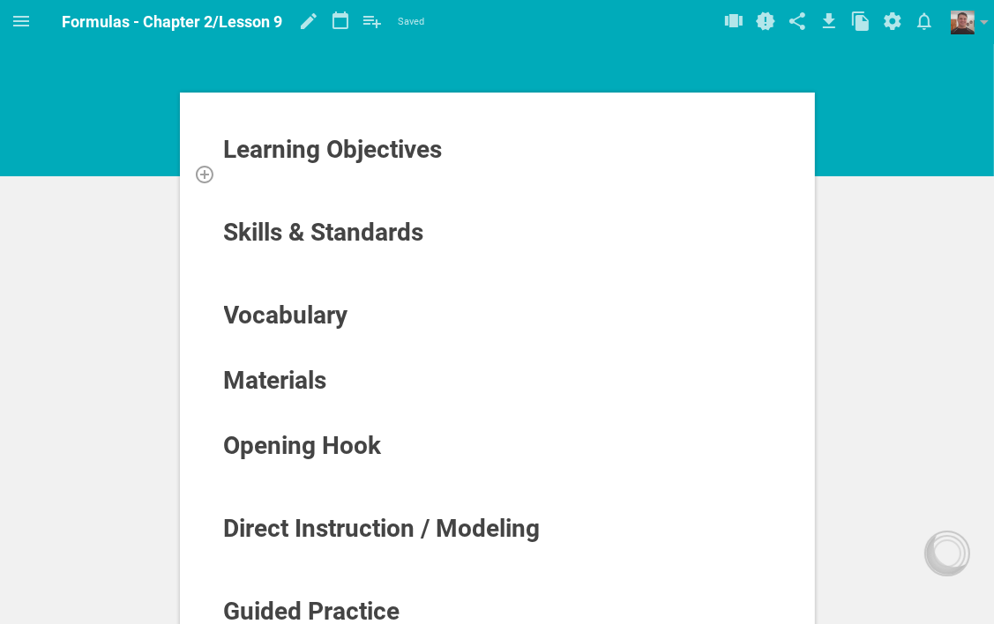
click at [441, 175] on div at bounding box center [497, 174] width 549 height 18
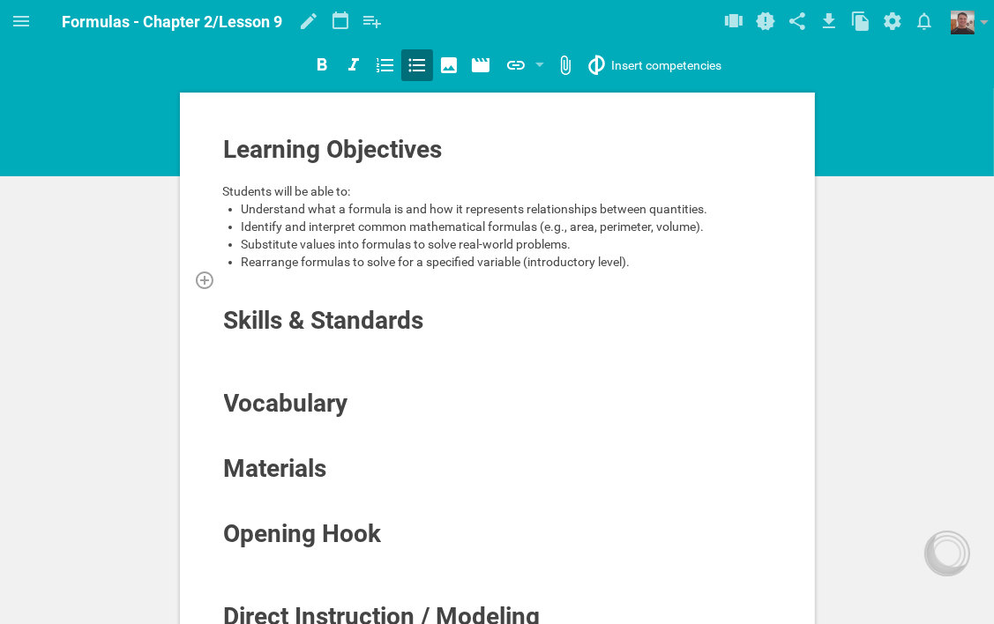
click at [390, 283] on div at bounding box center [497, 280] width 549 height 18
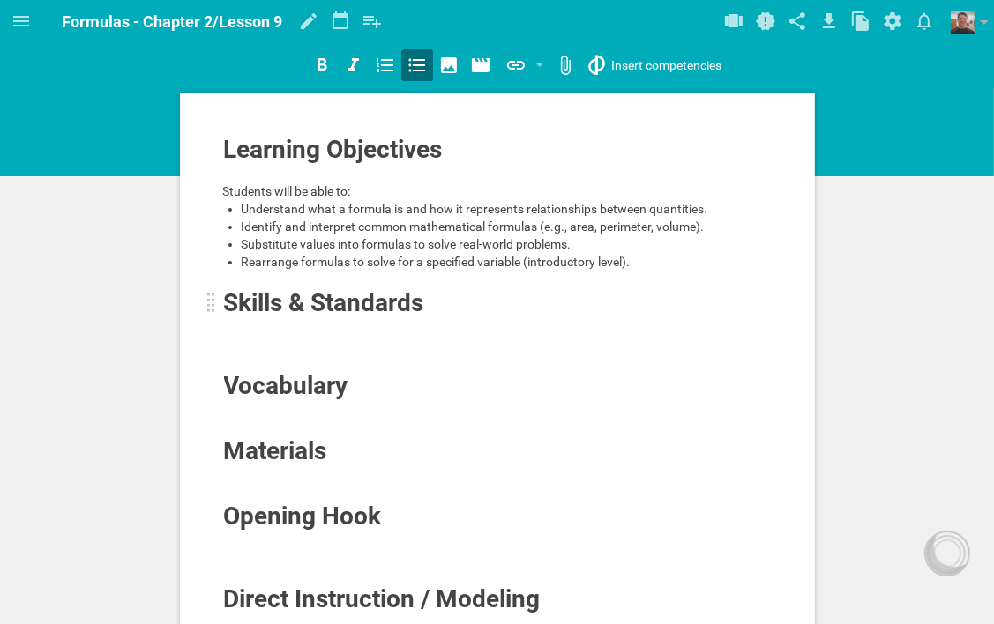
click at [375, 314] on span "Skills & Standards" at bounding box center [324, 302] width 200 height 29
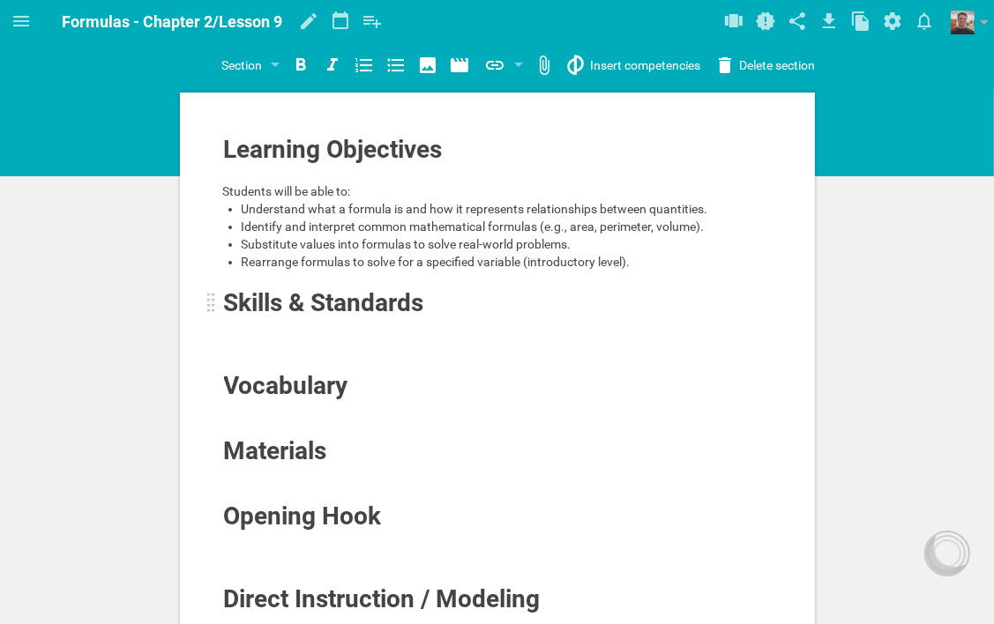
click at [441, 307] on div "Skills & Standards" at bounding box center [443, 303] width 438 height 28
click at [388, 336] on div at bounding box center [497, 345] width 549 height 18
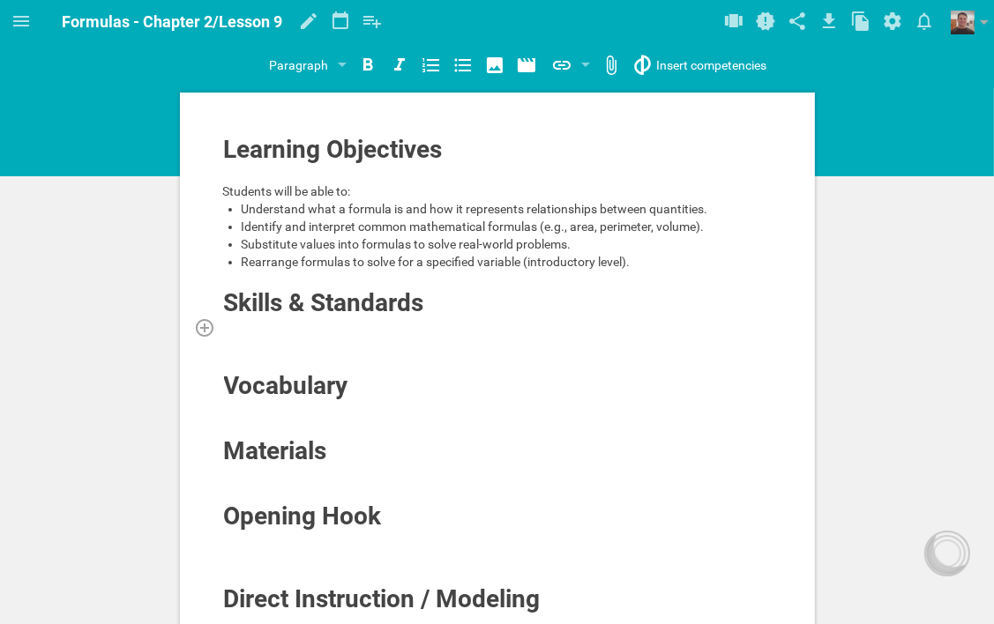
click at [402, 324] on div at bounding box center [497, 327] width 549 height 18
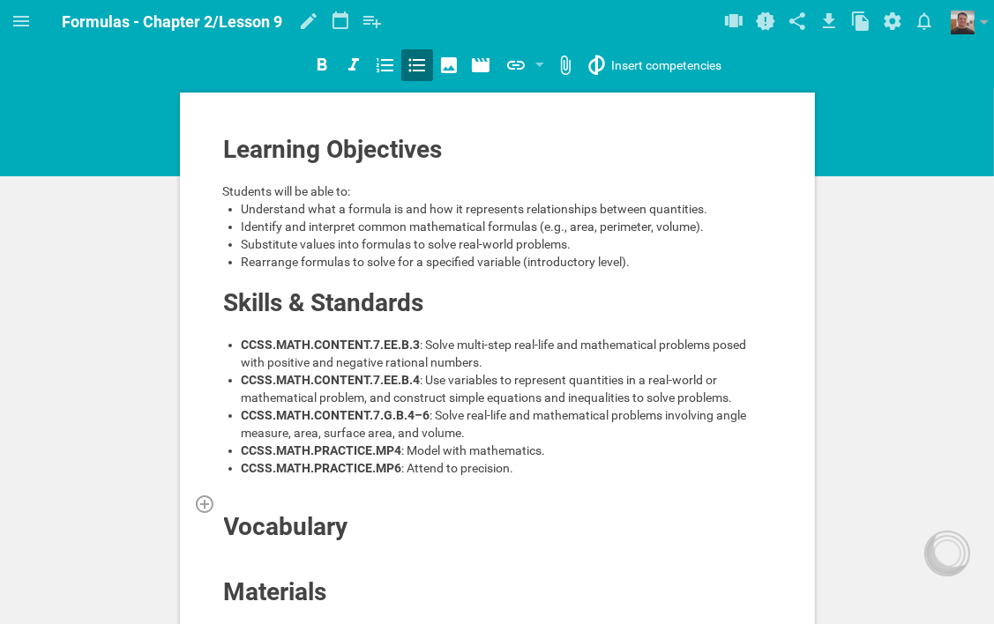
click at [350, 495] on div at bounding box center [497, 504] width 549 height 18
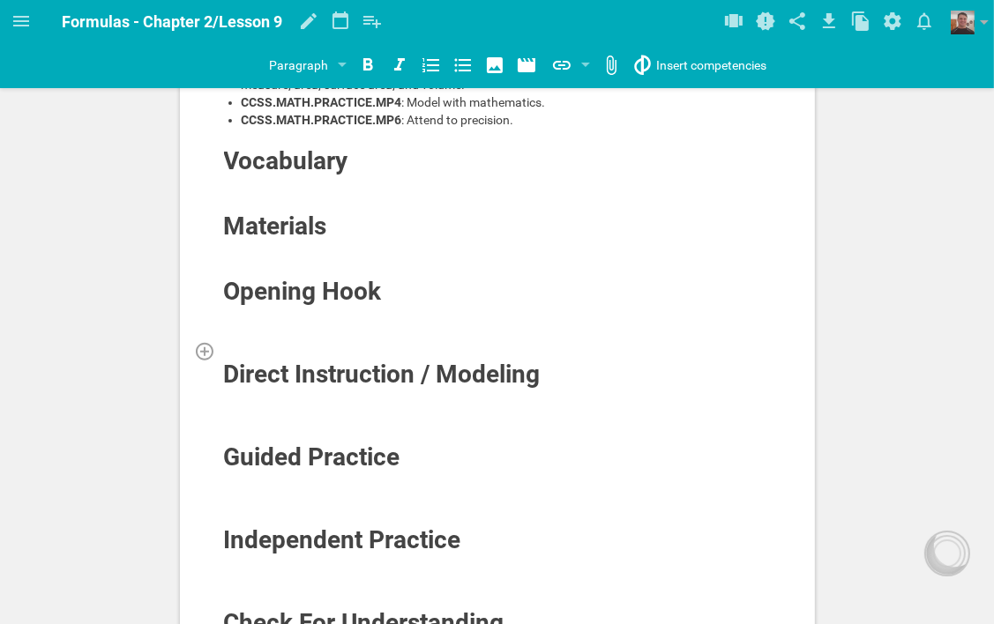
scroll to position [353, 0]
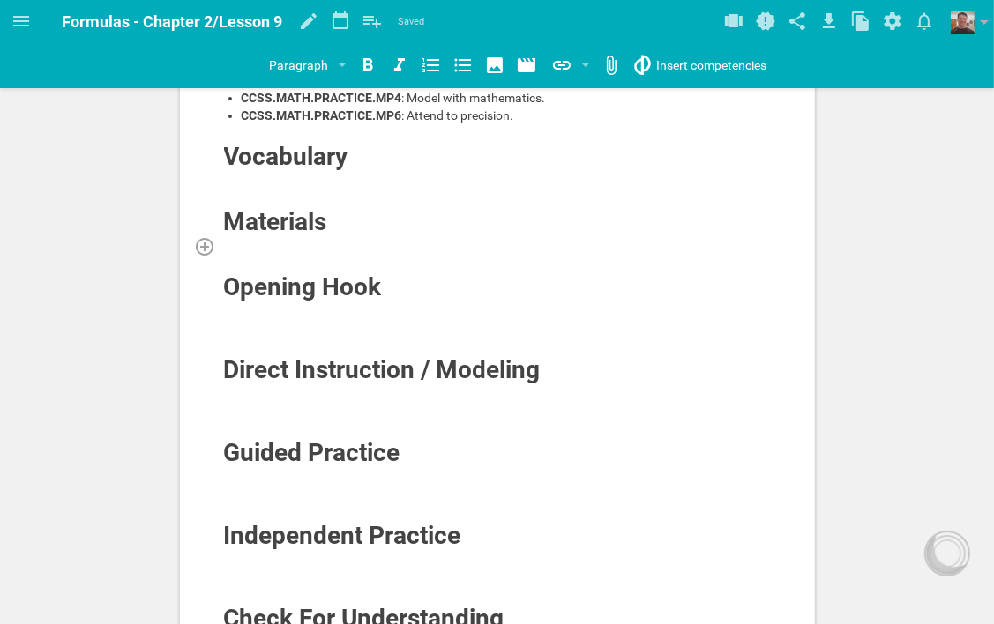
click at [345, 242] on div at bounding box center [497, 246] width 549 height 18
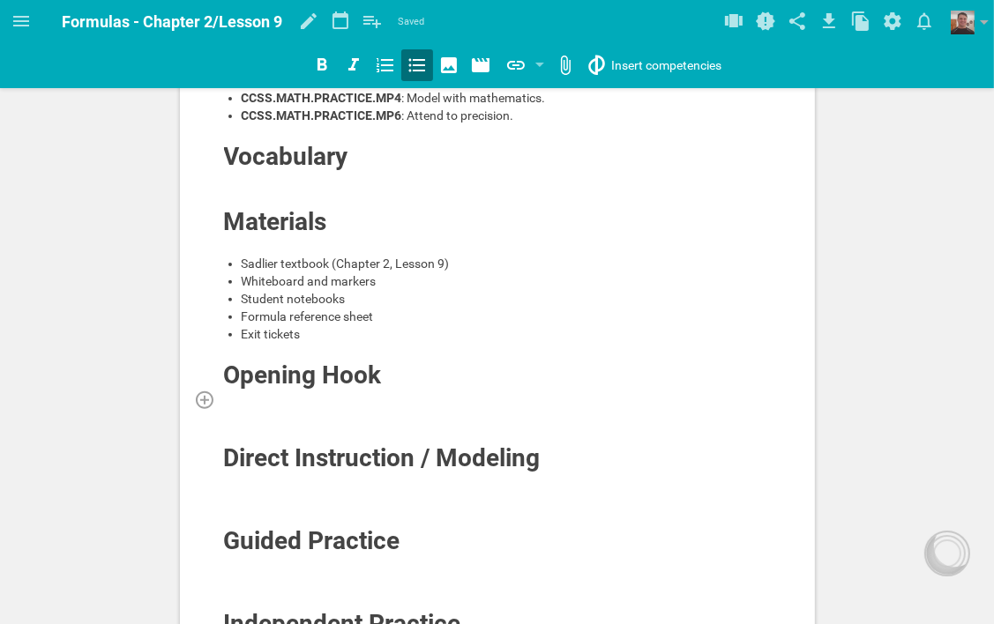
click at [384, 399] on div at bounding box center [497, 400] width 549 height 18
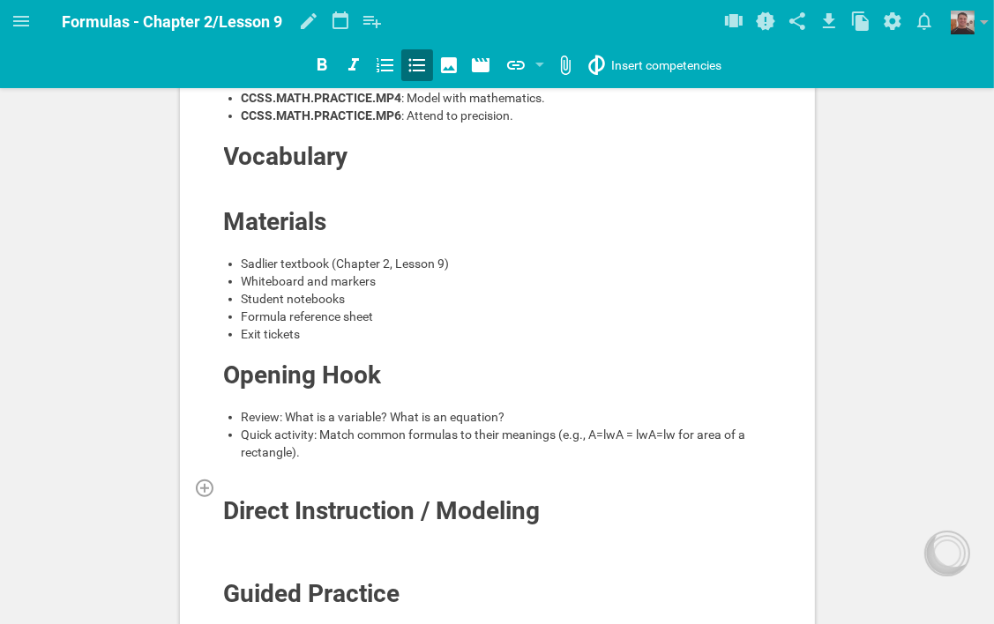
click at [371, 482] on div at bounding box center [497, 488] width 549 height 18
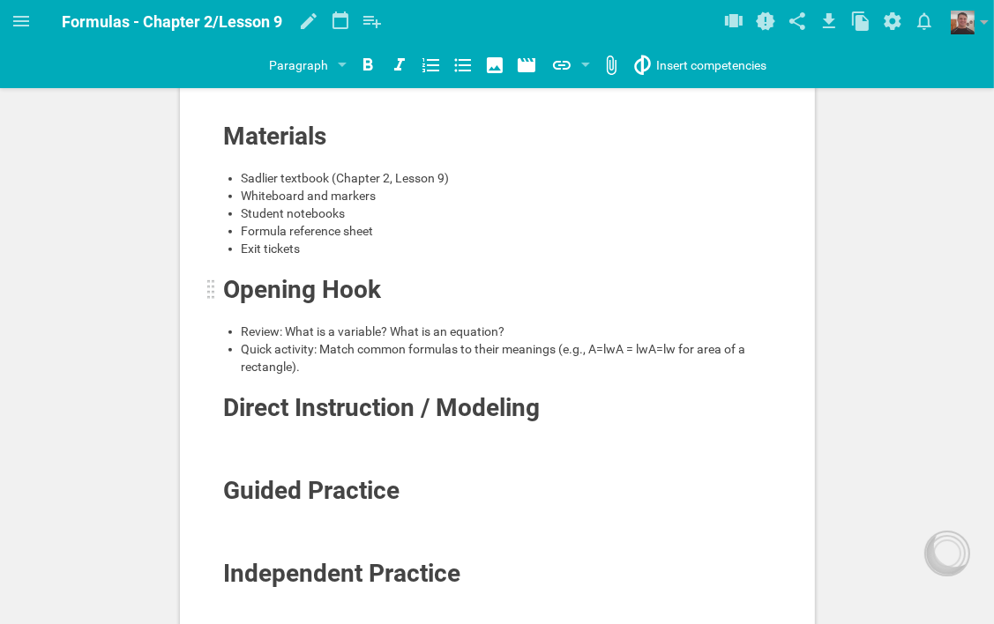
scroll to position [441, 0]
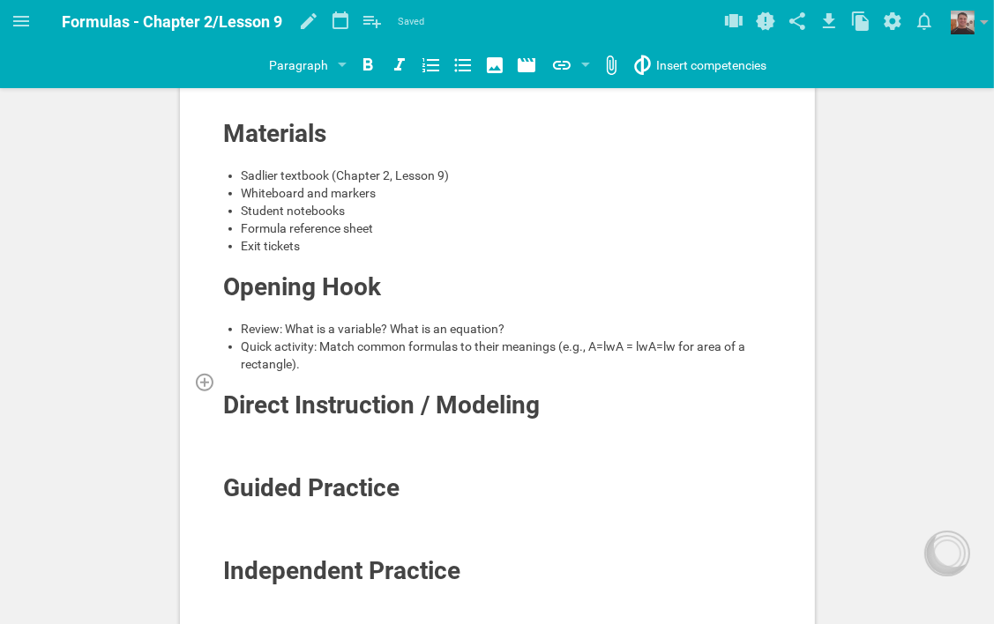
drag, startPoint x: 678, startPoint y: 342, endPoint x: 680, endPoint y: 374, distance: 31.8
click at [678, 345] on span "Quick activity: Match common formulas to their meanings (e.g., A=lwA = lwA=lw f…" at bounding box center [495, 355] width 507 height 32
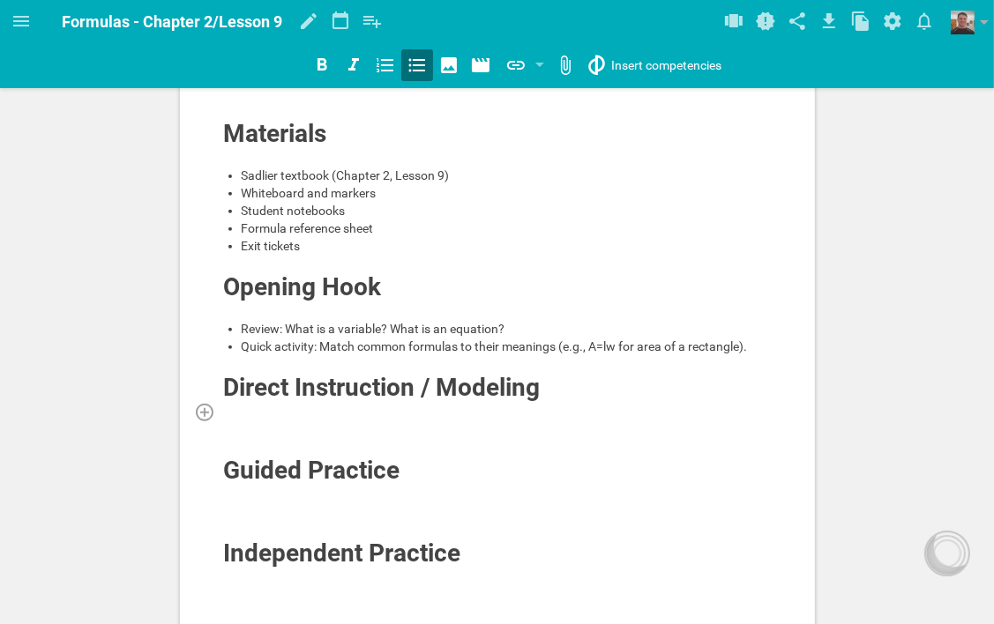
click at [372, 411] on div at bounding box center [497, 412] width 549 height 18
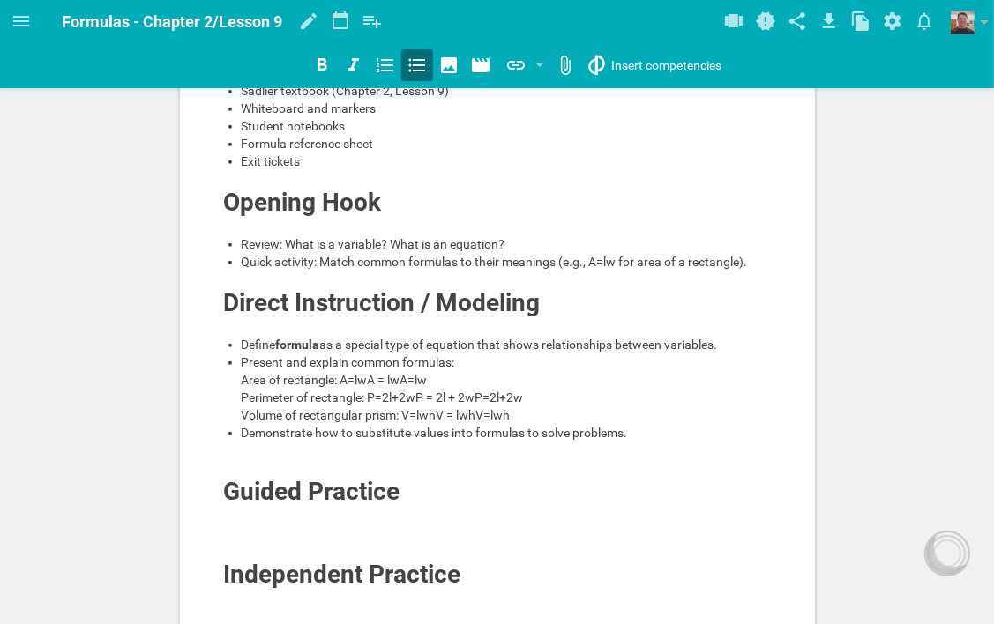
scroll to position [529, 0]
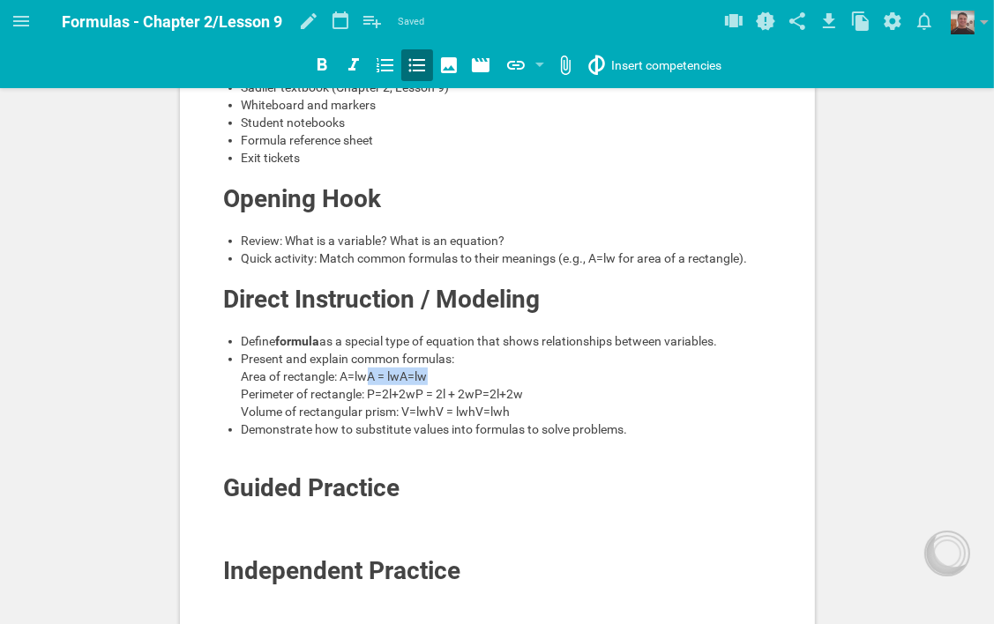
drag, startPoint x: 432, startPoint y: 371, endPoint x: 369, endPoint y: 376, distance: 62.8
click at [369, 376] on div "Present and explain common formulas: Area of rectangle: A=lwA = lwA=lw Perimete…" at bounding box center [507, 385] width 531 height 71
drag, startPoint x: 417, startPoint y: 391, endPoint x: 529, endPoint y: 391, distance: 112.0
click at [529, 391] on div "Present and explain common formulas: Area of rectangle: A=lw Perimeter of recta…" at bounding box center [507, 385] width 531 height 71
drag, startPoint x: 515, startPoint y: 412, endPoint x: 439, endPoint y: 413, distance: 75.8
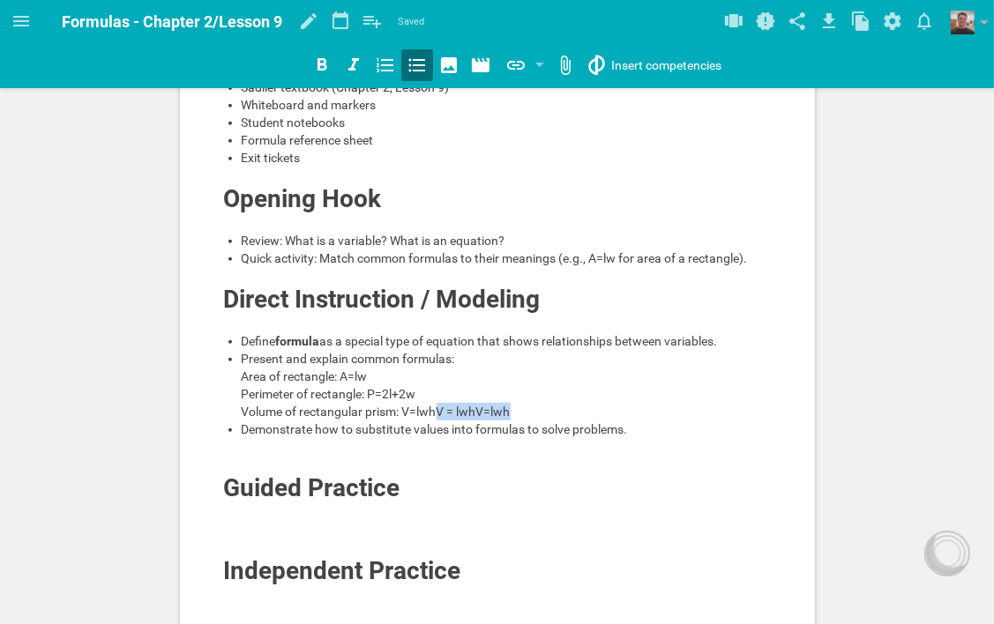
click at [439, 413] on div "Present and explain common formulas: Area of rectangle: A=lw Perimeter of recta…" at bounding box center [507, 385] width 531 height 71
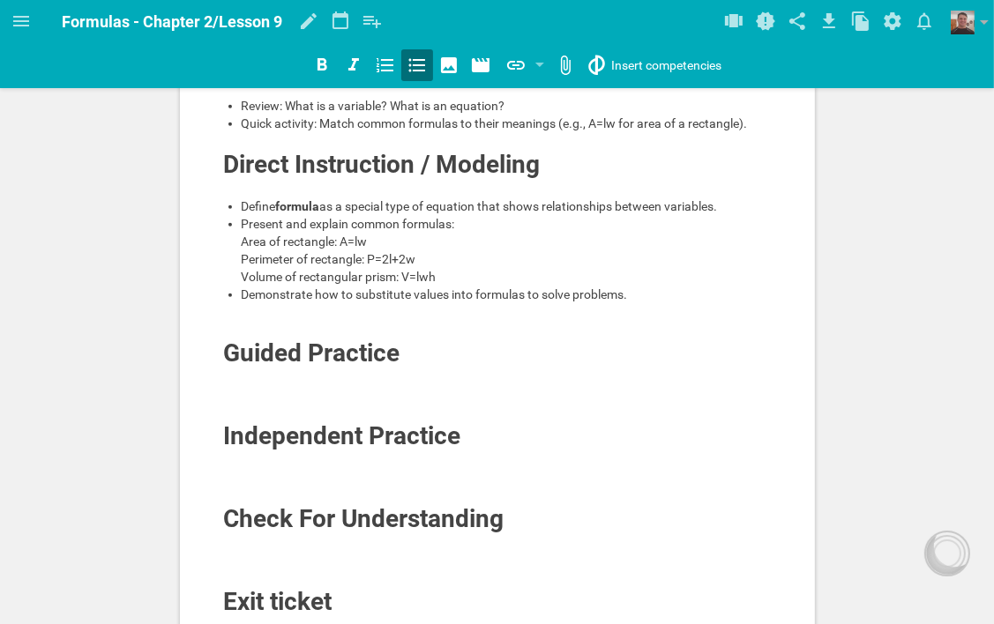
scroll to position [705, 0]
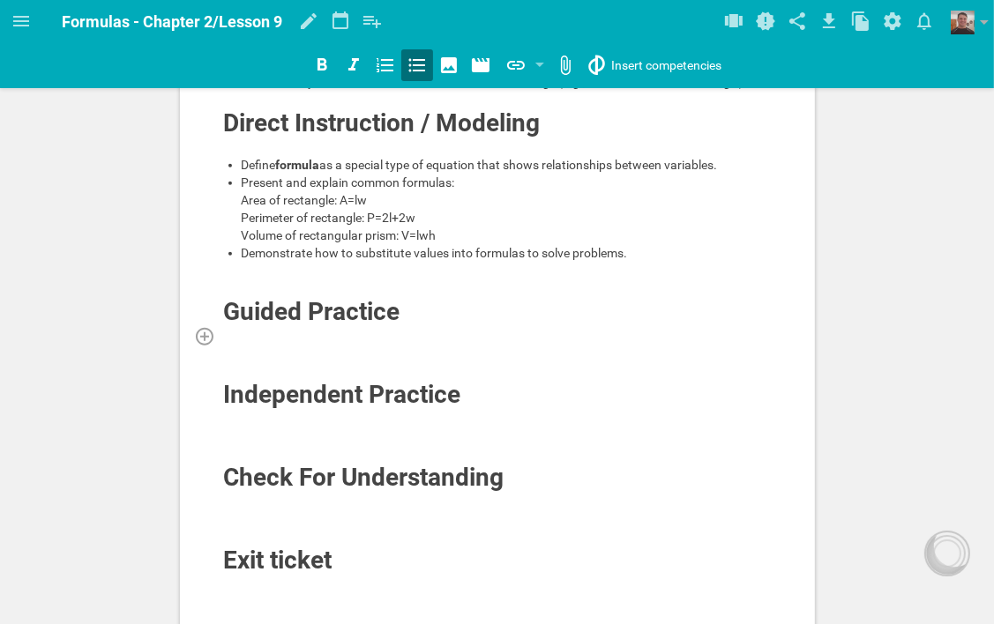
click at [399, 345] on div at bounding box center [497, 336] width 549 height 18
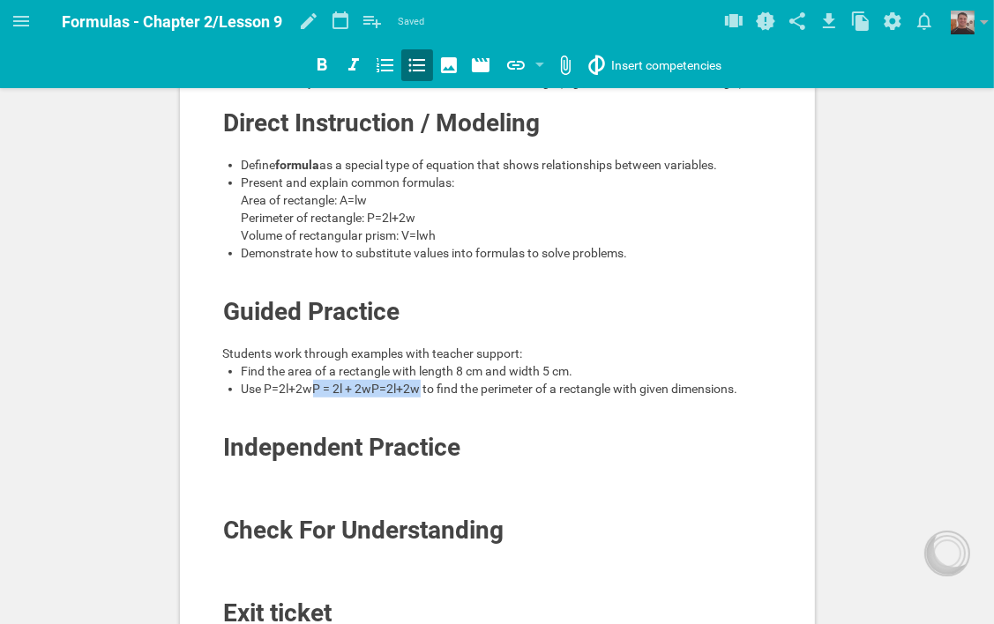
drag, startPoint x: 312, startPoint y: 402, endPoint x: 419, endPoint y: 404, distance: 106.7
click at [419, 396] on span "Use P=2l+2wP = 2l + 2wP=2l+2w to find the perimeter of a rectangle with given d…" at bounding box center [490, 389] width 496 height 14
click at [462, 430] on div at bounding box center [497, 424] width 549 height 18
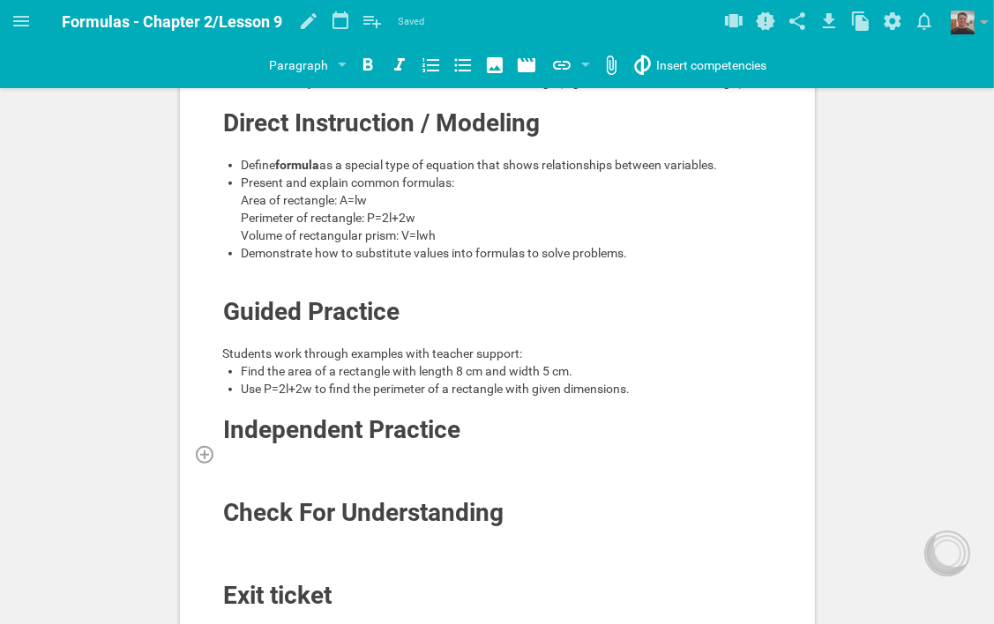
click at [462, 463] on div at bounding box center [497, 454] width 549 height 18
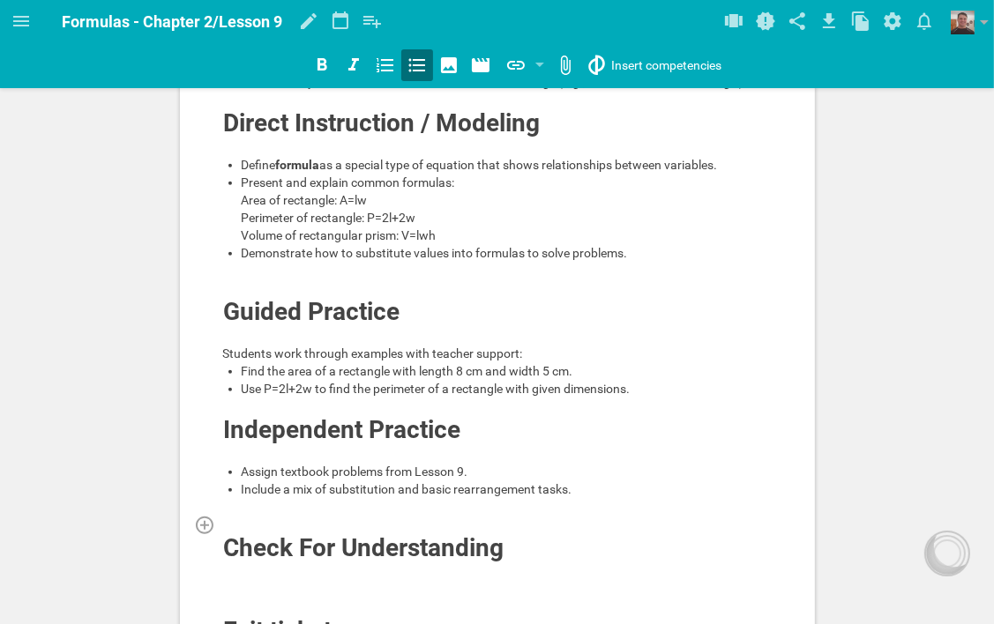
click at [413, 533] on div at bounding box center [497, 525] width 549 height 18
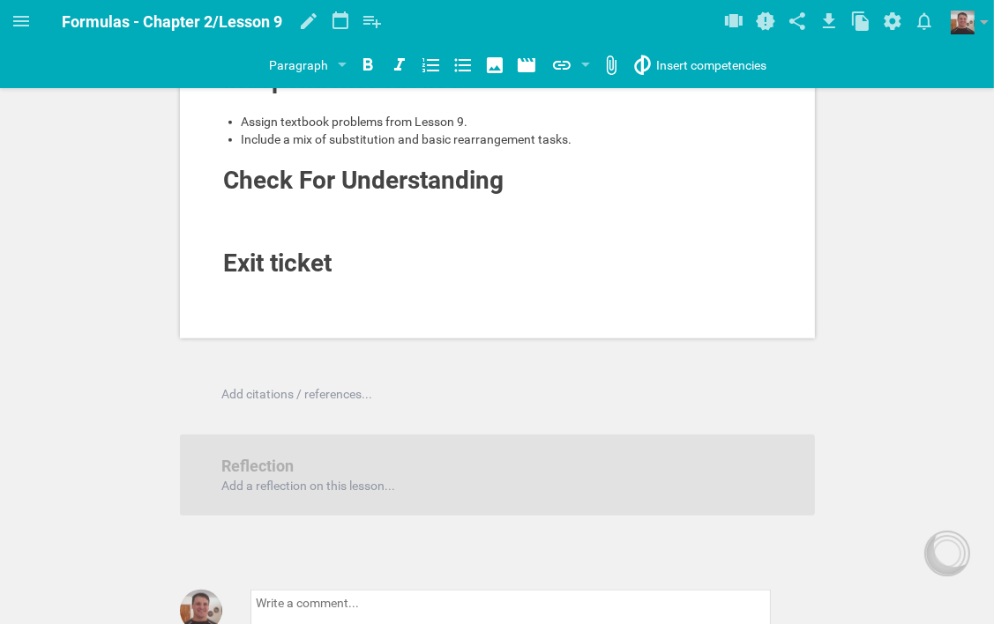
scroll to position [1058, 0]
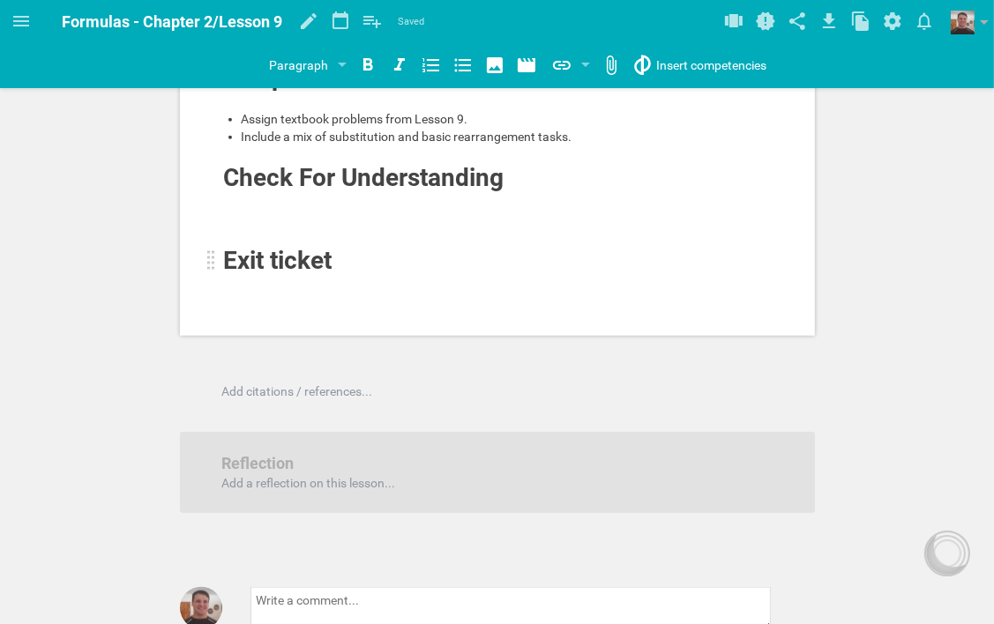
click at [366, 289] on div at bounding box center [497, 285] width 549 height 18
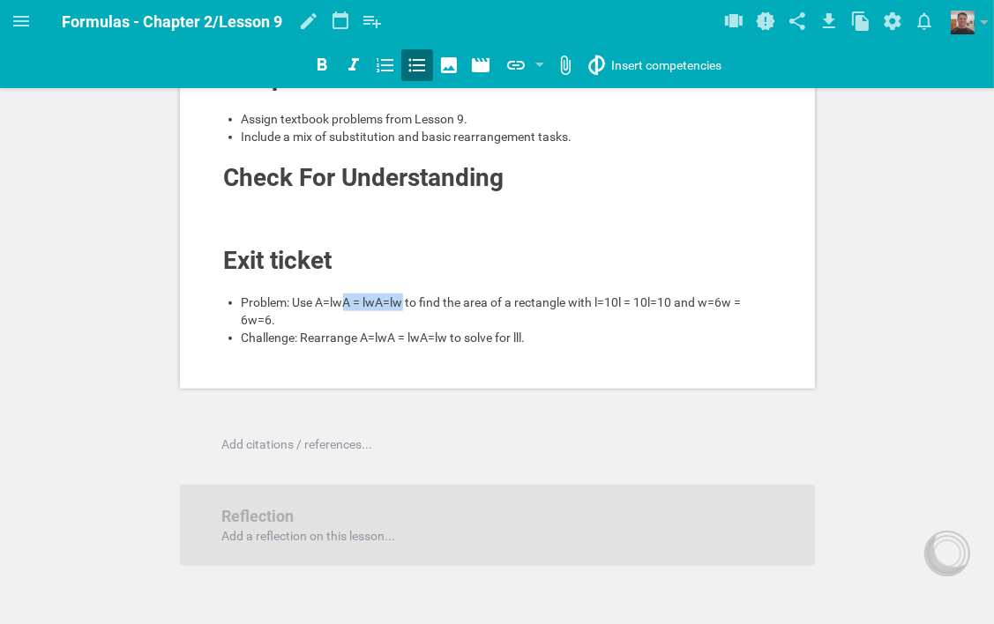
drag, startPoint x: 403, startPoint y: 316, endPoint x: 346, endPoint y: 317, distance: 57.3
click at [346, 317] on span "Problem: Use A=lwA = lwA=lw to find the area of a rectangle with l=10l = 10l=10…" at bounding box center [493, 311] width 503 height 32
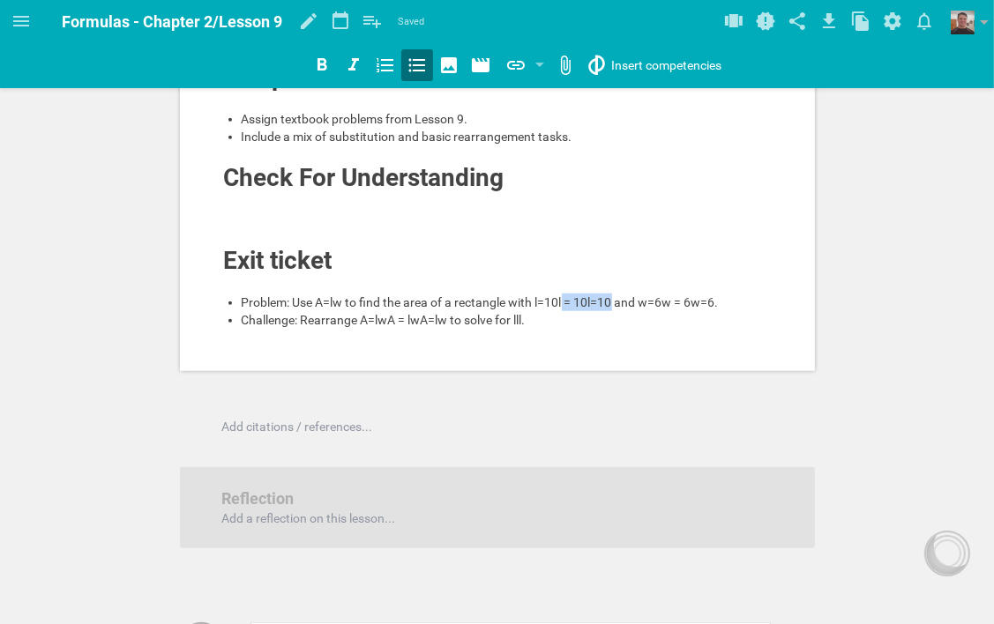
drag, startPoint x: 614, startPoint y: 315, endPoint x: 563, endPoint y: 315, distance: 50.3
click at [563, 309] on span "Problem: Use A=lw to find the area of a rectangle with l=10l = 10l=10 and w=6w …" at bounding box center [480, 302] width 477 height 14
drag, startPoint x: 663, startPoint y: 316, endPoint x: 613, endPoint y: 324, distance: 50.9
click at [613, 311] on div "Problem: Use A=lw to find the area of a rectangle with l=10 and w=6w = 6w=6." at bounding box center [507, 303] width 531 height 18
drag, startPoint x: 451, startPoint y: 334, endPoint x: 388, endPoint y: 337, distance: 62.7
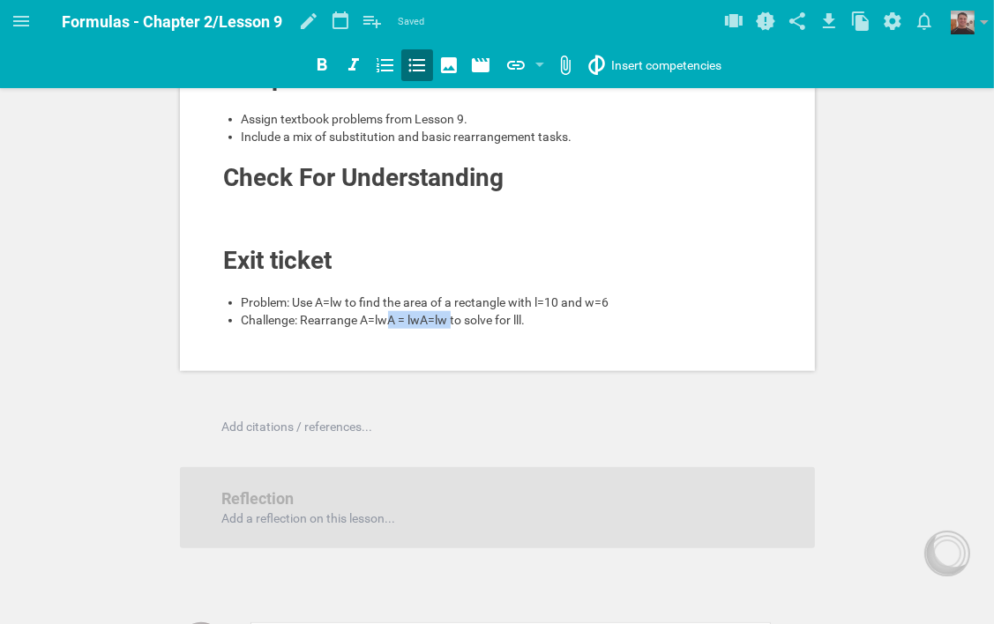
click at [388, 327] on span "Challenge: Rearrange A=lwA = lwA=lw to solve for lll." at bounding box center [384, 320] width 284 height 14
click at [458, 327] on span "Challenge: Rearrange A=lwto solve for lll." at bounding box center [352, 320] width 221 height 14
click at [388, 327] on span "Challenge: Rearrange A=lwto solve for l." at bounding box center [350, 320] width 216 height 14
click at [26, 21] on icon at bounding box center [21, 21] width 16 height 11
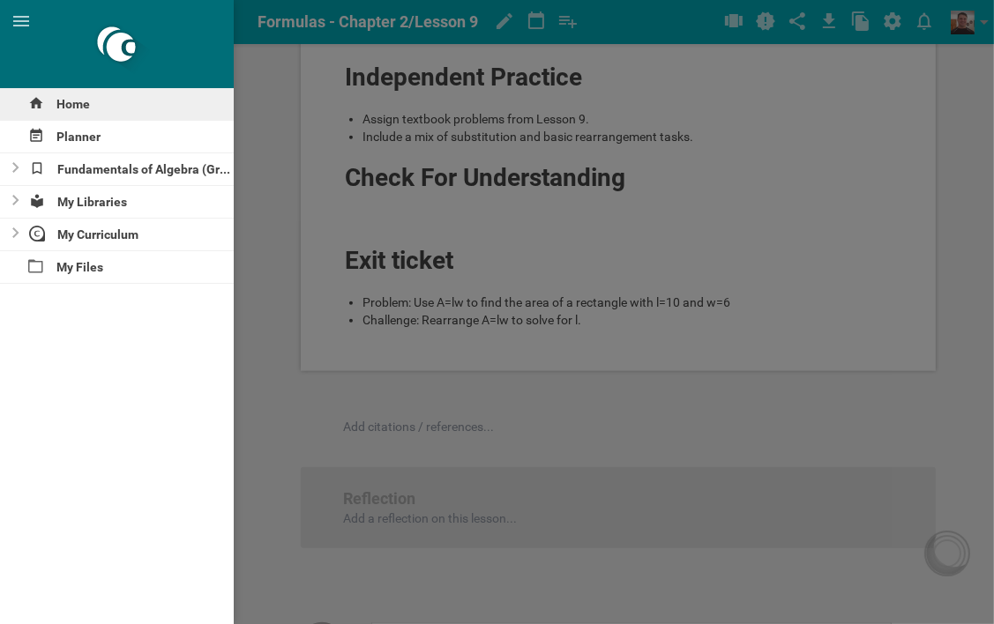
click at [60, 100] on div "Home" at bounding box center [117, 104] width 234 height 32
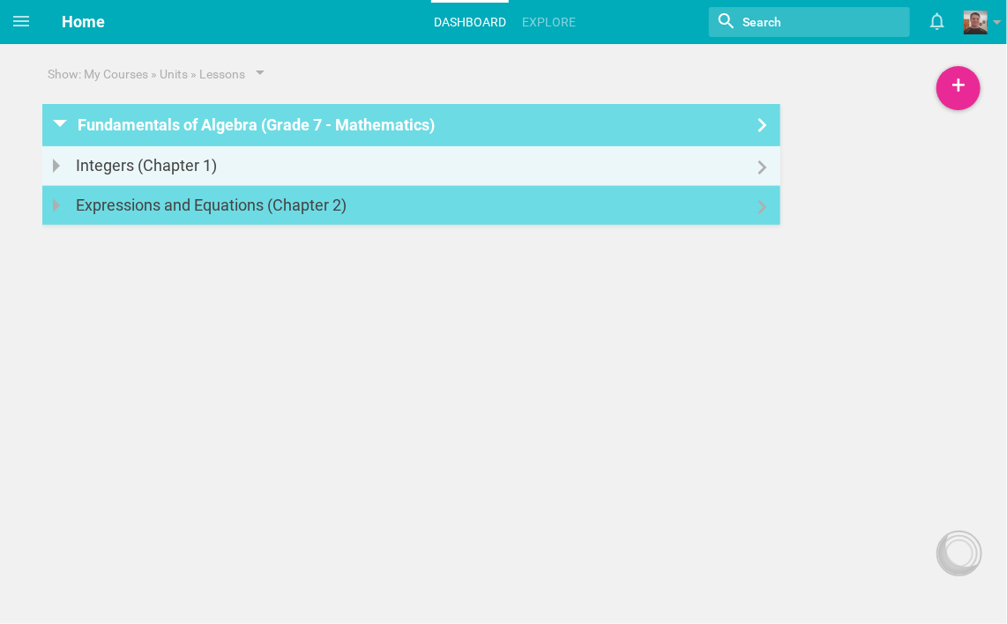
click at [264, 202] on div "Expressions and Equations (Chapter 2)" at bounding box center [216, 205] width 281 height 39
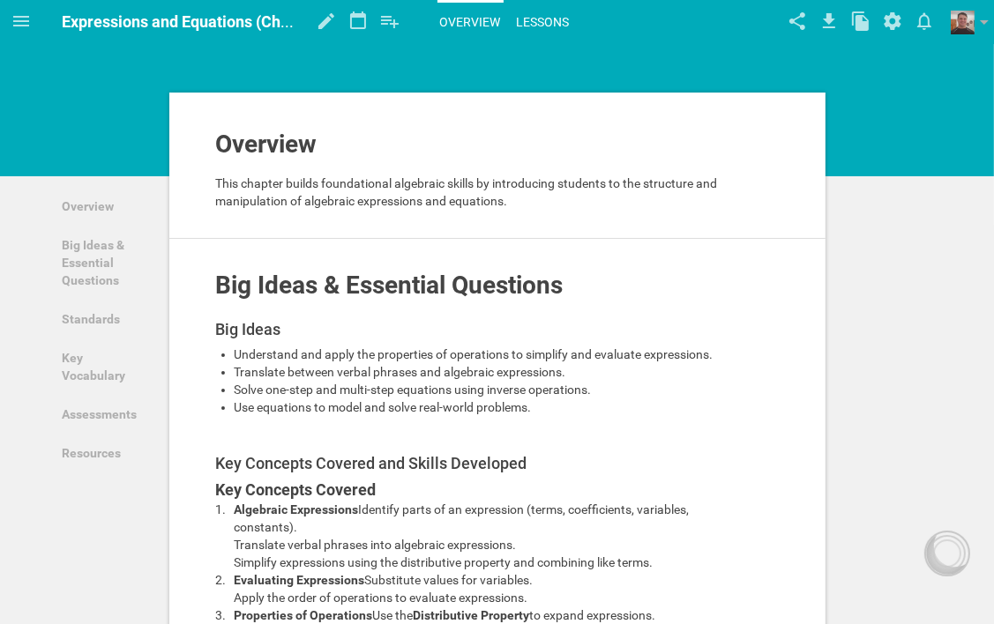
click at [548, 20] on link "Lessons" at bounding box center [543, 22] width 58 height 39
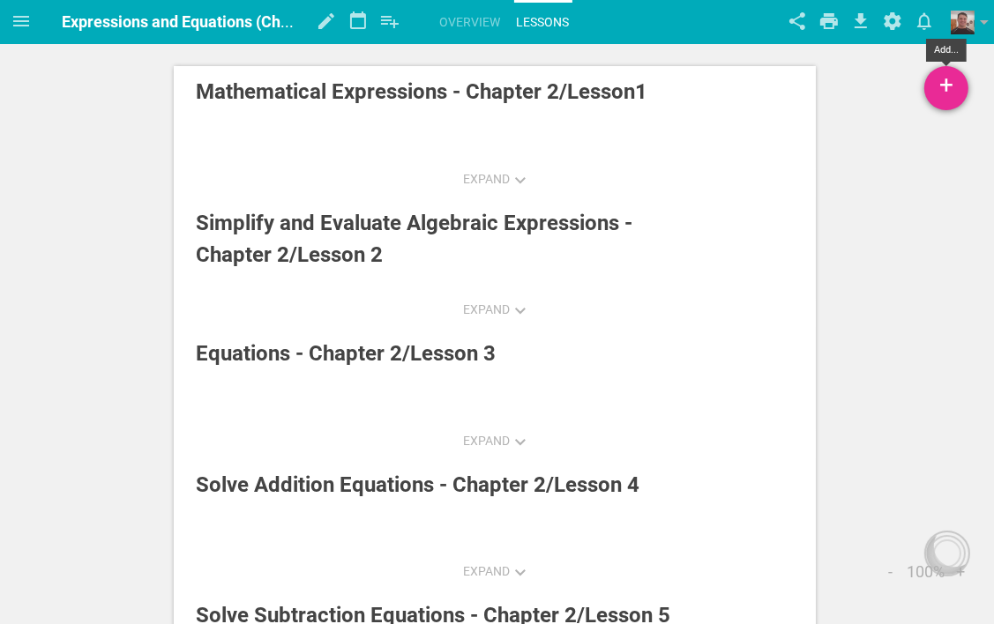
click at [939, 79] on div "+" at bounding box center [946, 88] width 44 height 44
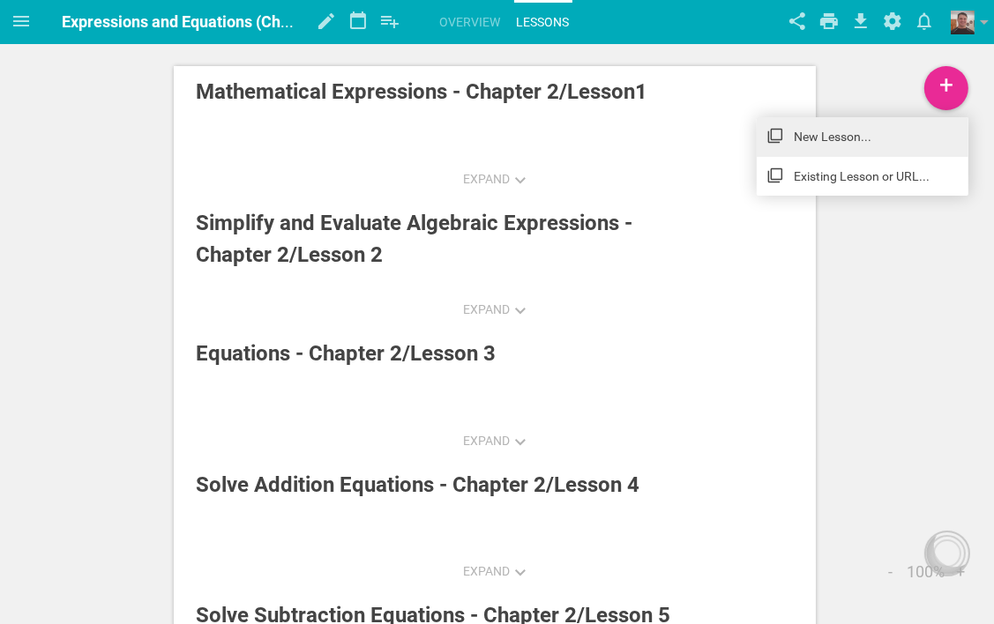
click at [846, 133] on link "New Lesson..." at bounding box center [862, 136] width 212 height 39
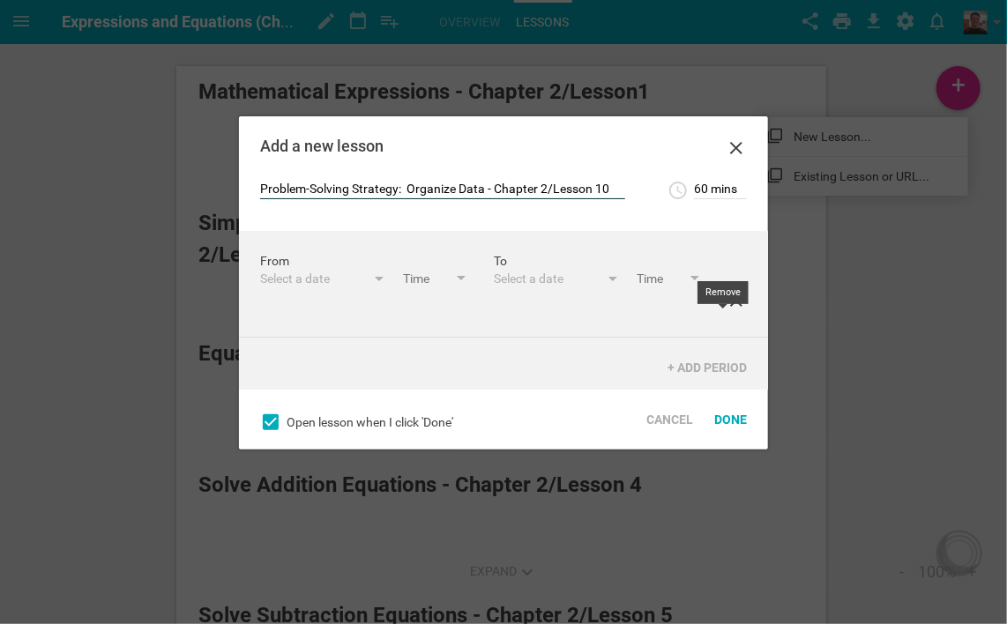
type input "Problem-Solving Strategy: Organize Data - Chapter 2/Lesson 10"
click at [726, 311] on icon at bounding box center [736, 300] width 21 height 21
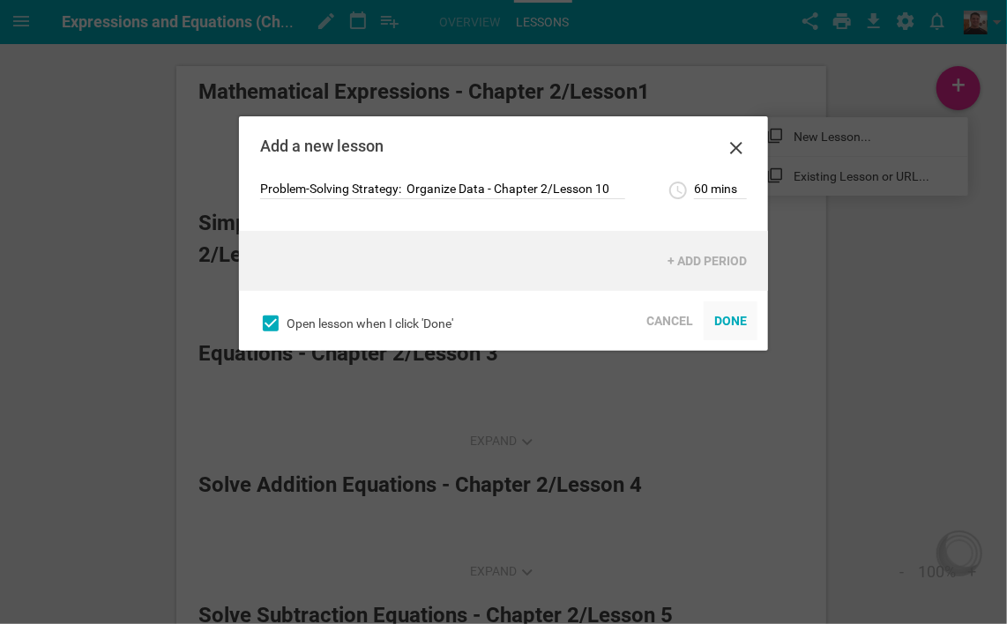
click at [738, 324] on div "Done" at bounding box center [731, 321] width 54 height 39
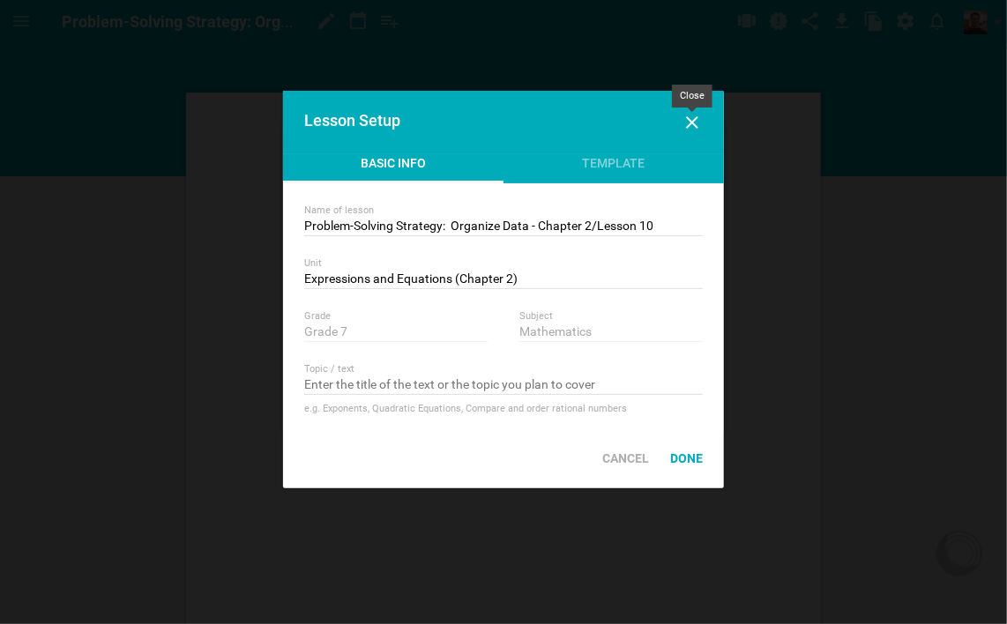
click at [698, 121] on icon at bounding box center [692, 122] width 21 height 21
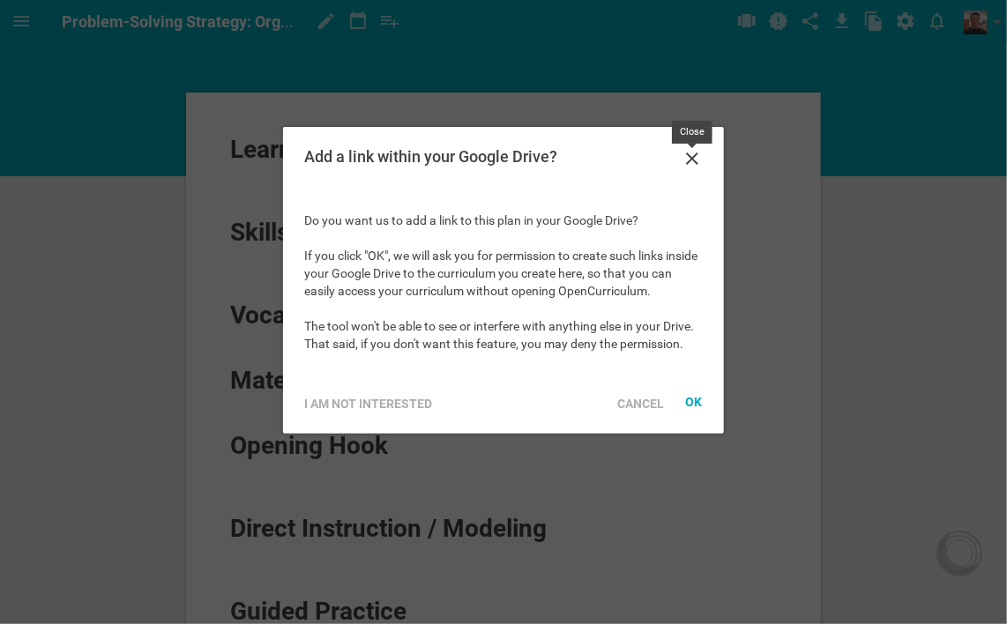
click at [687, 162] on icon at bounding box center [692, 159] width 12 height 12
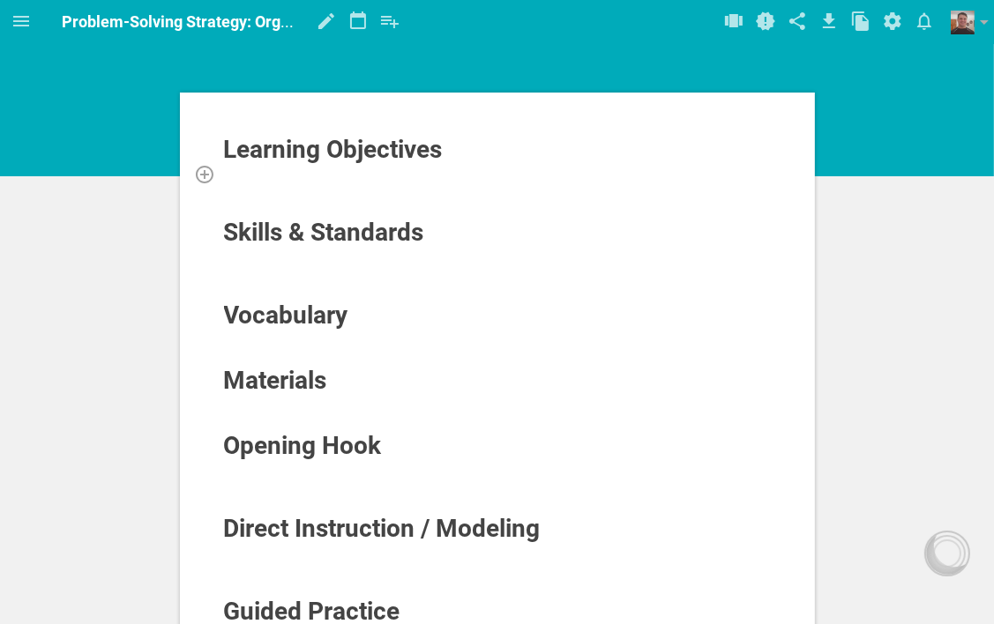
click at [323, 172] on div at bounding box center [497, 174] width 549 height 18
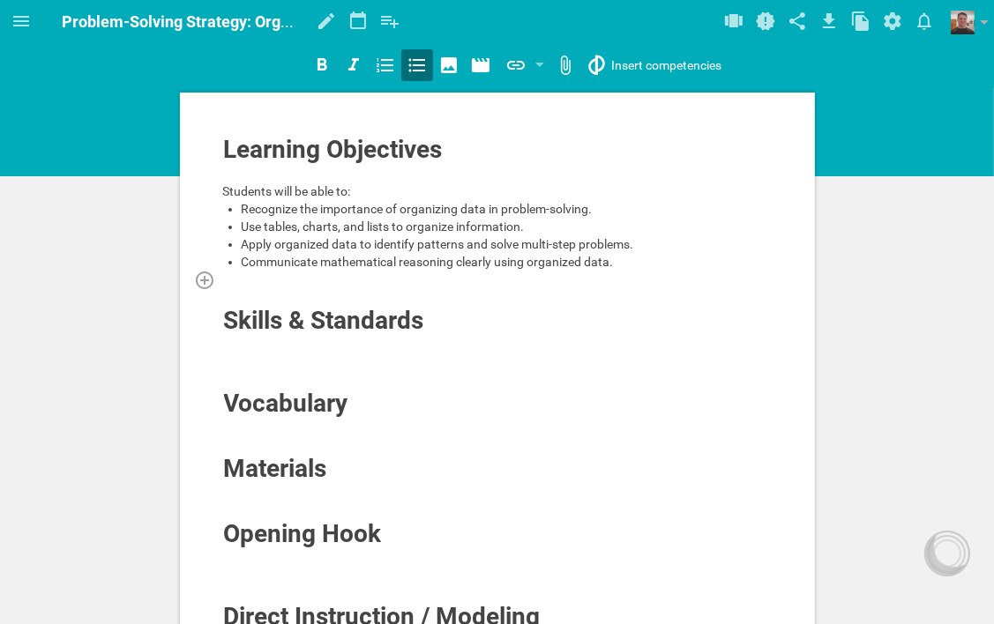
click at [275, 285] on div at bounding box center [497, 280] width 549 height 18
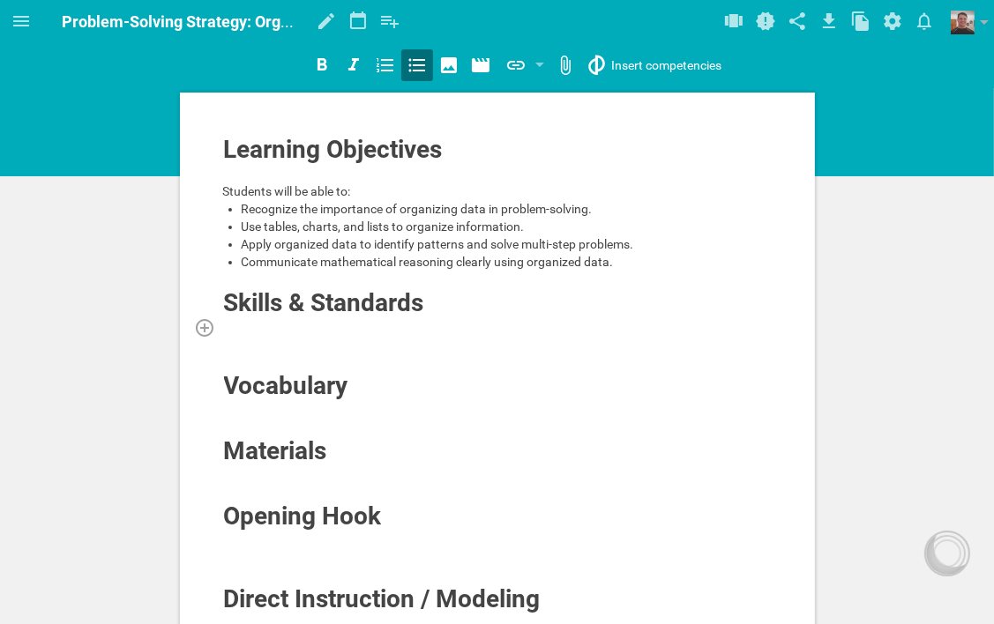
click at [391, 327] on div at bounding box center [497, 327] width 549 height 18
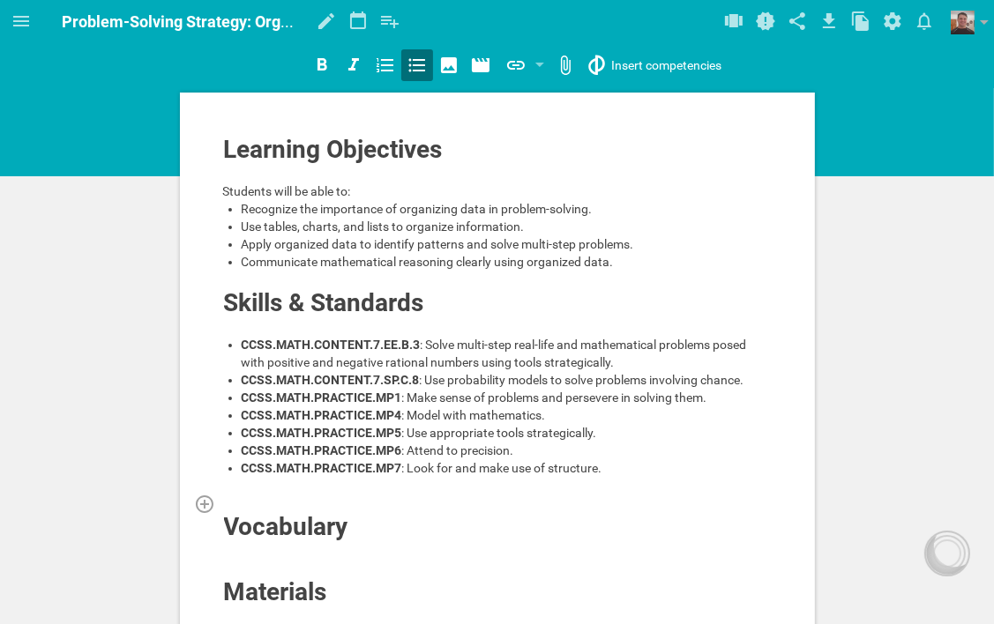
click at [296, 497] on div at bounding box center [497, 504] width 549 height 18
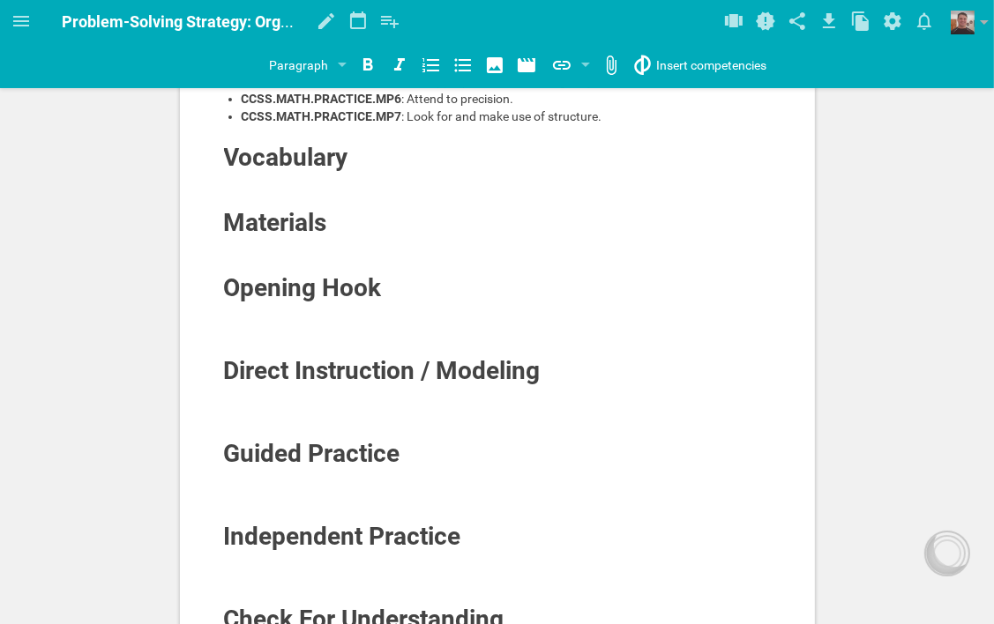
scroll to position [353, 0]
click at [256, 239] on div at bounding box center [497, 246] width 549 height 18
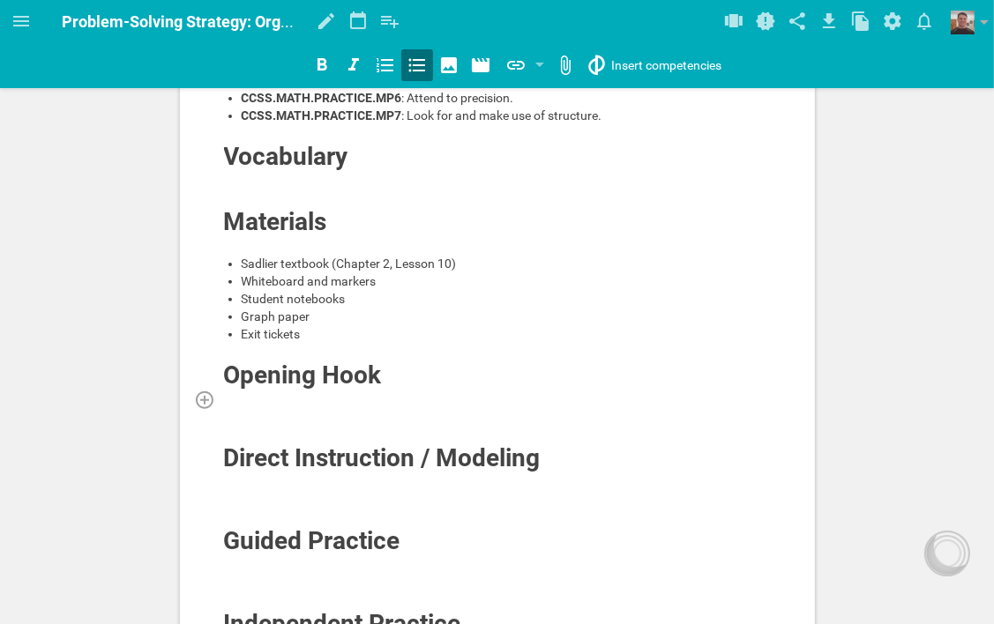
click at [416, 393] on div at bounding box center [497, 400] width 549 height 18
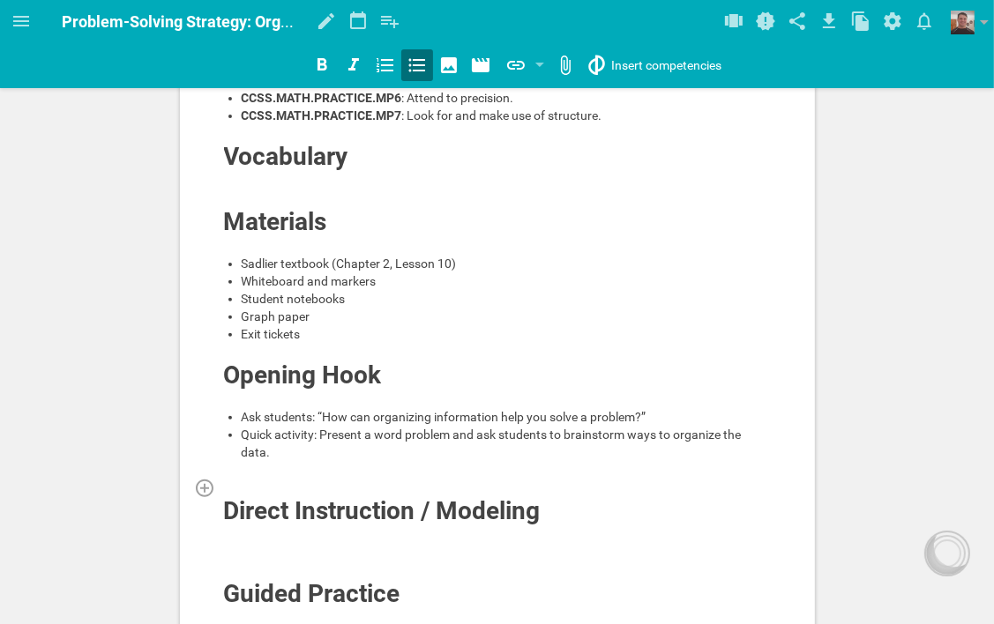
click at [402, 479] on div at bounding box center [497, 488] width 549 height 18
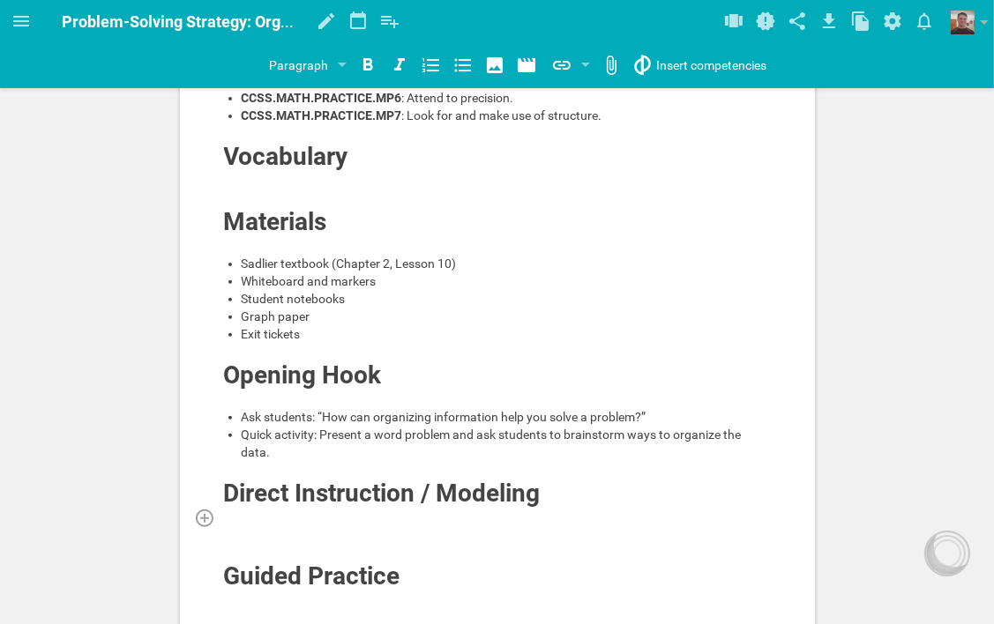
click at [466, 509] on div at bounding box center [497, 518] width 549 height 18
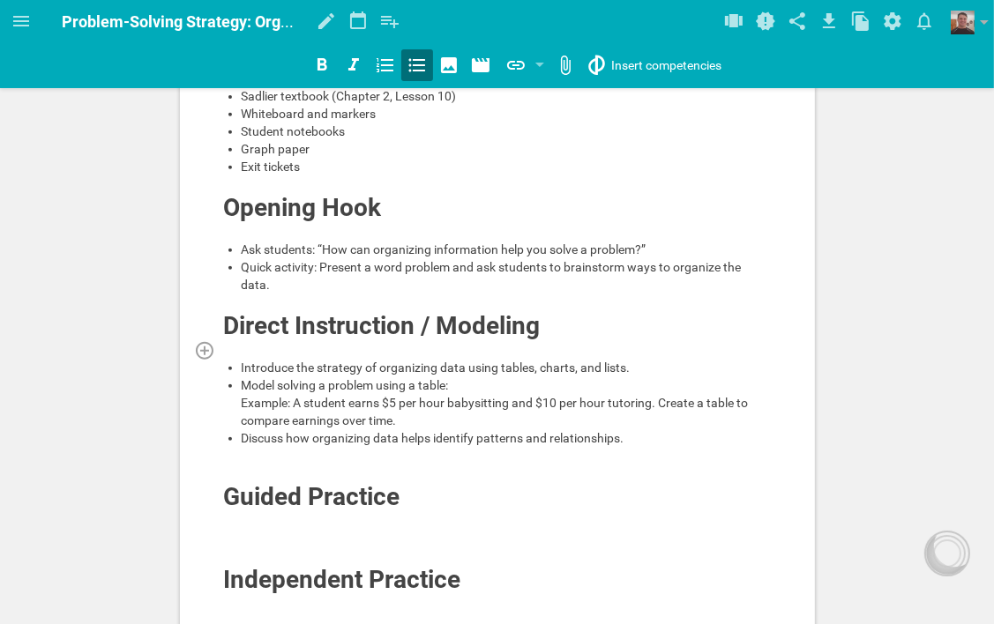
scroll to position [529, 0]
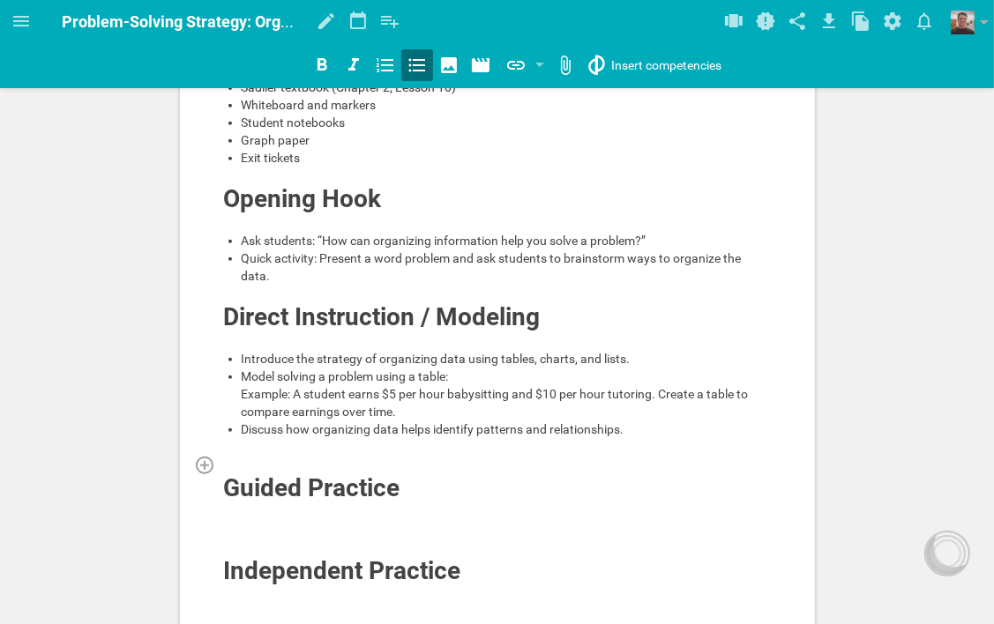
click at [384, 464] on div at bounding box center [497, 465] width 549 height 18
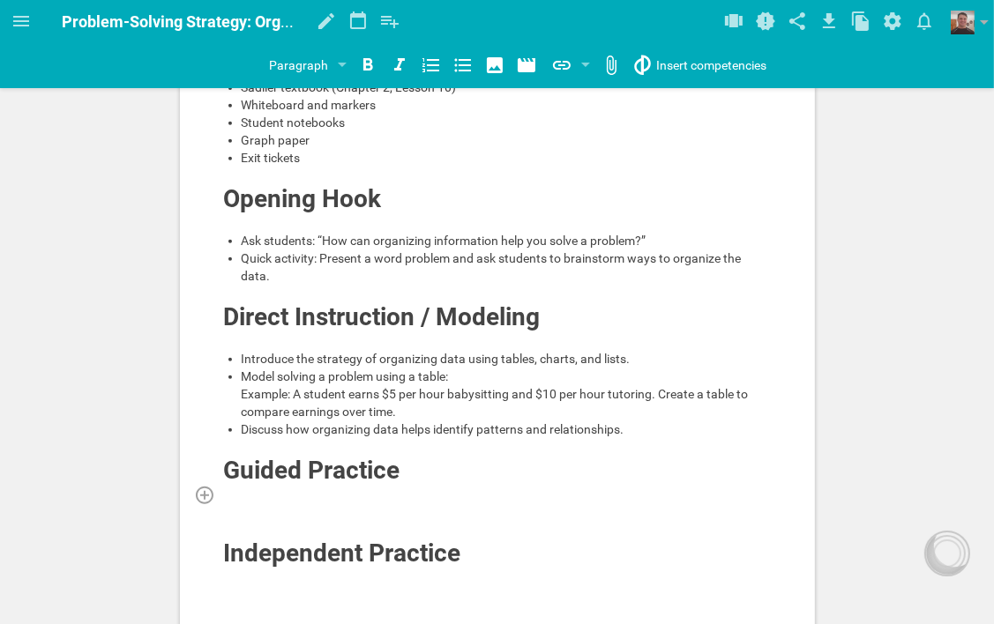
click at [384, 490] on div at bounding box center [497, 495] width 549 height 18
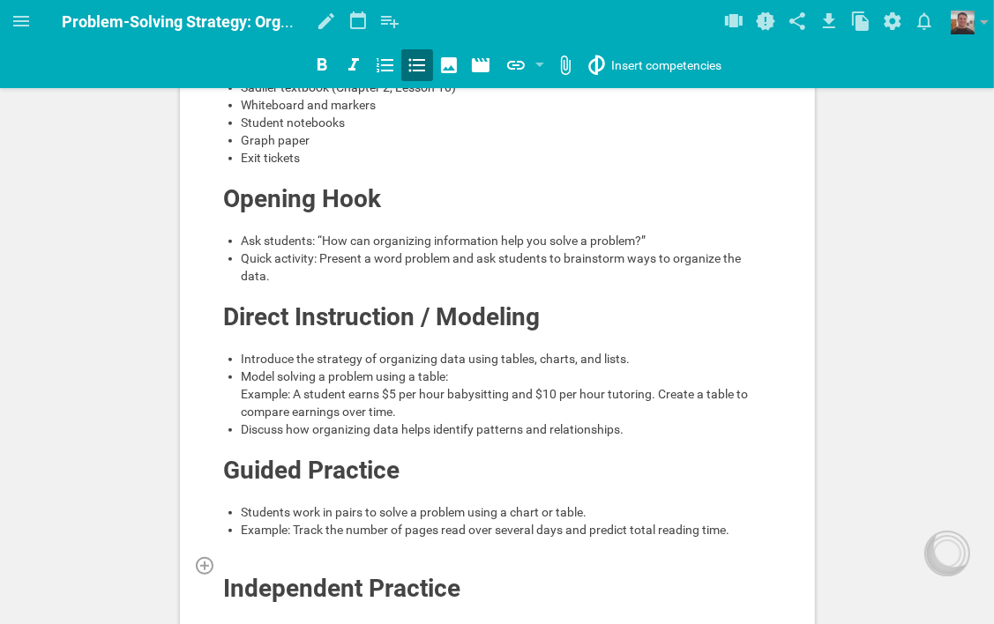
click at [384, 557] on div at bounding box center [497, 565] width 549 height 18
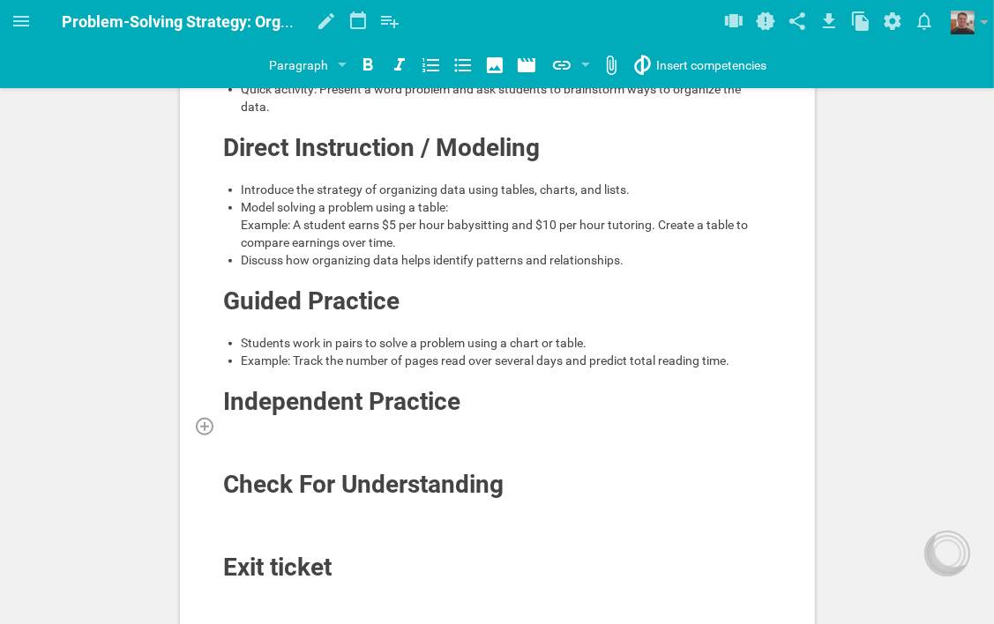
scroll to position [793, 0]
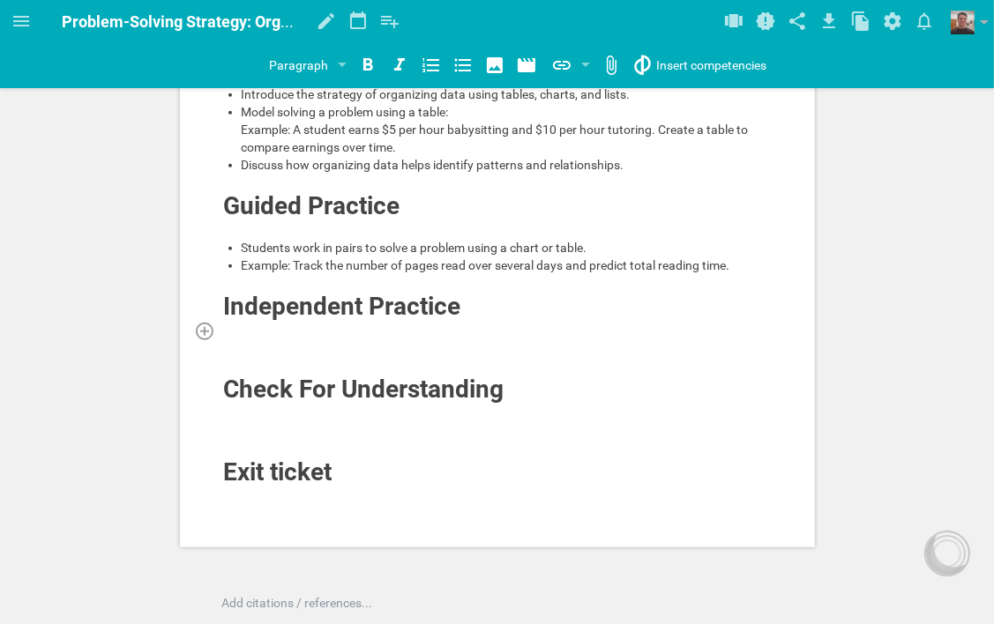
click at [372, 332] on div at bounding box center [497, 331] width 549 height 18
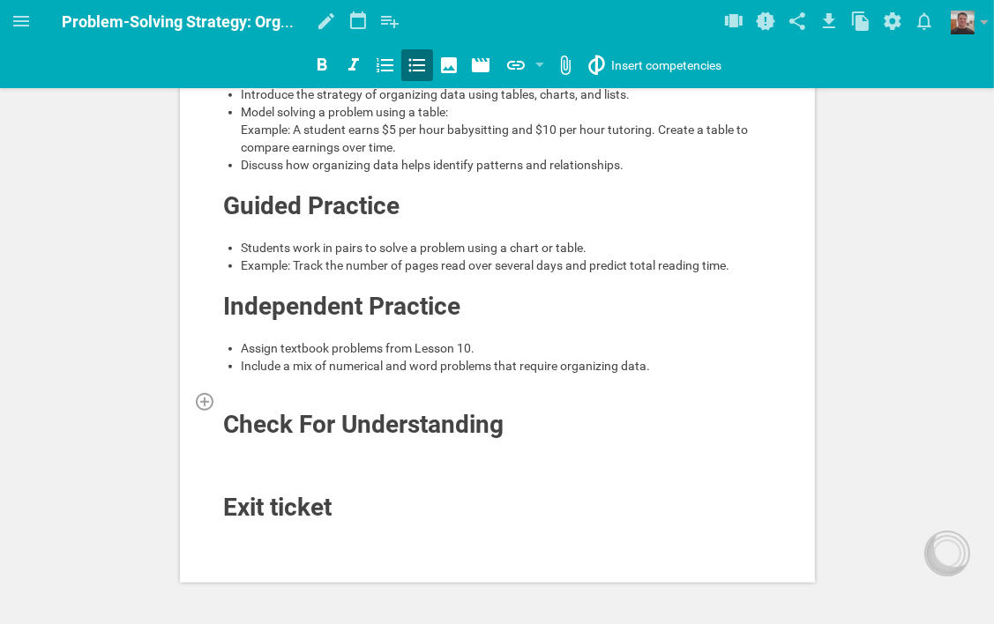
click at [341, 399] on div at bounding box center [497, 401] width 549 height 18
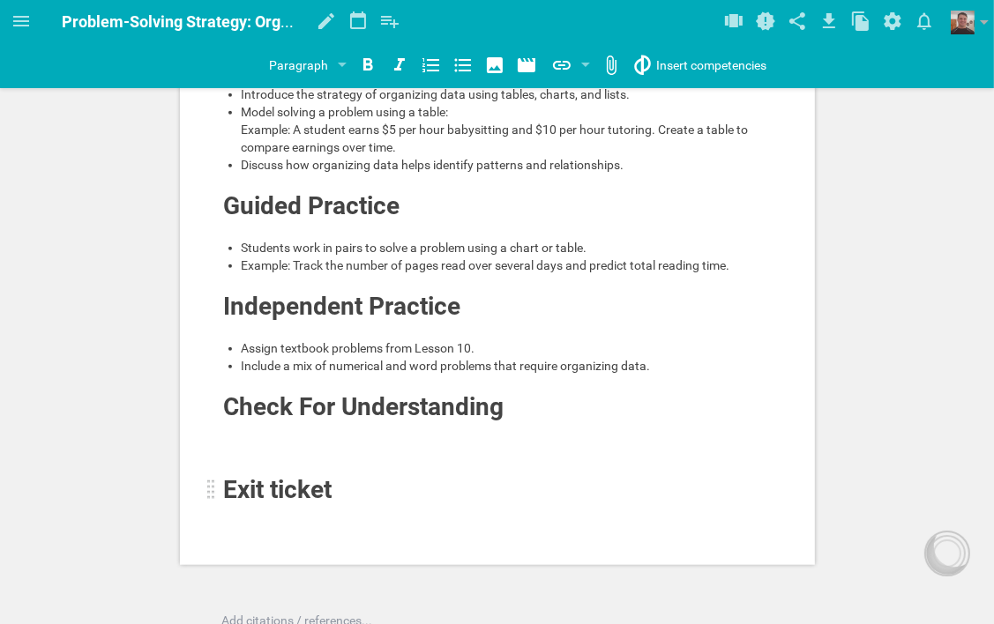
click at [321, 501] on span "Exit ticket" at bounding box center [278, 489] width 108 height 29
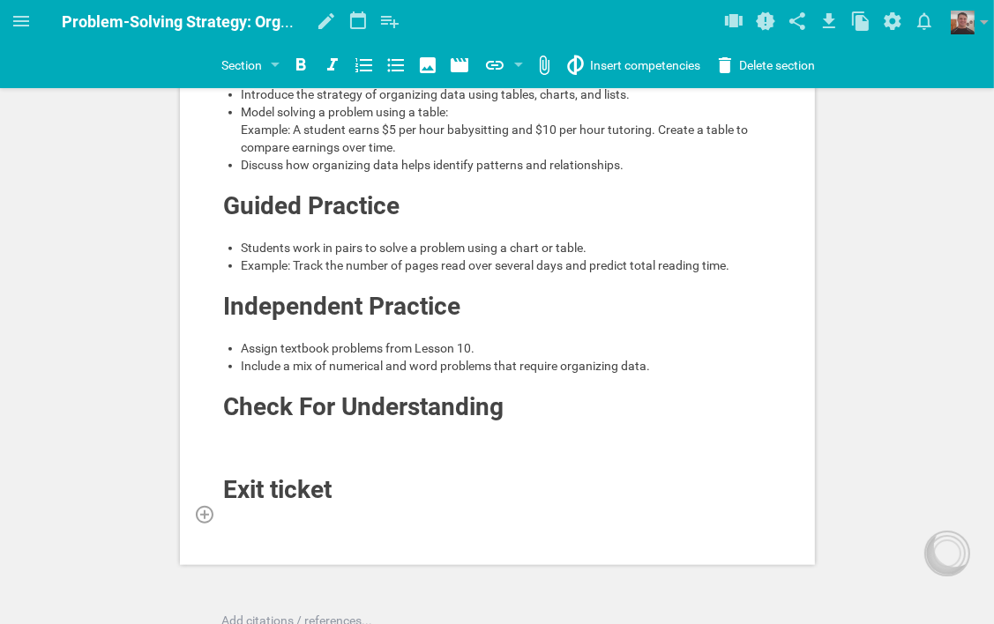
click at [310, 510] on div at bounding box center [497, 514] width 549 height 18
